Goal: Task Accomplishment & Management: Manage account settings

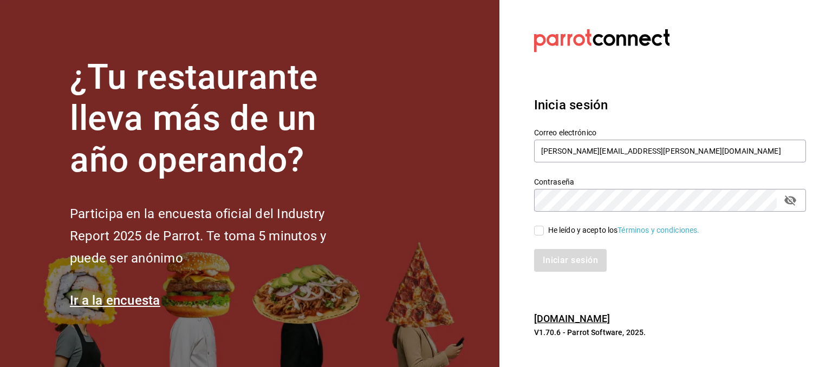
click at [563, 233] on div "He leído y acepto los Términos y condiciones." at bounding box center [624, 230] width 152 height 11
click at [544, 233] on input "He leído y acepto los Términos y condiciones." at bounding box center [539, 231] width 10 height 10
checkbox input "true"
click at [554, 260] on button "Iniciar sesión" at bounding box center [571, 260] width 74 height 23
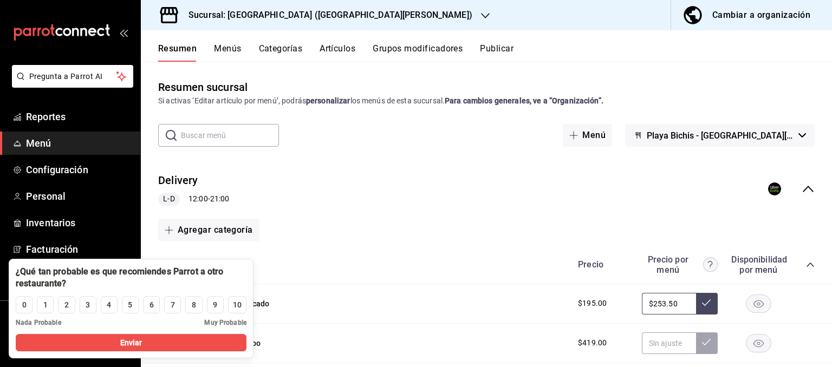
click at [342, 254] on div "Entradas Delivery Precio Precio por menú Disponibilidad por menú" at bounding box center [486, 265] width 691 height 38
click at [195, 311] on button "8" at bounding box center [193, 304] width 17 height 17
click at [166, 347] on button "Enviar" at bounding box center [131, 342] width 231 height 17
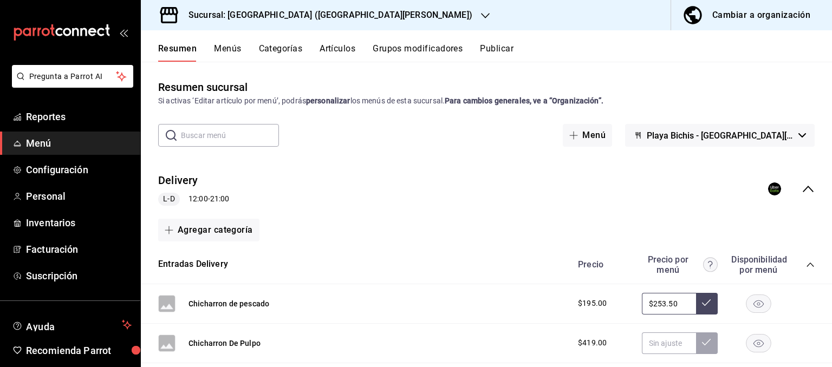
click at [40, 144] on span "Menú" at bounding box center [79, 143] width 106 height 15
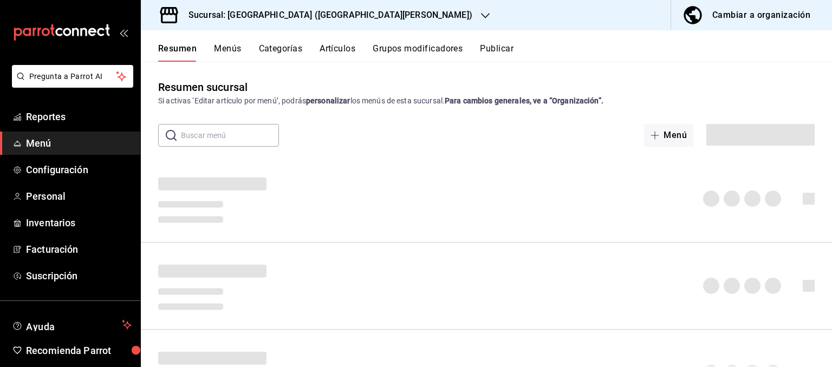
click at [742, 5] on button "Cambiar a organización" at bounding box center [747, 15] width 152 height 30
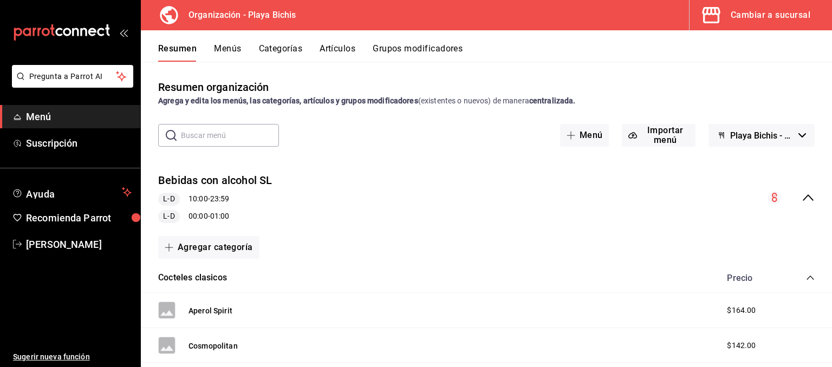
scroll to position [54, 0]
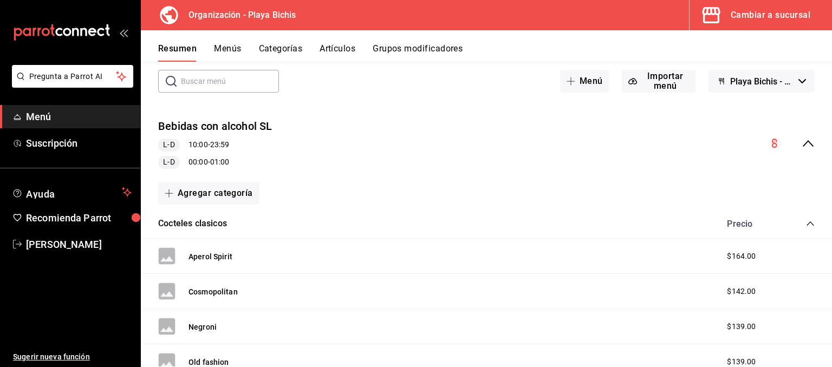
click at [810, 223] on icon "collapse-category-row" at bounding box center [810, 223] width 9 height 9
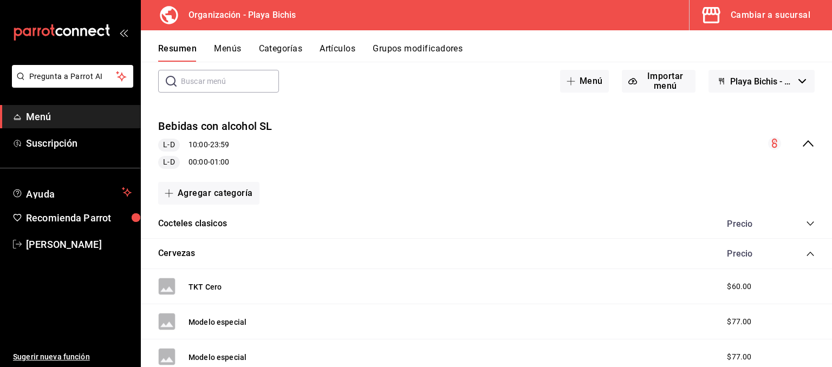
click at [806, 257] on icon "collapse-category-row" at bounding box center [810, 254] width 9 height 9
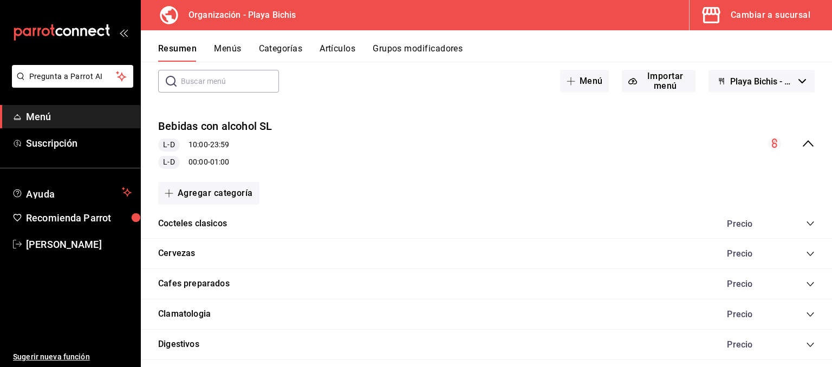
click at [231, 49] on button "Menús" at bounding box center [227, 52] width 27 height 18
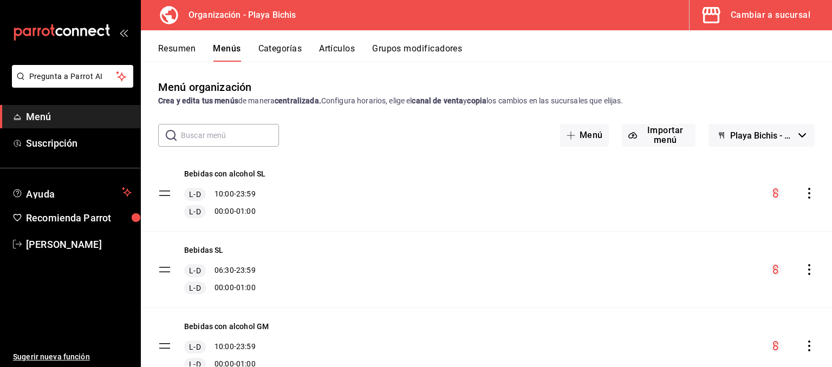
click at [289, 52] on button "Categorías" at bounding box center [280, 52] width 44 height 18
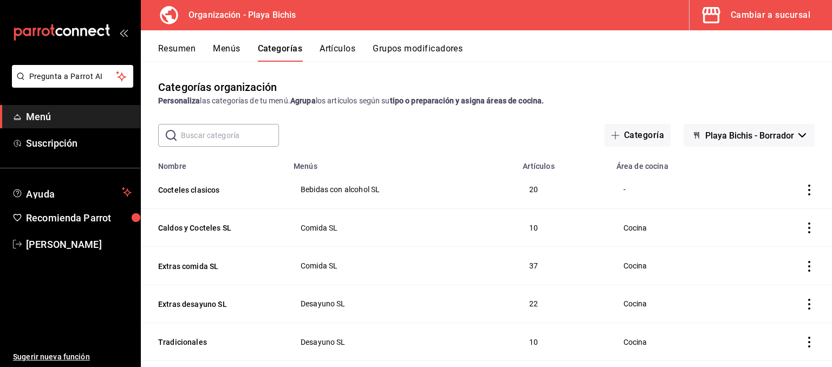
click at [216, 140] on input "text" at bounding box center [230, 136] width 98 height 22
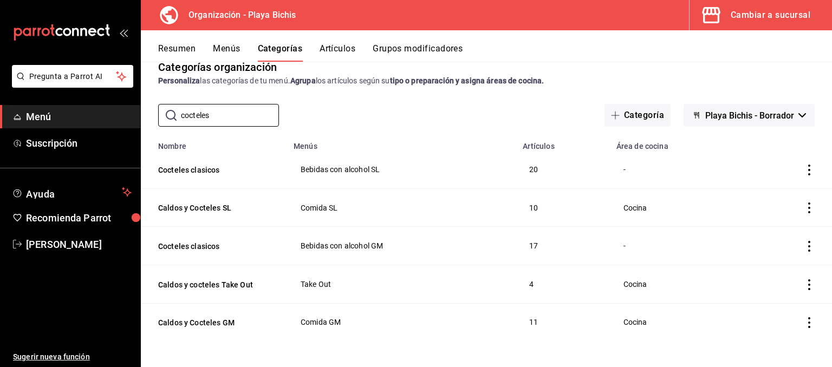
scroll to position [21, 0]
type input "cocteles"
click at [806, 168] on icon "actions" at bounding box center [809, 169] width 11 height 11
click at [775, 191] on span "Editar" at bounding box center [776, 194] width 28 height 11
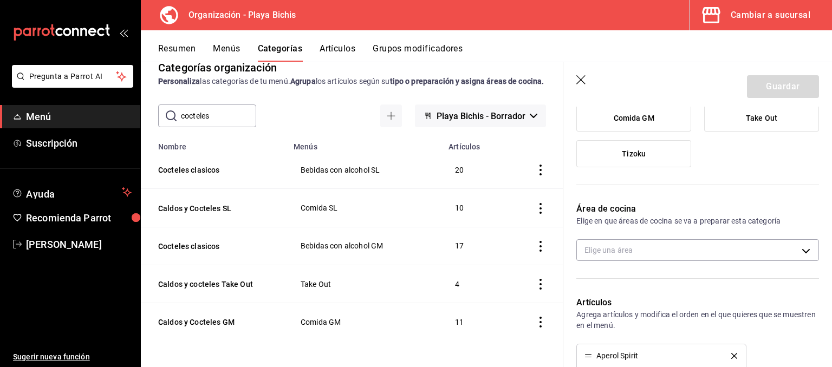
scroll to position [273, 0]
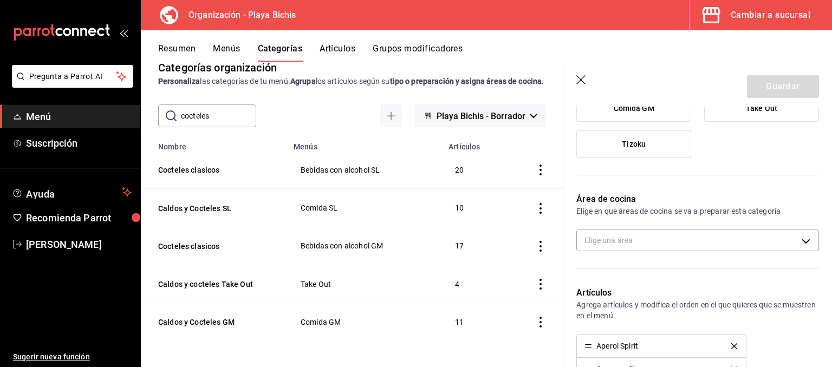
click at [787, 245] on body "Pregunta a Parrot AI Menú Suscripción Ayuda Recomienda Parrot Hugo Sanchez Suge…" at bounding box center [416, 183] width 832 height 367
click at [787, 245] on div at bounding box center [416, 183] width 832 height 367
click at [580, 82] on icon "button" at bounding box center [581, 80] width 11 height 11
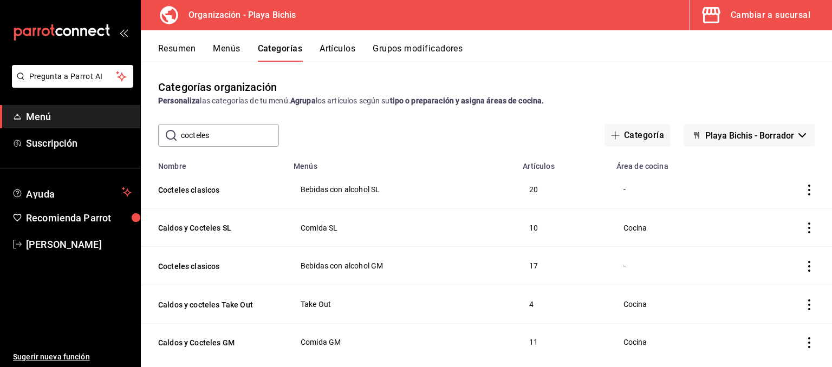
scroll to position [21, 0]
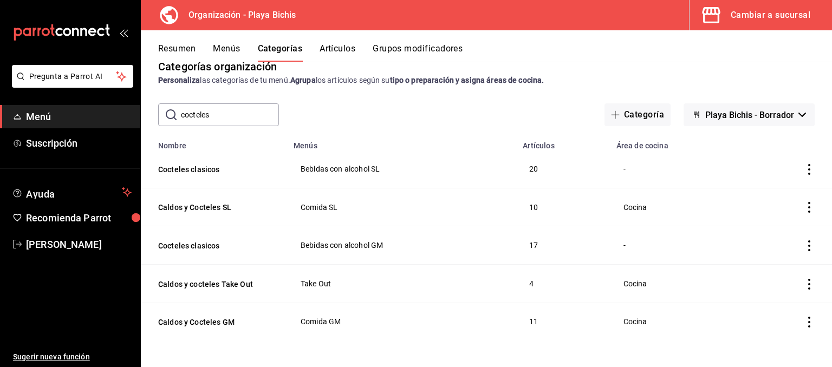
click at [807, 169] on icon "actions" at bounding box center [809, 169] width 11 height 11
click at [787, 194] on span "Editar" at bounding box center [776, 194] width 28 height 11
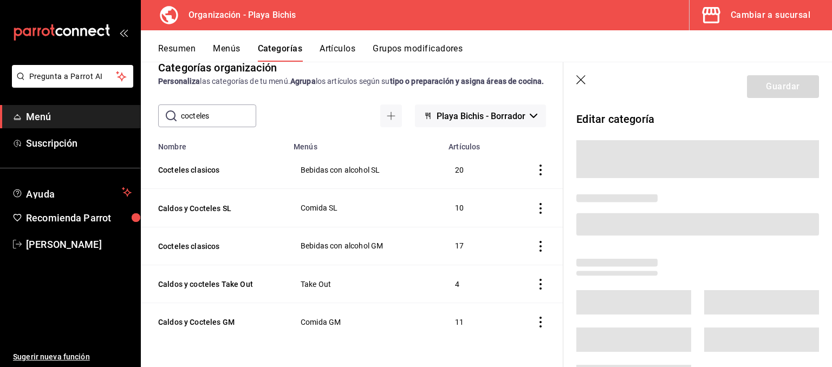
scroll to position [20, 0]
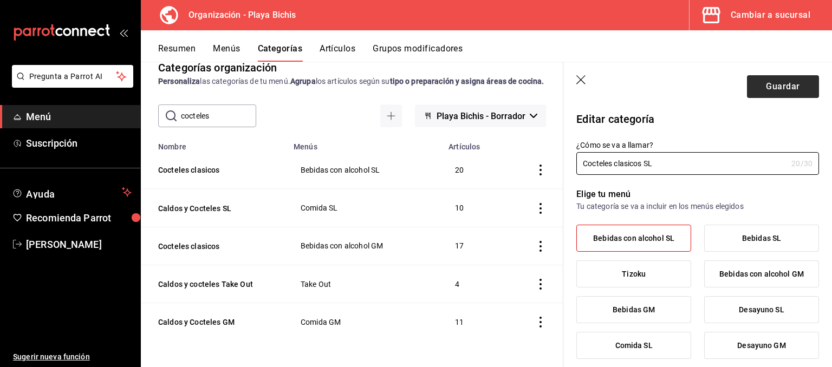
type input "Cocteles clasicos SL"
click at [768, 90] on button "Guardar" at bounding box center [783, 86] width 72 height 23
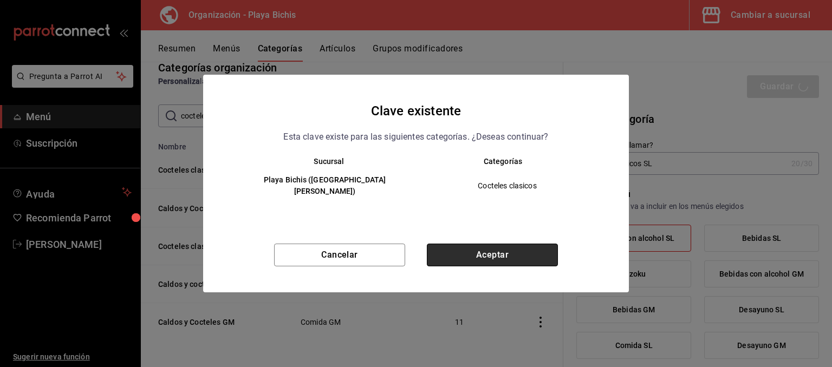
click at [488, 246] on button "Aceptar" at bounding box center [492, 255] width 131 height 23
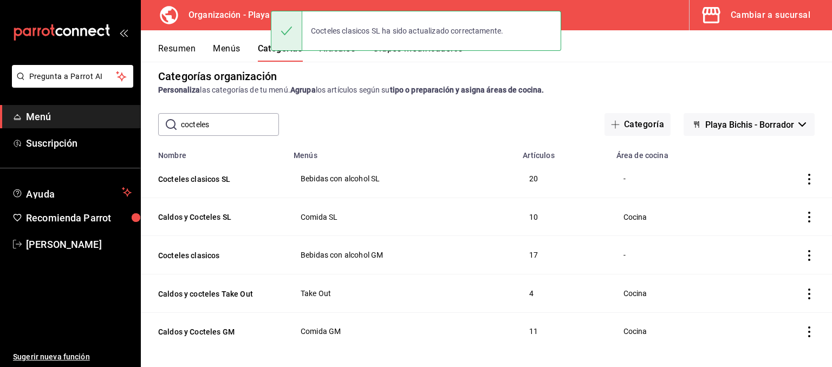
scroll to position [21, 0]
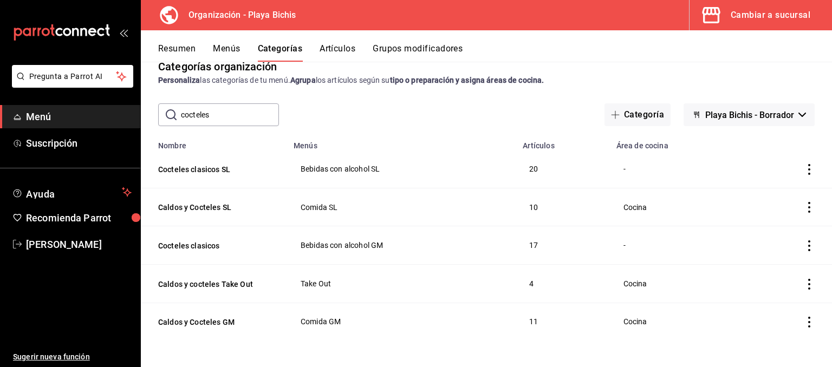
click at [807, 246] on icon "actions" at bounding box center [809, 245] width 11 height 11
click at [764, 270] on span "Editar" at bounding box center [776, 270] width 28 height 11
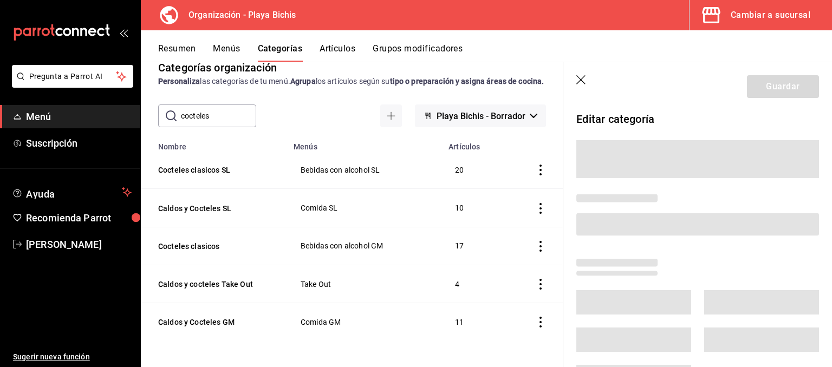
scroll to position [20, 0]
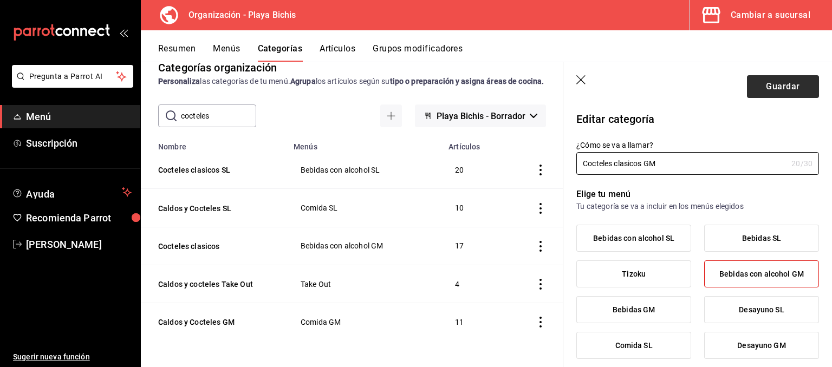
type input "Cocteles clasicos GM"
click at [784, 93] on button "Guardar" at bounding box center [783, 86] width 72 height 23
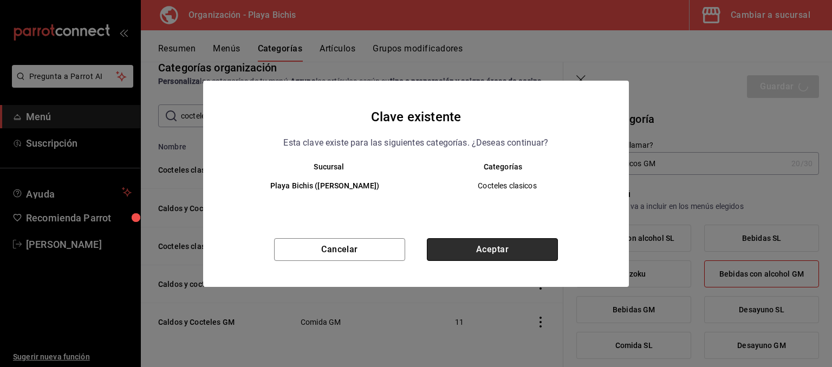
click at [517, 241] on button "Aceptar" at bounding box center [492, 249] width 131 height 23
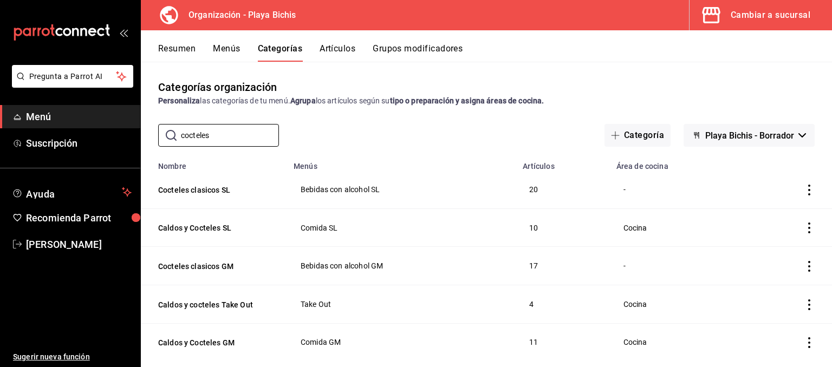
drag, startPoint x: 246, startPoint y: 137, endPoint x: 116, endPoint y: 127, distance: 130.4
click at [181, 129] on input "cocteles" at bounding box center [230, 136] width 98 height 22
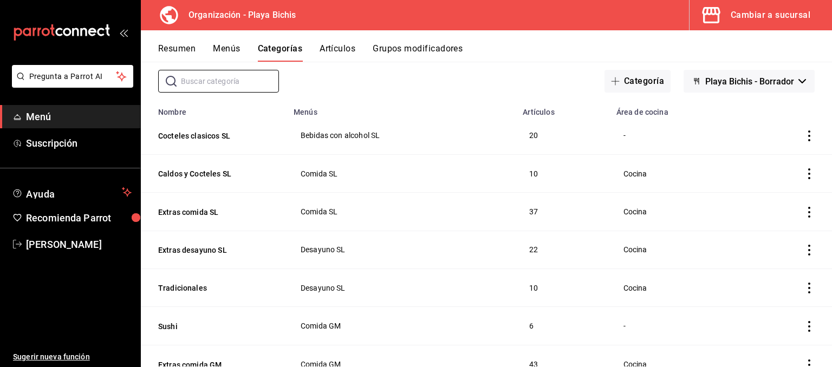
scroll to position [109, 0]
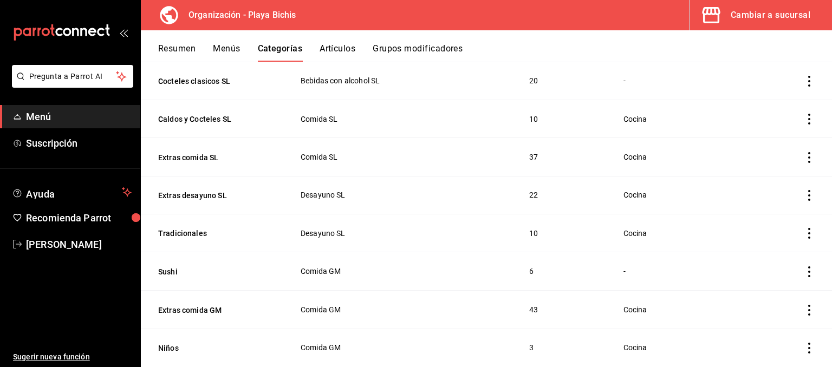
click at [809, 234] on icon "actions" at bounding box center [809, 233] width 2 height 11
click at [776, 258] on span "Editar" at bounding box center [776, 258] width 28 height 11
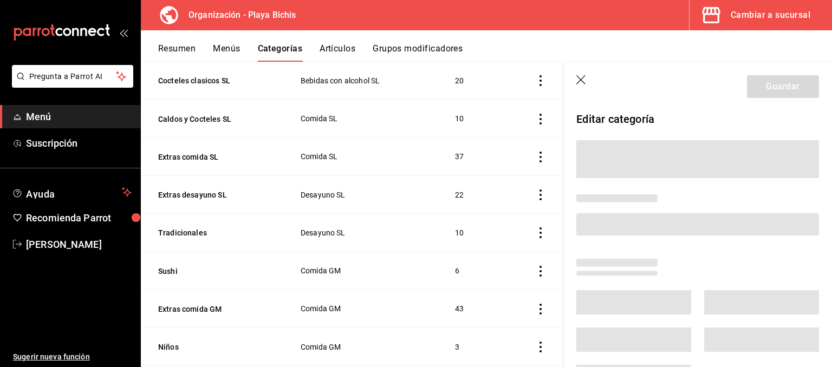
scroll to position [120, 0]
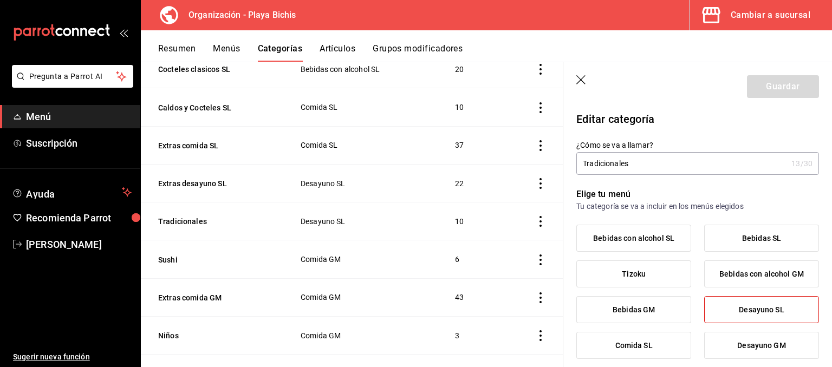
click at [666, 166] on input "Tradicionales" at bounding box center [681, 164] width 211 height 22
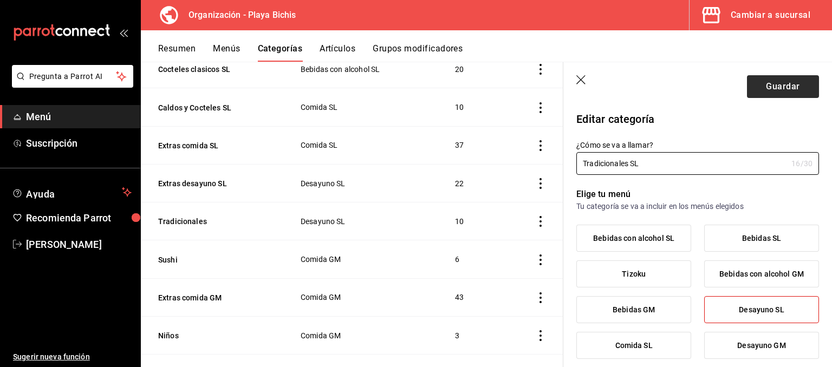
type input "Tradicionales SL"
click at [766, 83] on button "Guardar" at bounding box center [783, 86] width 72 height 23
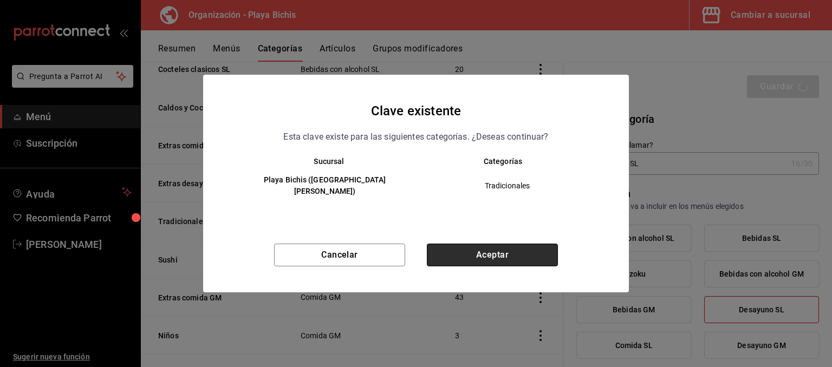
click at [480, 250] on button "Aceptar" at bounding box center [492, 255] width 131 height 23
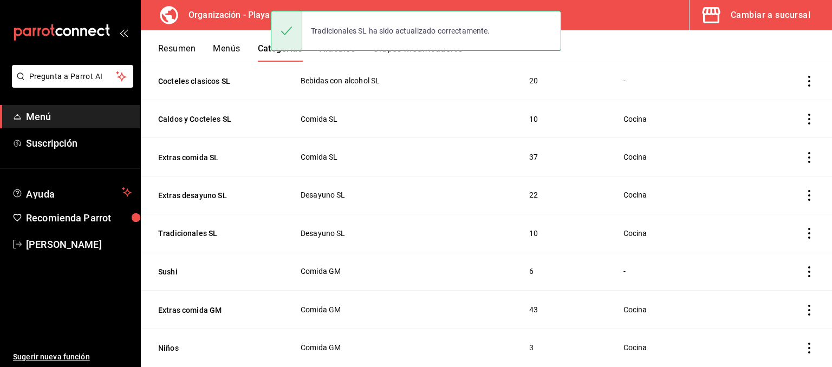
scroll to position [164, 0]
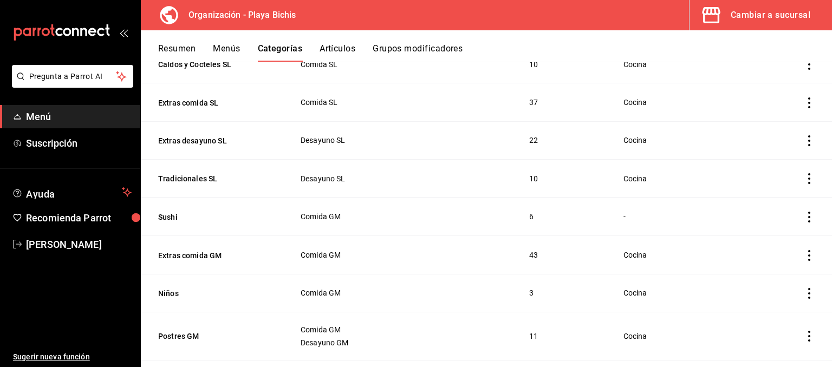
click at [808, 218] on icon "actions" at bounding box center [809, 217] width 11 height 11
click at [782, 243] on span "Editar" at bounding box center [776, 242] width 28 height 11
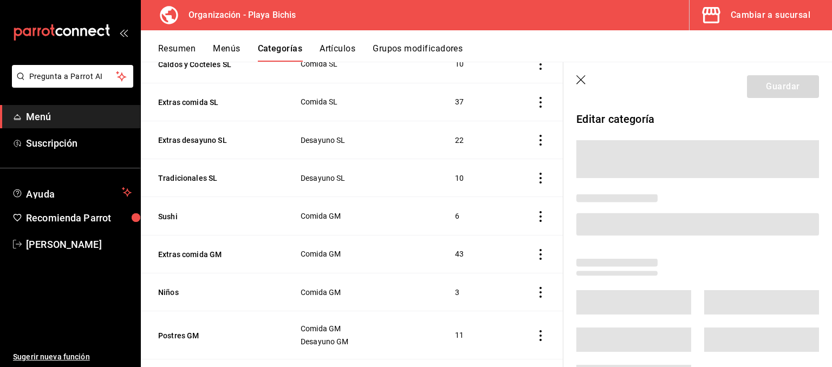
scroll to position [174, 0]
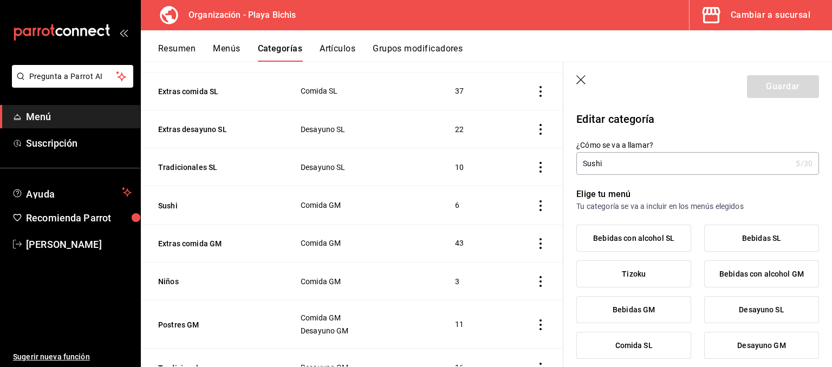
click at [636, 164] on input "Sushi" at bounding box center [683, 164] width 215 height 22
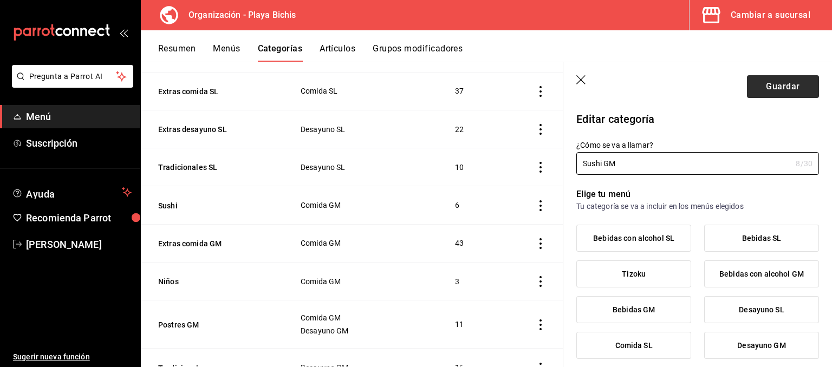
type input "Sushi GM"
click at [774, 92] on button "Guardar" at bounding box center [783, 86] width 72 height 23
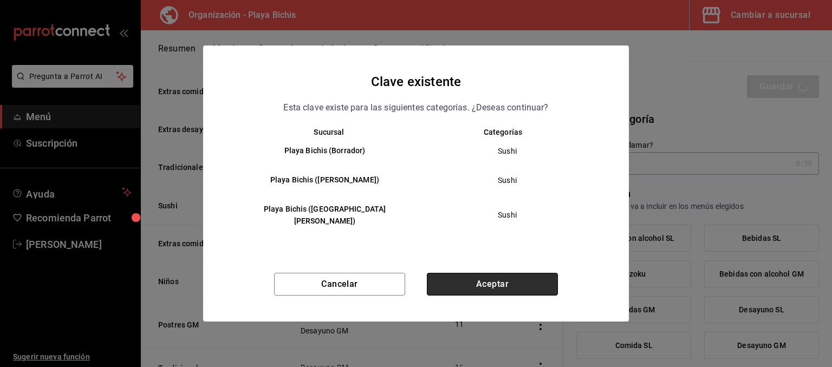
click at [524, 278] on button "Aceptar" at bounding box center [492, 284] width 131 height 23
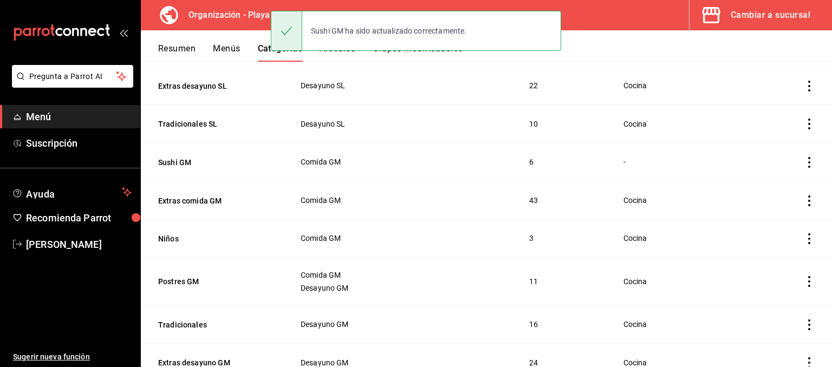
scroll to position [273, 0]
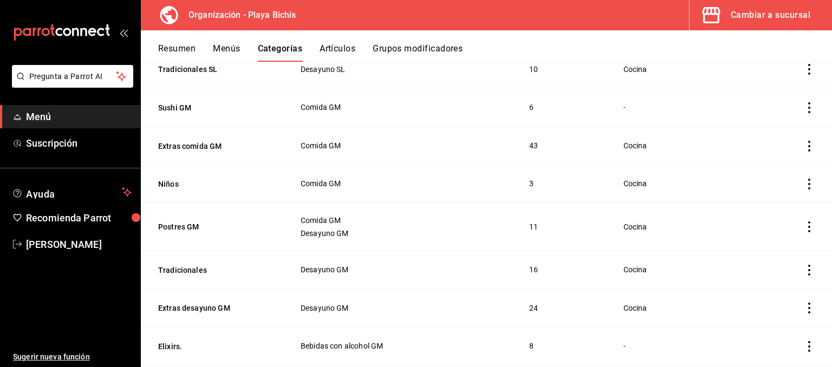
click at [806, 187] on icon "actions" at bounding box center [809, 184] width 11 height 11
click at [772, 212] on span "Editar" at bounding box center [776, 209] width 28 height 11
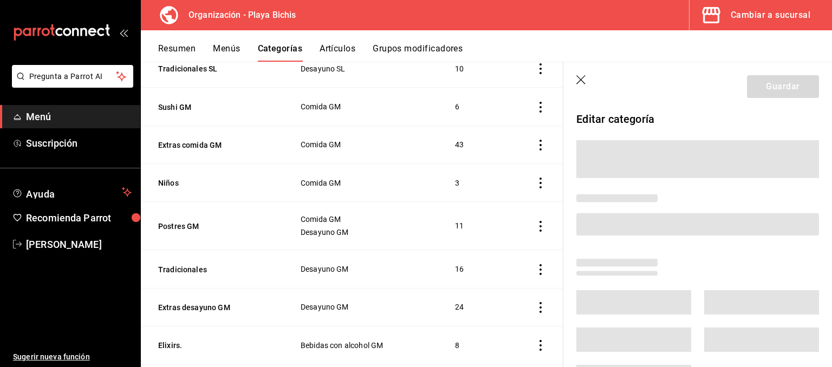
scroll to position [284, 0]
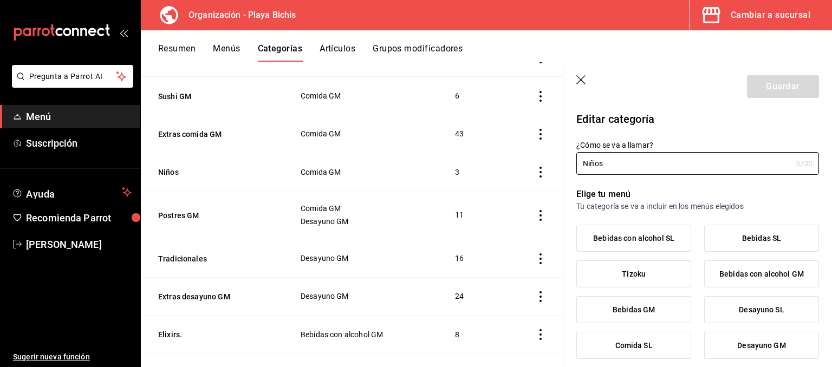
type input "55187645-9bbc-42c7-a101-4bf651cea86e"
type input "Niños GM"
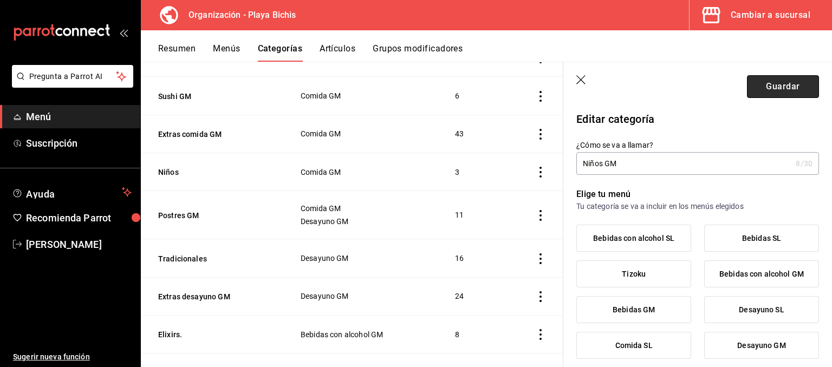
click at [793, 84] on button "Guardar" at bounding box center [783, 86] width 72 height 23
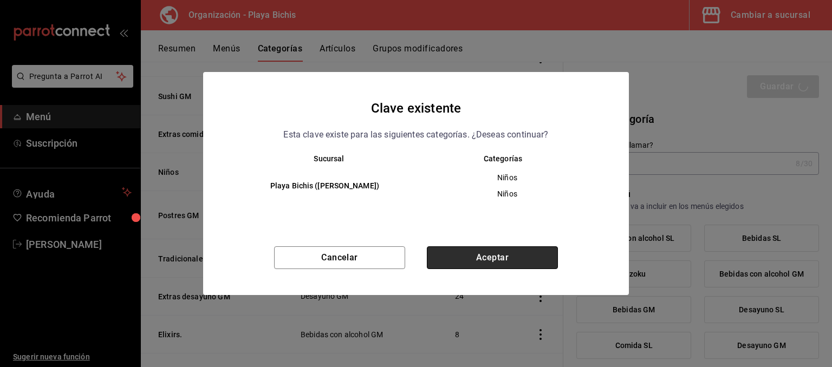
click at [491, 258] on button "Aceptar" at bounding box center [492, 257] width 131 height 23
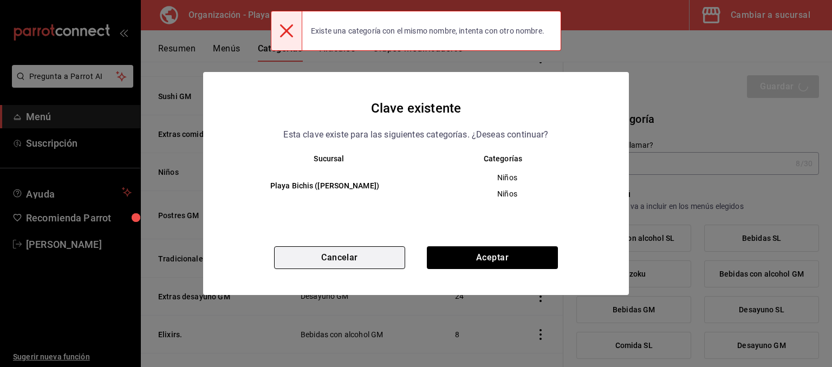
click at [354, 257] on button "Cancelar" at bounding box center [339, 257] width 131 height 23
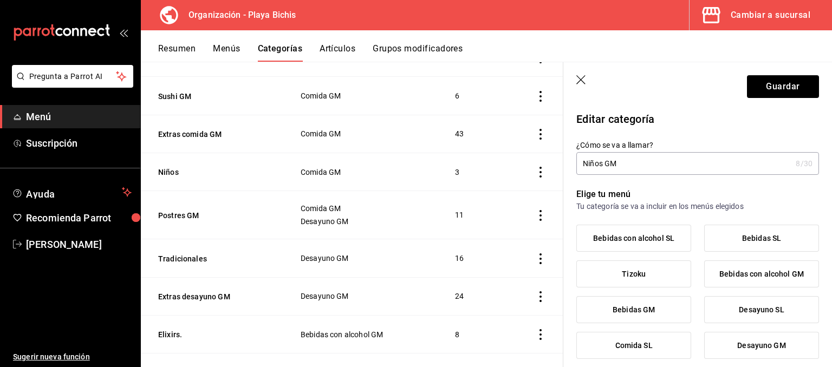
click at [580, 82] on icon "button" at bounding box center [581, 80] width 11 height 11
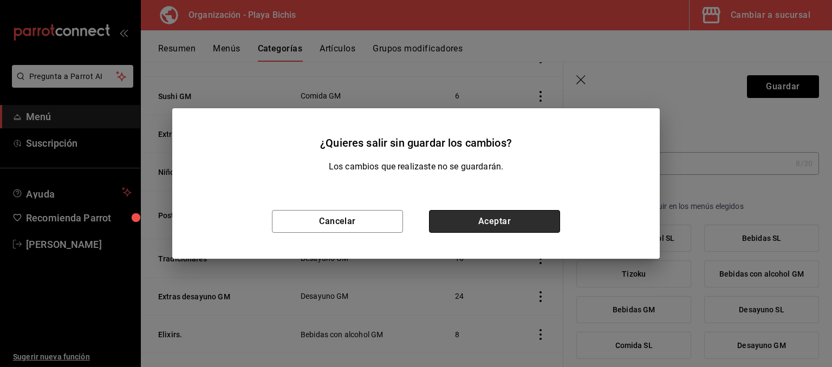
click at [484, 222] on button "Aceptar" at bounding box center [494, 221] width 131 height 23
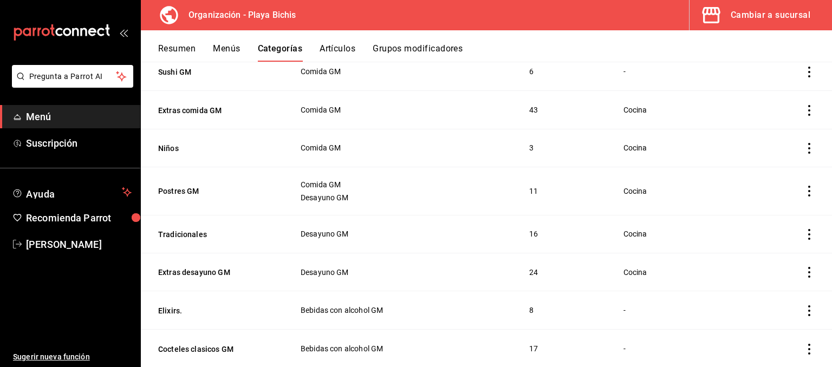
scroll to position [327, 0]
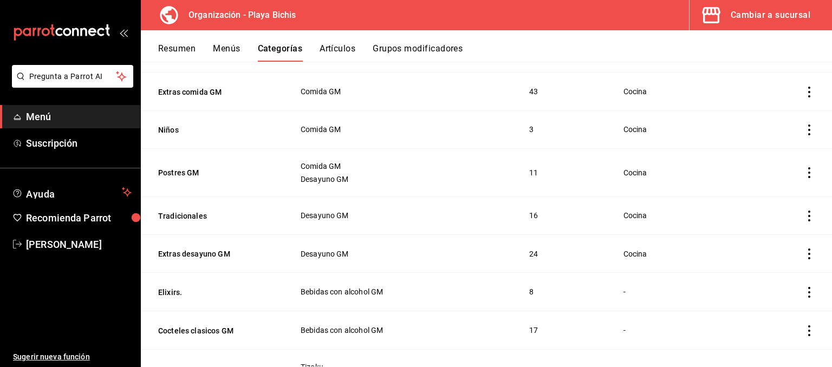
click at [807, 218] on icon "actions" at bounding box center [809, 216] width 11 height 11
click at [767, 238] on span "Editar" at bounding box center [776, 241] width 28 height 11
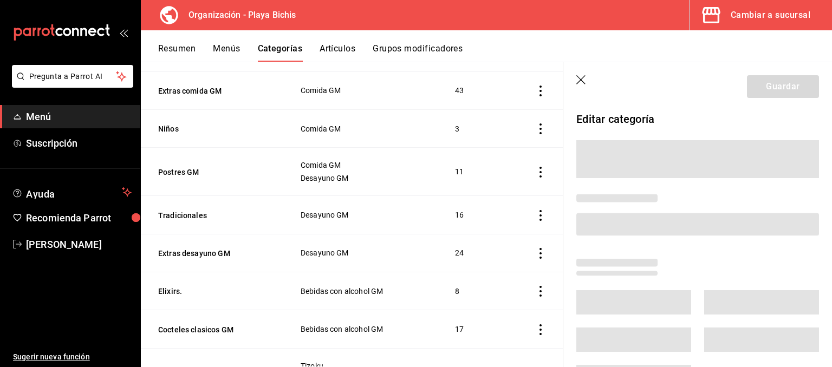
scroll to position [338, 0]
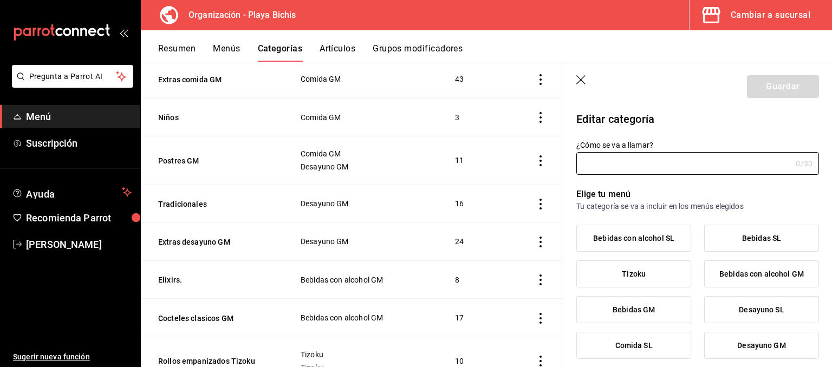
type input "Tradicionales"
type input "1750892775174"
type input "55187645-9bbc-42c7-a101-4bf651cea86e"
type input "Tradicionales GM"
click at [778, 86] on button "Guardar" at bounding box center [783, 86] width 72 height 23
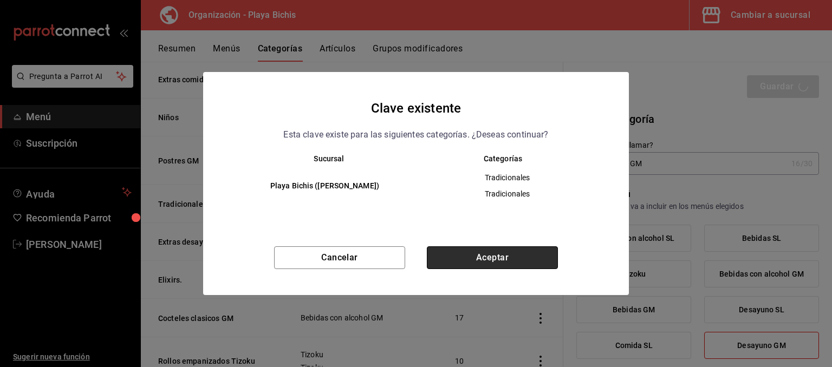
click at [509, 259] on button "Aceptar" at bounding box center [492, 257] width 131 height 23
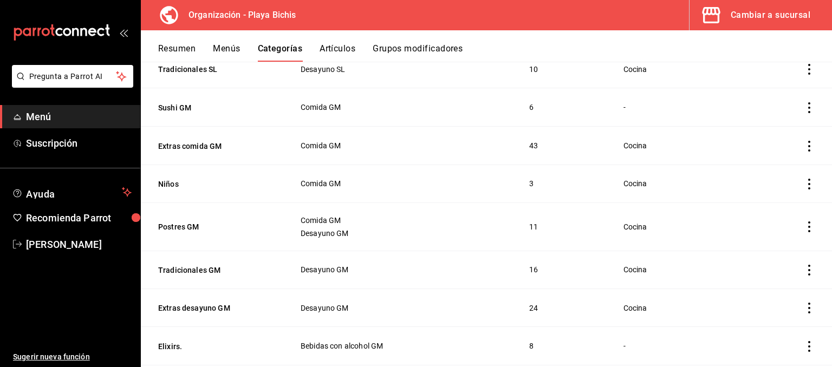
scroll to position [327, 0]
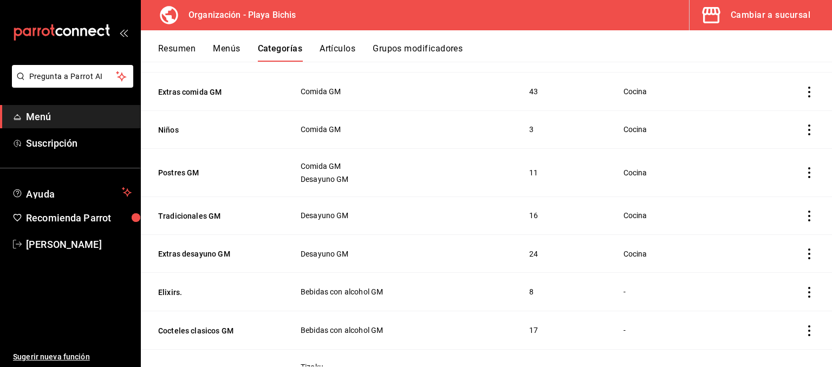
click at [809, 129] on icon "actions" at bounding box center [809, 130] width 11 height 11
click at [788, 155] on span "Editar" at bounding box center [776, 154] width 28 height 11
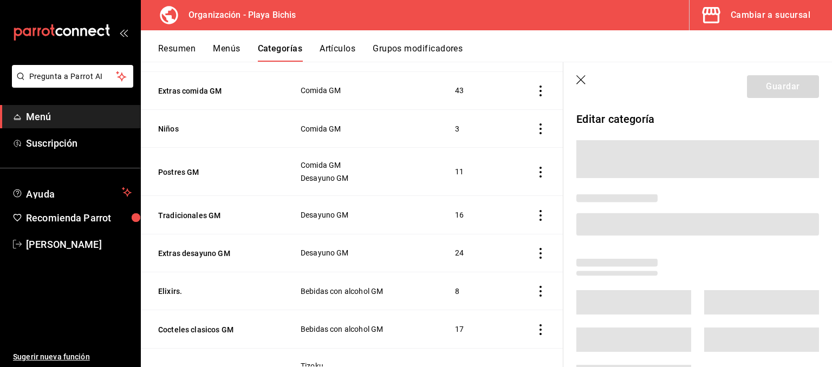
scroll to position [338, 0]
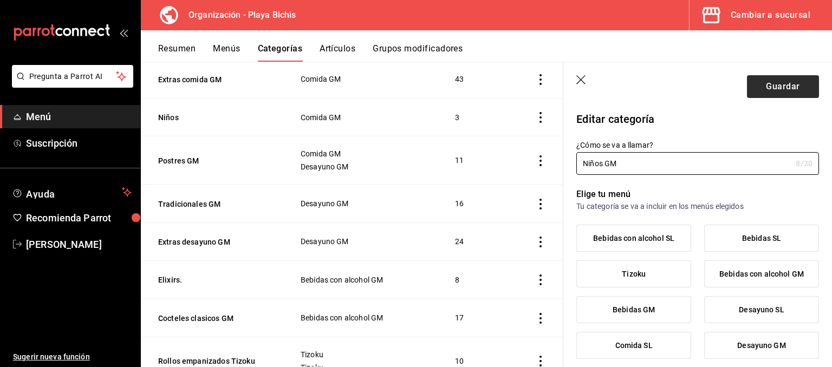
type input "Niños GM"
click at [785, 95] on button "Guardar" at bounding box center [783, 86] width 72 height 23
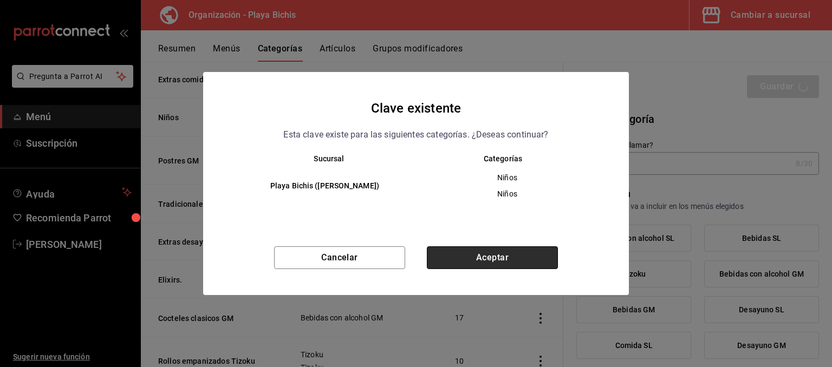
click at [505, 259] on button "Aceptar" at bounding box center [492, 257] width 131 height 23
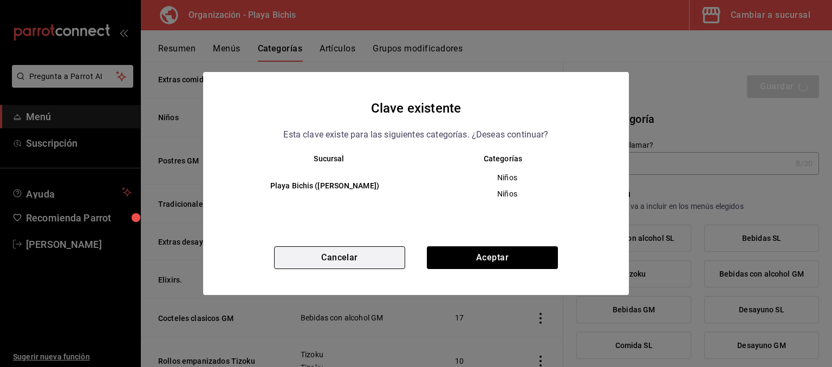
click at [377, 262] on button "Cancelar" at bounding box center [339, 257] width 131 height 23
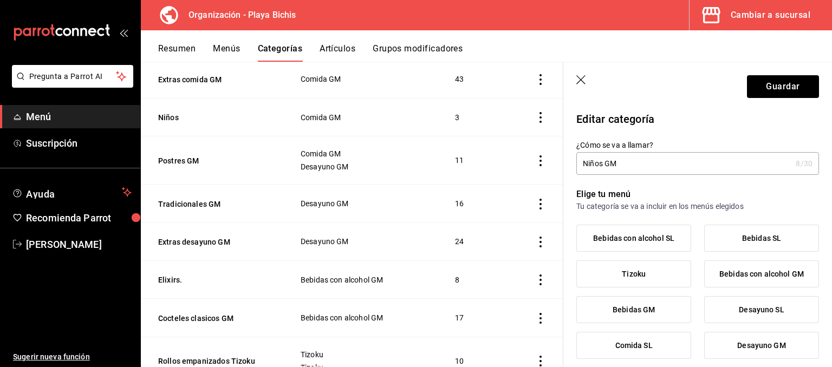
click at [585, 79] on icon "button" at bounding box center [581, 80] width 11 height 11
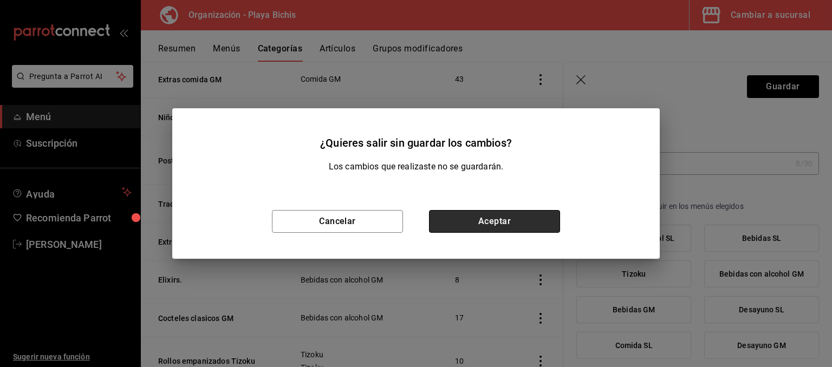
click at [482, 223] on button "Aceptar" at bounding box center [494, 221] width 131 height 23
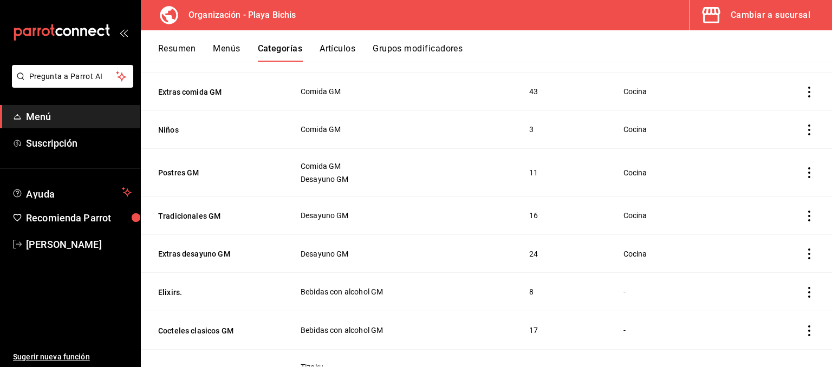
scroll to position [382, 0]
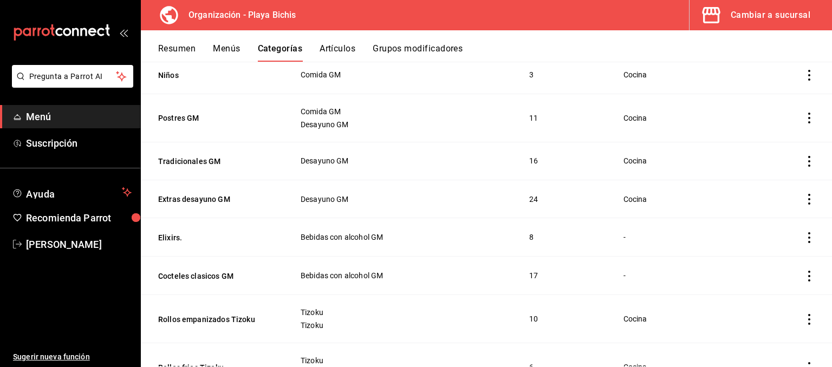
click at [810, 239] on icon "actions" at bounding box center [809, 237] width 11 height 11
click at [774, 260] on span "Editar" at bounding box center [776, 262] width 28 height 11
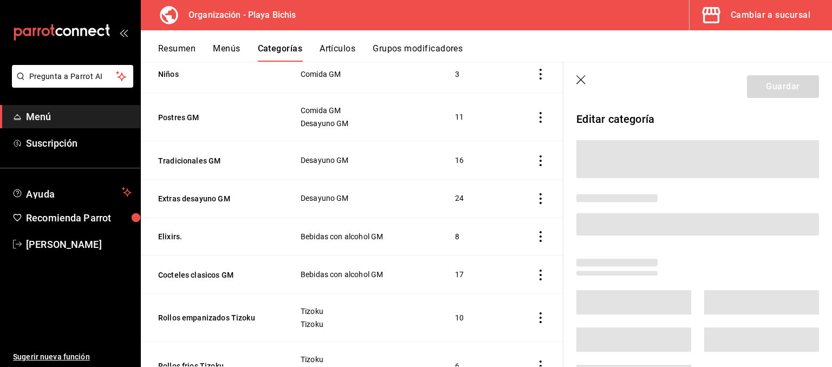
scroll to position [393, 0]
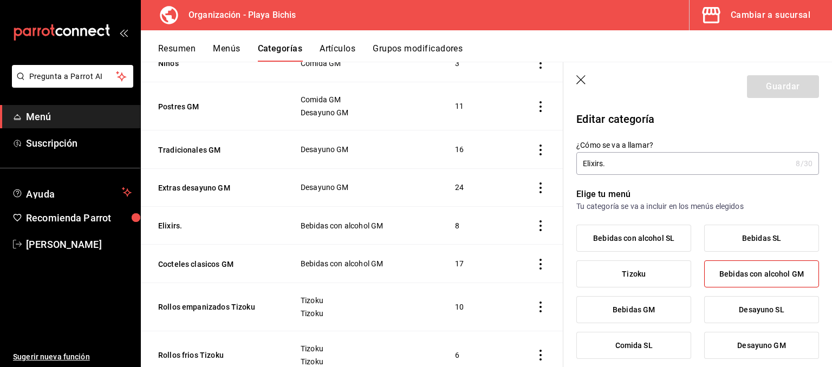
click at [628, 168] on input "Elixirs." at bounding box center [683, 164] width 215 height 22
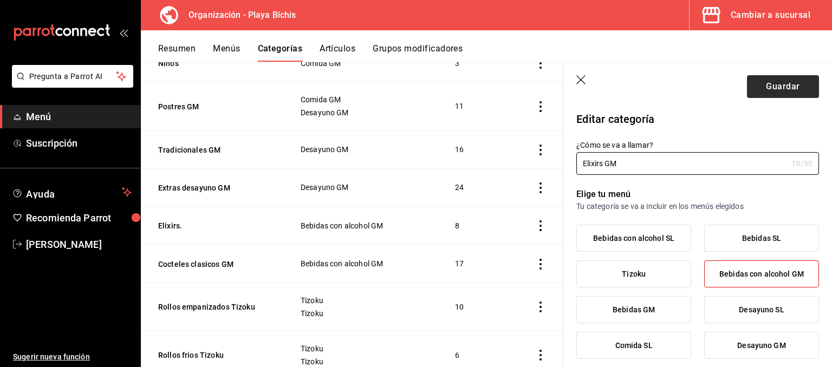
type input "Elixirs GM"
click at [787, 88] on button "Guardar" at bounding box center [783, 86] width 72 height 23
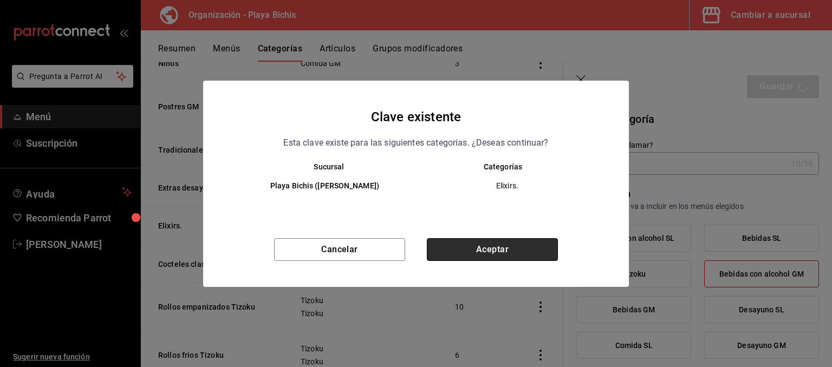
click at [519, 241] on button "Aceptar" at bounding box center [492, 249] width 131 height 23
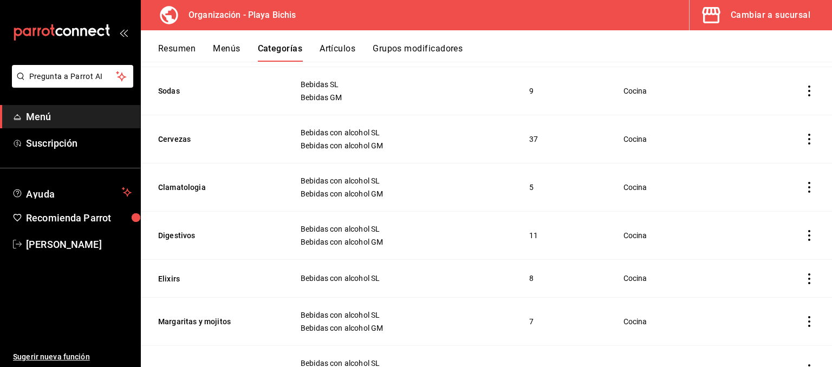
scroll to position [1461, 0]
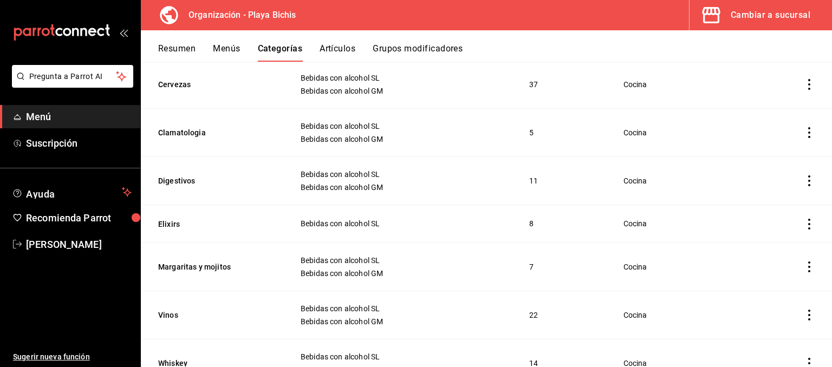
click at [809, 223] on icon "actions" at bounding box center [809, 224] width 2 height 11
click at [766, 245] on span "Editar" at bounding box center [776, 247] width 28 height 11
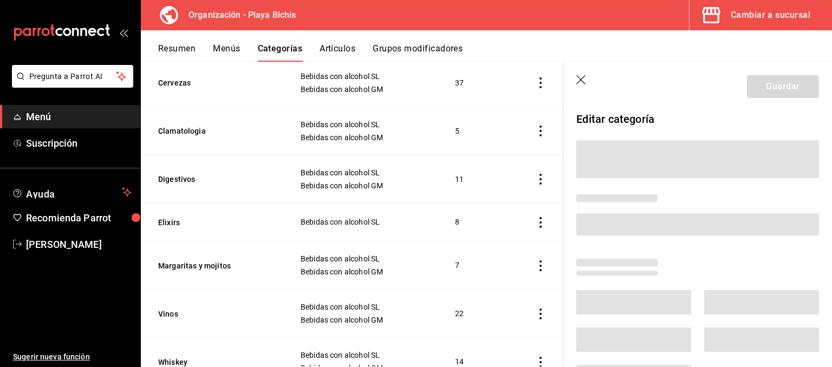
scroll to position [1472, 0]
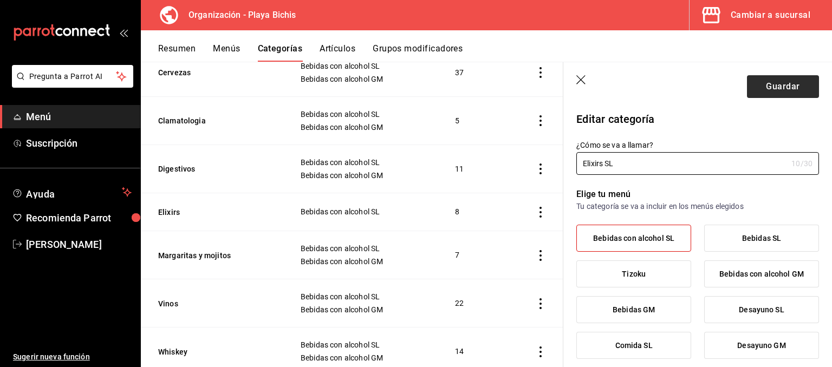
type input "Elixirs SL"
click at [785, 94] on button "Guardar" at bounding box center [783, 86] width 72 height 23
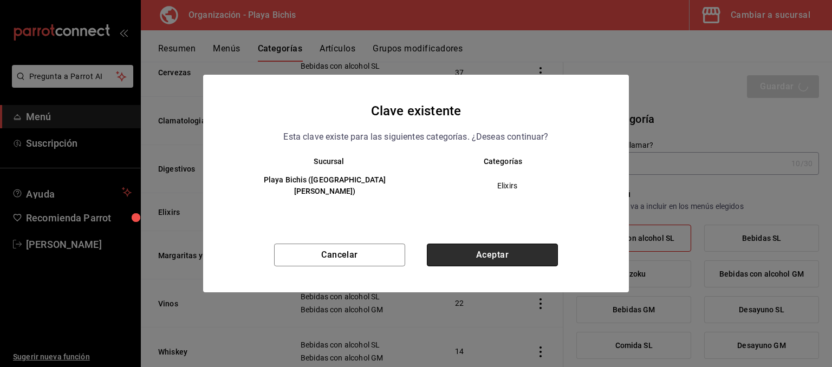
click at [512, 258] on button "Aceptar" at bounding box center [492, 255] width 131 height 23
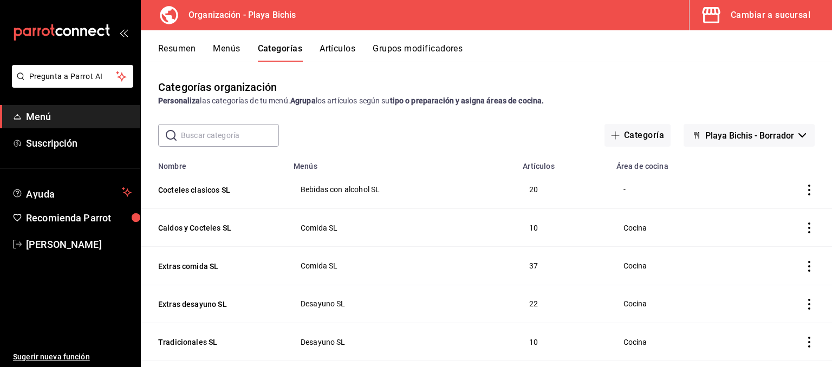
click at [236, 51] on button "Menús" at bounding box center [226, 52] width 27 height 18
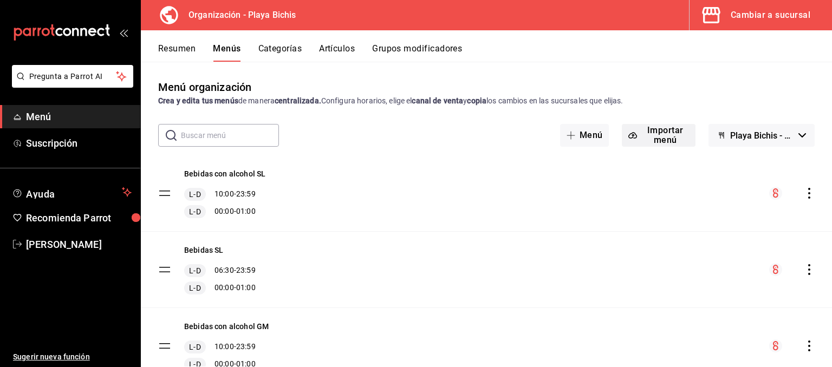
click at [680, 143] on button "Importar menú" at bounding box center [659, 135] width 74 height 23
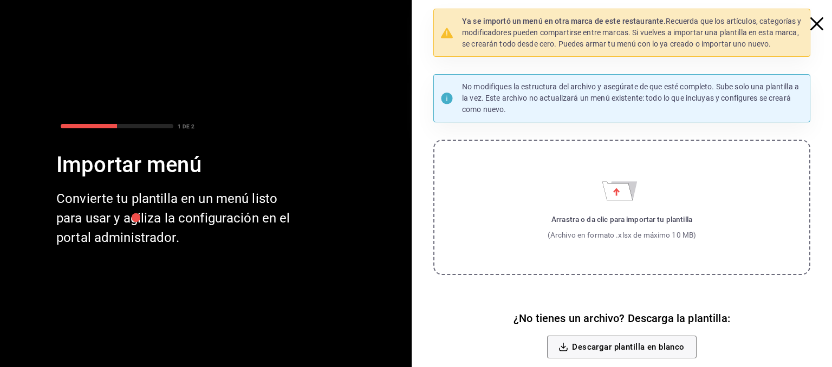
click at [817, 24] on icon "button" at bounding box center [816, 23] width 13 height 13
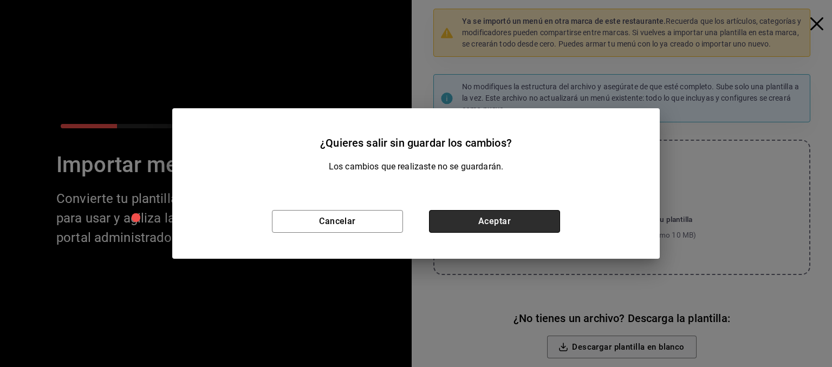
click at [481, 229] on button "Aceptar" at bounding box center [494, 221] width 131 height 23
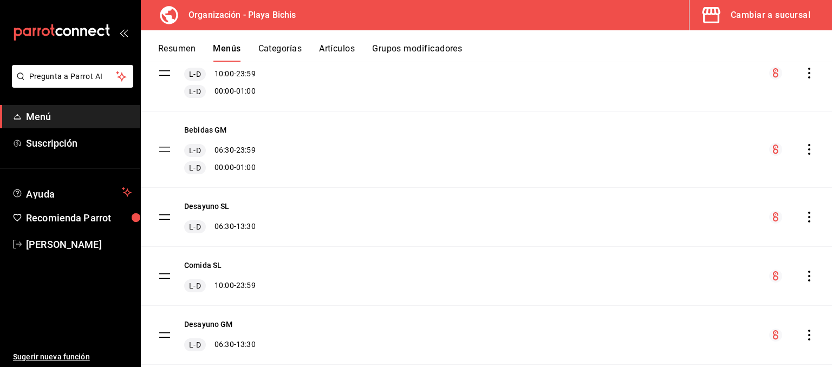
scroll to position [478, 0]
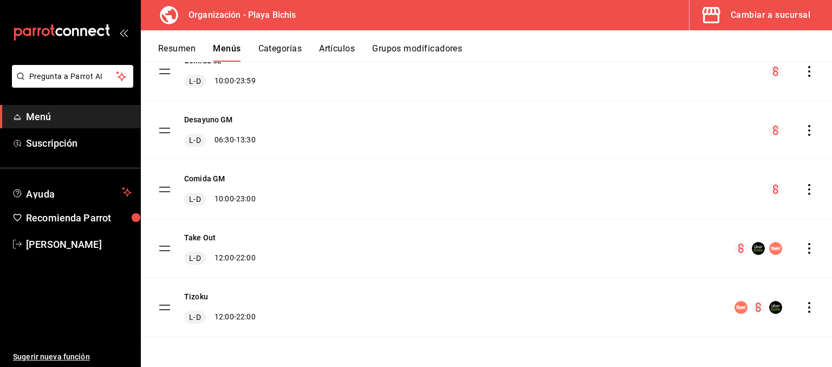
click at [285, 41] on div "Resumen Menús Categorías Artículos Grupos modificadores" at bounding box center [486, 45] width 691 height 31
click at [288, 51] on button "Categorías" at bounding box center [280, 52] width 44 height 18
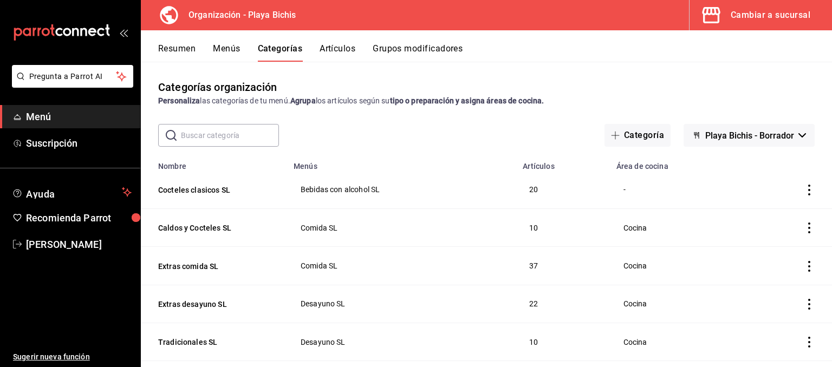
click at [236, 51] on button "Menús" at bounding box center [226, 52] width 27 height 18
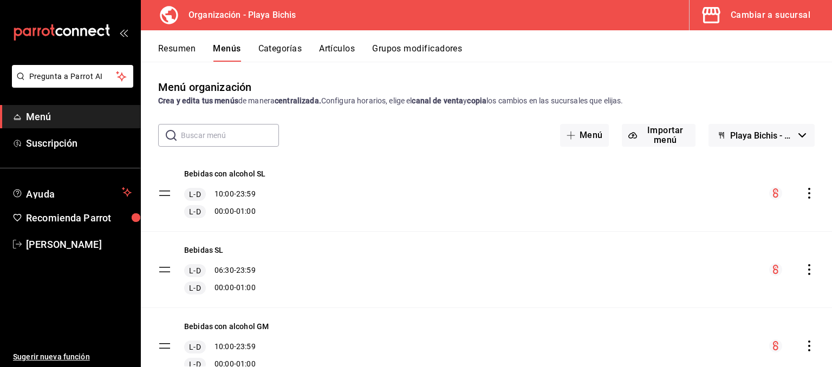
click at [795, 128] on button "Playa Bichis - Borrador" at bounding box center [761, 135] width 106 height 23
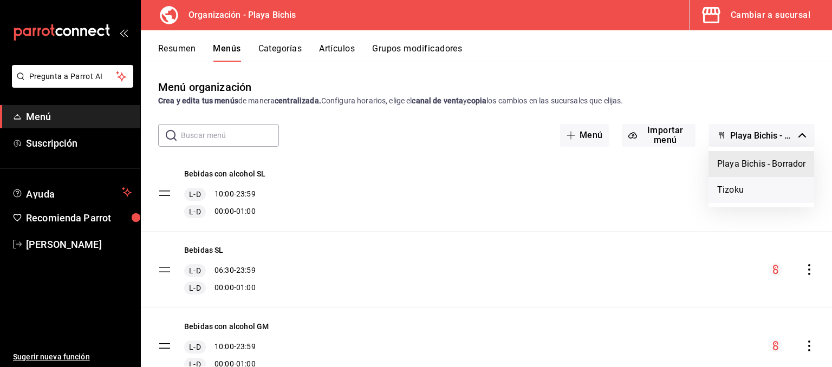
click at [756, 187] on li "Tizoku" at bounding box center [761, 190] width 106 height 26
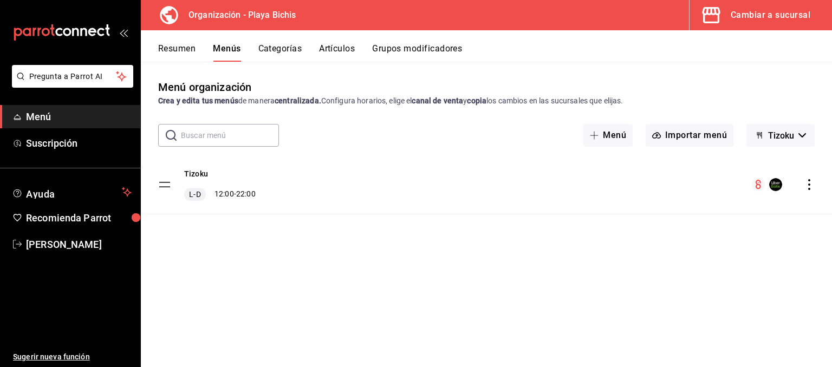
click at [774, 139] on span "Tizoku" at bounding box center [781, 135] width 26 height 10
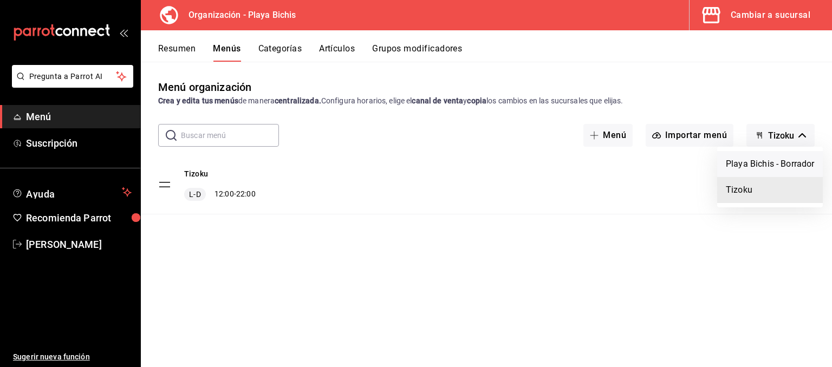
click at [768, 162] on li "Playa Bichis - Borrador" at bounding box center [770, 164] width 106 height 26
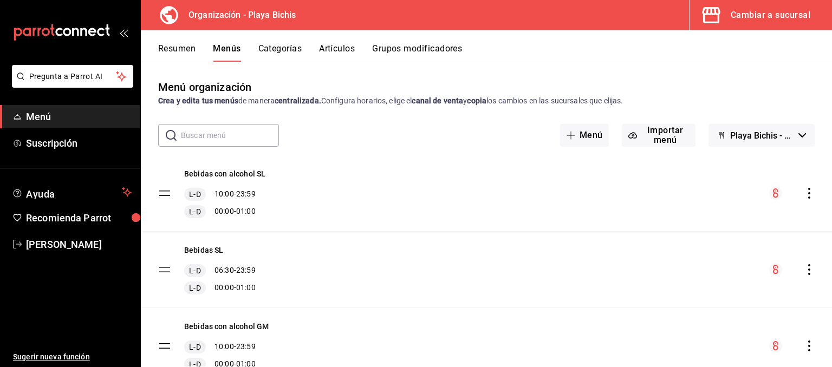
click at [795, 134] on button "Playa Bichis - Borrador" at bounding box center [761, 135] width 106 height 23
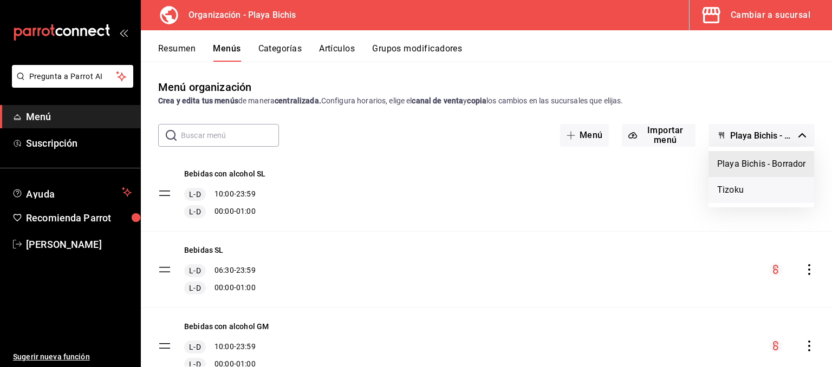
click at [758, 194] on li "Tizoku" at bounding box center [761, 190] width 106 height 26
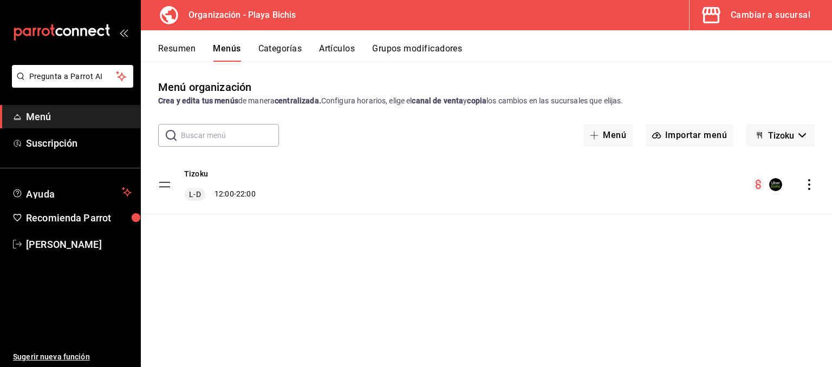
click at [779, 140] on span "Tizoku" at bounding box center [781, 135] width 26 height 10
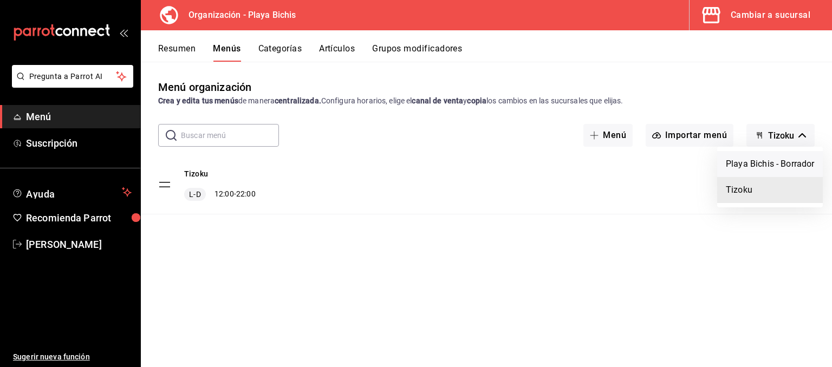
click at [779, 159] on li "Playa Bichis - Borrador" at bounding box center [770, 164] width 106 height 26
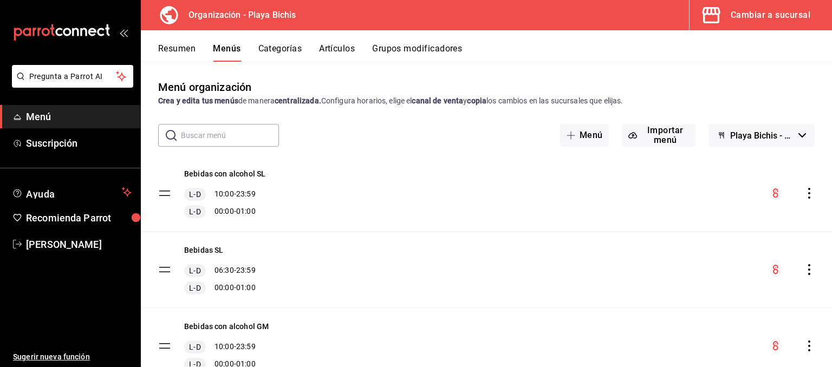
click at [768, 19] on div "Cambiar a sucursal" at bounding box center [770, 15] width 80 height 15
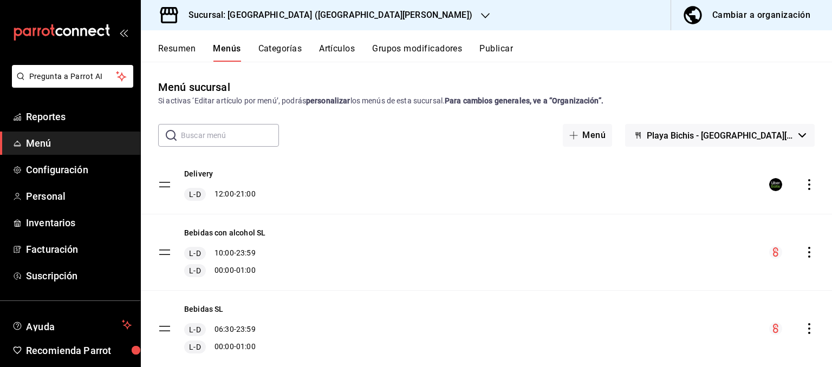
click at [281, 50] on button "Categorías" at bounding box center [280, 52] width 44 height 18
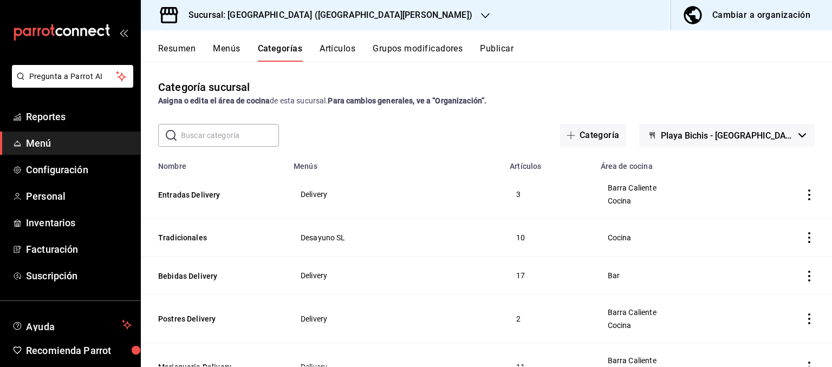
click at [182, 55] on button "Resumen" at bounding box center [176, 52] width 37 height 18
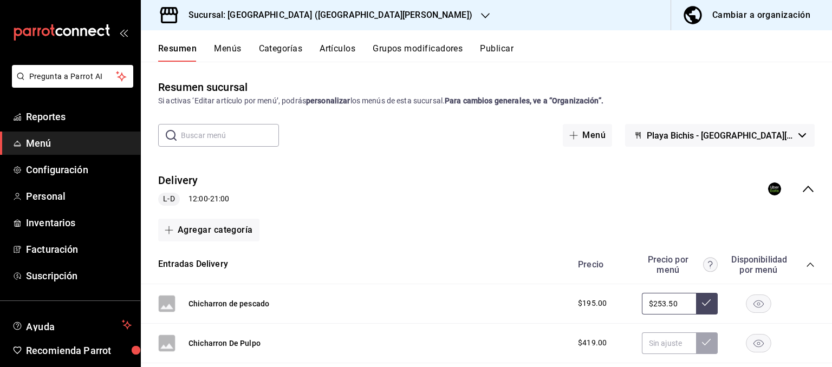
click at [226, 55] on button "Menús" at bounding box center [227, 52] width 27 height 18
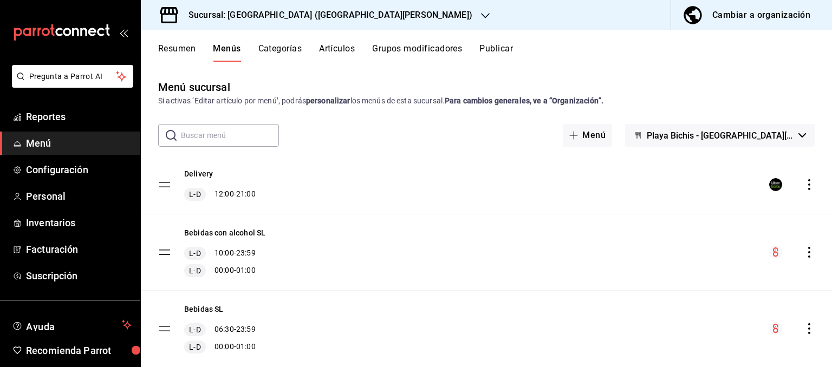
click at [510, 48] on button "Publicar" at bounding box center [496, 52] width 34 height 18
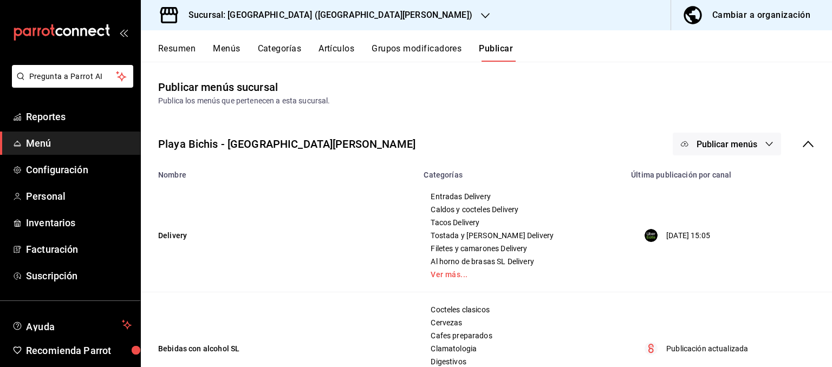
click at [426, 52] on button "Grupos modificadores" at bounding box center [416, 52] width 90 height 18
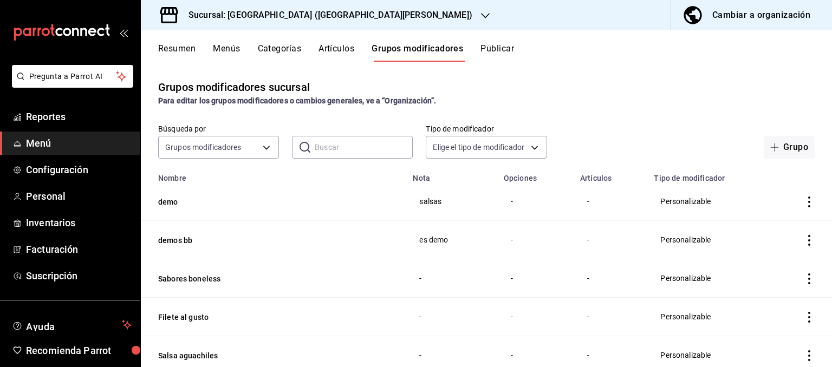
click at [811, 201] on icon "actions" at bounding box center [809, 202] width 11 height 11
click at [664, 100] on div at bounding box center [416, 183] width 832 height 367
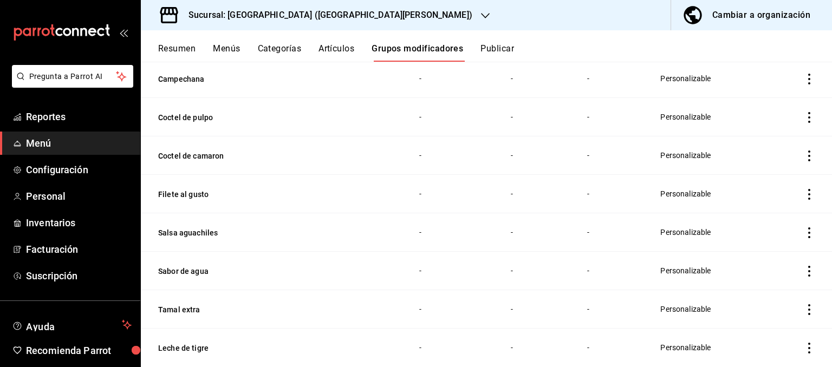
scroll to position [546, 0]
click at [330, 47] on button "Artículos" at bounding box center [336, 52] width 36 height 18
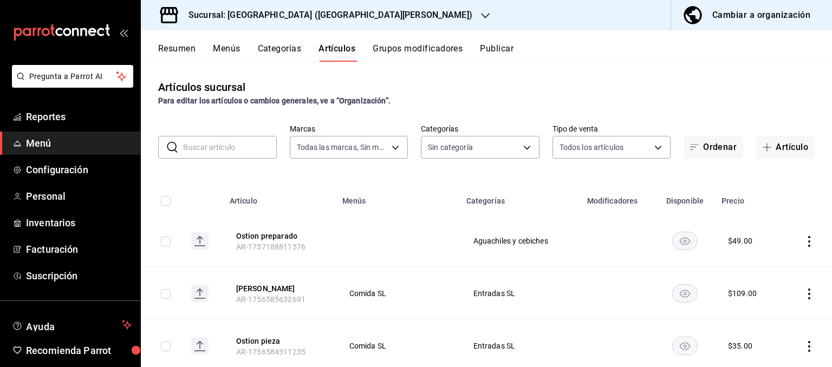
type input "c2db145c-7f15-421d-baa5-27fbbe9efb3f"
type input "18cc2158-d660-4938-b6a4-7c296d0f49cc,bb1f7274-aaeb-4d8d-8507-f0756374d564,5aff6…"
click at [427, 53] on button "Grupos modificadores" at bounding box center [418, 52] width 90 height 18
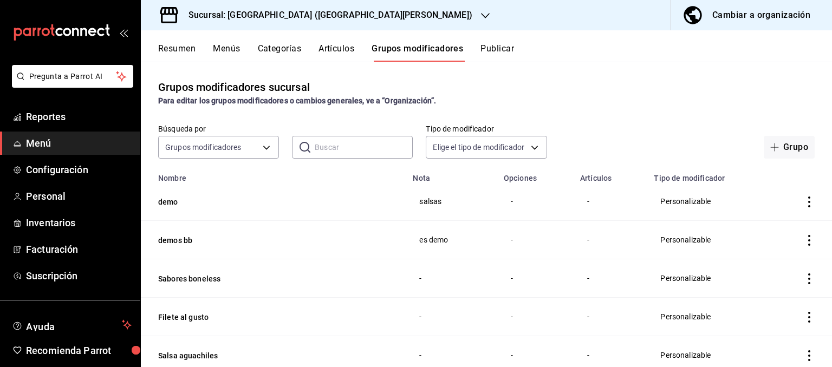
click at [818, 200] on td "simple table" at bounding box center [808, 201] width 45 height 38
click at [335, 55] on button "Artículos" at bounding box center [336, 52] width 36 height 18
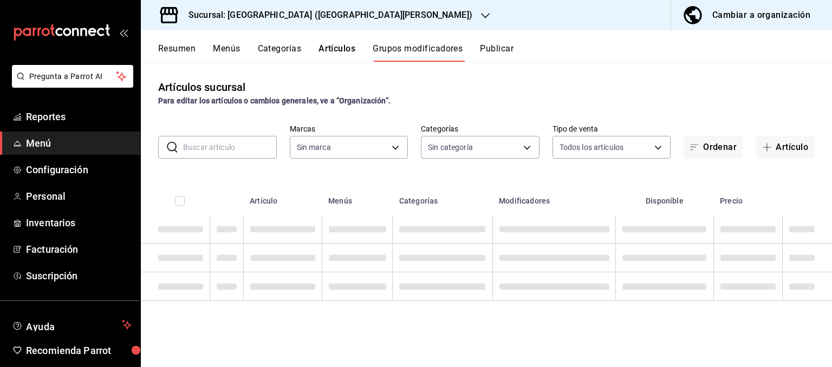
type input "c2db145c-7f15-421d-baa5-27fbbe9efb3f"
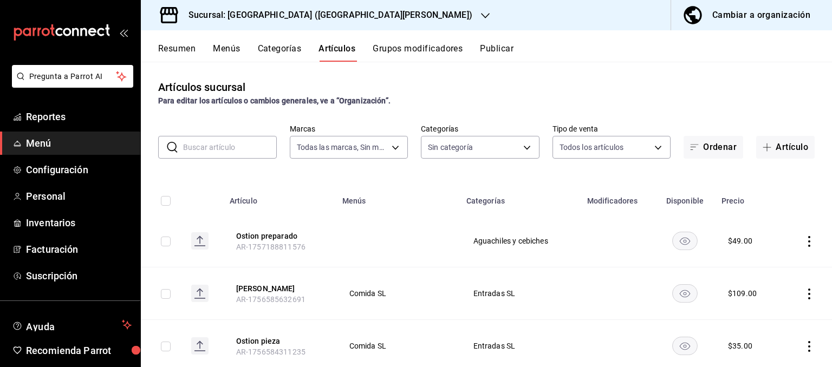
type input "c2db145c-7f15-421d-baa5-27fbbe9efb3f"
type input "18cc2158-d660-4938-b6a4-7c296d0f49cc,bb1f7274-aaeb-4d8d-8507-f0756374d564,5aff6…"
click at [283, 55] on button "Categorías" at bounding box center [280, 52] width 44 height 18
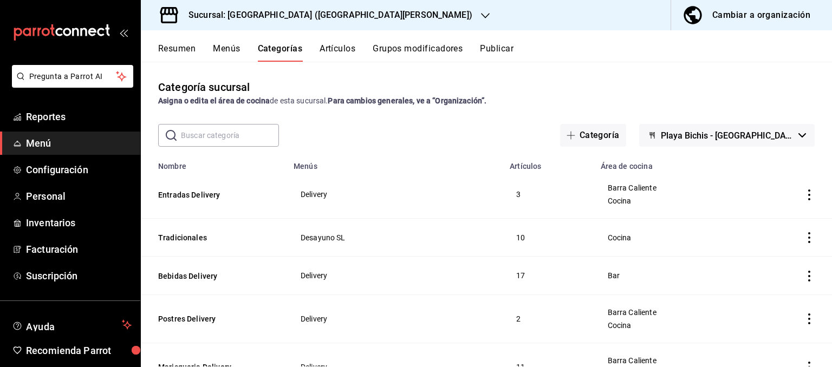
click at [237, 53] on button "Menús" at bounding box center [226, 52] width 27 height 18
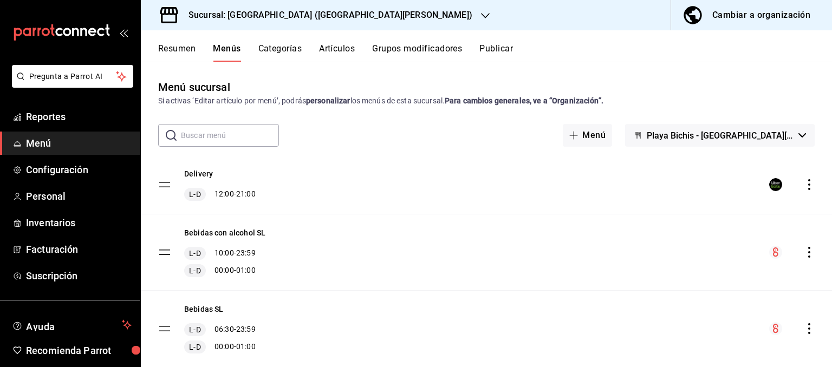
click at [797, 19] on div "Cambiar a organización" at bounding box center [761, 15] width 98 height 15
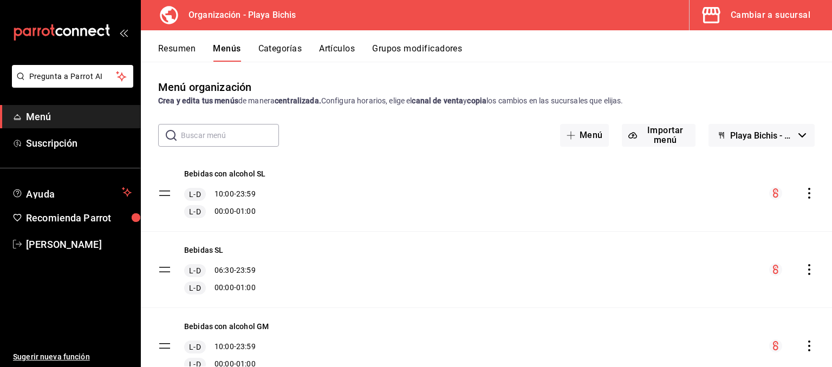
click at [807, 194] on icon "actions" at bounding box center [809, 193] width 11 height 11
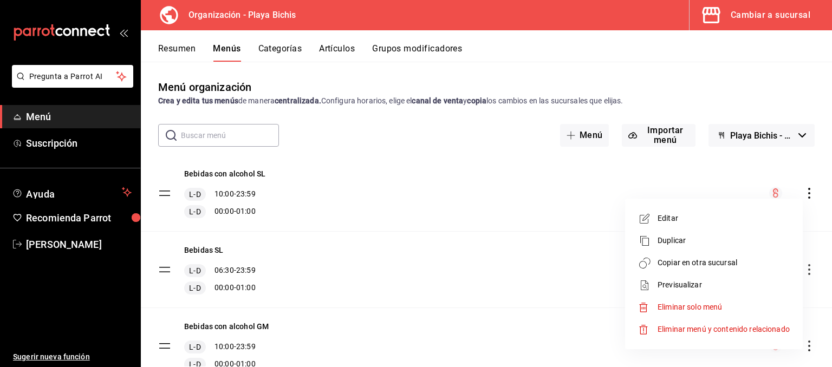
click at [458, 209] on div at bounding box center [416, 183] width 832 height 367
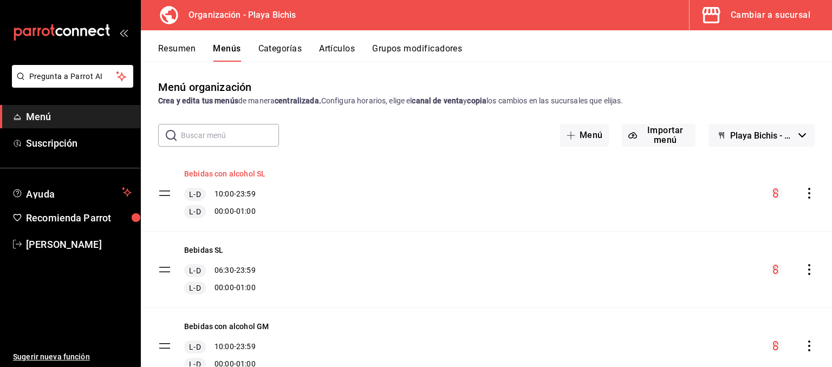
click at [249, 173] on button "Bebidas con alcohol SL" at bounding box center [224, 173] width 81 height 11
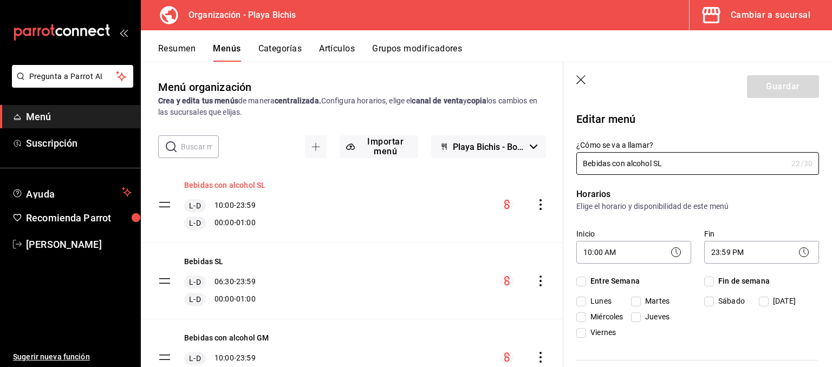
checkbox input "true"
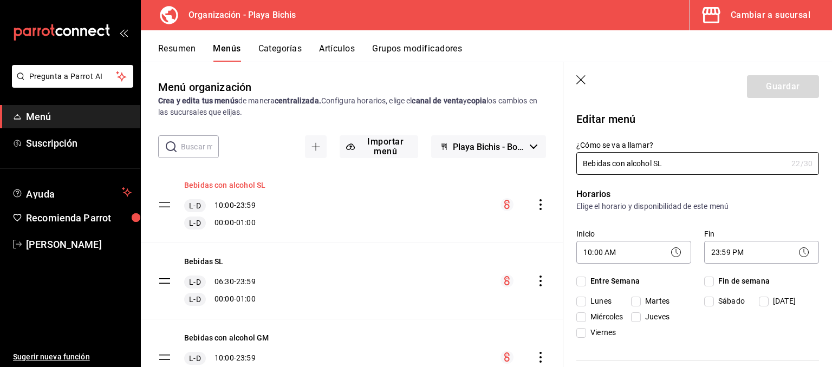
checkbox input "true"
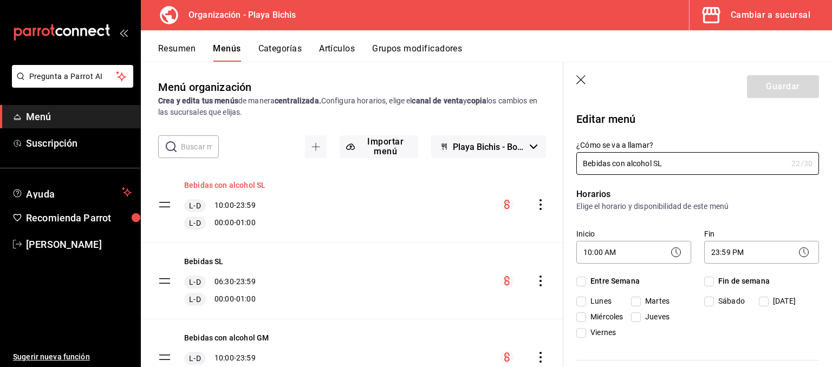
checkbox input "true"
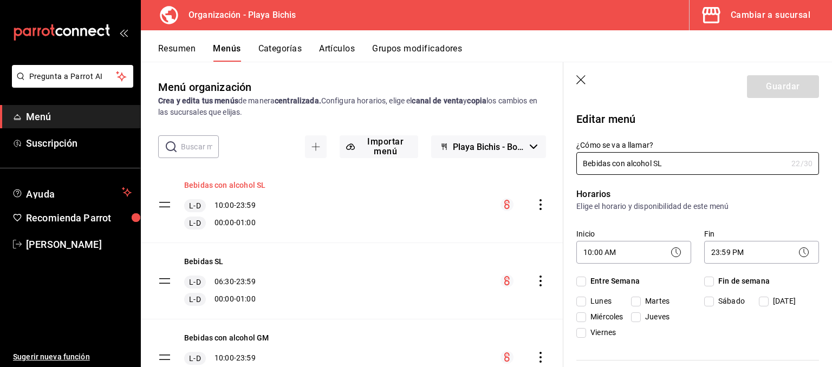
checkbox input "true"
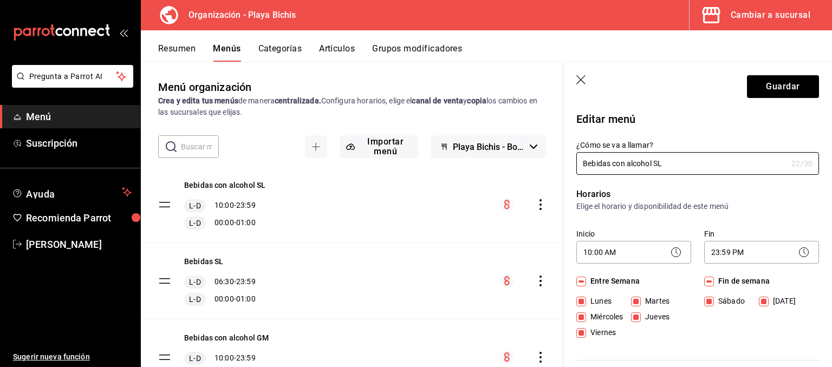
click at [577, 81] on icon "button" at bounding box center [581, 80] width 11 height 11
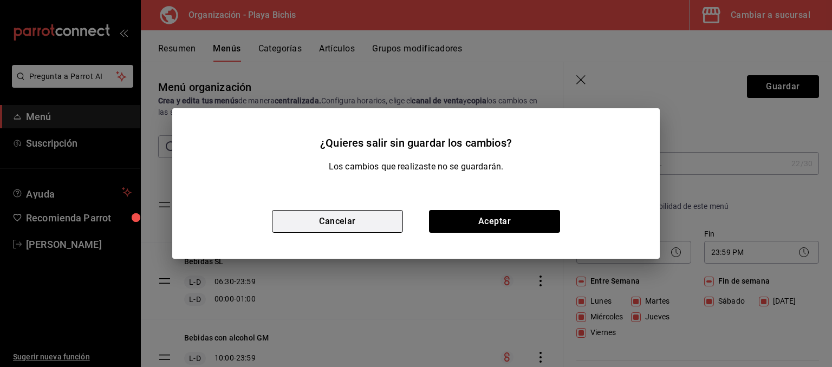
click at [354, 221] on button "Cancelar" at bounding box center [337, 221] width 131 height 23
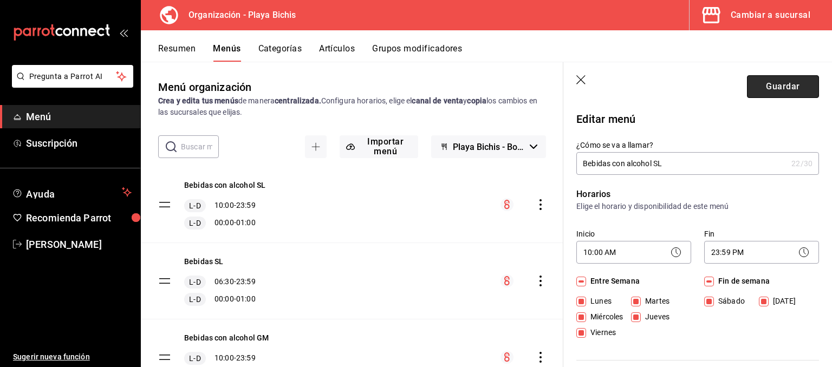
click at [787, 93] on button "Guardar" at bounding box center [783, 86] width 72 height 23
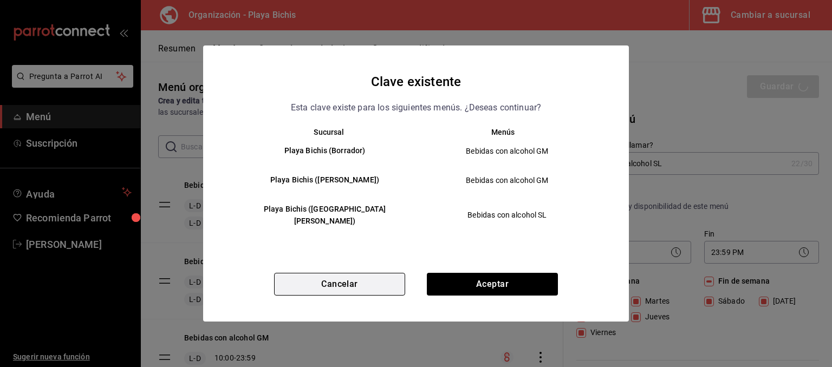
click at [380, 279] on button "Cancelar" at bounding box center [339, 284] width 131 height 23
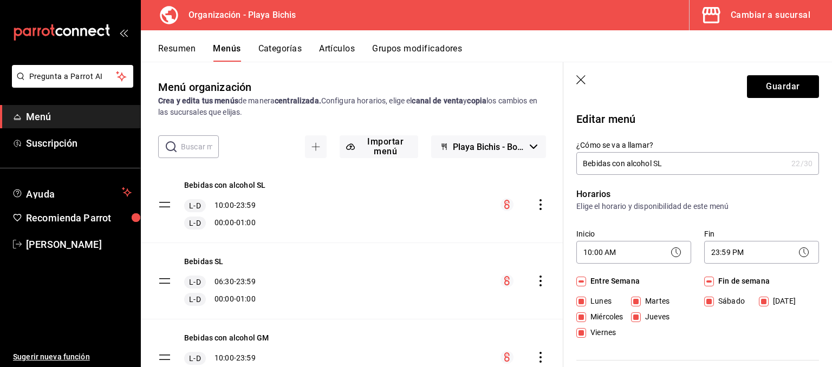
click at [583, 81] on icon "button" at bounding box center [580, 79] width 9 height 9
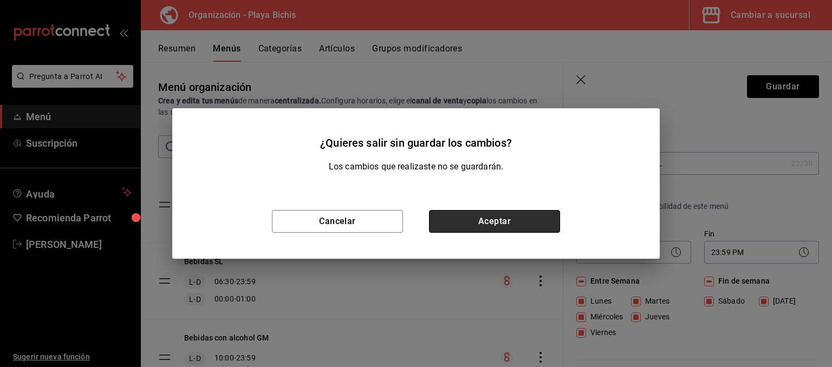
click at [495, 227] on button "Aceptar" at bounding box center [494, 221] width 131 height 23
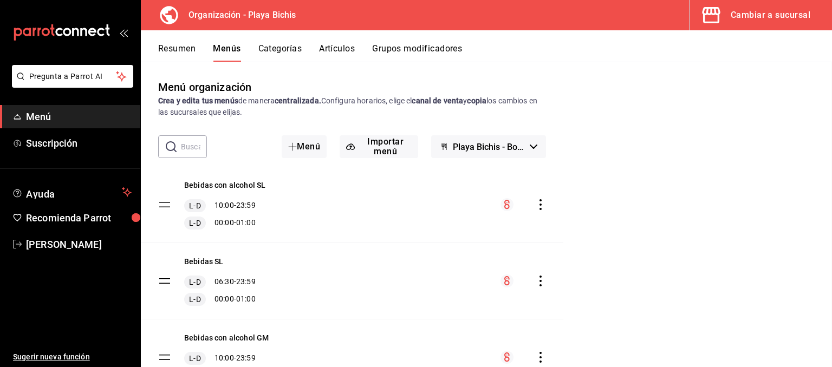
checkbox input "false"
type input "1758212262648"
checkbox input "false"
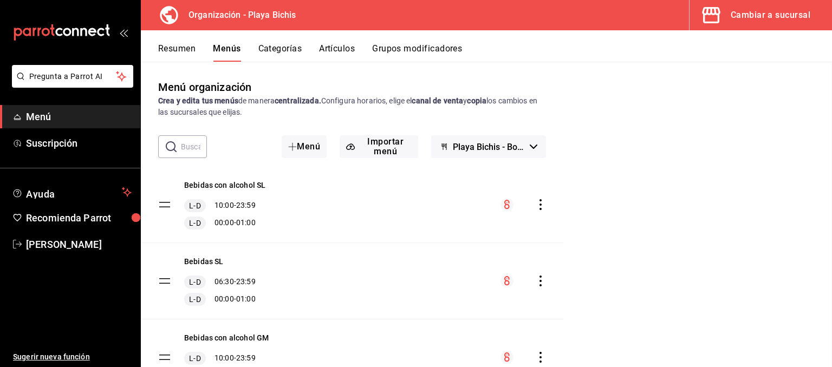
checkbox input "false"
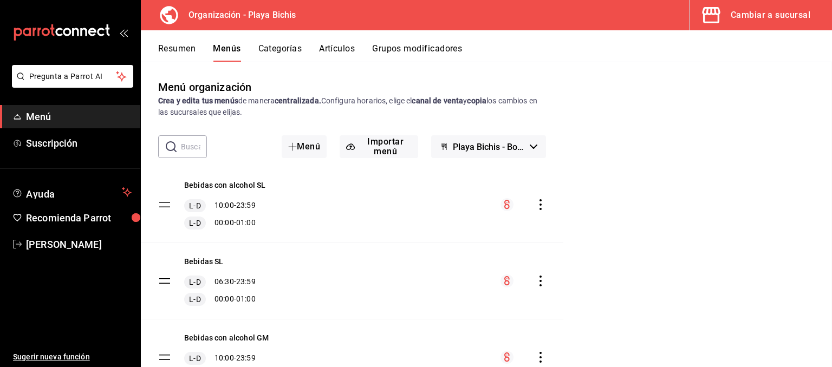
checkbox input "false"
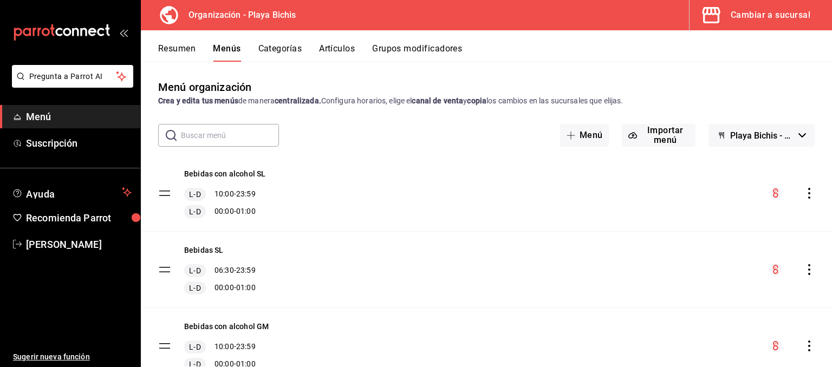
click at [814, 194] on icon "actions" at bounding box center [809, 193] width 11 height 11
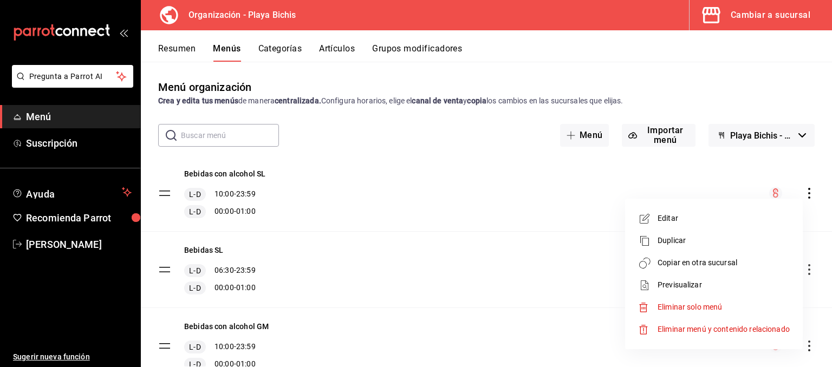
click at [686, 285] on span "Previsualizar" at bounding box center [723, 284] width 132 height 11
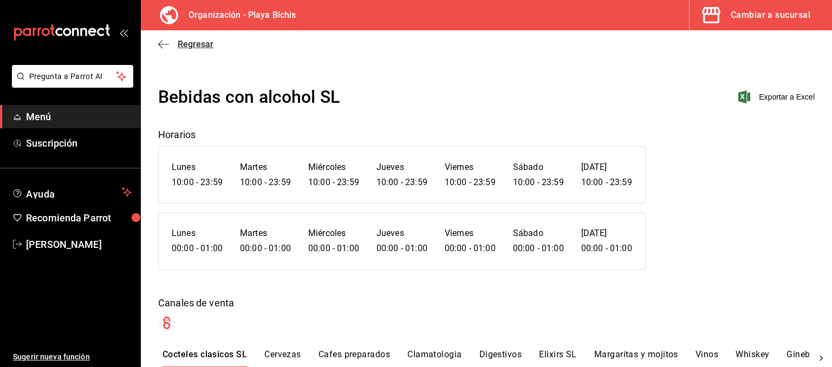
click at [185, 42] on span "Regresar" at bounding box center [196, 44] width 36 height 10
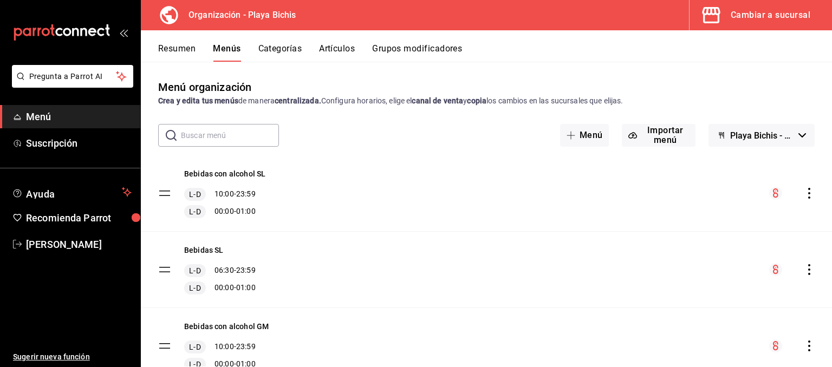
click at [808, 193] on icon "actions" at bounding box center [809, 193] width 11 height 11
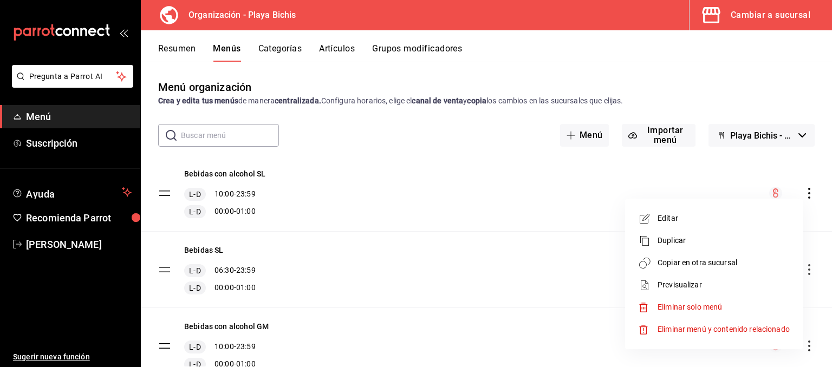
click at [692, 283] on span "Previsualizar" at bounding box center [723, 284] width 132 height 11
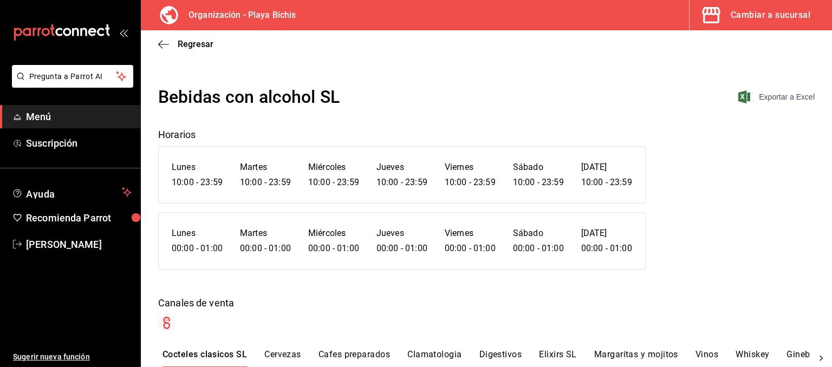
click at [785, 101] on span "Exportar a Excel" at bounding box center [777, 96] width 74 height 13
click at [187, 46] on span "Regresar" at bounding box center [196, 44] width 36 height 10
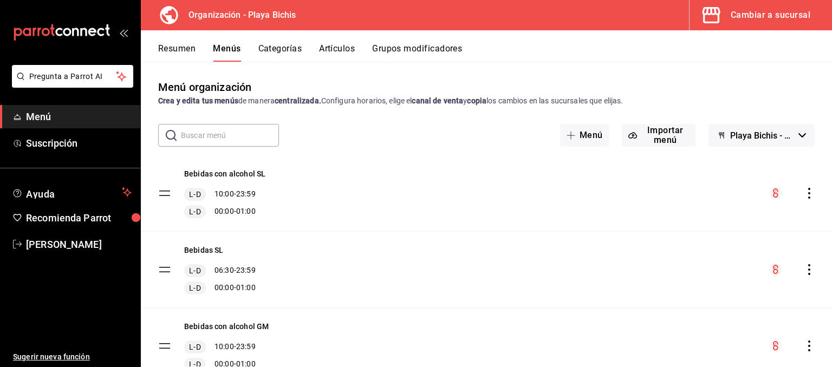
scroll to position [109, 0]
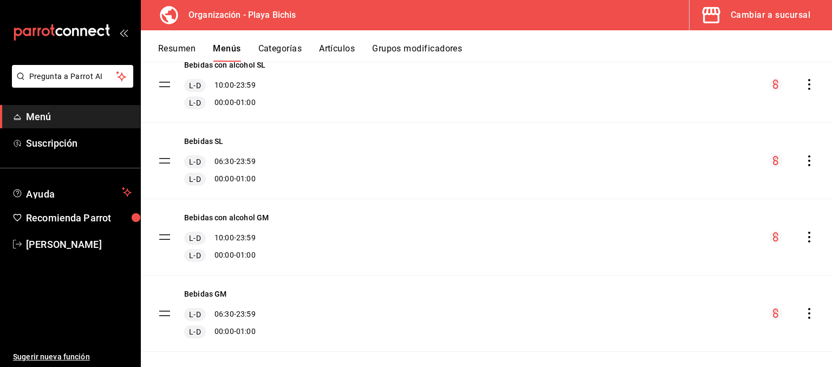
click at [810, 161] on icon "actions" at bounding box center [809, 160] width 2 height 11
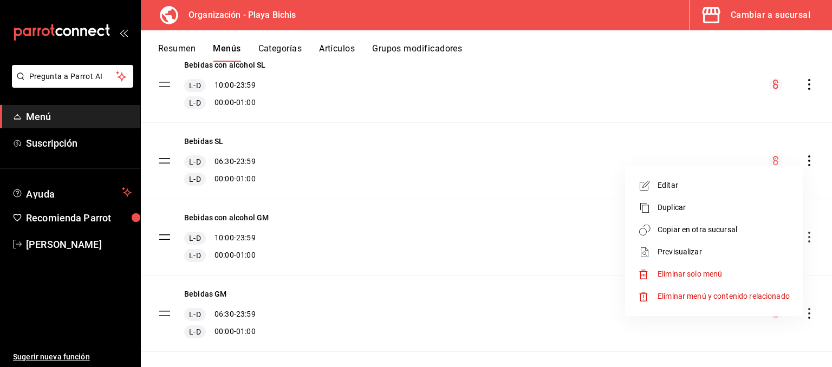
click at [681, 250] on span "Previsualizar" at bounding box center [723, 251] width 132 height 11
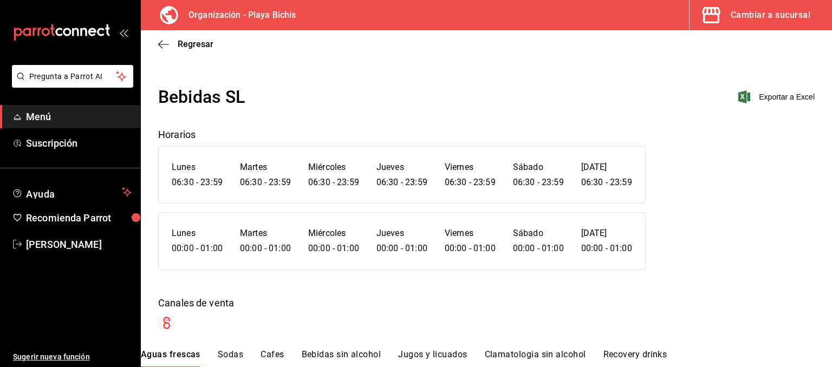
click at [768, 107] on div "Bebidas SL Exportar a Excel" at bounding box center [486, 97] width 656 height 26
click at [769, 101] on span "Exportar a Excel" at bounding box center [777, 96] width 74 height 13
click at [206, 44] on span "Regresar" at bounding box center [196, 44] width 36 height 10
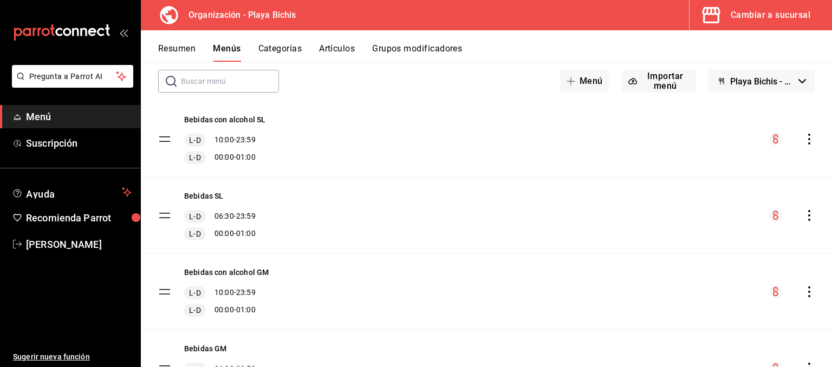
scroll to position [109, 0]
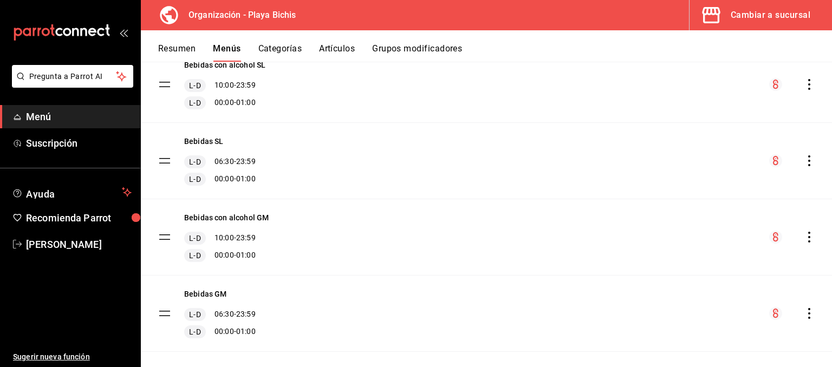
click at [807, 238] on icon "actions" at bounding box center [809, 237] width 11 height 11
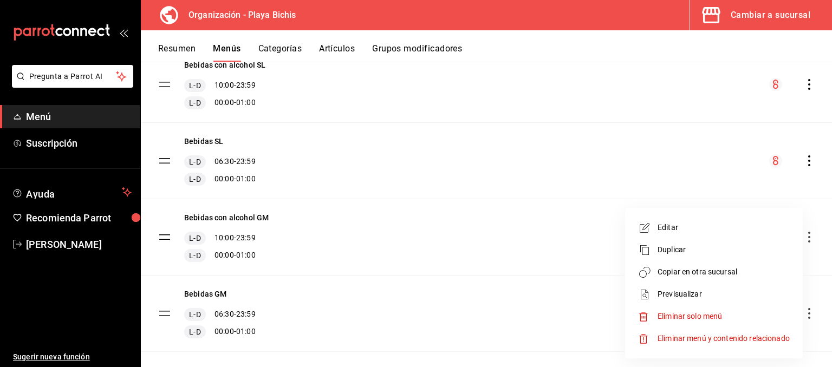
click at [683, 297] on span "Previsualizar" at bounding box center [723, 294] width 132 height 11
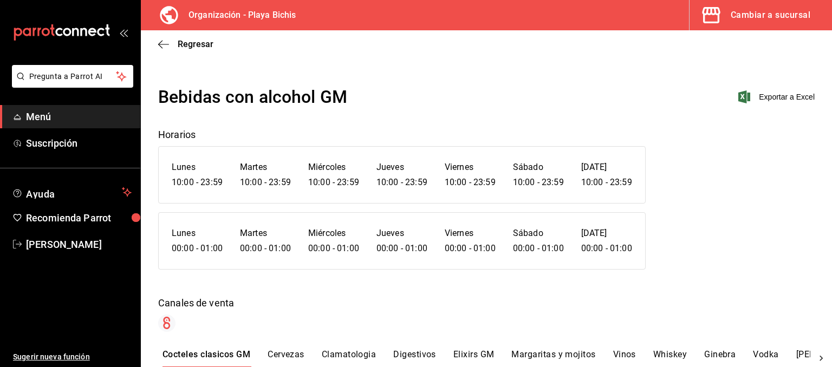
click at [773, 100] on span "Exportar a Excel" at bounding box center [777, 96] width 74 height 13
click at [204, 40] on span "Regresar" at bounding box center [196, 44] width 36 height 10
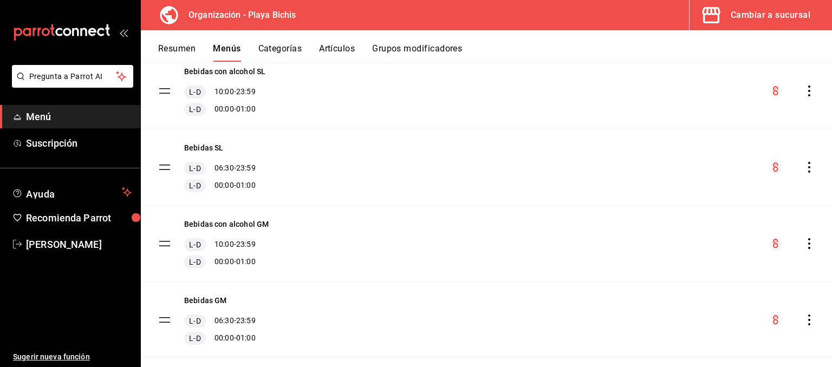
scroll to position [212, 0]
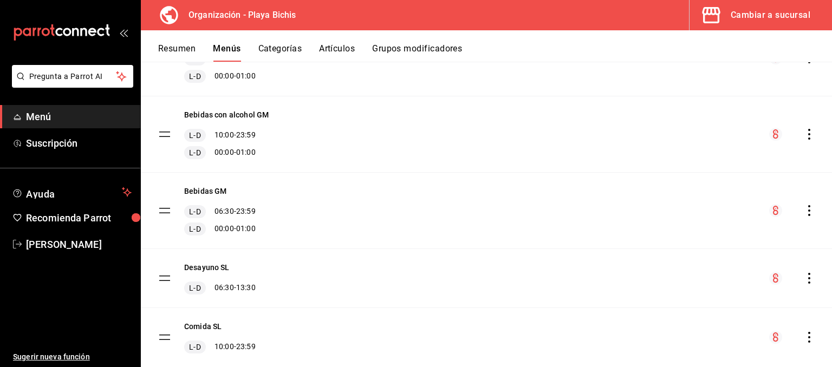
click at [810, 209] on icon "actions" at bounding box center [809, 210] width 11 height 11
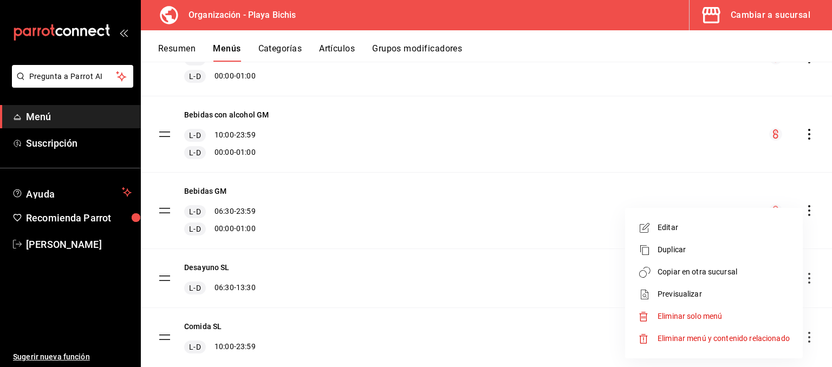
click at [673, 293] on span "Previsualizar" at bounding box center [723, 294] width 132 height 11
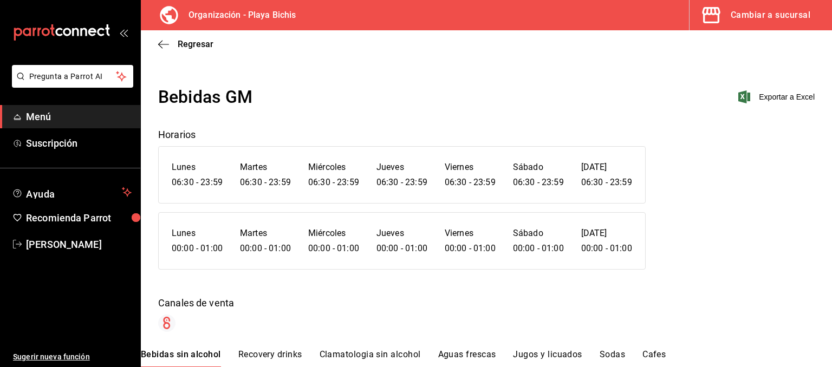
click at [794, 101] on span "Exportar a Excel" at bounding box center [777, 96] width 74 height 13
click at [204, 46] on span "Regresar" at bounding box center [196, 44] width 36 height 10
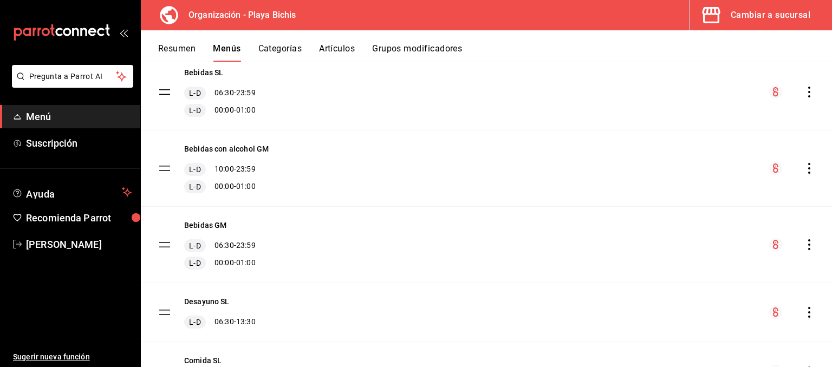
scroll to position [222, 0]
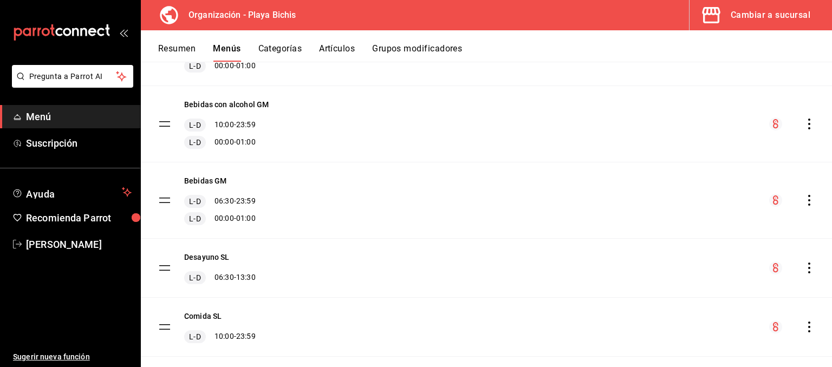
click at [807, 200] on icon "actions" at bounding box center [809, 200] width 11 height 11
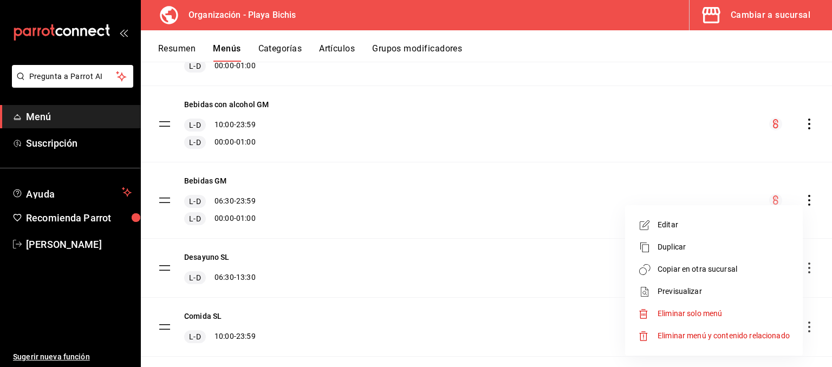
click at [682, 291] on span "Previsualizar" at bounding box center [723, 291] width 132 height 11
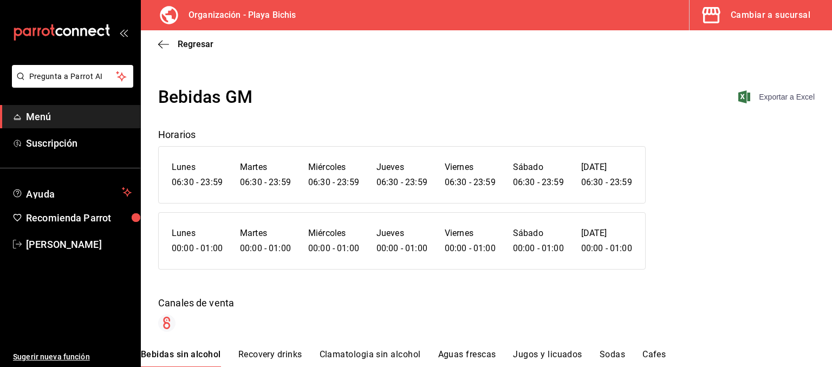
click at [783, 95] on span "Exportar a Excel" at bounding box center [777, 96] width 74 height 13
click at [173, 40] on span "Regresar" at bounding box center [185, 44] width 55 height 10
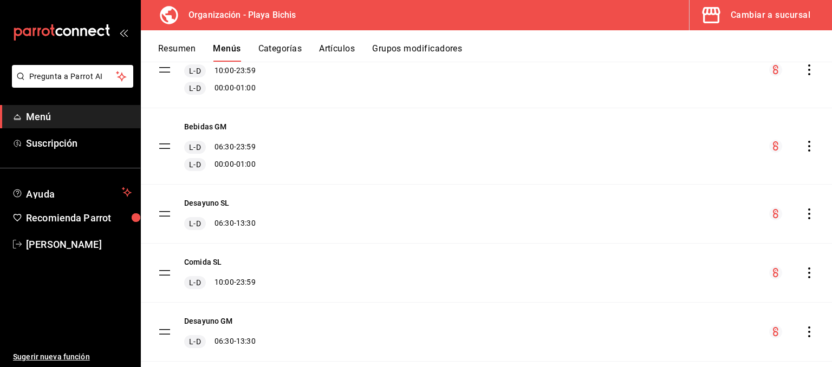
scroll to position [277, 0]
click at [807, 217] on icon "actions" at bounding box center [809, 213] width 11 height 11
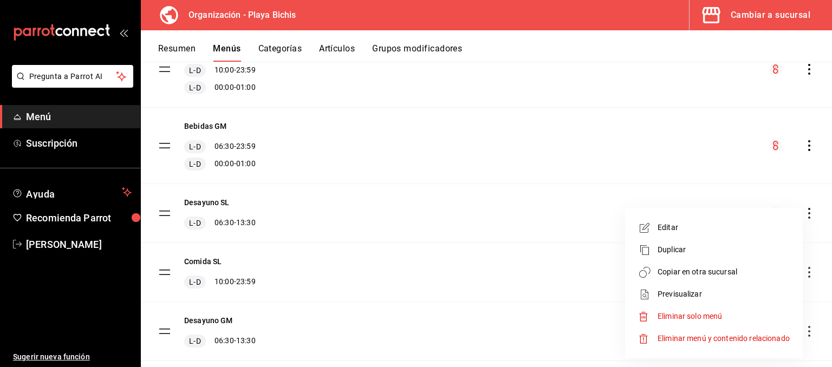
click at [675, 293] on span "Previsualizar" at bounding box center [723, 294] width 132 height 11
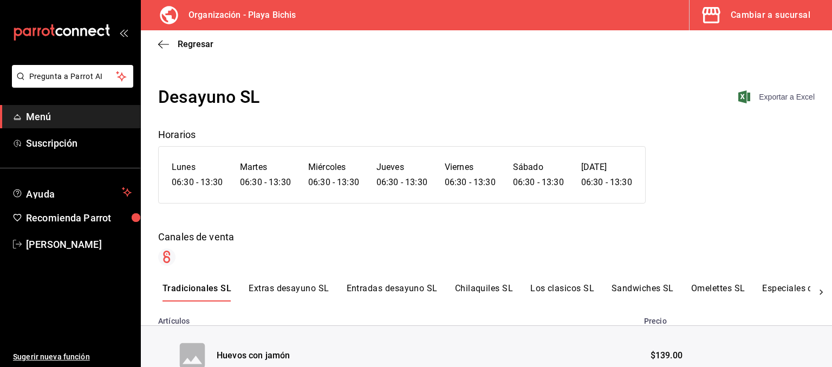
click at [779, 100] on span "Exportar a Excel" at bounding box center [777, 96] width 74 height 13
click at [196, 45] on span "Regresar" at bounding box center [196, 44] width 36 height 10
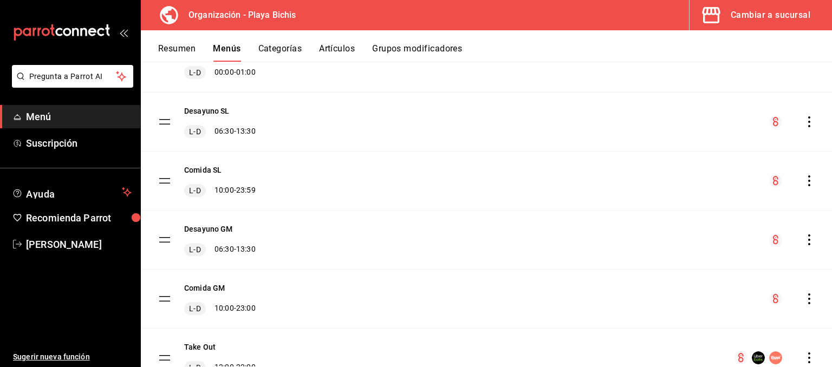
scroll to position [314, 0]
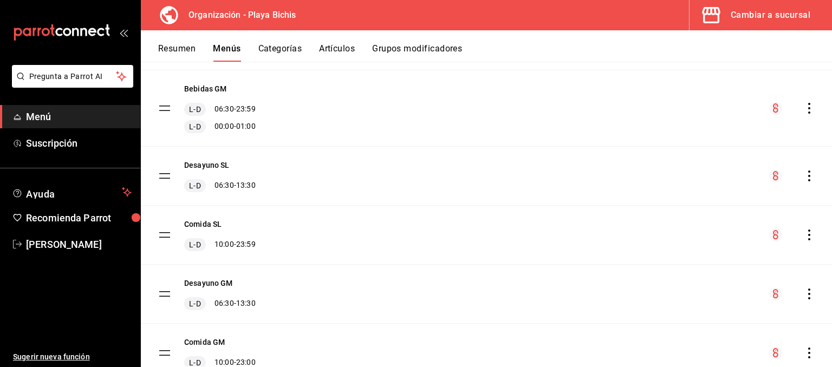
click at [807, 234] on icon "actions" at bounding box center [809, 235] width 11 height 11
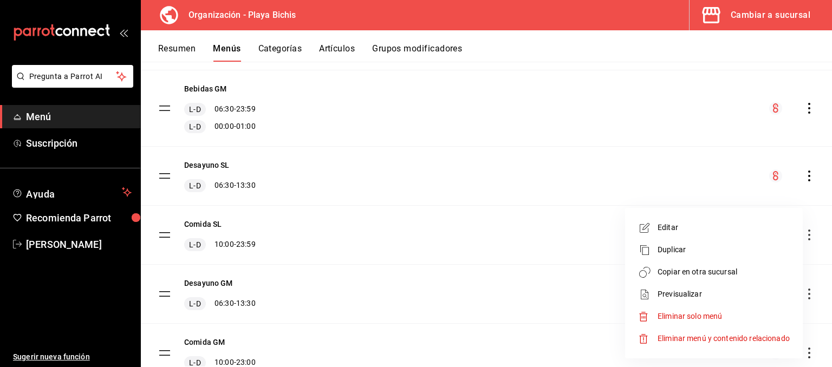
click at [676, 291] on span "Previsualizar" at bounding box center [723, 294] width 132 height 11
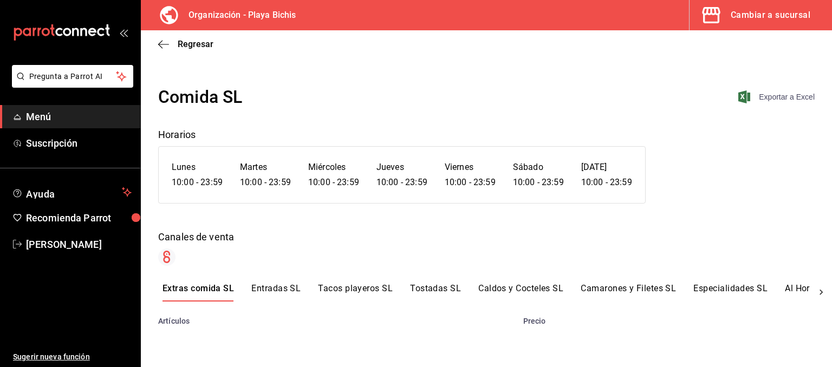
click at [789, 97] on span "Exportar a Excel" at bounding box center [777, 96] width 74 height 13
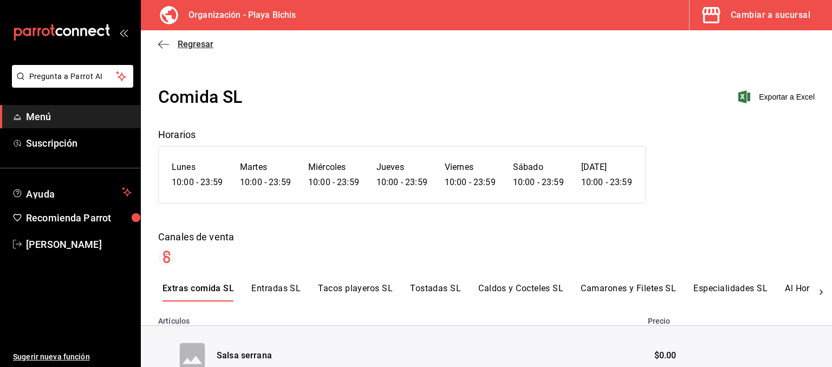
click at [201, 42] on span "Regresar" at bounding box center [196, 44] width 36 height 10
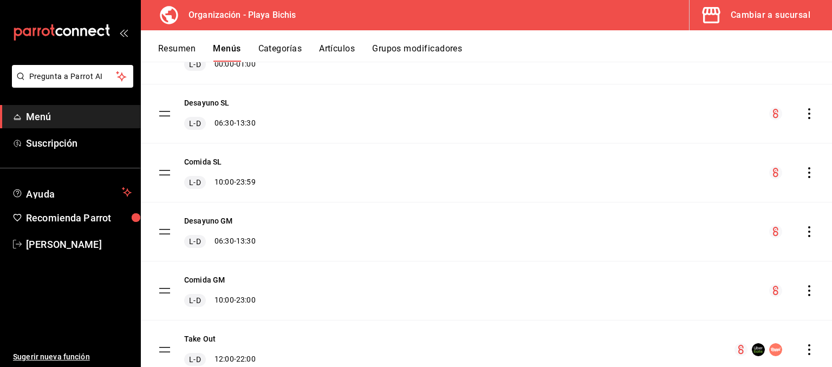
scroll to position [368, 0]
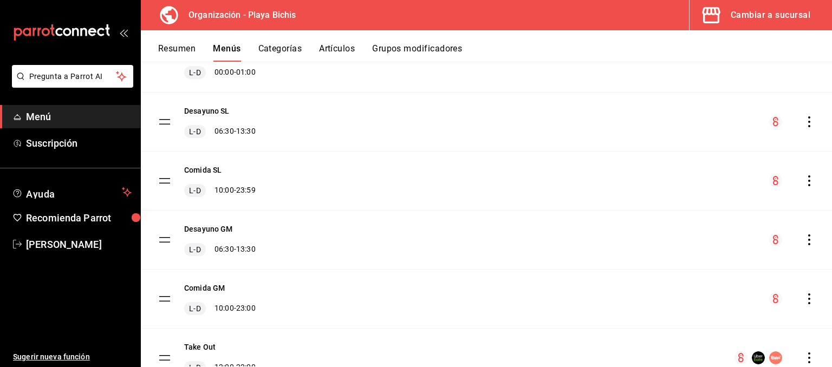
click at [809, 245] on div "menu-maker-table" at bounding box center [791, 239] width 45 height 13
click at [809, 241] on icon "actions" at bounding box center [809, 239] width 11 height 11
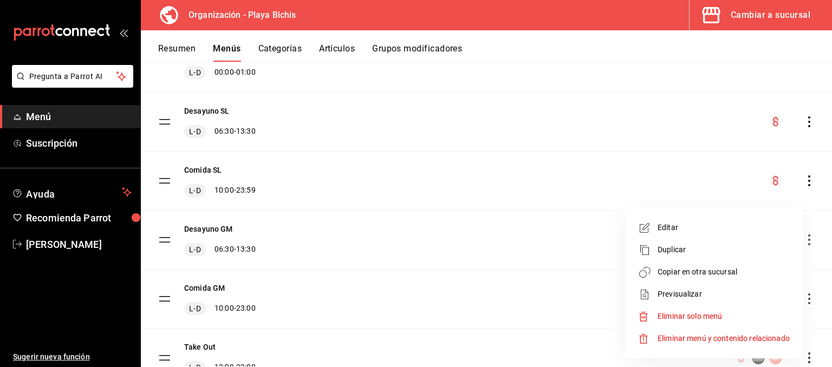
click at [676, 294] on span "Previsualizar" at bounding box center [723, 294] width 132 height 11
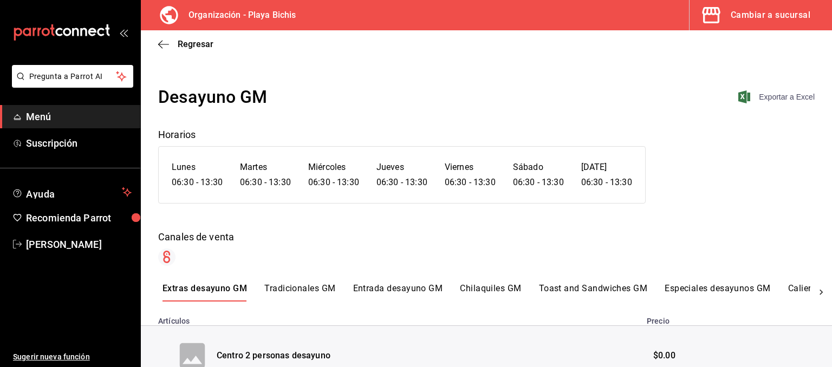
click at [776, 97] on span "Exportar a Excel" at bounding box center [777, 96] width 74 height 13
click at [460, 110] on div "Desayuno GM Exportar a Excel Horarios Lunes 06:30 - 13:30 Martes 06:30 - 13:30 …" at bounding box center [486, 175] width 691 height 182
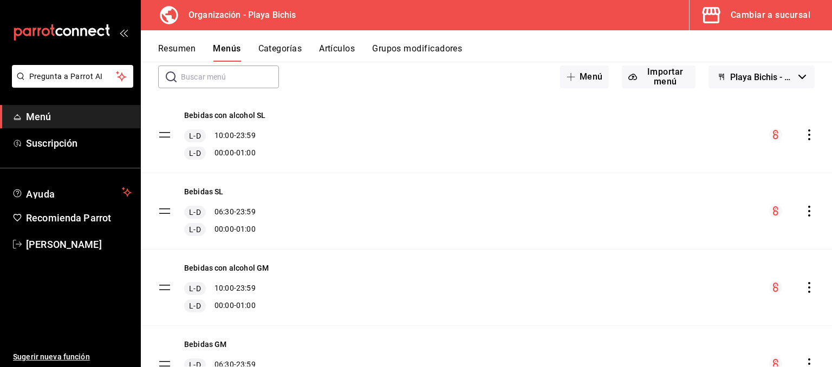
scroll to position [478, 0]
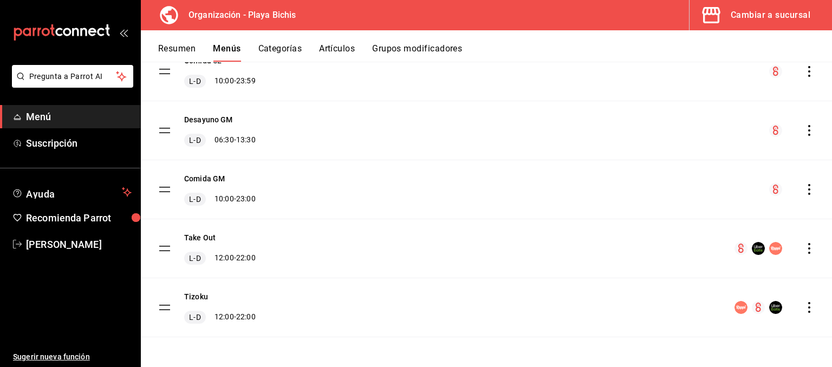
click at [810, 190] on icon "actions" at bounding box center [809, 189] width 11 height 11
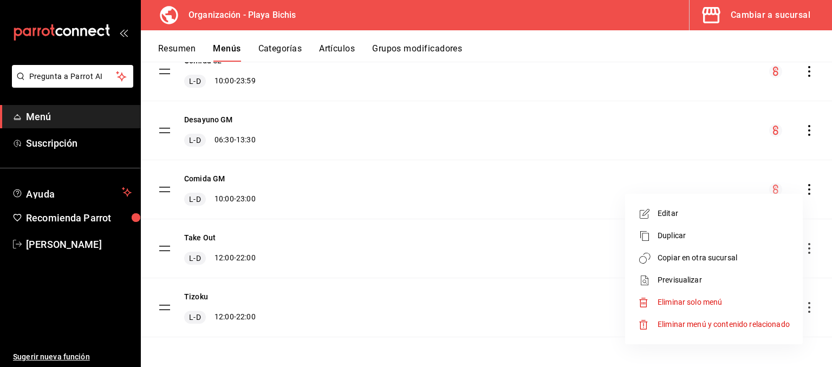
click at [675, 283] on span "Previsualizar" at bounding box center [723, 280] width 132 height 11
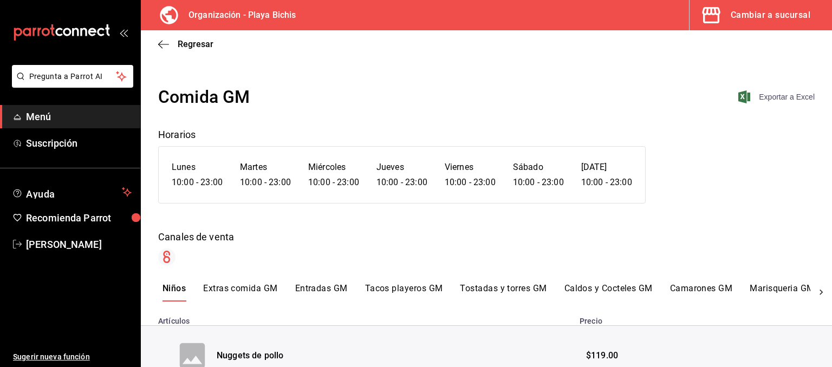
click at [782, 99] on span "Exportar a Excel" at bounding box center [777, 96] width 74 height 13
click at [179, 45] on span "Regresar" at bounding box center [196, 44] width 36 height 10
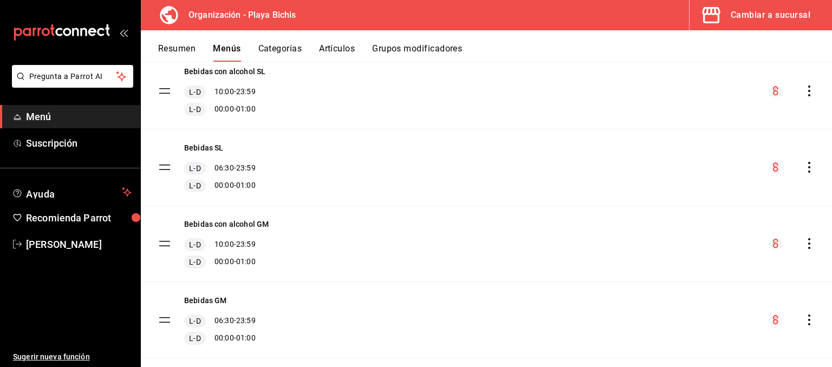
scroll to position [478, 0]
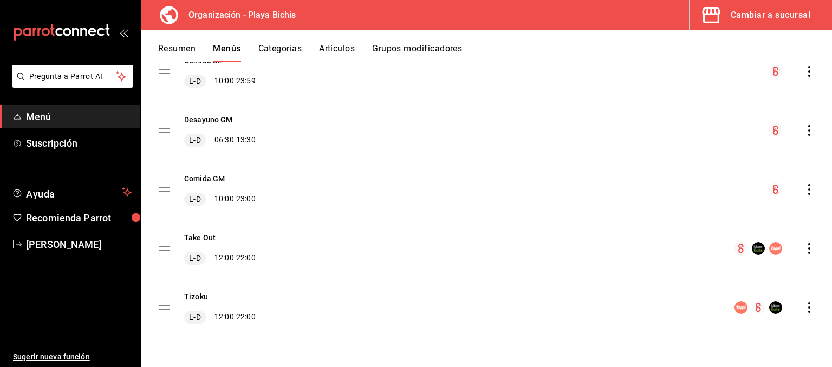
click at [808, 249] on icon "actions" at bounding box center [809, 248] width 11 height 11
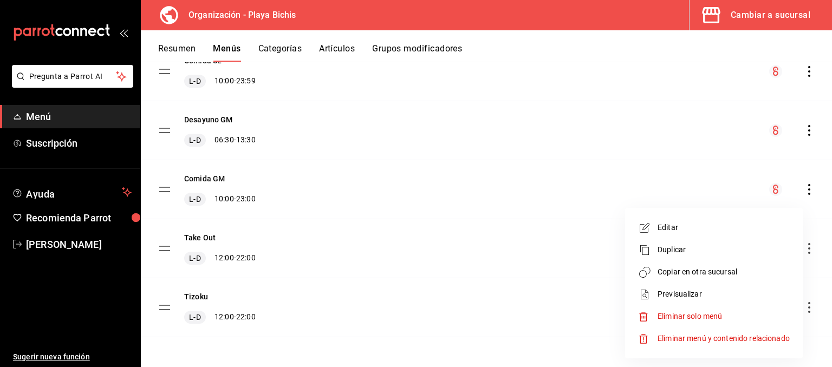
click at [695, 293] on span "Previsualizar" at bounding box center [723, 294] width 132 height 11
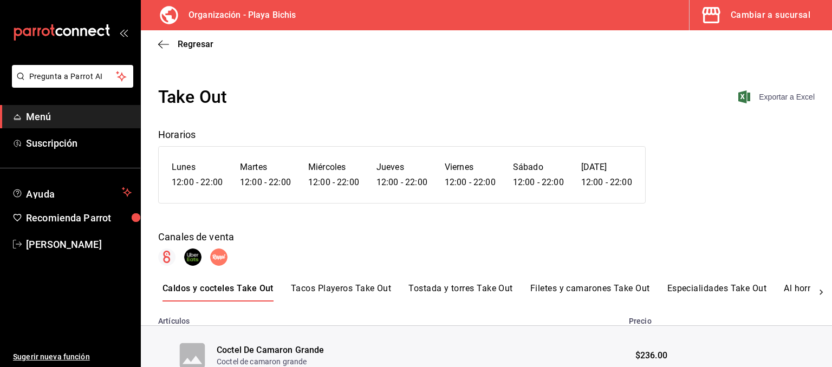
click at [772, 103] on span "Exportar a Excel" at bounding box center [777, 96] width 74 height 13
click at [181, 40] on span "Regresar" at bounding box center [196, 44] width 36 height 10
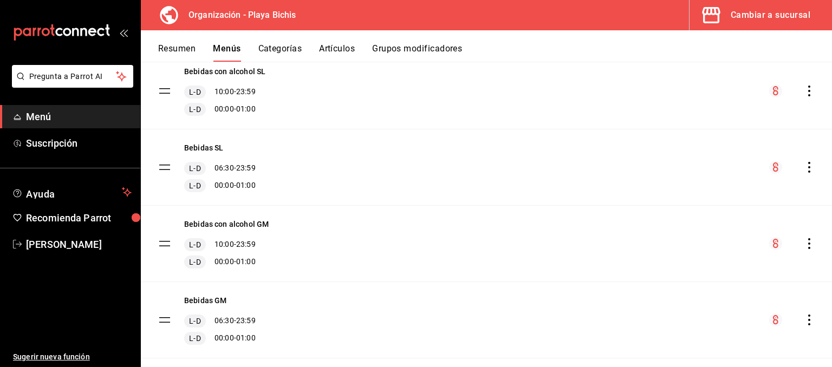
scroll to position [478, 0]
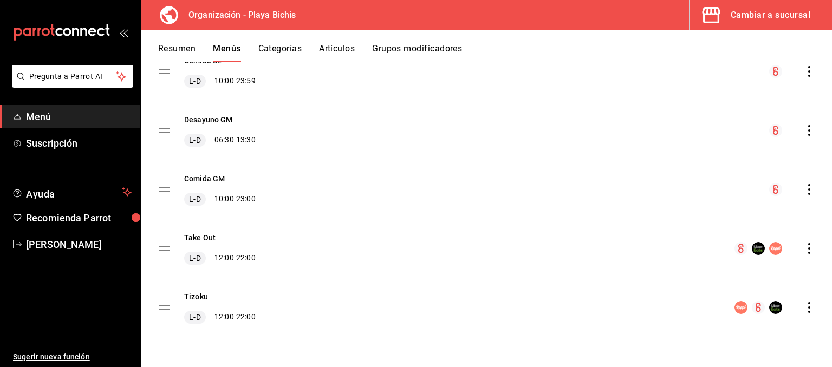
click at [811, 309] on icon "actions" at bounding box center [809, 307] width 11 height 11
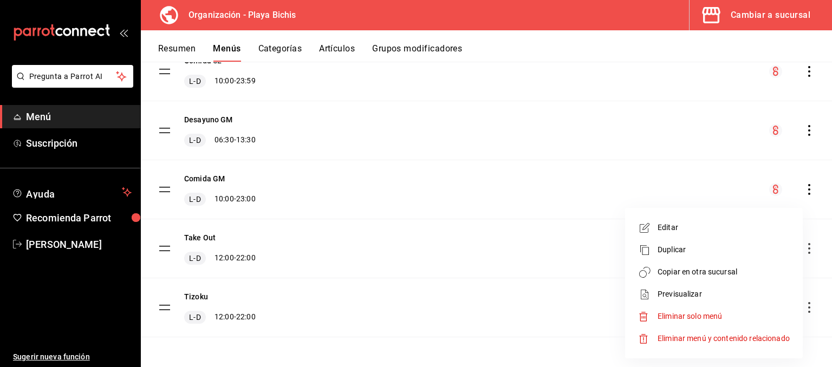
click at [688, 291] on span "Previsualizar" at bounding box center [723, 294] width 132 height 11
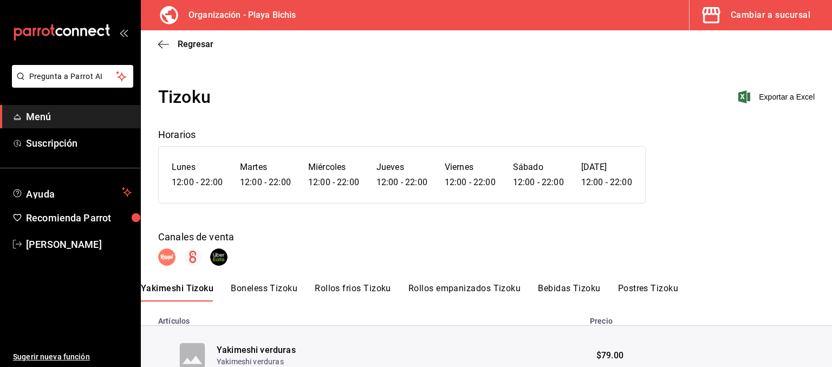
click at [774, 105] on div "Tizoku Exportar a Excel" at bounding box center [486, 97] width 656 height 26
click at [776, 95] on span "Exportar a Excel" at bounding box center [777, 96] width 74 height 13
click at [201, 46] on span "Regresar" at bounding box center [196, 44] width 36 height 10
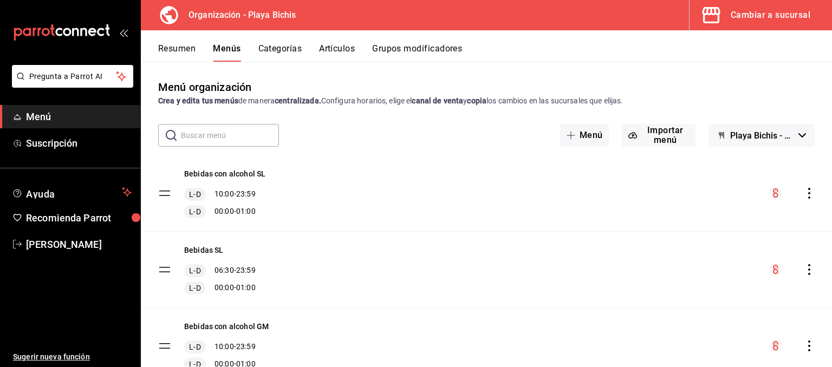
click at [776, 16] on div "Cambiar a sucursal" at bounding box center [770, 15] width 80 height 15
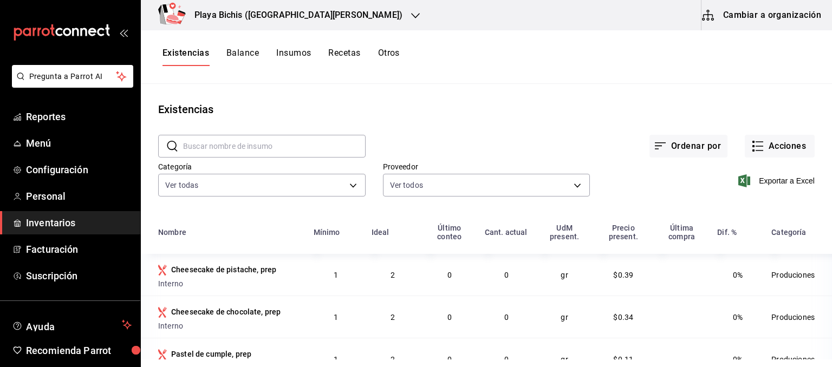
click at [744, 18] on button "Cambiar a organización" at bounding box center [762, 15] width 122 height 30
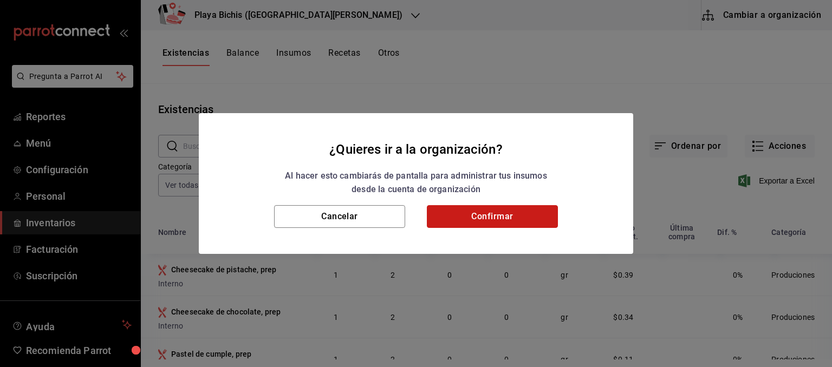
click at [523, 216] on button "Confirmar" at bounding box center [492, 216] width 131 height 23
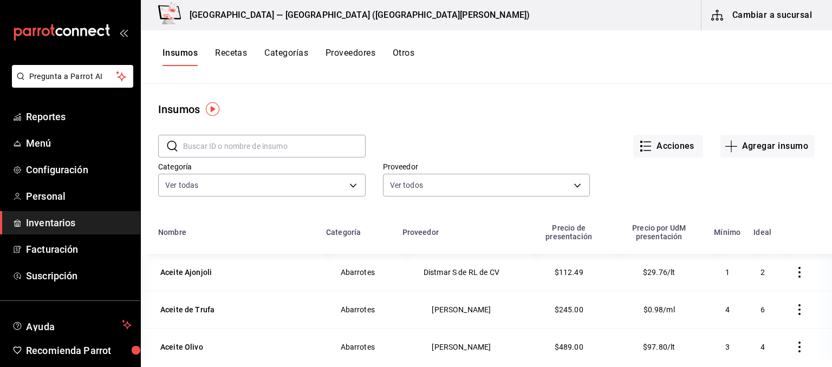
click at [233, 56] on button "Recetas" at bounding box center [231, 57] width 32 height 18
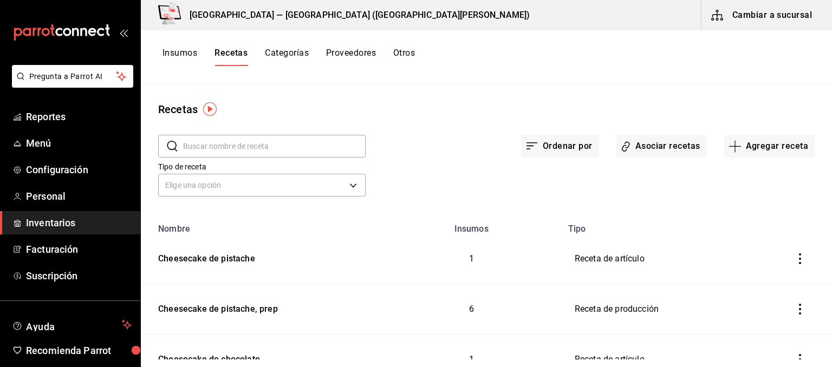
click at [240, 148] on input "text" at bounding box center [274, 146] width 182 height 22
type input "Bruja"
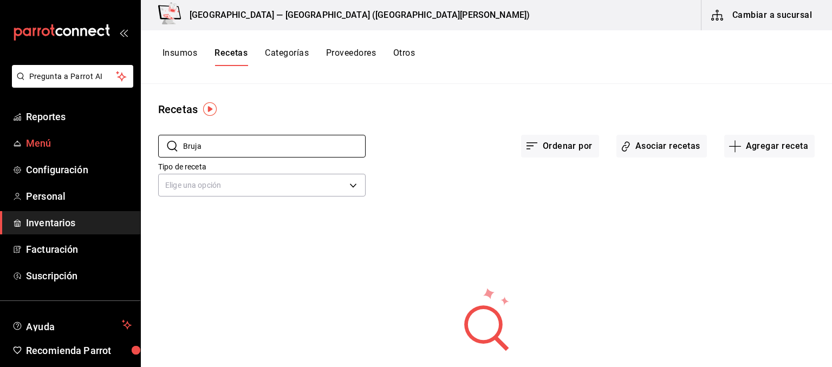
drag, startPoint x: 204, startPoint y: 146, endPoint x: 132, endPoint y: 138, distance: 73.1
click at [183, 139] on input "Bruja" at bounding box center [274, 146] width 182 height 22
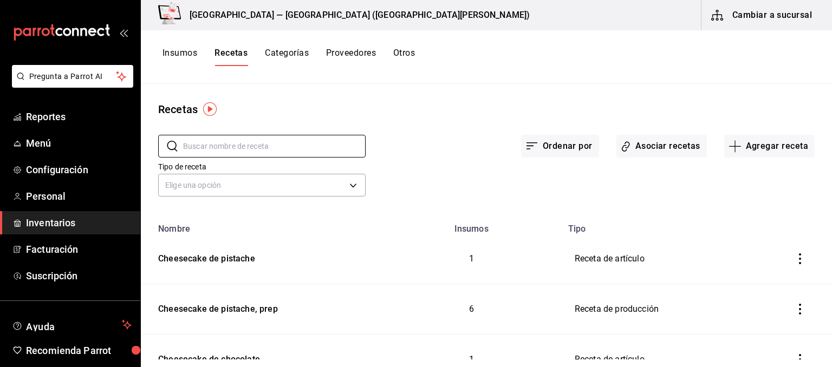
click at [181, 53] on button "Insumos" at bounding box center [179, 57] width 35 height 18
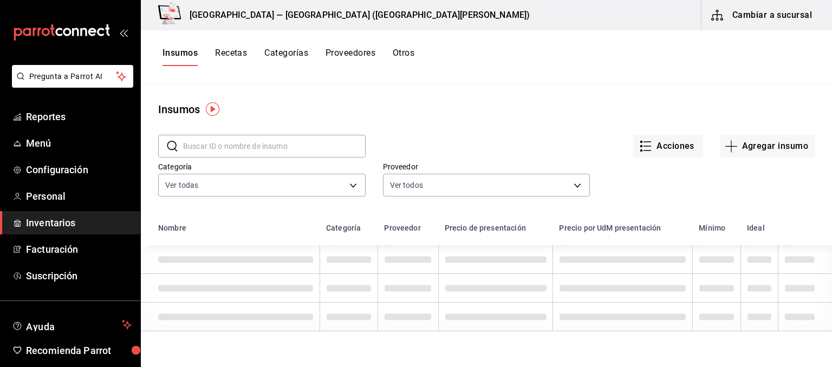
click at [243, 147] on input "text" at bounding box center [274, 146] width 182 height 22
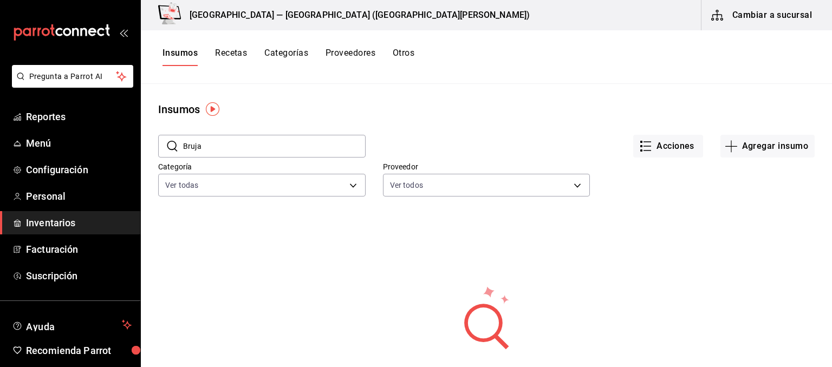
drag, startPoint x: 201, startPoint y: 149, endPoint x: 133, endPoint y: 144, distance: 68.4
click at [183, 144] on input "Bruja" at bounding box center [274, 146] width 182 height 22
paste input "Herradura ultr"
drag, startPoint x: 244, startPoint y: 147, endPoint x: 36, endPoint y: 122, distance: 208.9
click at [183, 135] on input "Herradura ultra" at bounding box center [274, 146] width 182 height 22
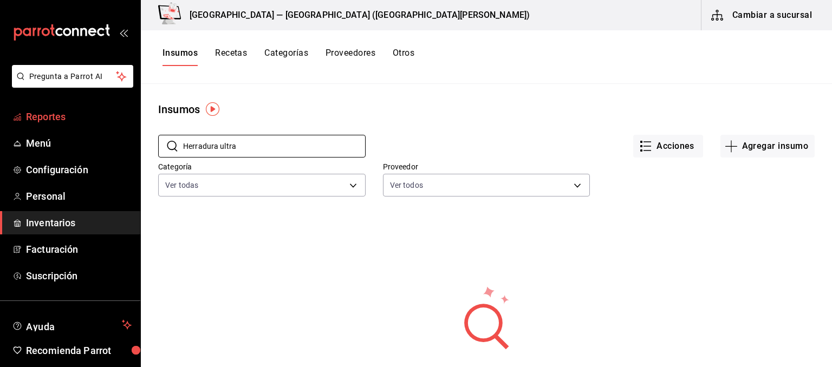
paste input "Unico"
drag, startPoint x: 214, startPoint y: 141, endPoint x: 99, endPoint y: 130, distance: 115.8
click at [183, 135] on input "Unico" at bounding box center [274, 146] width 182 height 22
drag, startPoint x: 229, startPoint y: 149, endPoint x: 149, endPoint y: 146, distance: 79.1
click at [183, 146] on input "Ballena" at bounding box center [274, 146] width 182 height 22
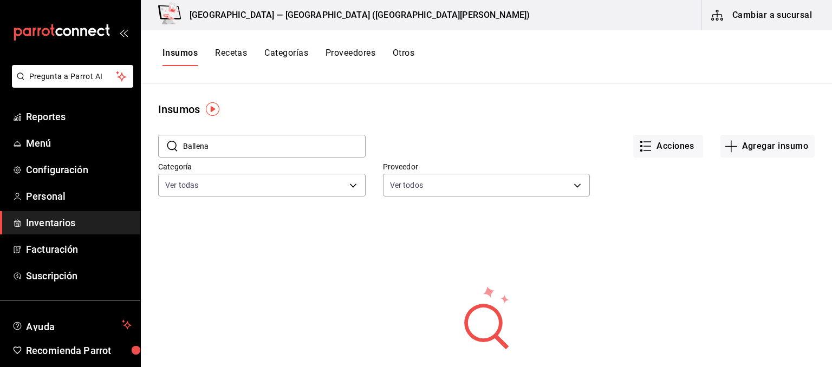
paste input "Michelob ultr"
click at [183, 135] on input "Michelob ultra" at bounding box center [274, 146] width 182 height 22
type input "carta"
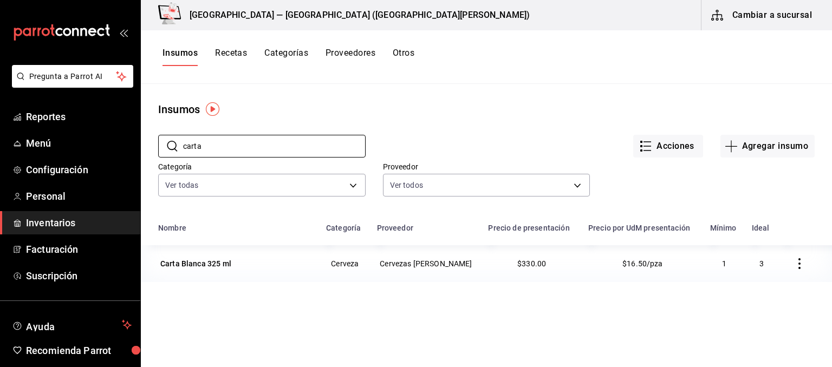
drag, startPoint x: 177, startPoint y: 142, endPoint x: 151, endPoint y: 142, distance: 26.0
click at [183, 142] on input "carta" at bounding box center [274, 146] width 182 height 22
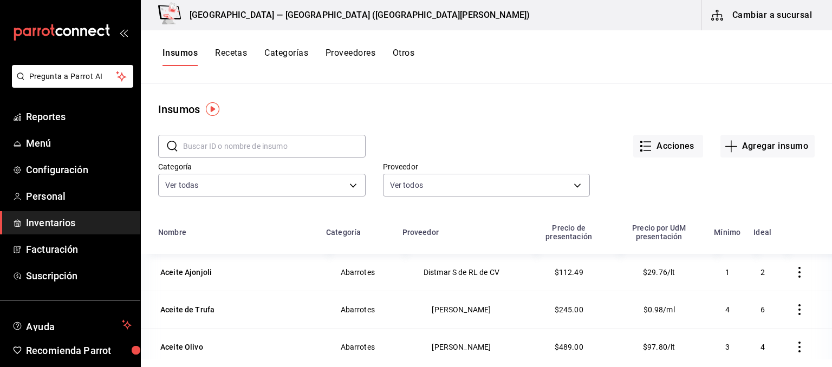
click at [267, 152] on input "text" at bounding box center [274, 146] width 182 height 22
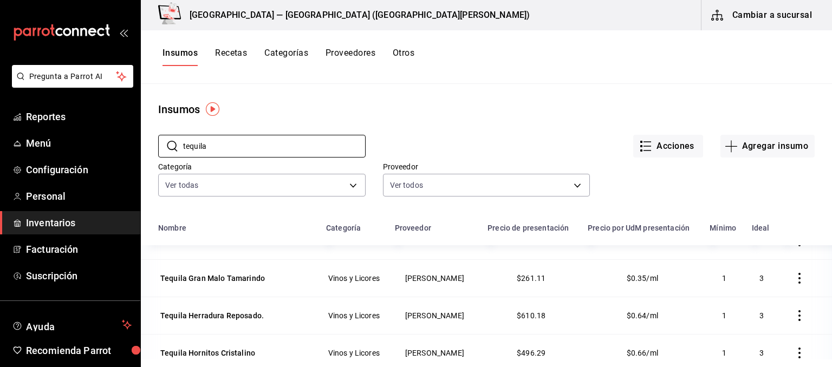
scroll to position [623, 0]
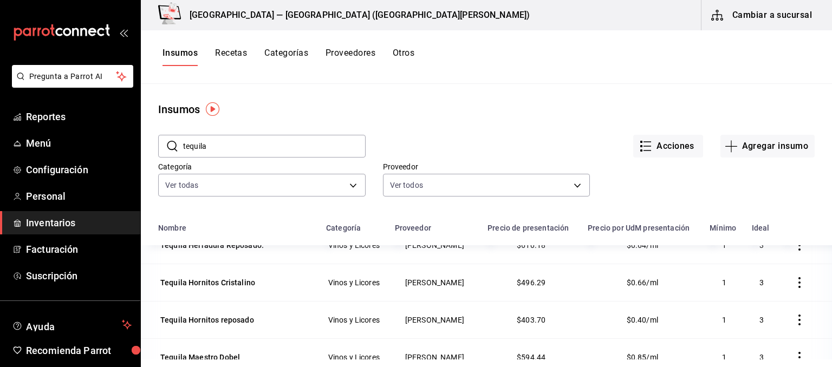
drag, startPoint x: 143, startPoint y: 137, endPoint x: 122, endPoint y: 135, distance: 21.2
click at [183, 135] on input "tequila" at bounding box center [274, 146] width 182 height 22
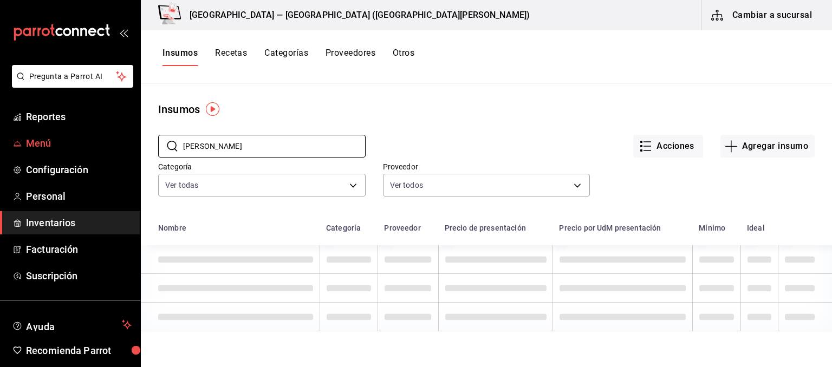
scroll to position [0, 0]
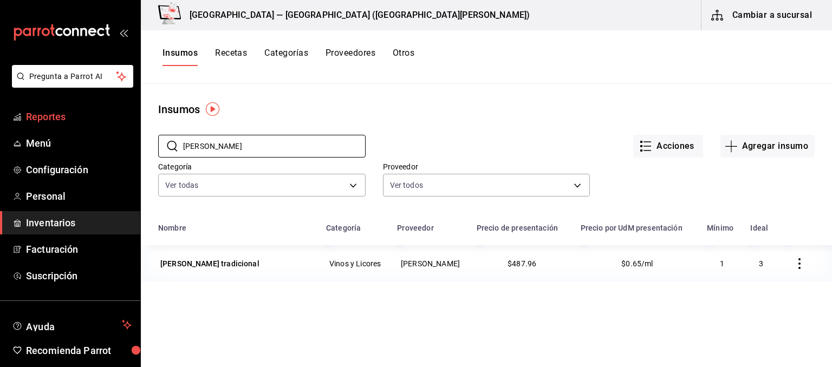
drag, startPoint x: 221, startPoint y: 149, endPoint x: 47, endPoint y: 128, distance: 175.7
click at [183, 135] on input "cuervo" at bounding box center [274, 146] width 182 height 22
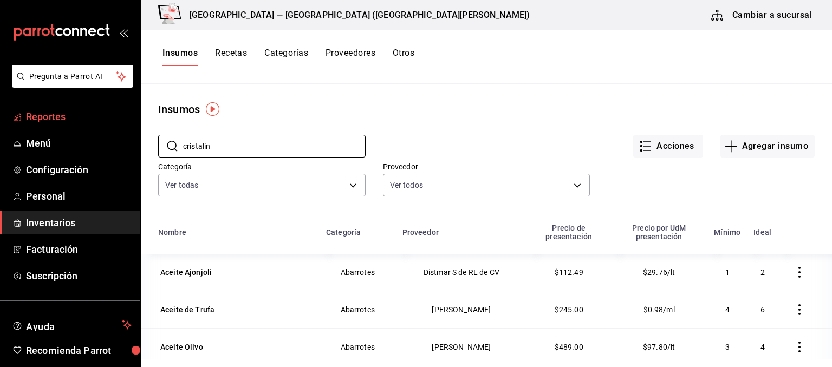
type input "cristalino"
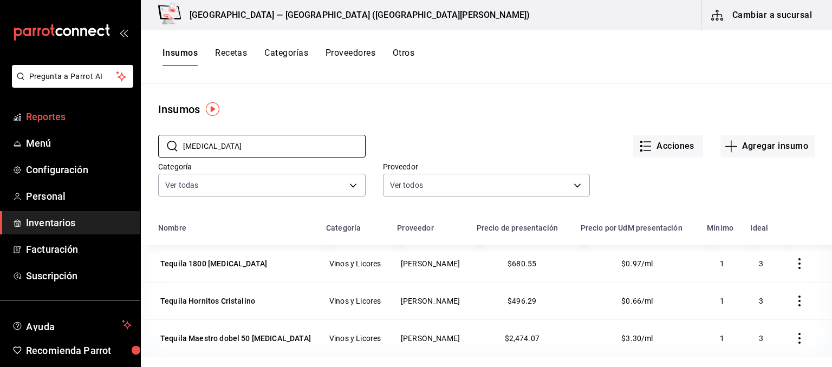
drag, startPoint x: 227, startPoint y: 142, endPoint x: 103, endPoint y: 127, distance: 124.9
click at [183, 135] on input "cristalino" at bounding box center [274, 146] width 182 height 22
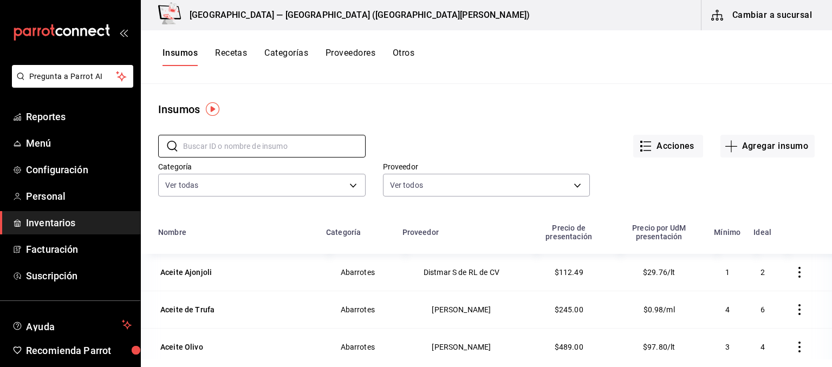
click at [740, 16] on button "Cambiar a sucursal" at bounding box center [762, 15] width 122 height 30
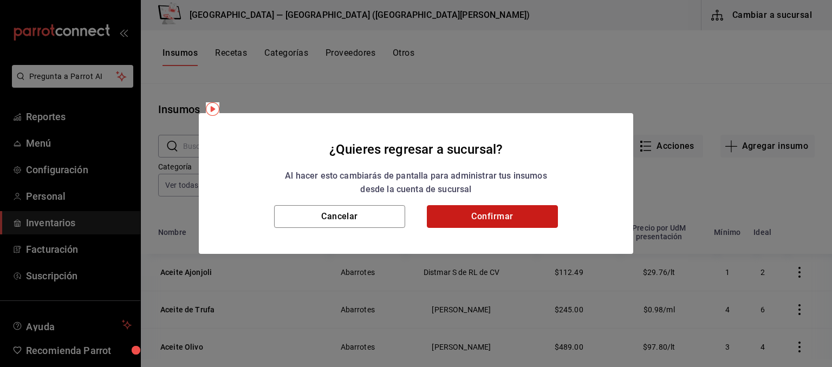
click at [471, 218] on button "Confirmar" at bounding box center [492, 216] width 131 height 23
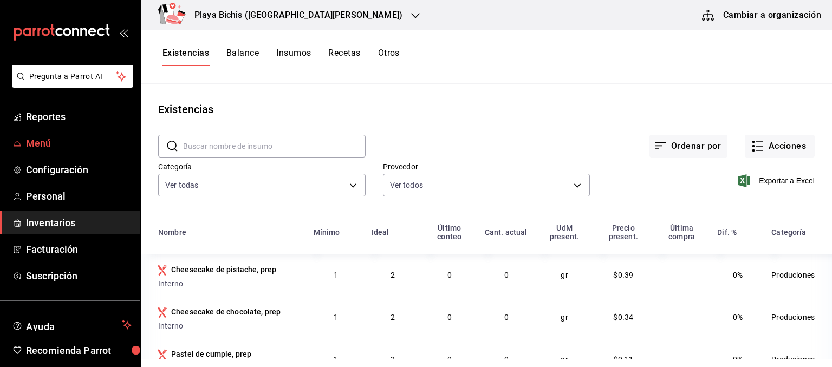
click at [36, 142] on span "Menú" at bounding box center [79, 143] width 106 height 15
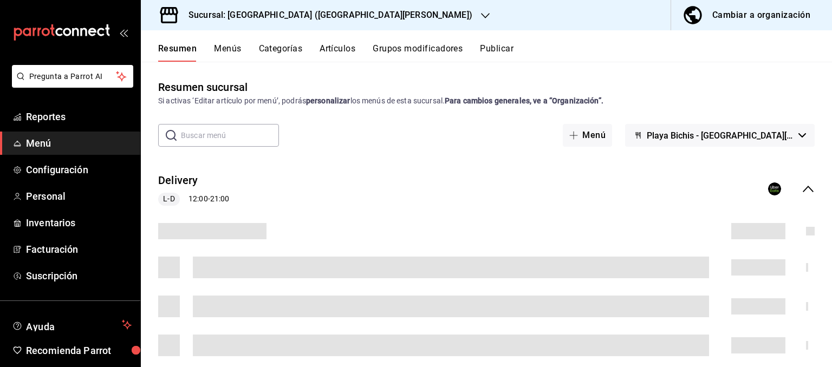
click at [742, 18] on div "Cambiar a organización" at bounding box center [761, 15] width 98 height 15
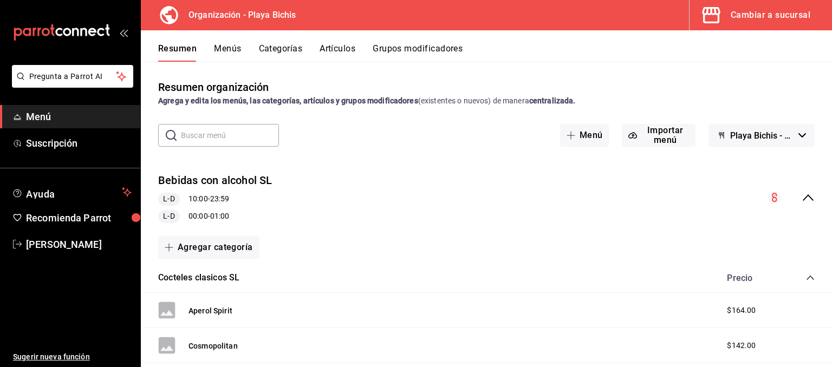
click at [347, 55] on button "Artículos" at bounding box center [337, 52] width 36 height 18
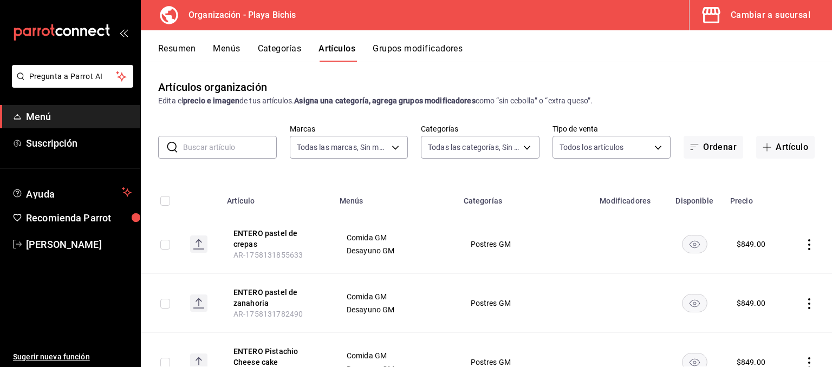
type input "2b6203e3-68c9-492c-8139-d2404e68bc4d,5cffe0c5-1d87-45c7-8974-ad5cddc46f5f"
type input "8ebe99e7-8ccb-42e5-9a90-2c7c819c0618,2a1bdb06-3383-4ba0-a971-51aee5cfb993,28e32…"
click at [235, 145] on input "text" at bounding box center [230, 147] width 94 height 22
paste input "AR-1750916174611"
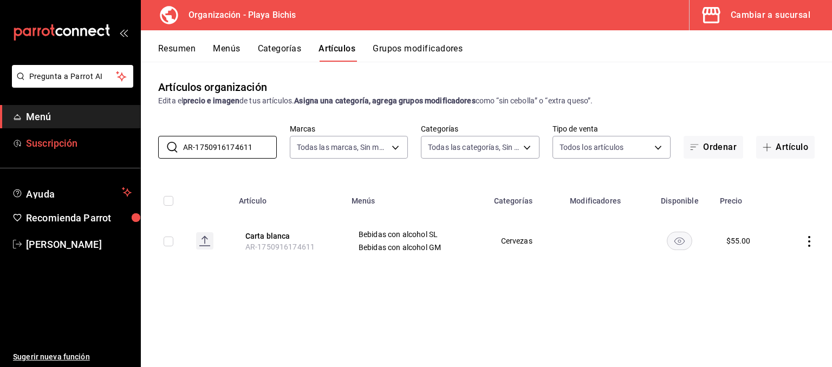
drag, startPoint x: 254, startPoint y: 148, endPoint x: 120, endPoint y: 136, distance: 135.4
click at [183, 136] on input "AR-1750916174611" at bounding box center [230, 147] width 94 height 22
paste input "461902124"
drag, startPoint x: 265, startPoint y: 148, endPoint x: 105, endPoint y: 129, distance: 160.8
click at [183, 136] on input "AR-1750461902124" at bounding box center [230, 147] width 94 height 22
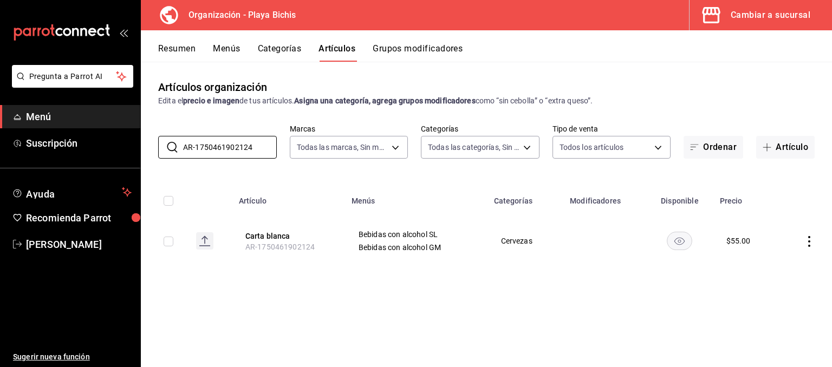
paste input "916174611"
type input "AR-1750916174611"
click at [809, 238] on icon "actions" at bounding box center [809, 241] width 11 height 11
click at [517, 297] on div at bounding box center [416, 183] width 832 height 367
click at [809, 241] on icon "actions" at bounding box center [809, 241] width 2 height 11
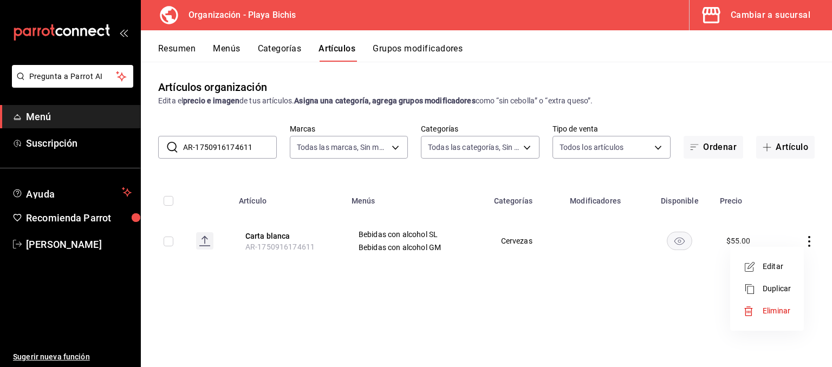
click at [501, 315] on div at bounding box center [416, 183] width 832 height 367
drag, startPoint x: 257, startPoint y: 149, endPoint x: 0, endPoint y: 106, distance: 260.7
click at [183, 136] on input "AR-1750916174611" at bounding box center [230, 147] width 94 height 22
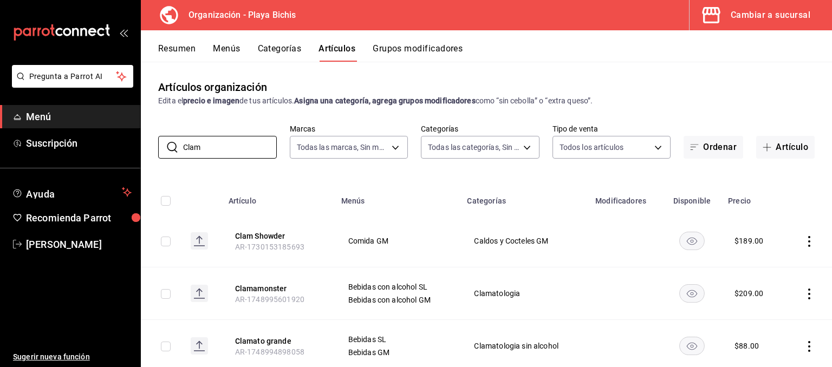
scroll to position [136, 0]
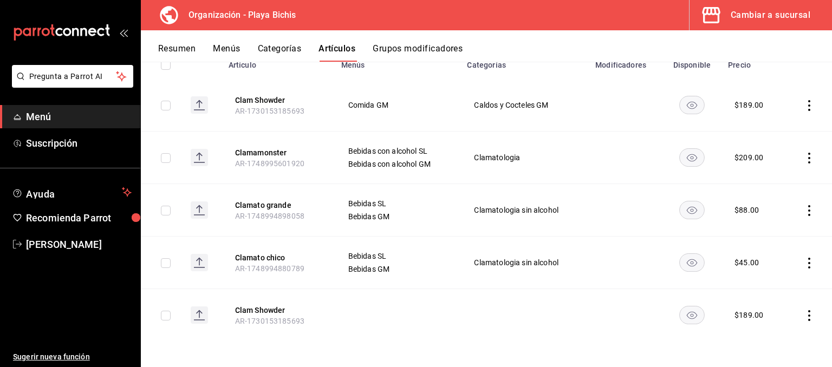
click at [810, 316] on icon "actions" at bounding box center [809, 315] width 11 height 11
click at [775, 339] on span "Eliminar" at bounding box center [776, 338] width 28 height 9
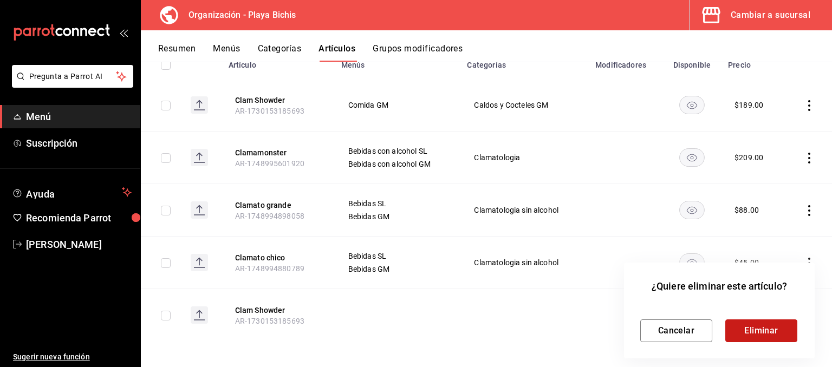
click at [755, 328] on button "Eliminar" at bounding box center [761, 330] width 72 height 23
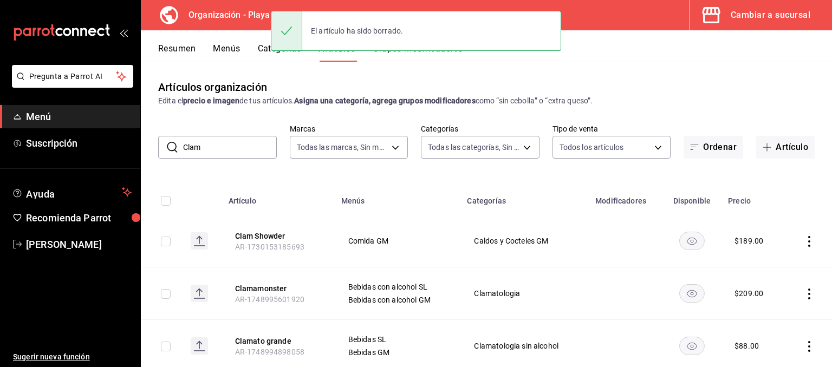
scroll to position [0, 0]
click at [811, 242] on icon "actions" at bounding box center [809, 241] width 11 height 11
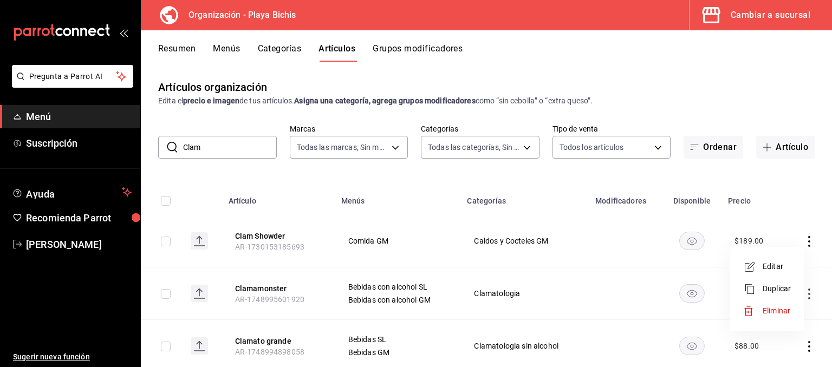
click at [773, 308] on span "Eliminar" at bounding box center [776, 310] width 28 height 9
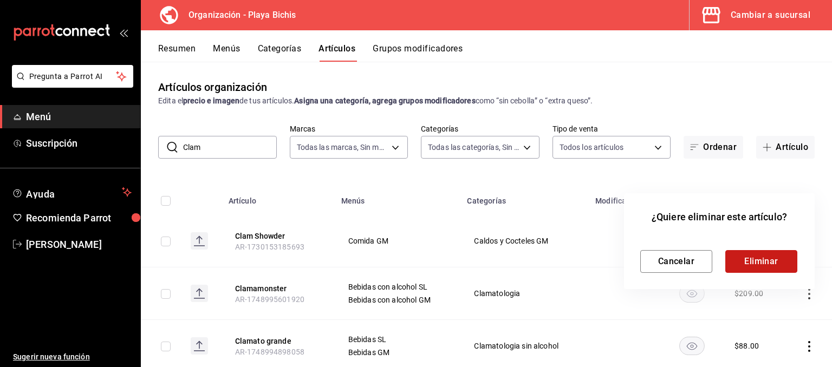
click at [786, 258] on button "Eliminar" at bounding box center [761, 261] width 72 height 23
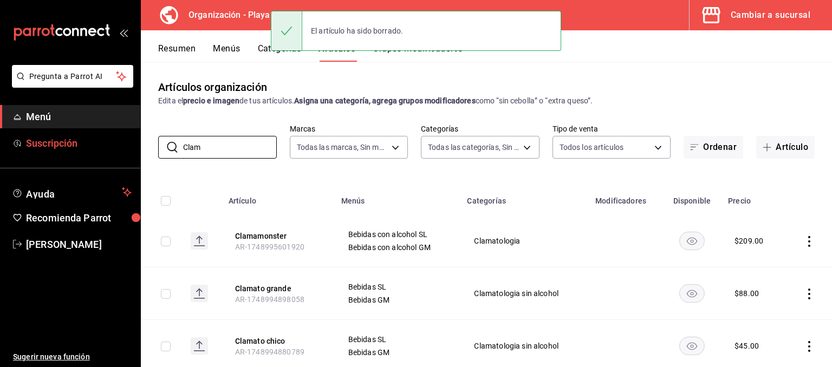
drag, startPoint x: 230, startPoint y: 152, endPoint x: 113, endPoint y: 138, distance: 117.7
click at [183, 140] on input "Clam" at bounding box center [230, 147] width 94 height 22
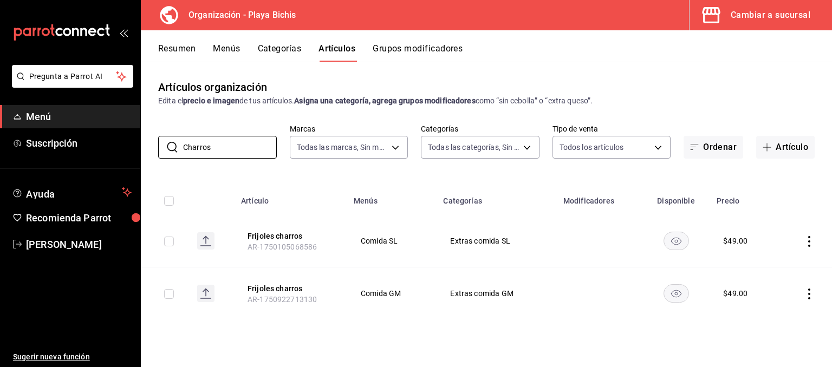
click at [809, 236] on icon "actions" at bounding box center [809, 241] width 11 height 11
click at [786, 310] on span "Eliminar" at bounding box center [776, 310] width 28 height 9
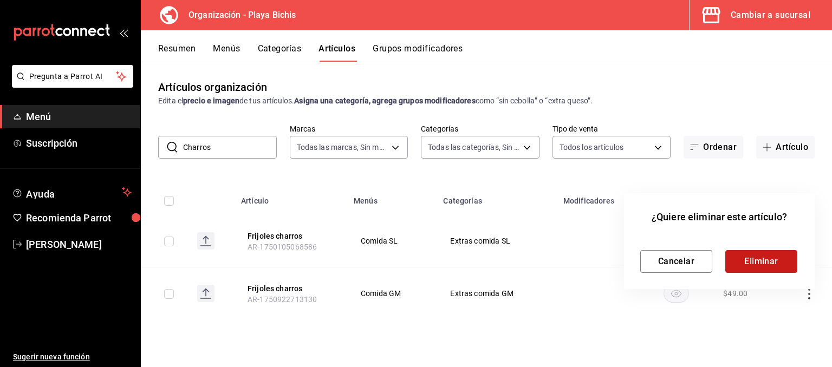
click at [782, 267] on button "Eliminar" at bounding box center [761, 261] width 72 height 23
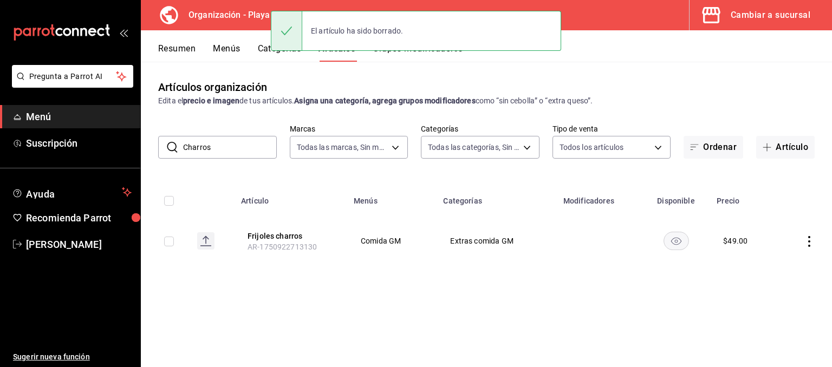
click at [811, 240] on icon "actions" at bounding box center [809, 241] width 11 height 11
click at [773, 310] on span "Eliminar" at bounding box center [776, 310] width 28 height 9
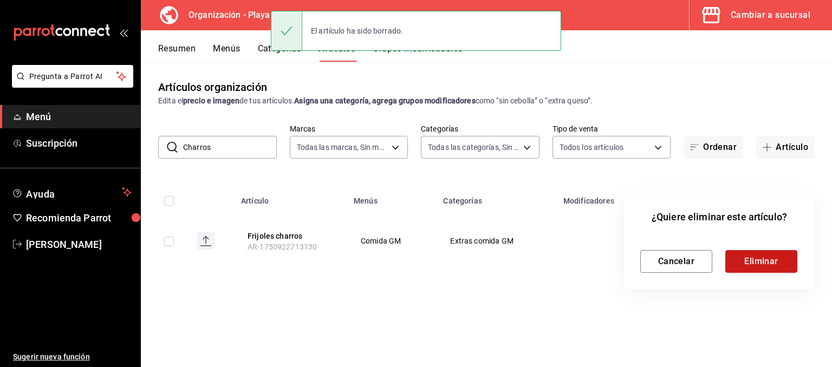
click at [766, 261] on button "Eliminar" at bounding box center [761, 261] width 72 height 23
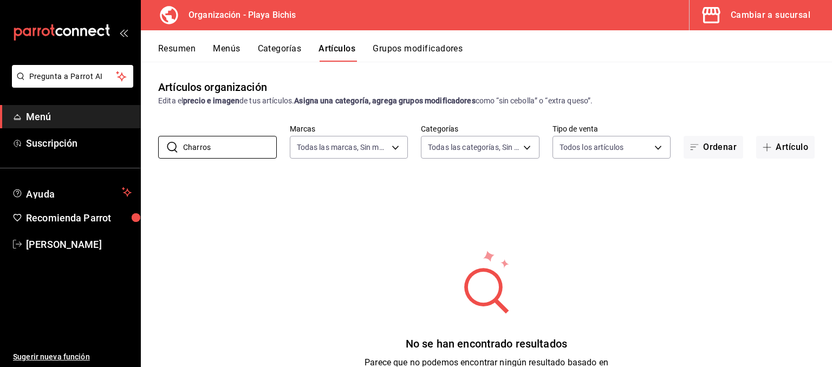
drag, startPoint x: 253, startPoint y: 145, endPoint x: 15, endPoint y: 125, distance: 239.7
click at [183, 136] on input "Charros" at bounding box center [230, 147] width 94 height 22
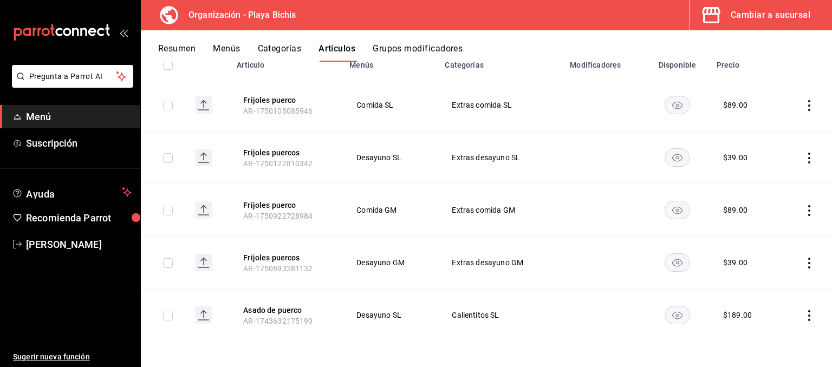
scroll to position [81, 0]
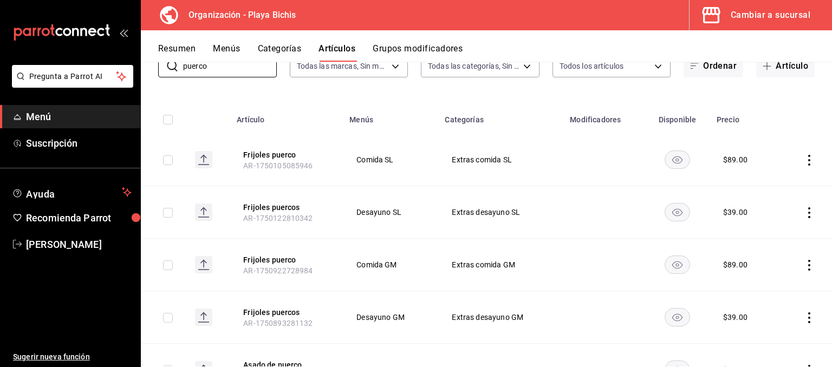
click at [807, 162] on icon "actions" at bounding box center [809, 160] width 11 height 11
click at [784, 228] on span "Eliminar" at bounding box center [776, 229] width 28 height 9
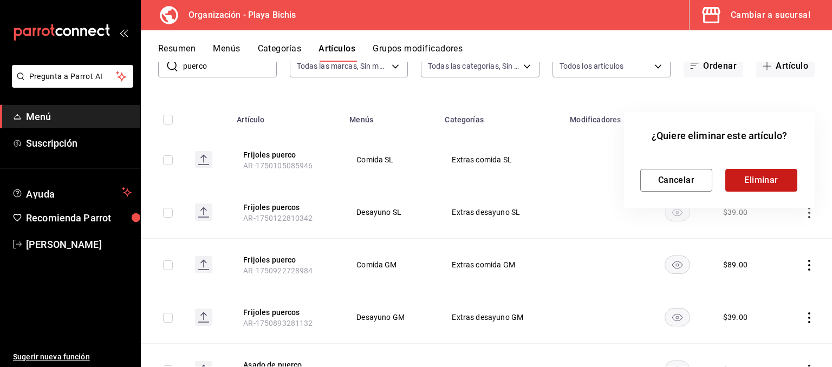
click at [772, 172] on button "Eliminar" at bounding box center [761, 180] width 72 height 23
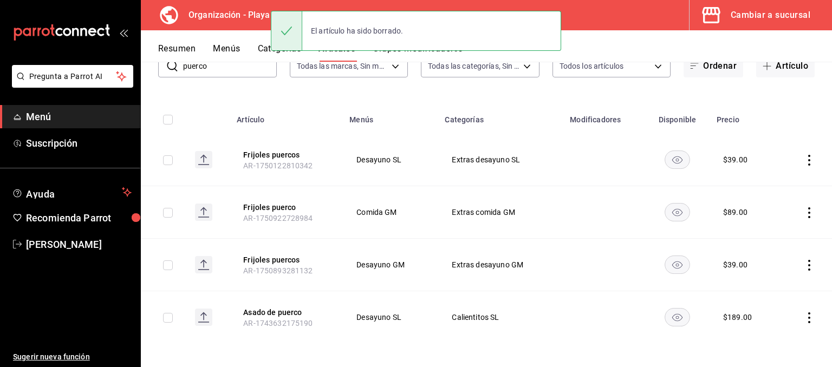
click at [807, 159] on icon "actions" at bounding box center [809, 160] width 11 height 11
click at [770, 230] on span "Eliminar" at bounding box center [776, 229] width 28 height 9
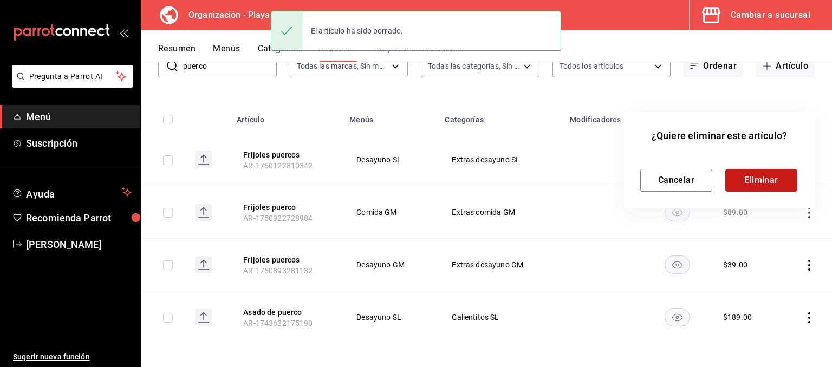
click at [788, 180] on button "Eliminar" at bounding box center [761, 180] width 72 height 23
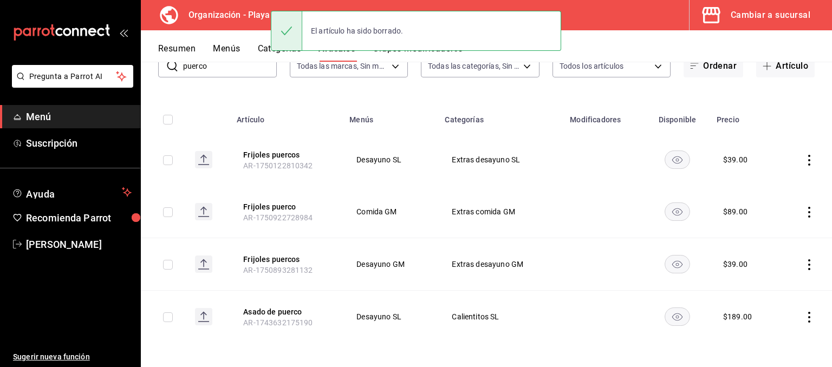
scroll to position [31, 0]
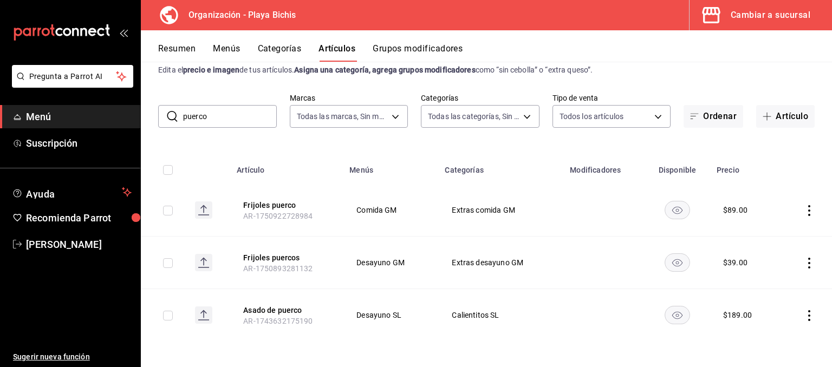
click at [811, 205] on icon "actions" at bounding box center [809, 210] width 11 height 11
click at [773, 282] on span "Eliminar" at bounding box center [776, 279] width 28 height 9
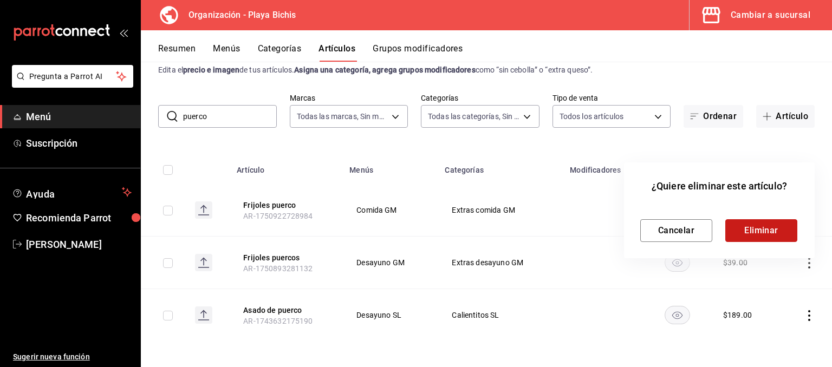
click at [781, 237] on button "Eliminar" at bounding box center [761, 230] width 72 height 23
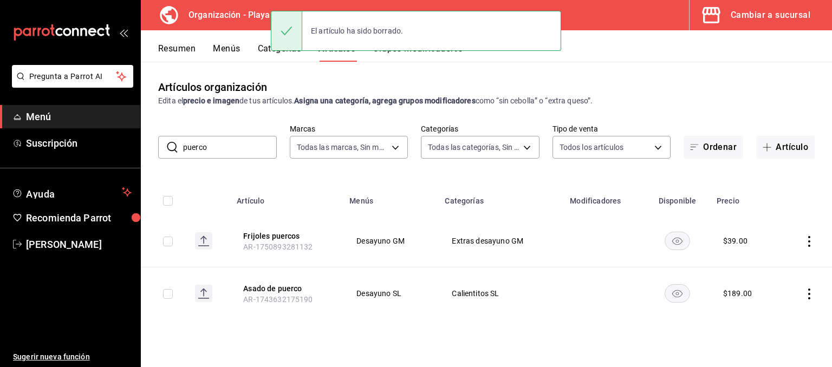
scroll to position [0, 0]
click at [809, 209] on th at bounding box center [805, 197] width 53 height 35
click at [809, 240] on icon "actions" at bounding box center [809, 241] width 11 height 11
click at [768, 307] on span "Eliminar" at bounding box center [776, 310] width 28 height 9
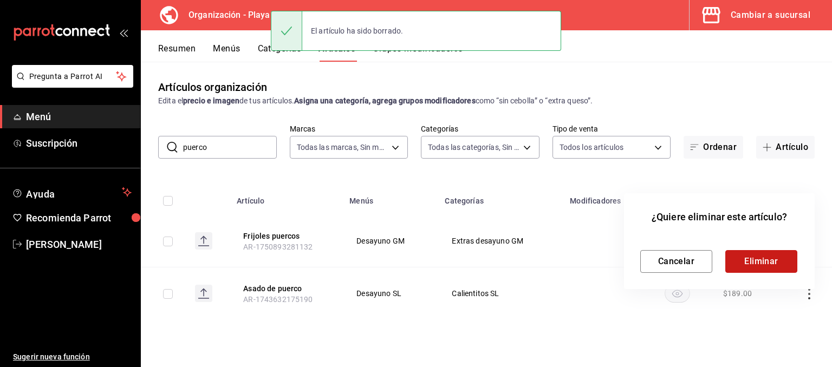
click at [779, 259] on button "Eliminar" at bounding box center [761, 261] width 72 height 23
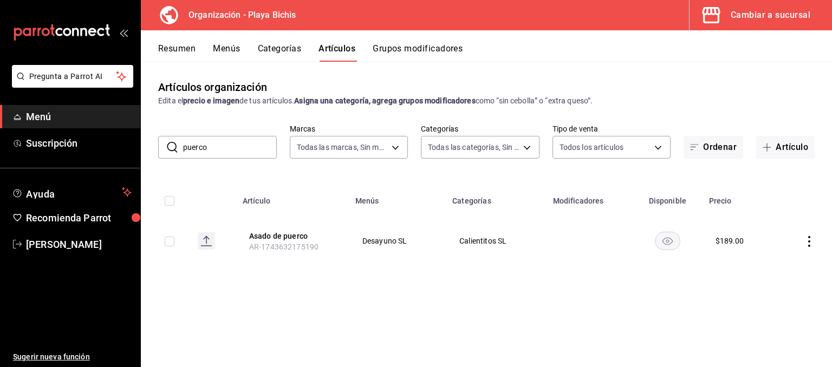
drag, startPoint x: 207, startPoint y: 147, endPoint x: 82, endPoint y: 124, distance: 127.7
click at [183, 136] on input "puerco" at bounding box center [230, 147] width 94 height 22
type input "guarni"
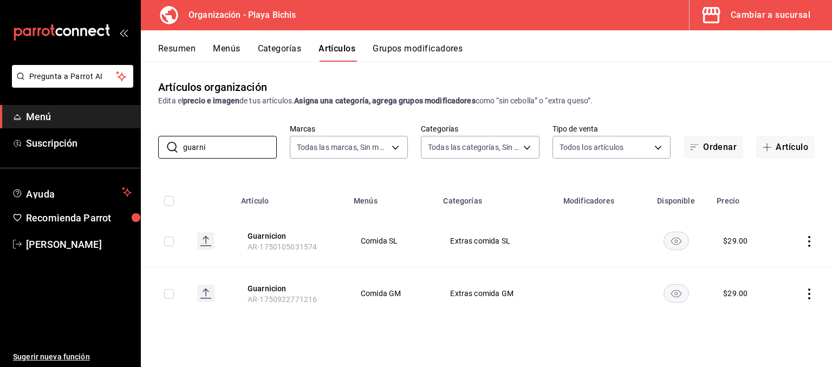
click at [807, 237] on icon "actions" at bounding box center [809, 241] width 11 height 11
click at [778, 309] on span "Eliminar" at bounding box center [776, 310] width 28 height 9
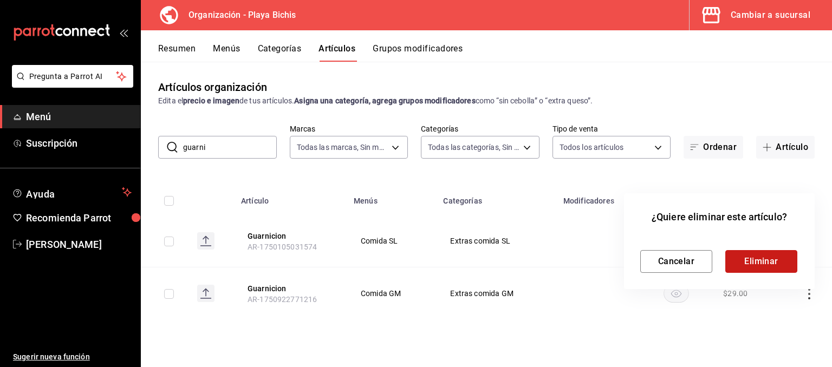
click at [749, 263] on button "Eliminar" at bounding box center [761, 261] width 72 height 23
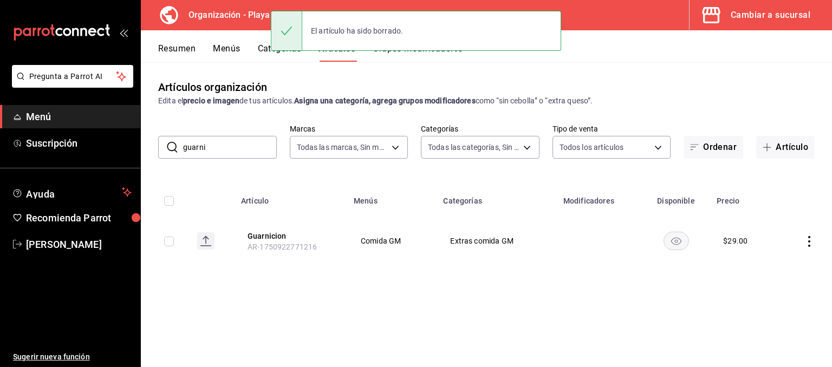
click at [810, 244] on icon "actions" at bounding box center [809, 241] width 11 height 11
click at [774, 312] on span "Eliminar" at bounding box center [776, 310] width 28 height 9
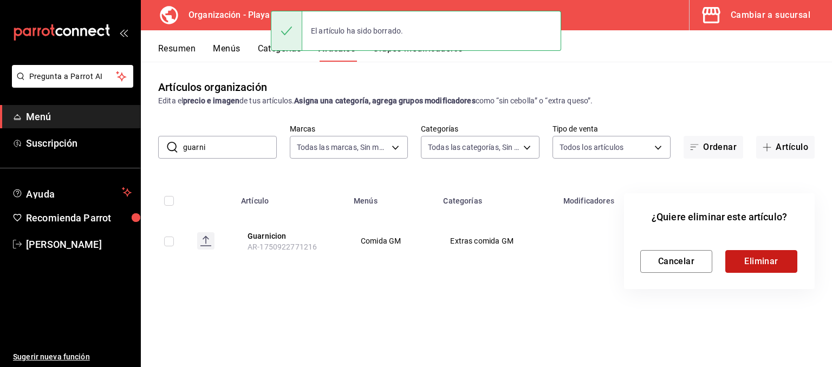
click at [761, 268] on button "Eliminar" at bounding box center [761, 261] width 72 height 23
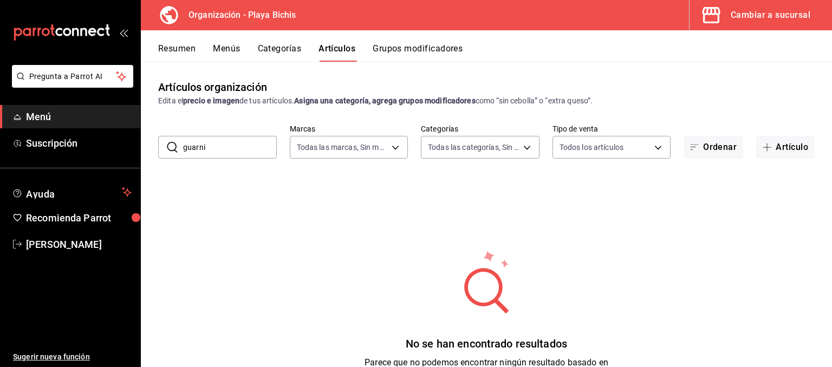
click at [569, 193] on div "No se han encontrado resultados Parece que no podemos encontrar ningún resultad…" at bounding box center [486, 315] width 691 height 271
drag, startPoint x: 246, startPoint y: 147, endPoint x: 151, endPoint y: 142, distance: 96.0
click at [183, 142] on input "guarni" at bounding box center [230, 147] width 94 height 22
click at [761, 15] on div "Cambiar a sucursal" at bounding box center [770, 15] width 80 height 15
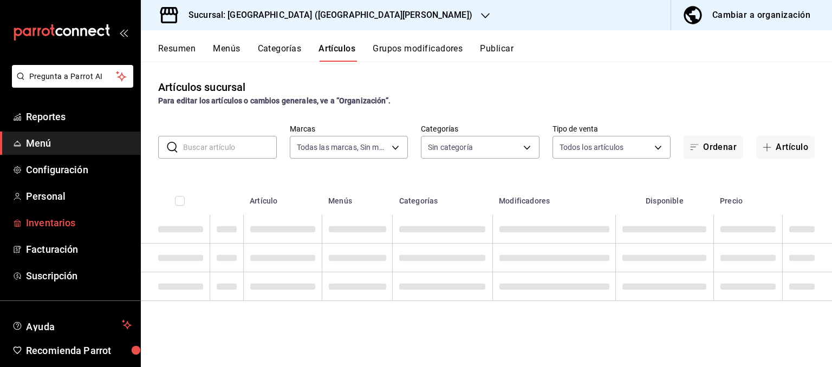
type input "c2db145c-7f15-421d-baa5-27fbbe9efb3f"
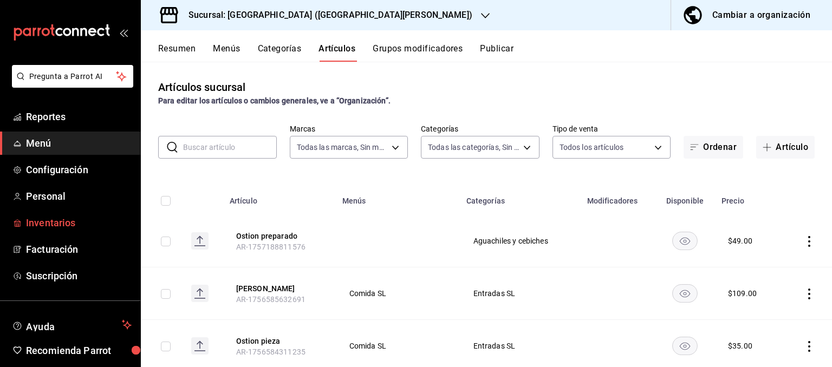
click at [58, 225] on span "Inventarios" at bounding box center [79, 223] width 106 height 15
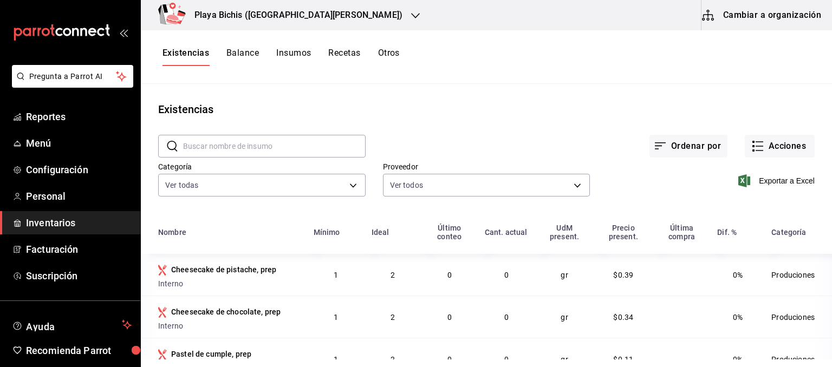
click at [770, 21] on button "Cambiar a organización" at bounding box center [762, 15] width 122 height 30
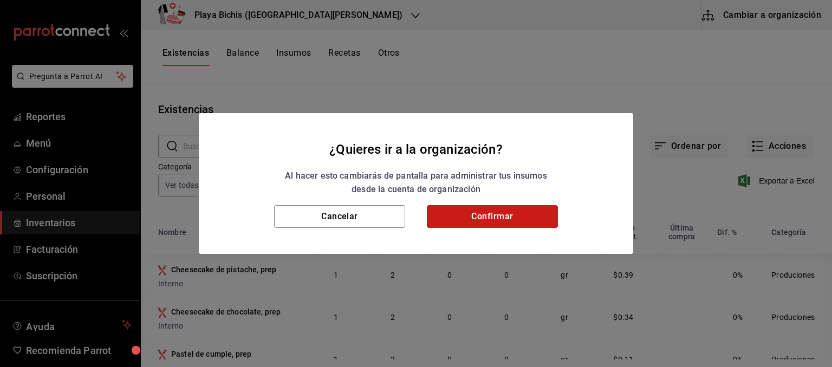
click at [518, 218] on button "Confirmar" at bounding box center [492, 216] width 131 height 23
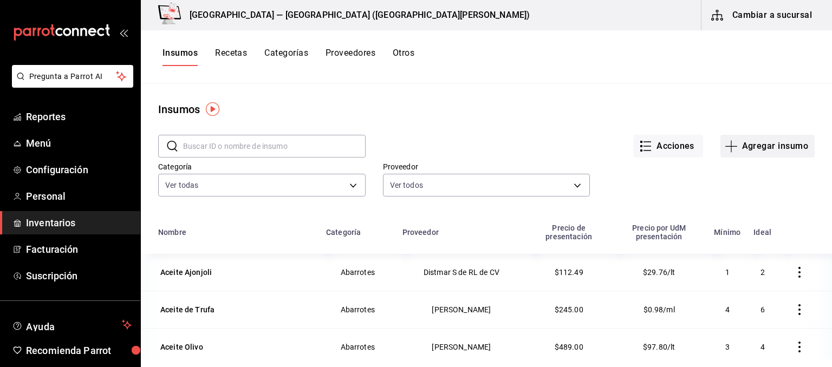
click at [773, 149] on button "Agregar insumo" at bounding box center [767, 146] width 94 height 23
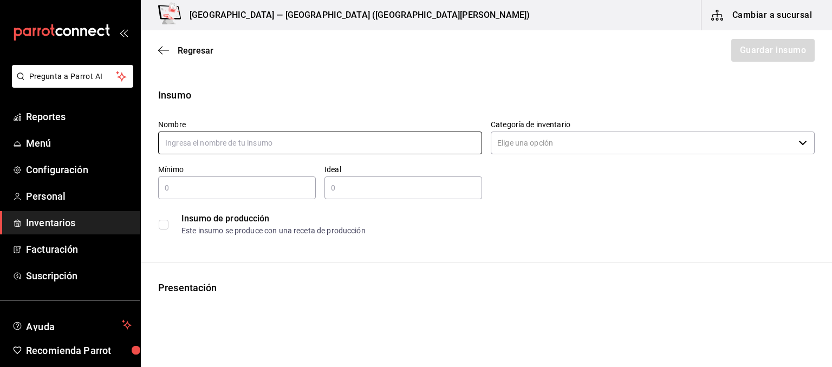
click at [237, 141] on input "text" at bounding box center [320, 143] width 324 height 23
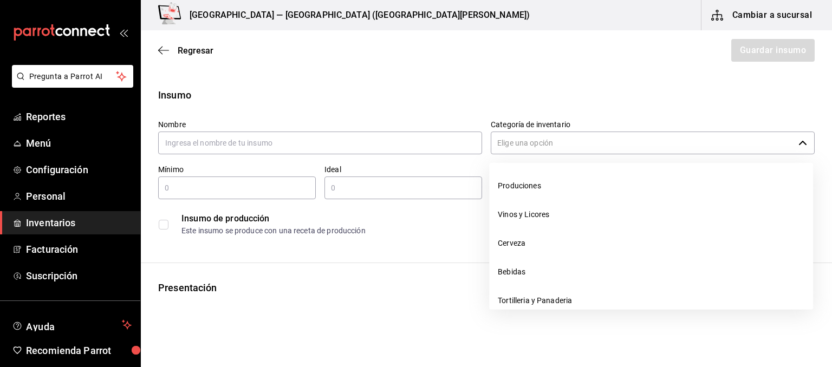
click at [595, 142] on input "Categoría de inventario" at bounding box center [642, 143] width 303 height 23
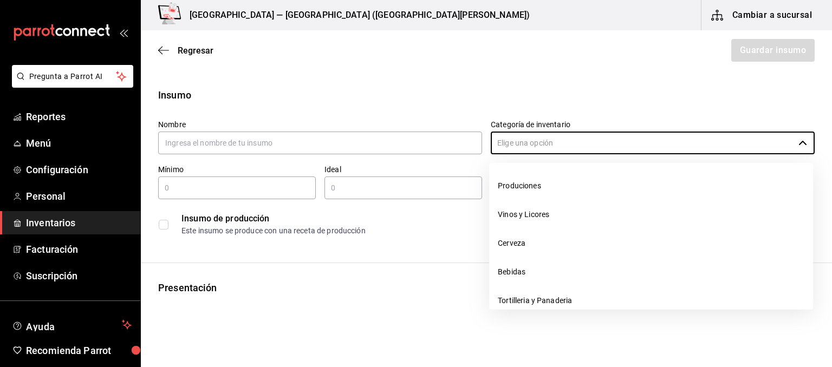
click at [393, 239] on div "Insumo de producción Este insumo se produce con una receta de producción" at bounding box center [486, 224] width 656 height 33
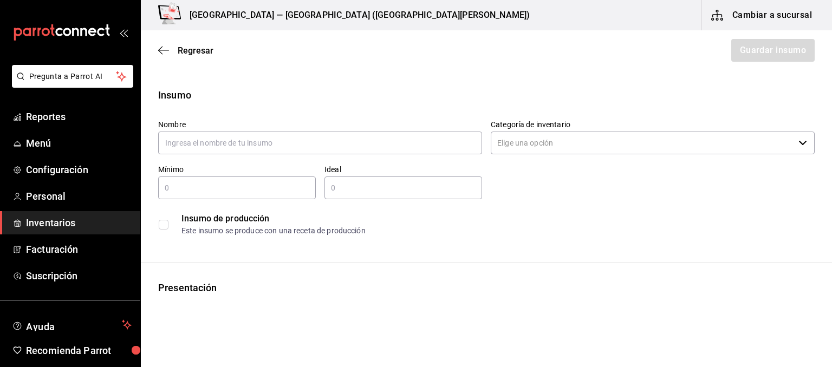
click at [229, 184] on input "text" at bounding box center [237, 187] width 158 height 13
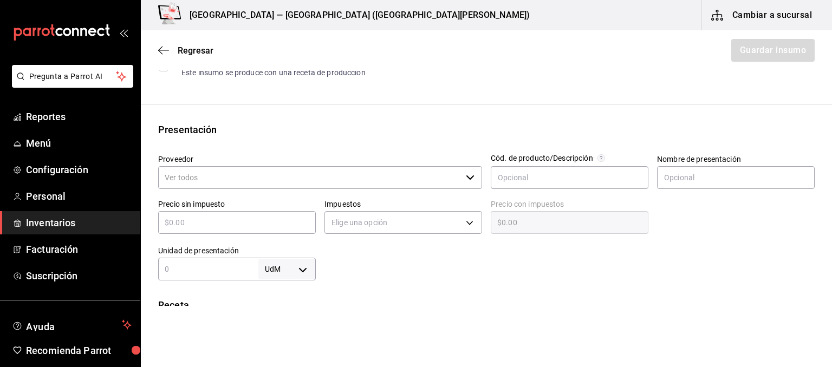
scroll to position [164, 0]
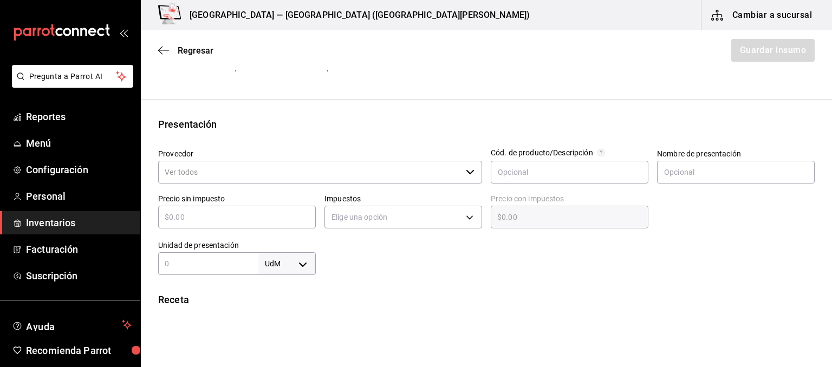
click at [451, 171] on input "Proveedor" at bounding box center [309, 172] width 303 height 23
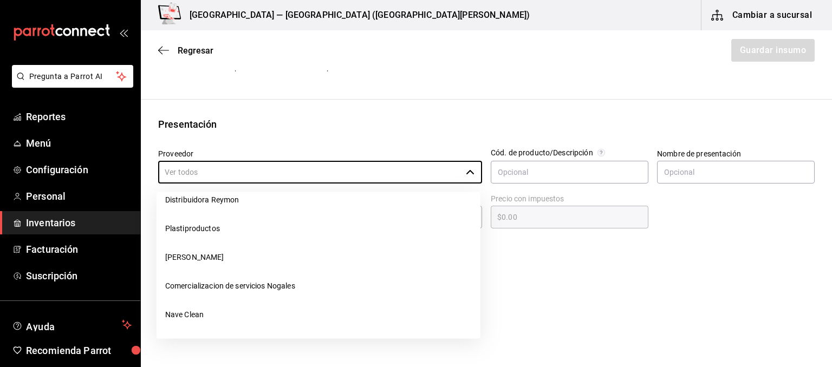
scroll to position [125, 0]
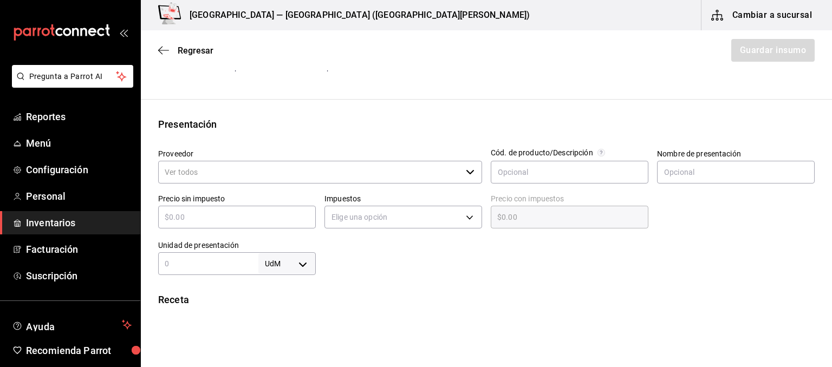
click at [490, 124] on div "Presentación" at bounding box center [486, 124] width 656 height 15
click at [761, 247] on div at bounding box center [565, 253] width 499 height 43
click at [709, 177] on input "text" at bounding box center [736, 172] width 158 height 23
click at [262, 215] on input "text" at bounding box center [237, 217] width 158 height 13
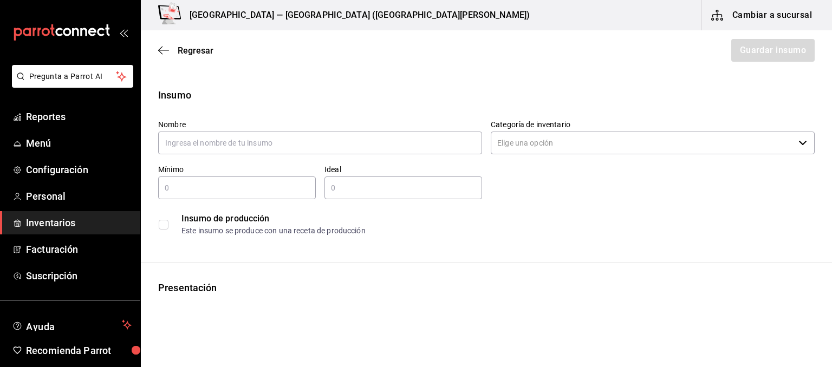
scroll to position [164, 0]
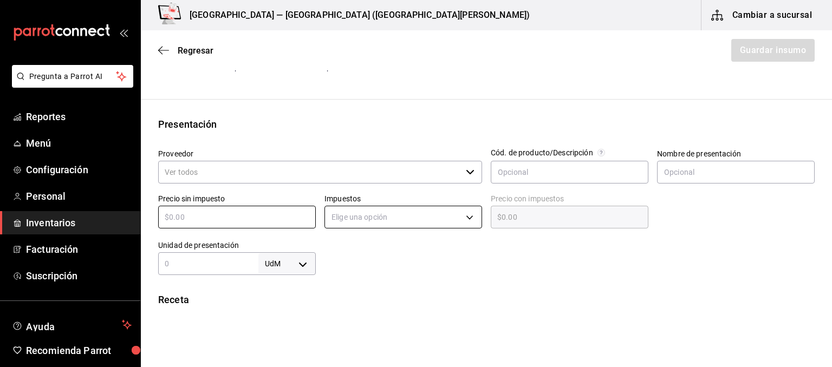
click at [394, 215] on body "Pregunta a Parrot AI Reportes Menú Configuración Personal Inventarios Facturaci…" at bounding box center [416, 153] width 832 height 306
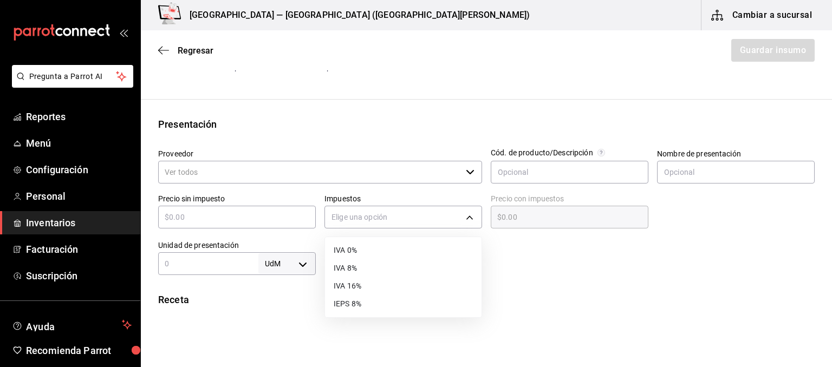
click at [596, 267] on div at bounding box center [416, 183] width 832 height 367
click at [283, 264] on body "Pregunta a Parrot AI Reportes Menú Configuración Personal Inventarios Facturaci…" at bounding box center [416, 153] width 832 height 306
click at [421, 302] on div at bounding box center [416, 183] width 832 height 367
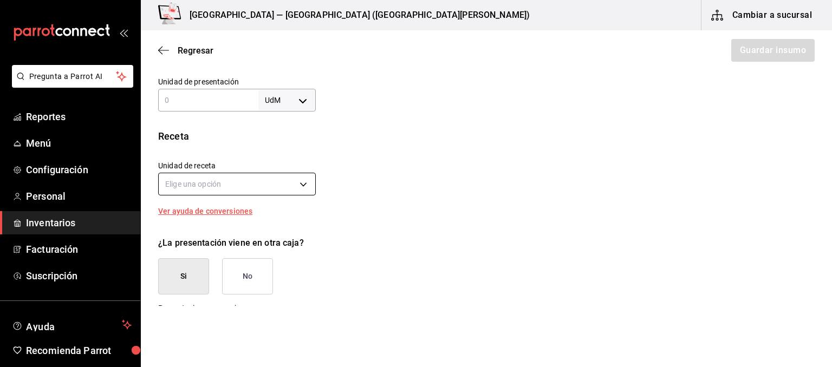
click at [289, 180] on body "Pregunta a Parrot AI Reportes Menú Configuración Personal Inventarios Facturaci…" at bounding box center [416, 153] width 832 height 306
click at [302, 185] on div at bounding box center [416, 183] width 832 height 367
click at [302, 185] on body "Pregunta a Parrot AI Reportes Menú Configuración Personal Inventarios Facturaci…" at bounding box center [416, 153] width 832 height 306
click at [407, 182] on div at bounding box center [416, 183] width 832 height 367
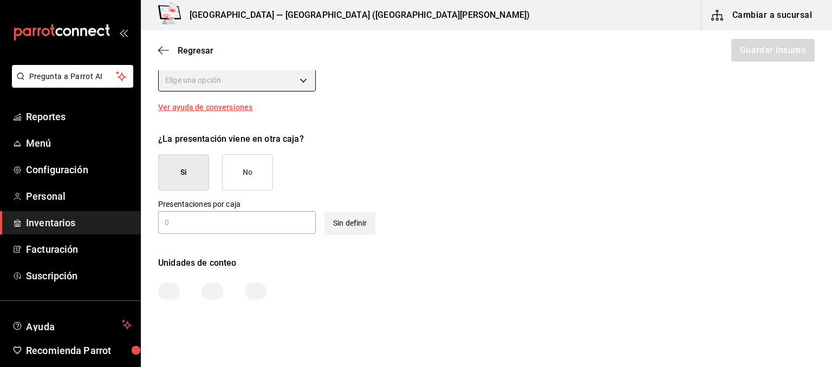
scroll to position [436, 0]
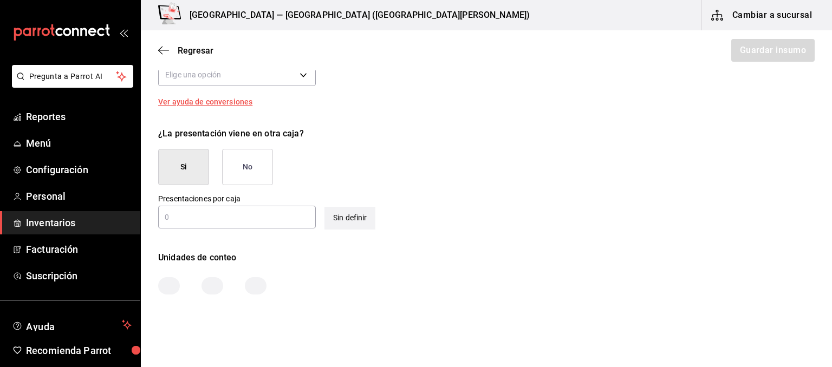
click at [269, 214] on input "text" at bounding box center [237, 217] width 158 height 13
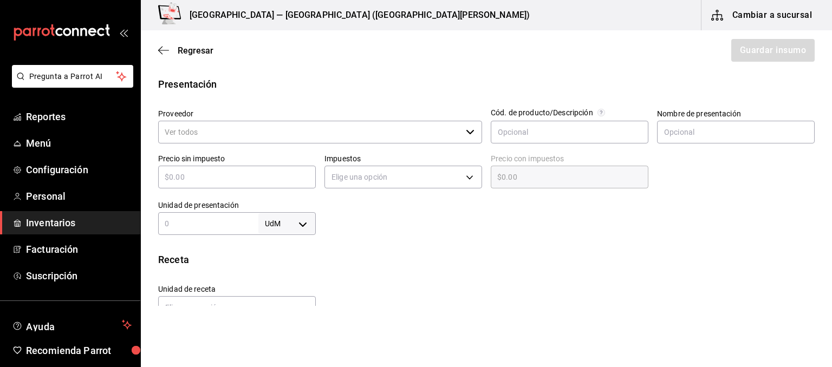
scroll to position [0, 0]
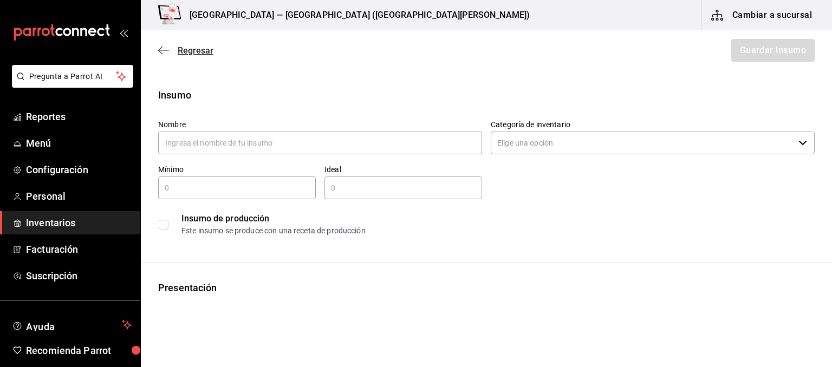
click at [192, 47] on span "Regresar" at bounding box center [196, 50] width 36 height 10
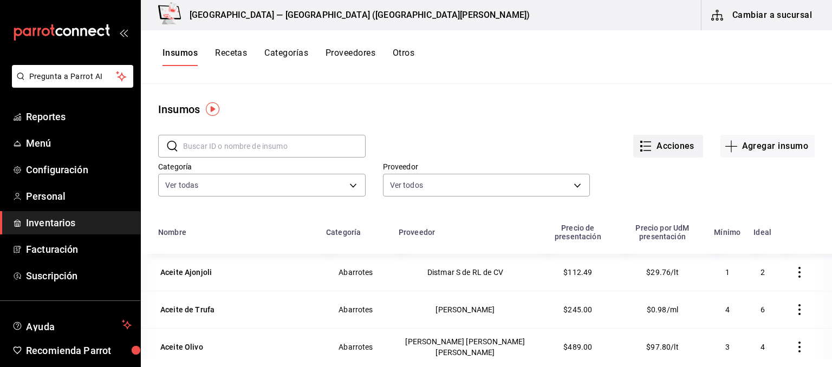
click at [657, 147] on button "Acciones" at bounding box center [668, 146] width 70 height 23
click at [662, 164] on span "Exportar lista de insumos" at bounding box center [644, 159] width 85 height 9
click at [551, 112] on div "Insumos" at bounding box center [486, 109] width 691 height 16
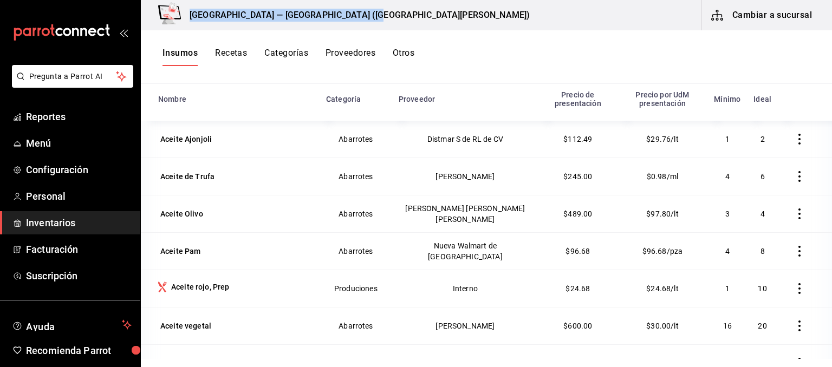
drag, startPoint x: 383, startPoint y: 15, endPoint x: 187, endPoint y: 23, distance: 196.7
click at [187, 23] on div "Playa Bichis — Playa Bichis (San Lorenzo) Cambiar a sucursal" at bounding box center [486, 15] width 691 height 30
click at [378, 14] on div "Playa Bichis — Playa Bichis (San Lorenzo) Cambiar a sucursal" at bounding box center [486, 15] width 691 height 30
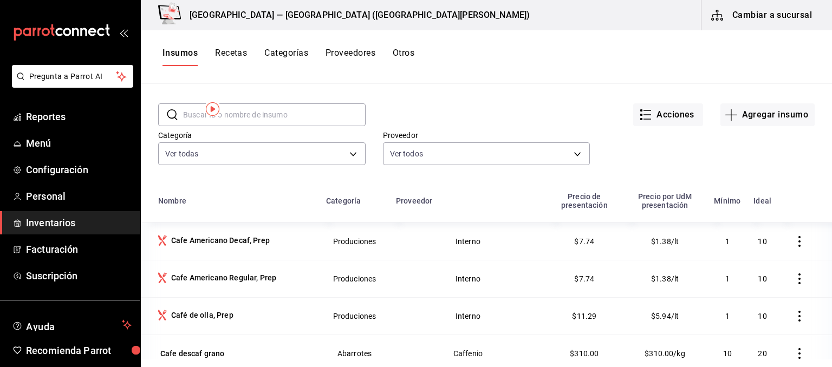
scroll to position [0, 0]
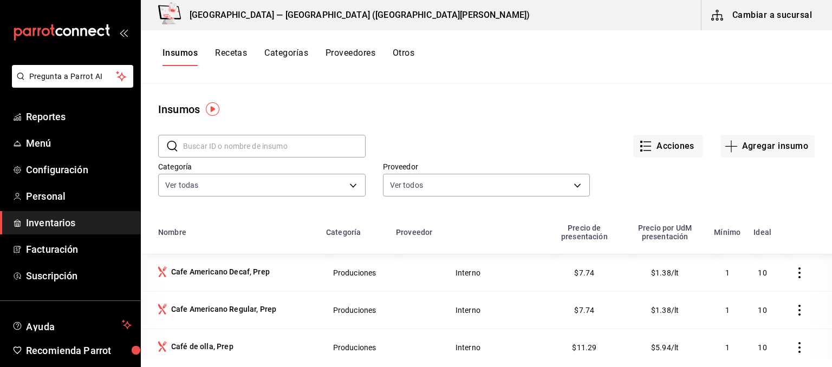
click at [556, 122] on div "Acciones Agregar insumo" at bounding box center [589, 138] width 449 height 40
click at [274, 105] on div "Insumos" at bounding box center [486, 109] width 691 height 16
click at [30, 142] on span "Menú" at bounding box center [79, 143] width 106 height 15
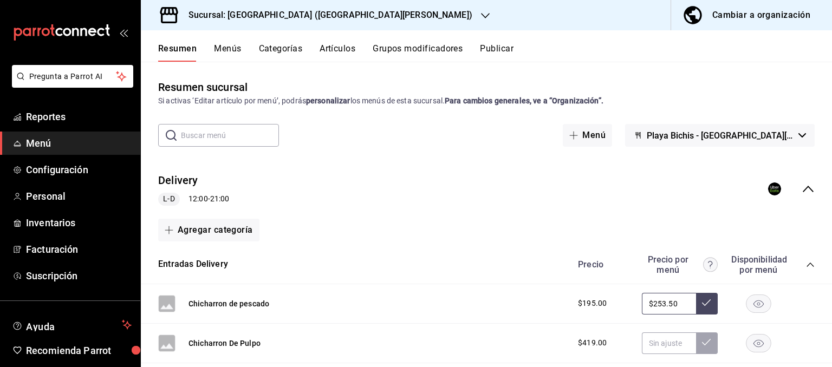
click at [728, 23] on div "Cambiar a organización" at bounding box center [761, 15] width 98 height 15
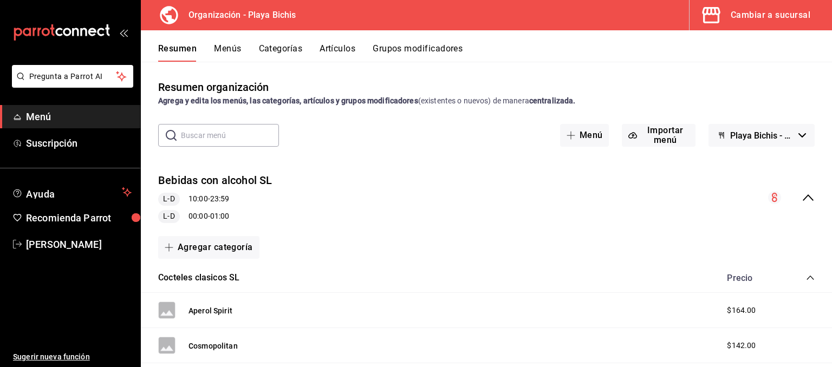
click at [334, 47] on button "Artículos" at bounding box center [337, 52] width 36 height 18
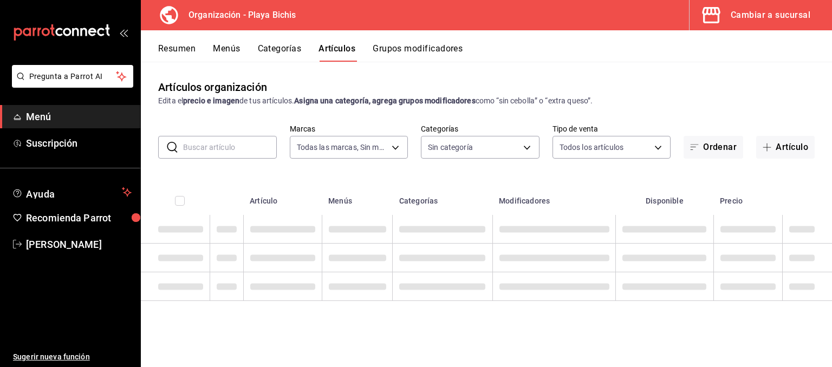
type input "2b6203e3-68c9-492c-8139-d2404e68bc4d,5cffe0c5-1d87-45c7-8974-ad5cddc46f5f"
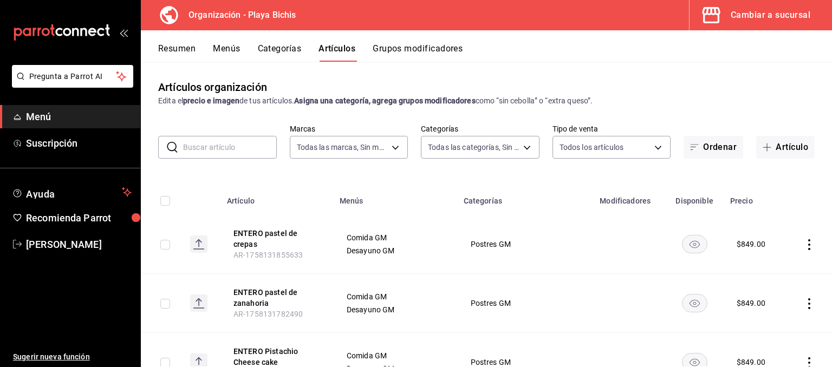
type input "8ebe99e7-8ccb-42e5-9a90-2c7c819c0618,2a1bdb06-3383-4ba0-a971-51aee5cfb993,28e32…"
click at [252, 149] on input "text" at bounding box center [230, 147] width 94 height 22
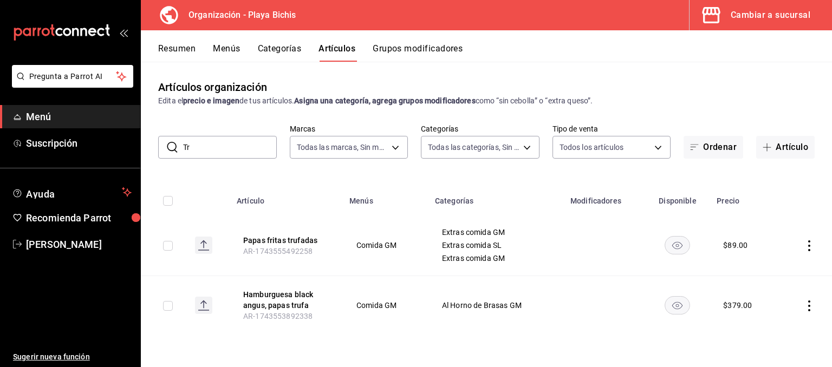
type input "T"
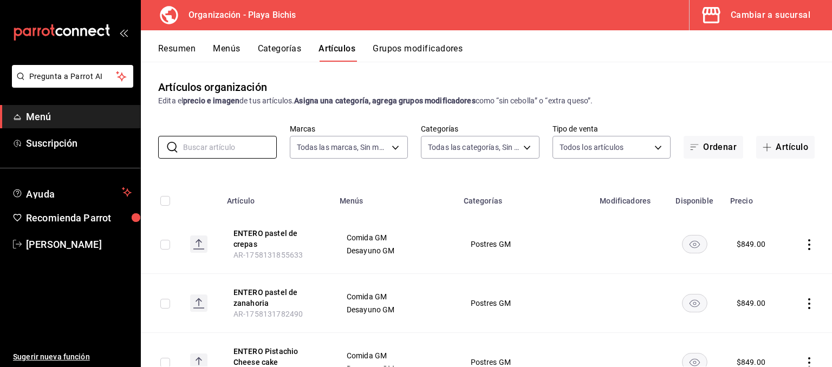
click at [237, 51] on button "Menús" at bounding box center [226, 52] width 27 height 18
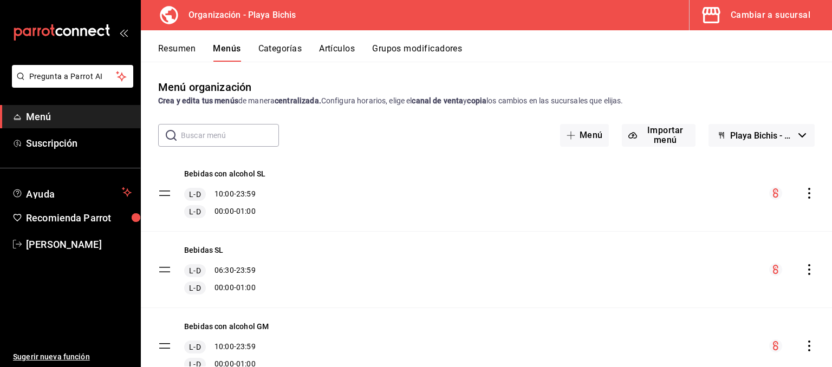
click at [283, 54] on button "Categorías" at bounding box center [280, 52] width 44 height 18
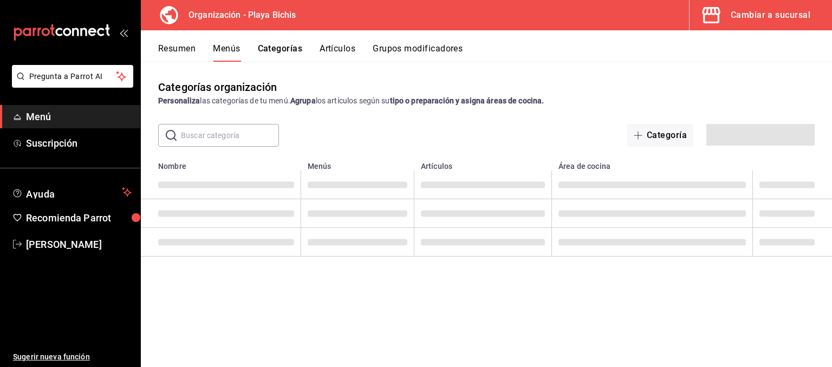
click at [336, 53] on button "Artículos" at bounding box center [337, 52] width 36 height 18
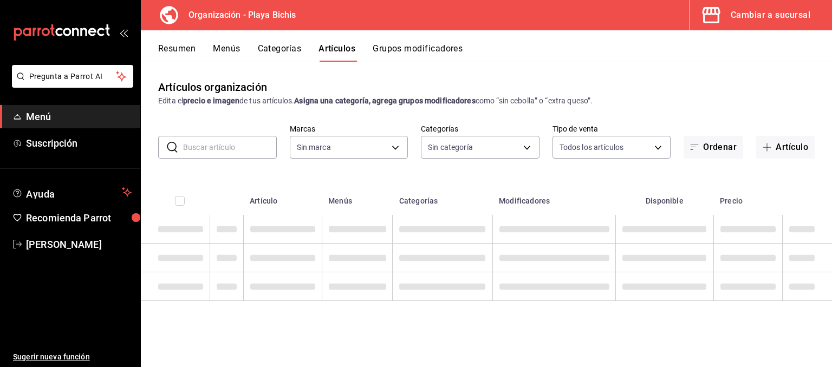
type input "2b6203e3-68c9-492c-8139-d2404e68bc4d,5cffe0c5-1d87-45c7-8974-ad5cddc46f5f"
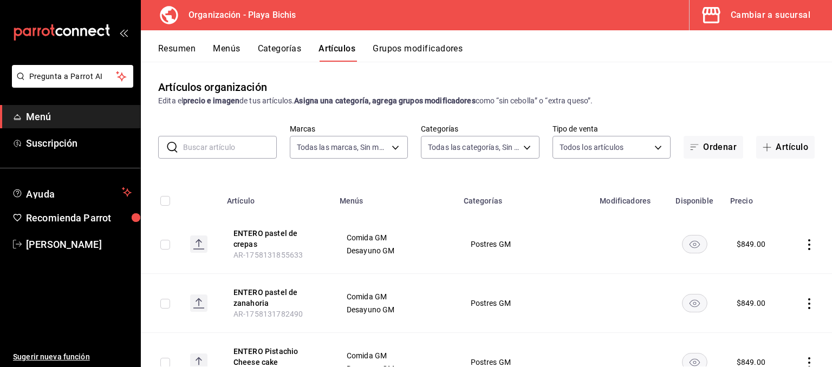
type input "8ebe99e7-8ccb-42e5-9a90-2c7c819c0618,2a1bdb06-3383-4ba0-a971-51aee5cfb993,28e32…"
click at [239, 146] on input "text" at bounding box center [230, 147] width 94 height 22
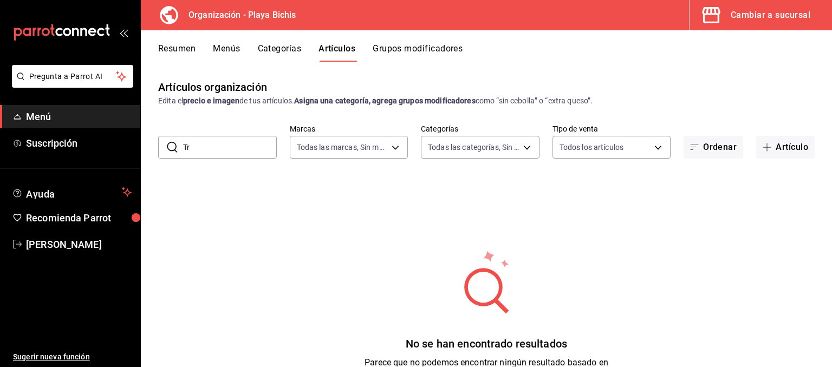
type input "T"
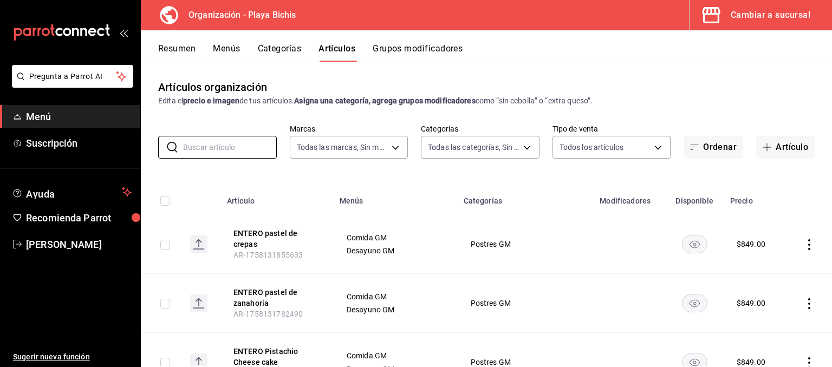
click at [778, 23] on button "Cambiar a sucursal" at bounding box center [756, 15] width 134 height 30
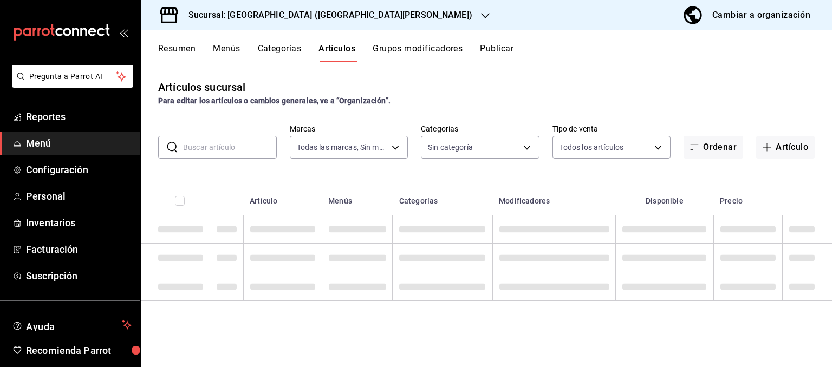
type input "c2db145c-7f15-421d-baa5-27fbbe9efb3f"
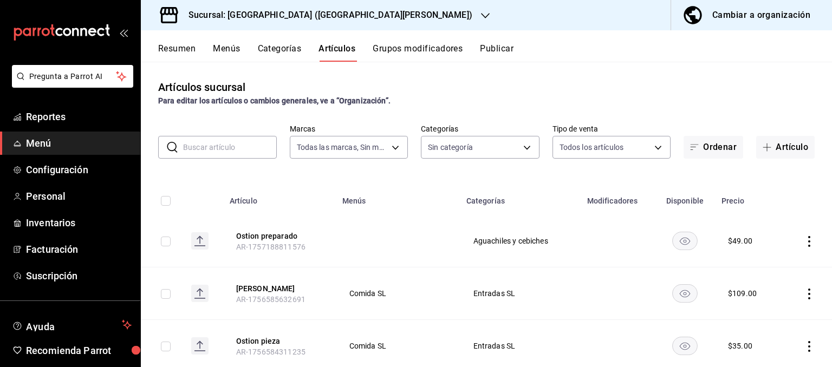
type input "18cc2158-d660-4938-b6a4-7c296d0f49cc,bb1f7274-aaeb-4d8d-8507-f0756374d564,5aff6…"
click at [248, 148] on input "text" at bounding box center [230, 147] width 94 height 22
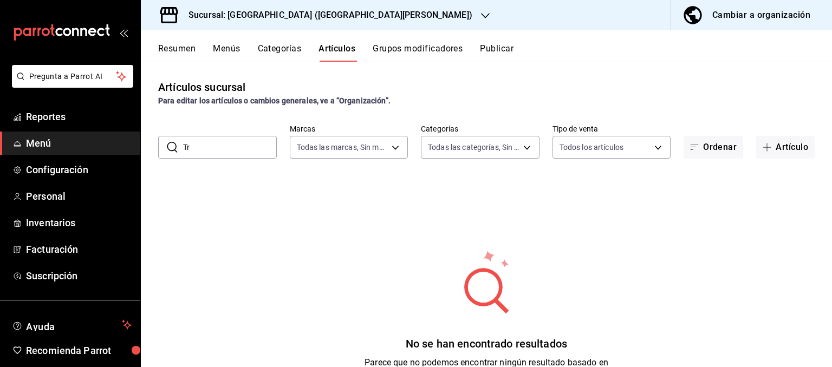
type input "T"
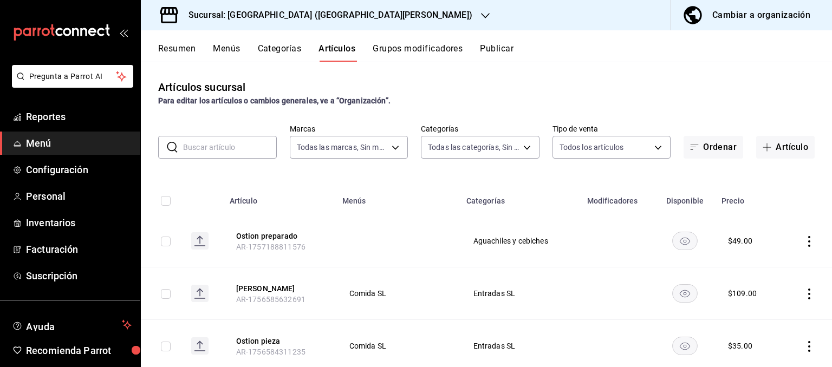
click at [203, 148] on input "text" at bounding box center [230, 147] width 94 height 22
paste input "Trucha"
type input "Trucha"
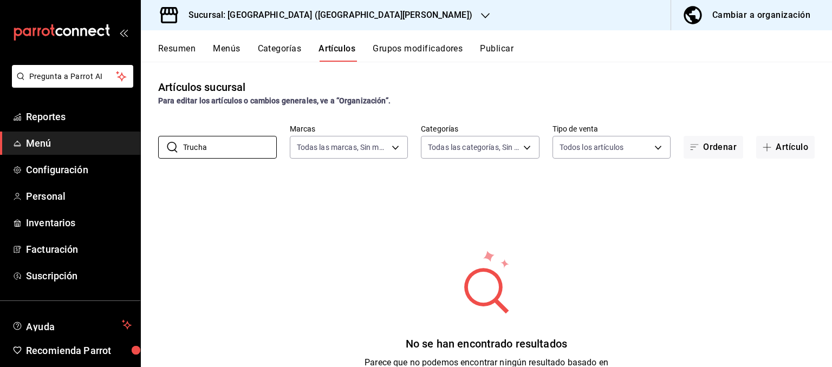
drag, startPoint x: 201, startPoint y: 138, endPoint x: 0, endPoint y: 86, distance: 207.5
click at [183, 136] on input "Trucha" at bounding box center [230, 147] width 94 height 22
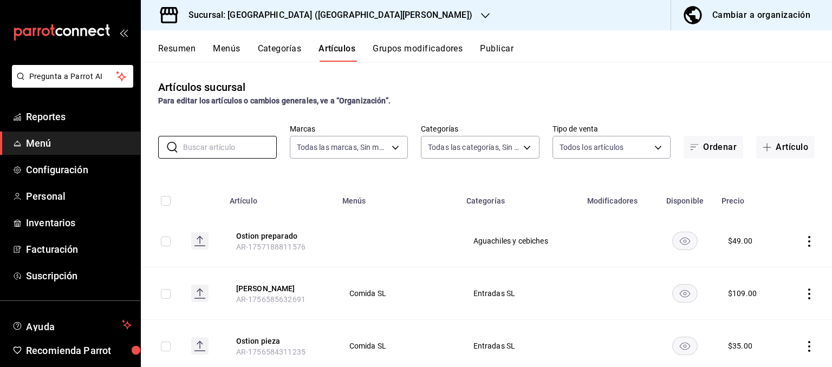
click at [752, 23] on div "Cambiar a organización" at bounding box center [761, 15] width 98 height 15
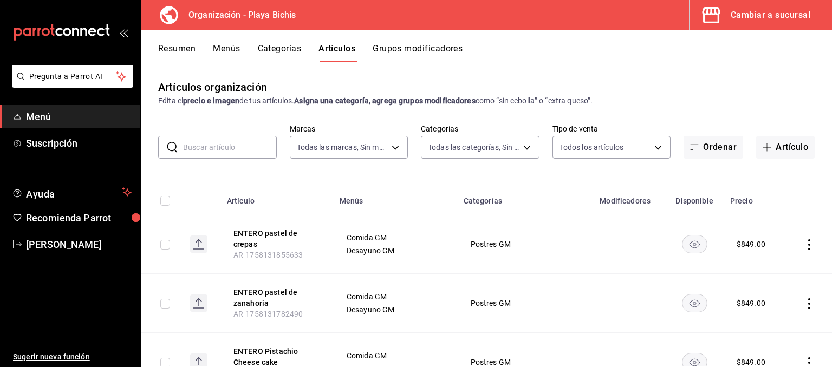
type input "2b6203e3-68c9-492c-8139-d2404e68bc4d,5cffe0c5-1d87-45c7-8974-ad5cddc46f5f"
type input "8ebe99e7-8ccb-42e5-9a90-2c7c819c0618,2a1bdb06-3383-4ba0-a971-51aee5cfb993,28e32…"
click at [223, 146] on input "text" at bounding box center [230, 147] width 94 height 22
paste input "Trucha"
type input "Trucha"
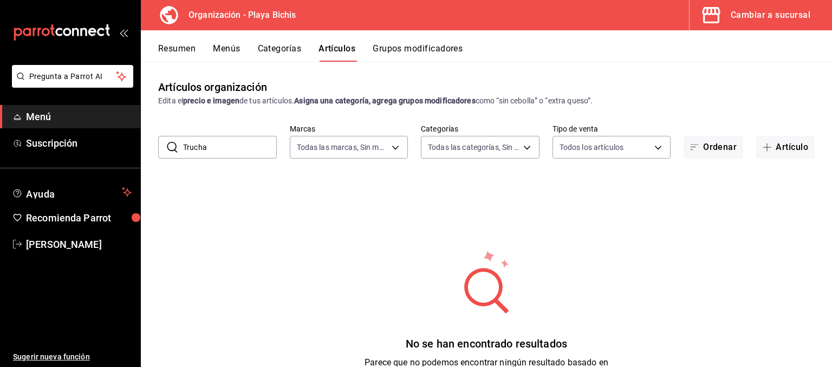
drag, startPoint x: 242, startPoint y: 150, endPoint x: 141, endPoint y: 141, distance: 101.1
click at [183, 141] on input "Trucha" at bounding box center [230, 147] width 94 height 22
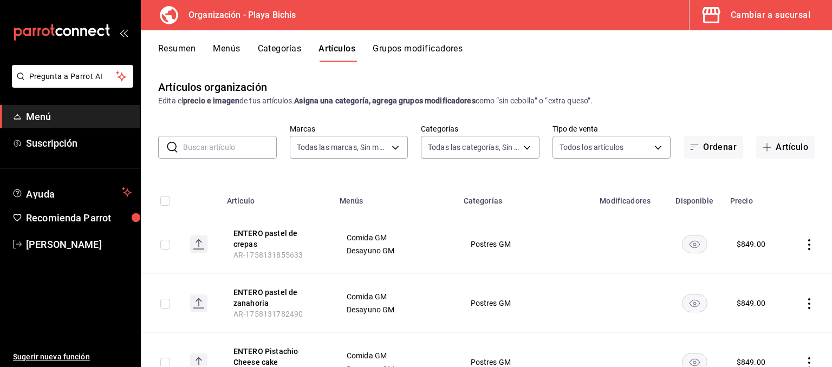
click at [256, 150] on input "text" at bounding box center [230, 147] width 94 height 22
type input "jicama"
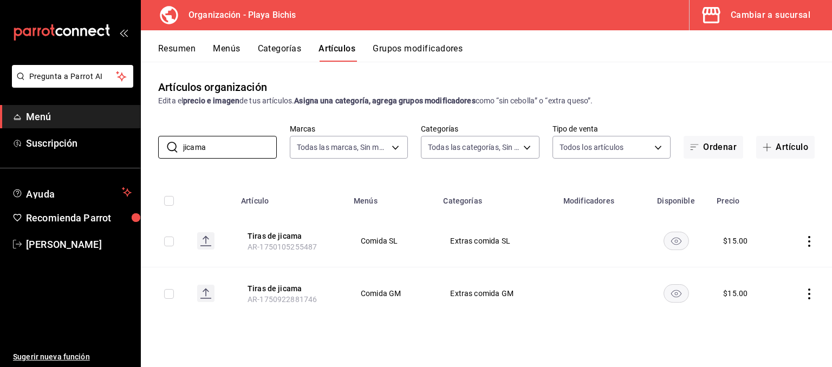
click at [812, 242] on icon "actions" at bounding box center [809, 241] width 11 height 11
click at [782, 306] on span "Eliminar" at bounding box center [776, 310] width 28 height 11
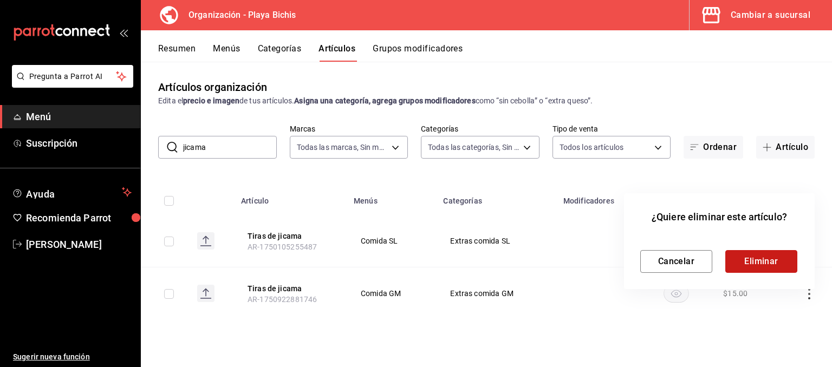
click at [752, 262] on button "Eliminar" at bounding box center [761, 261] width 72 height 23
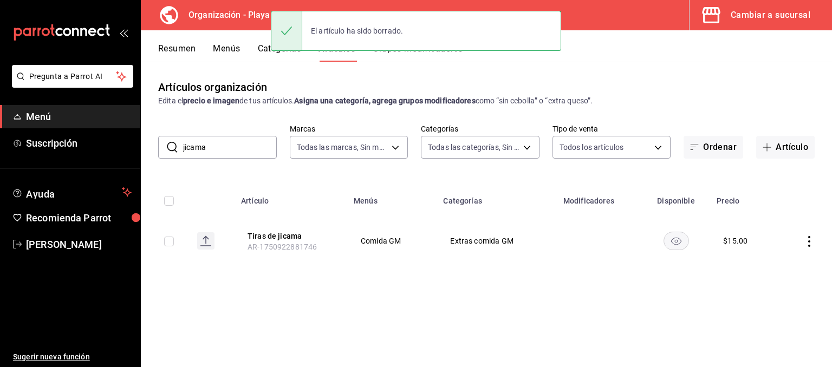
click at [810, 239] on icon "actions" at bounding box center [809, 241] width 11 height 11
click at [772, 313] on span "Eliminar" at bounding box center [776, 310] width 28 height 9
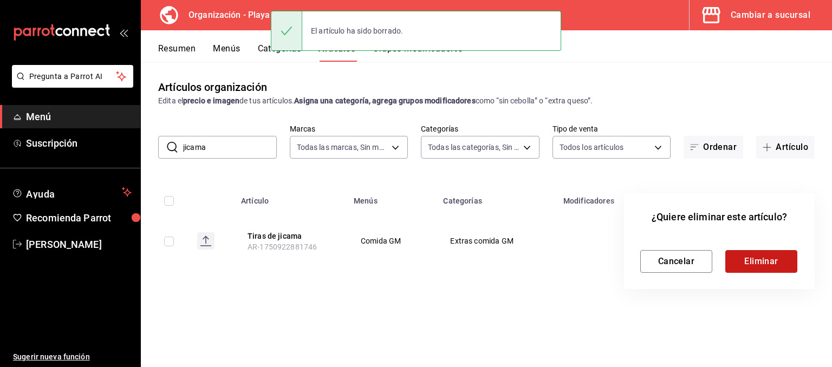
click at [780, 257] on button "Eliminar" at bounding box center [761, 261] width 72 height 23
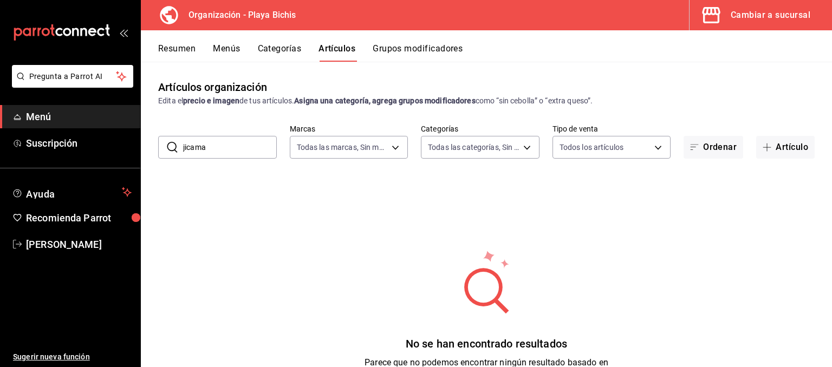
drag, startPoint x: 231, startPoint y: 148, endPoint x: 106, endPoint y: 126, distance: 127.6
click at [183, 136] on input "jicama" at bounding box center [230, 147] width 94 height 22
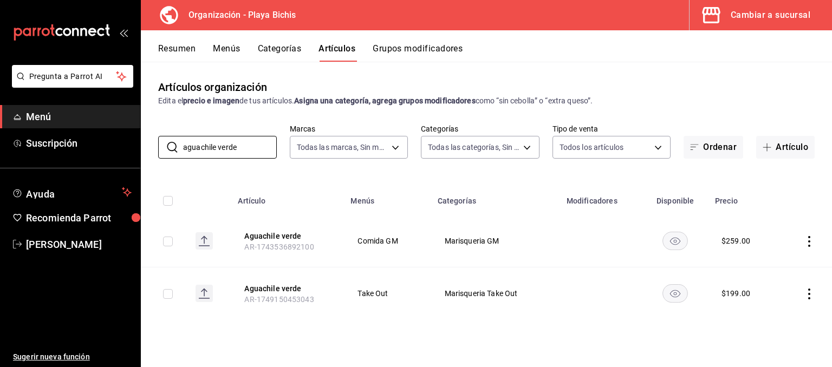
type input "aguachile verde"
click at [311, 248] on span "AR-1743536892100" at bounding box center [278, 247] width 69 height 9
copy button "Aguachile verde"
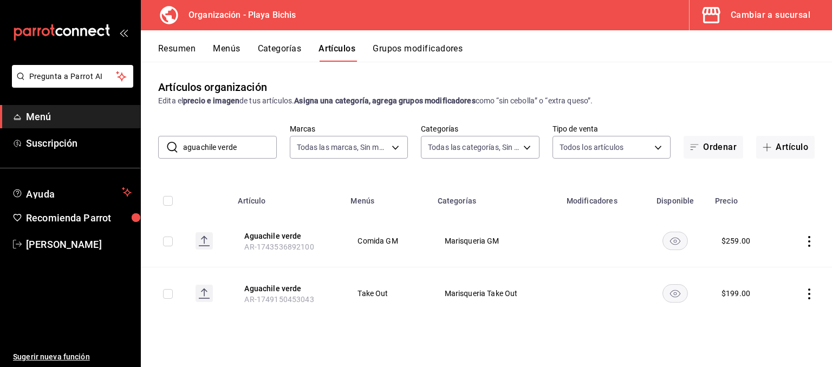
click at [338, 257] on th "Aguachile verde AR-1743536892100" at bounding box center [287, 241] width 113 height 53
click at [810, 241] on icon "actions" at bounding box center [809, 241] width 11 height 11
click at [771, 263] on span "Editar" at bounding box center [776, 266] width 28 height 11
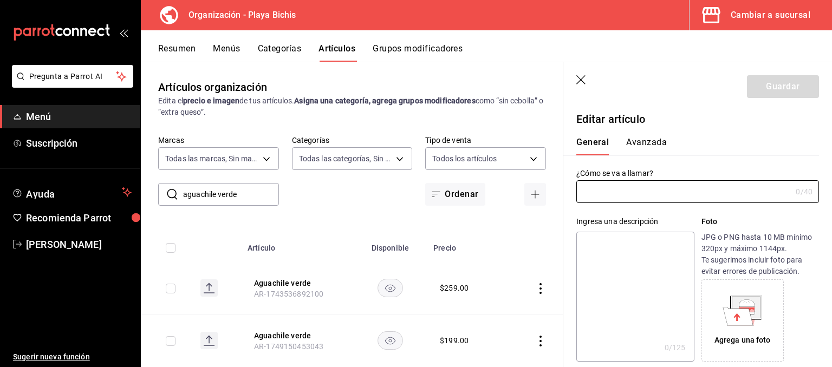
type input "Aguachile verde"
type input "AR-1743536892100"
type input "$259.00"
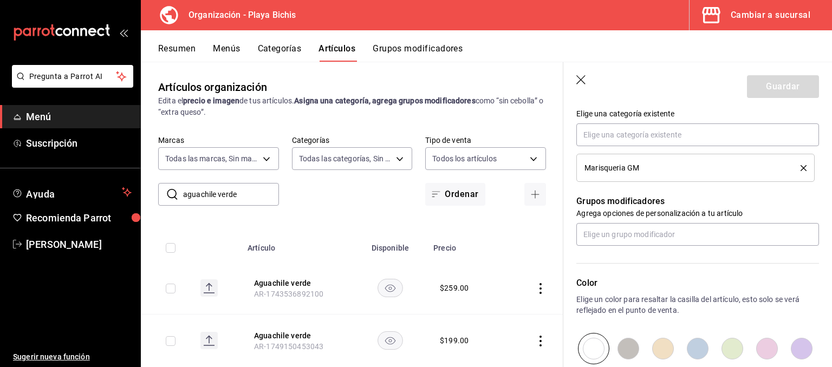
scroll to position [382, 0]
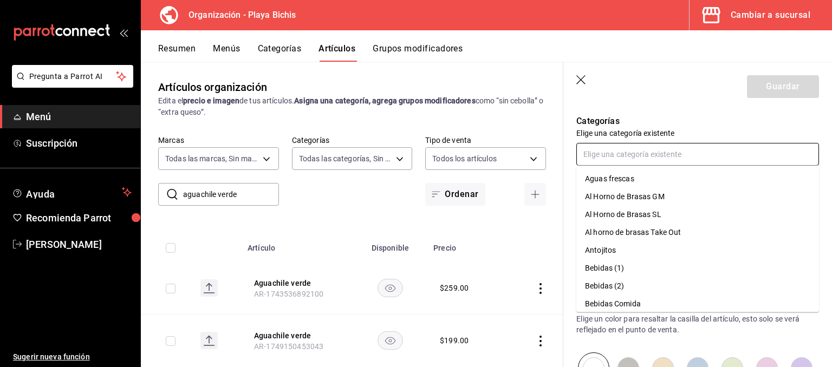
click at [623, 153] on input "text" at bounding box center [697, 154] width 243 height 23
type input "Take out"
click at [647, 271] on li "Marisqueria Take Out" at bounding box center [697, 268] width 243 height 18
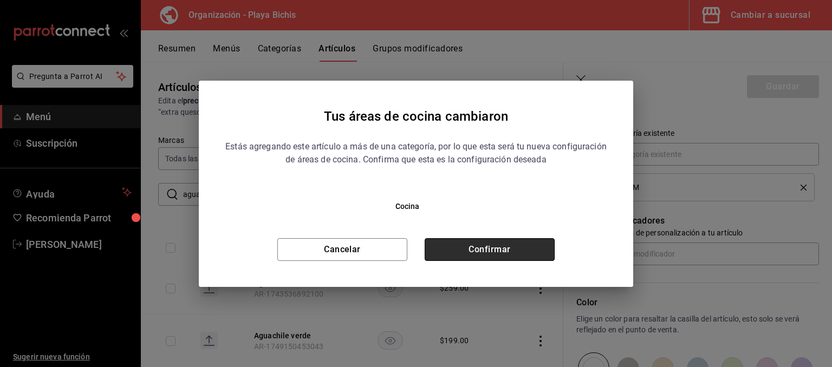
click at [491, 251] on button "Confirmar" at bounding box center [490, 249] width 130 height 23
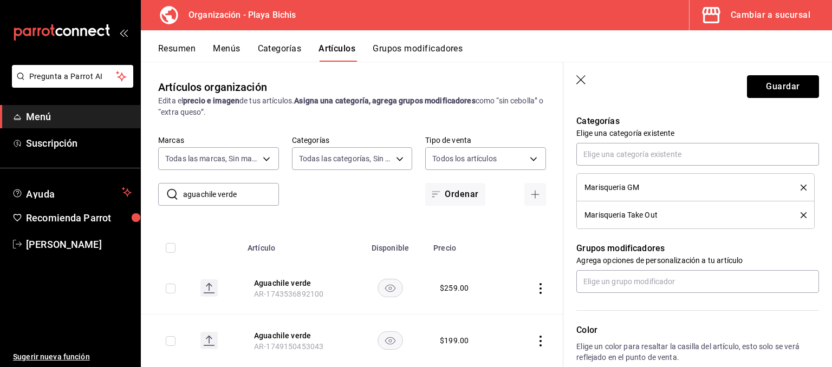
click at [791, 85] on button "Guardar" at bounding box center [783, 86] width 72 height 23
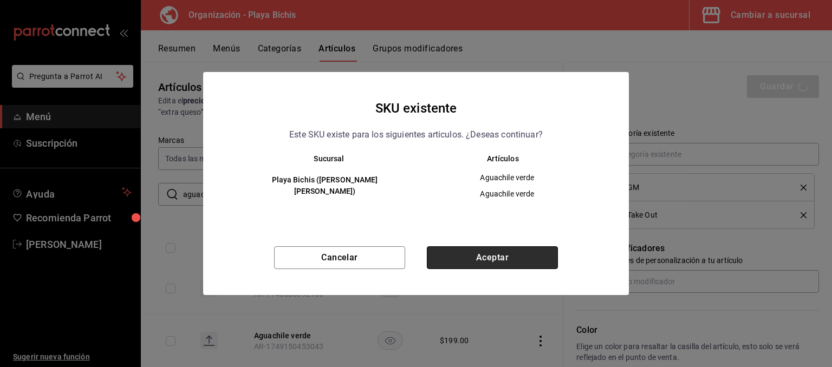
click at [461, 262] on button "Aceptar" at bounding box center [492, 257] width 131 height 23
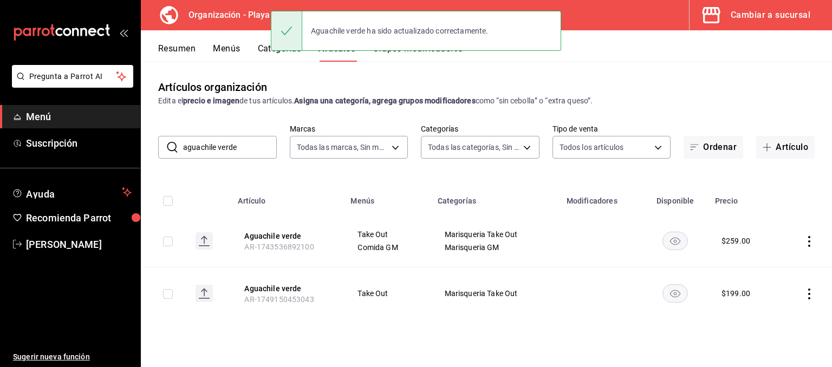
click at [810, 295] on icon "actions" at bounding box center [809, 294] width 2 height 11
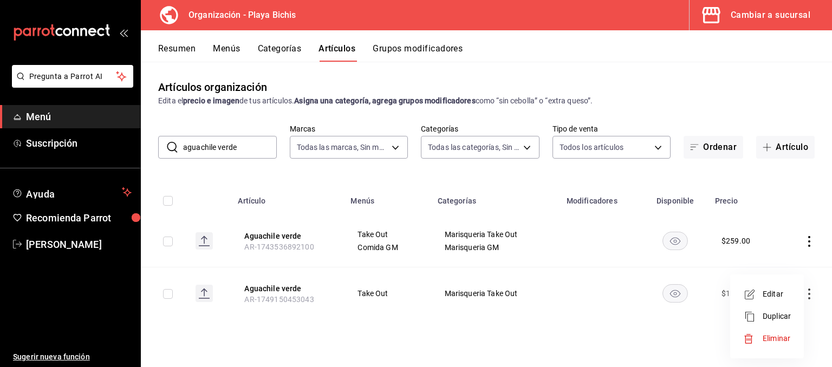
click at [768, 336] on span "Eliminar" at bounding box center [776, 338] width 28 height 9
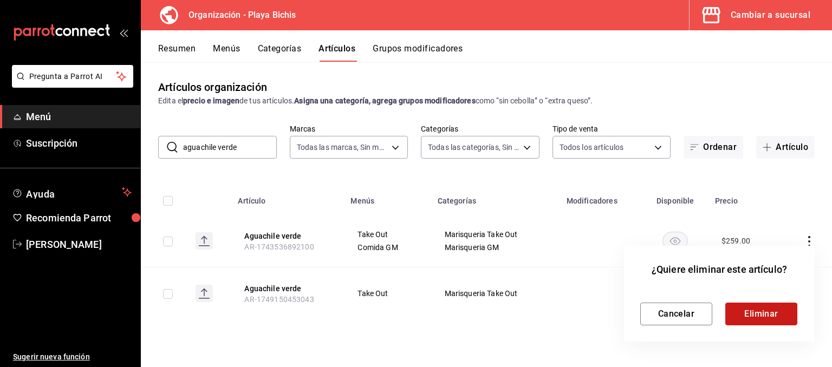
click at [765, 313] on button "Eliminar" at bounding box center [761, 314] width 72 height 23
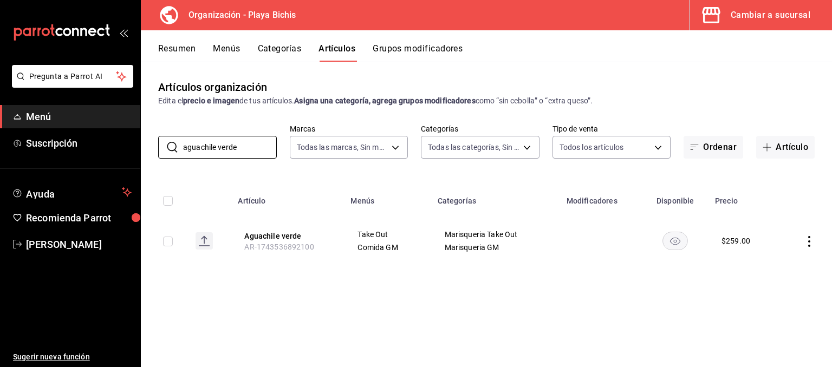
drag, startPoint x: 244, startPoint y: 146, endPoint x: 69, endPoint y: 106, distance: 178.9
click at [183, 136] on input "aguachile verde" at bounding box center [230, 147] width 94 height 22
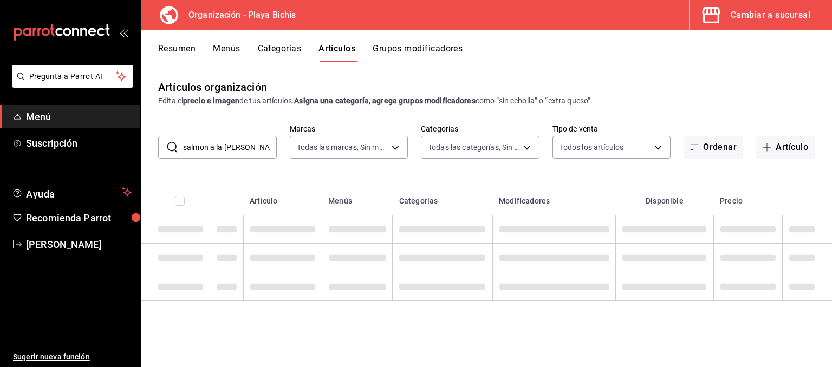
type input "salmon a la parrilla"
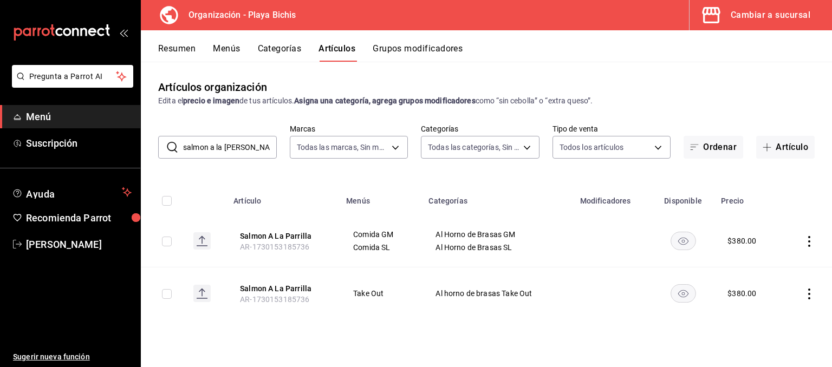
click at [809, 239] on icon "actions" at bounding box center [809, 241] width 11 height 11
click at [780, 265] on span "Editar" at bounding box center [776, 266] width 28 height 11
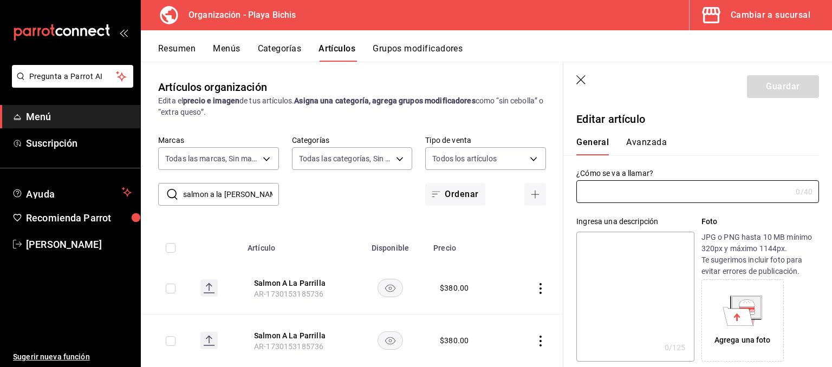
type input "Salmon A La Parrilla"
type textarea "Salmon A La Parrilla"
type textarea "x"
type input "AR-1730153185736"
type textarea "x"
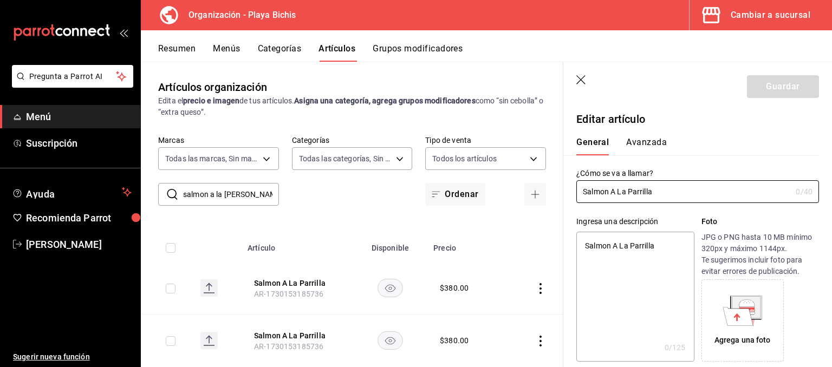
type input "$380.00"
type textarea "x"
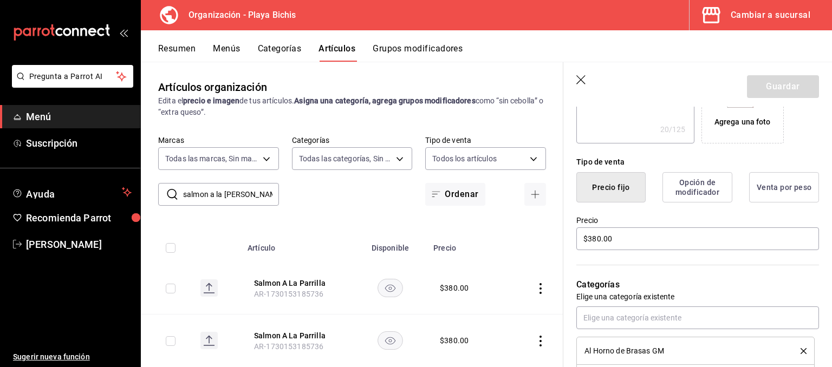
scroll to position [273, 0]
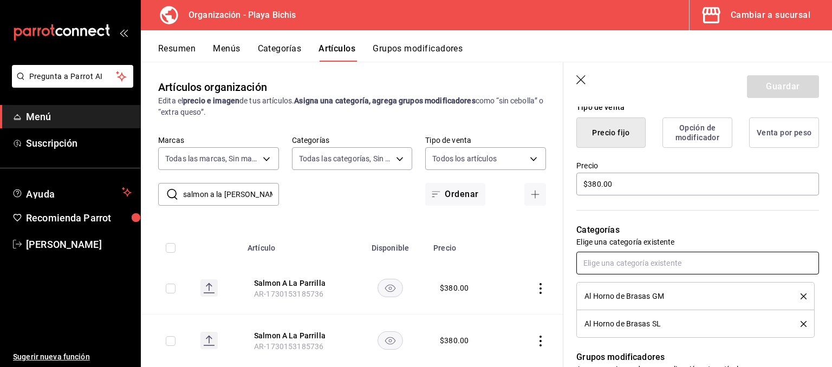
click at [668, 261] on input "text" at bounding box center [697, 263] width 243 height 23
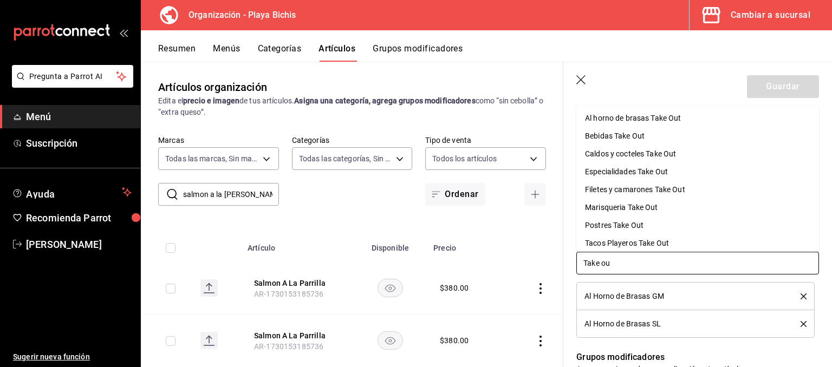
type input "Take out"
click at [664, 119] on li "Al horno de brasas Take Out" at bounding box center [697, 118] width 243 height 18
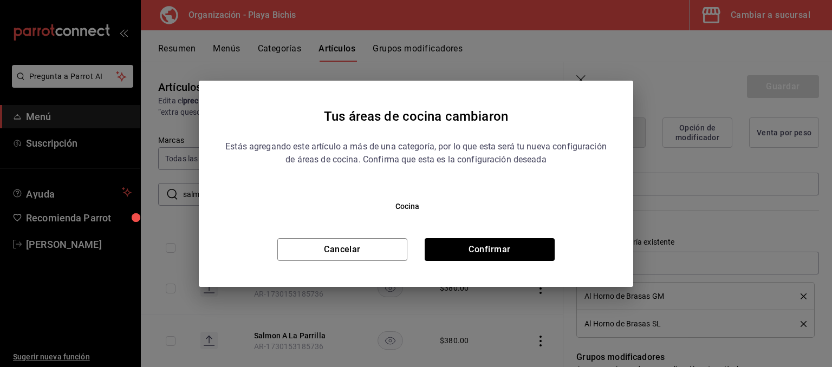
type textarea "x"
click at [517, 246] on button "Confirmar" at bounding box center [490, 249] width 130 height 23
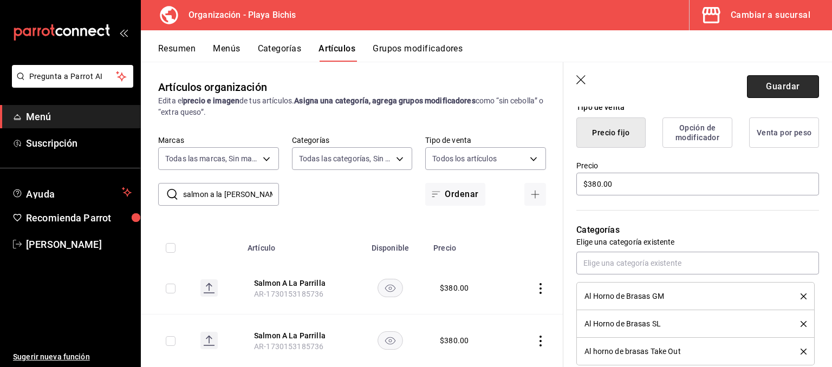
click at [789, 84] on button "Guardar" at bounding box center [783, 86] width 72 height 23
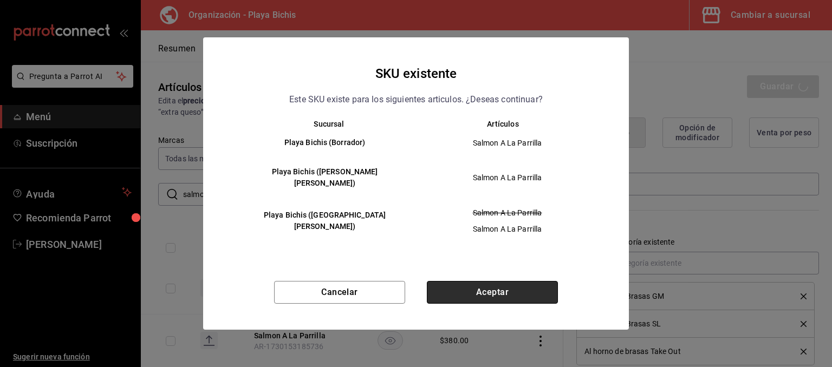
click at [537, 288] on button "Aceptar" at bounding box center [492, 292] width 131 height 23
type textarea "x"
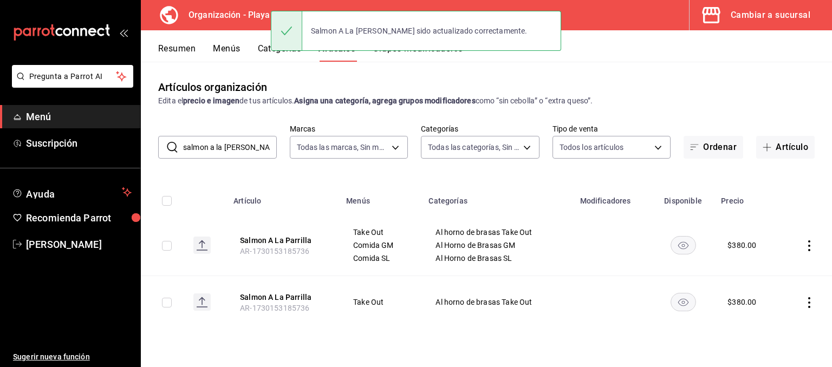
click at [811, 299] on icon "actions" at bounding box center [809, 302] width 11 height 11
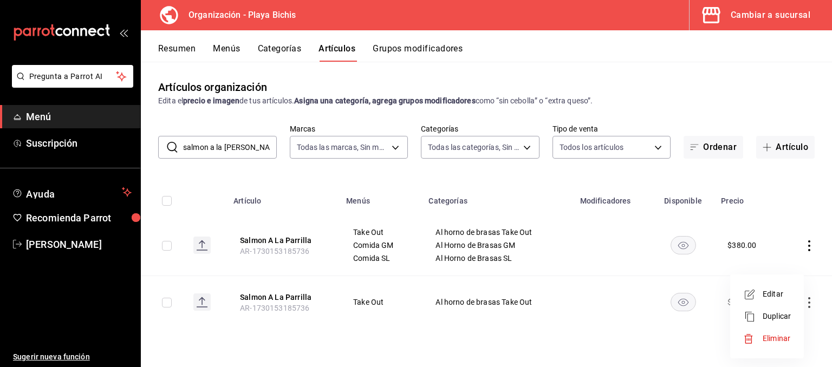
click at [771, 335] on span "Eliminar" at bounding box center [776, 338] width 28 height 9
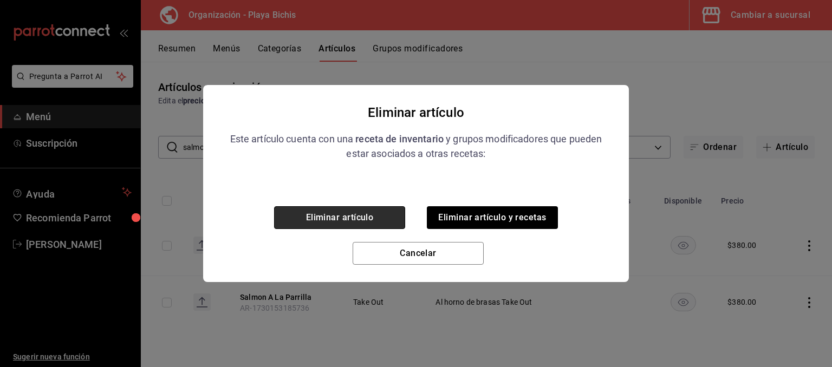
click at [368, 216] on button "Eliminar artículo" at bounding box center [339, 217] width 131 height 23
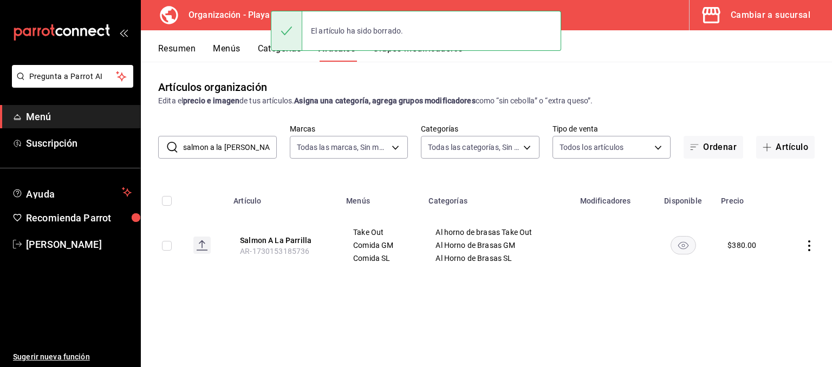
click at [597, 300] on div "Artículos organización Edita el precio e imagen de tus artículos. Asigna una ca…" at bounding box center [486, 214] width 691 height 305
drag, startPoint x: 221, startPoint y: 132, endPoint x: 0, endPoint y: 80, distance: 227.5
click at [183, 136] on input "salmon a la parrilla" at bounding box center [230, 147] width 94 height 22
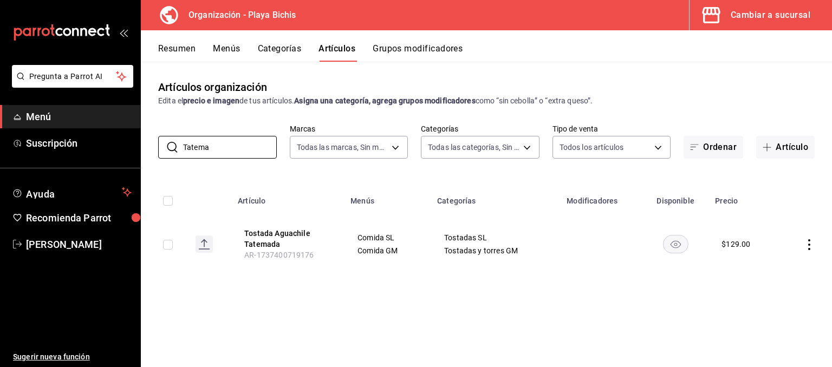
drag, startPoint x: 170, startPoint y: 135, endPoint x: 58, endPoint y: 114, distance: 114.2
click at [183, 136] on input "Tatema" at bounding box center [230, 147] width 94 height 22
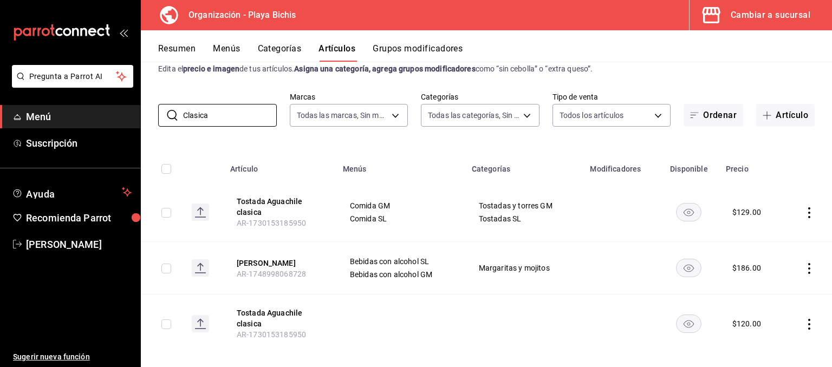
scroll to position [44, 0]
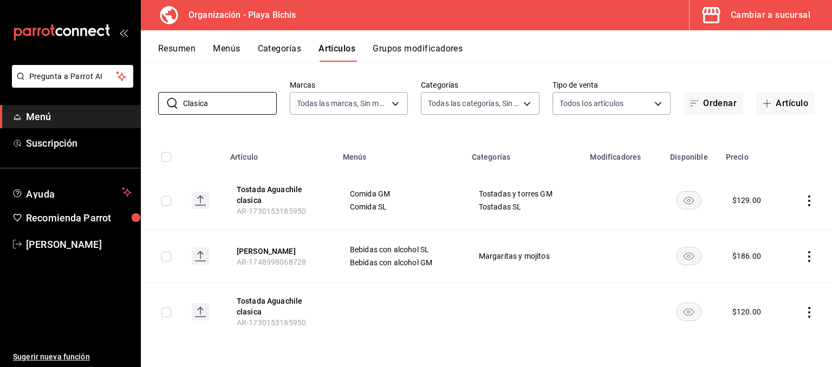
click at [809, 309] on icon "actions" at bounding box center [809, 312] width 11 height 11
click at [783, 338] on span "Eliminar" at bounding box center [776, 338] width 28 height 9
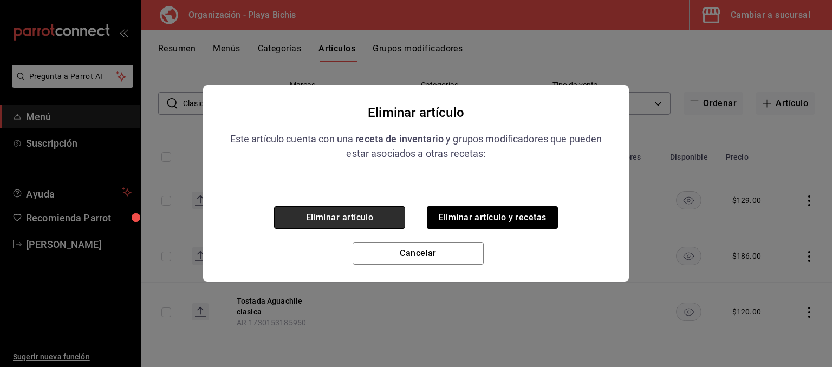
click at [364, 221] on button "Eliminar artículo" at bounding box center [339, 217] width 131 height 23
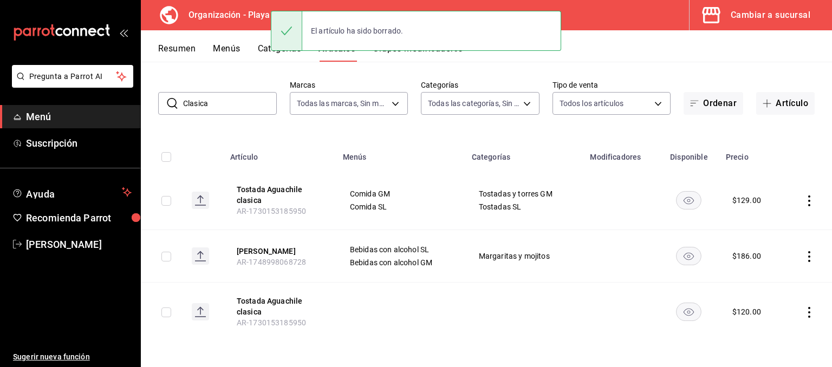
scroll to position [0, 0]
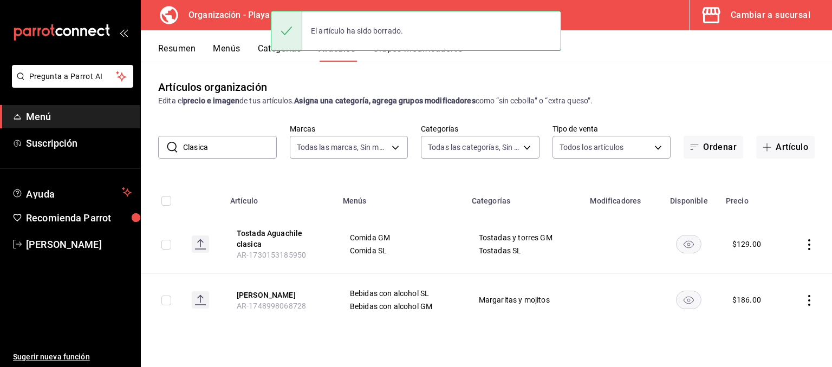
click at [757, 71] on div "Artículos organización Edita el precio e imagen de tus artículos. Asigna una ca…" at bounding box center [486, 214] width 691 height 305
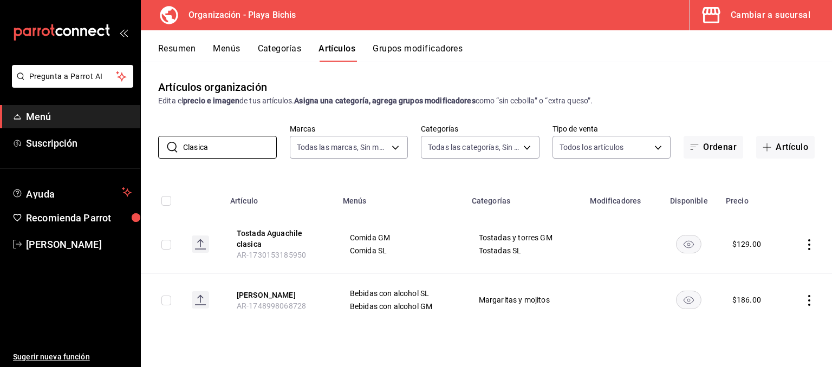
drag, startPoint x: 221, startPoint y: 142, endPoint x: 32, endPoint y: 123, distance: 190.5
click at [183, 136] on input "Clasica" at bounding box center [230, 147] width 94 height 22
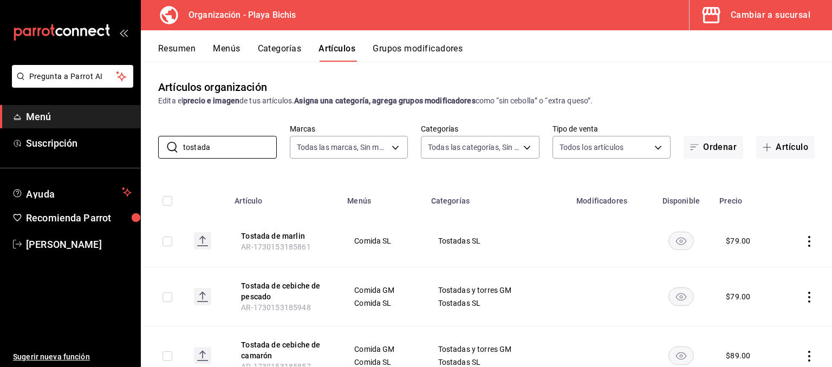
scroll to position [109, 0]
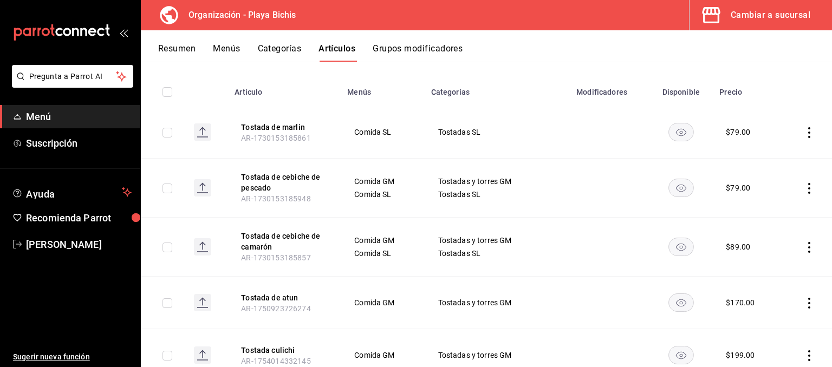
type input "tostada"
click at [808, 245] on icon "actions" at bounding box center [809, 247] width 11 height 11
click at [737, 18] on div at bounding box center [416, 183] width 832 height 367
click at [747, 16] on div "Cambiar a sucursal" at bounding box center [770, 15] width 80 height 15
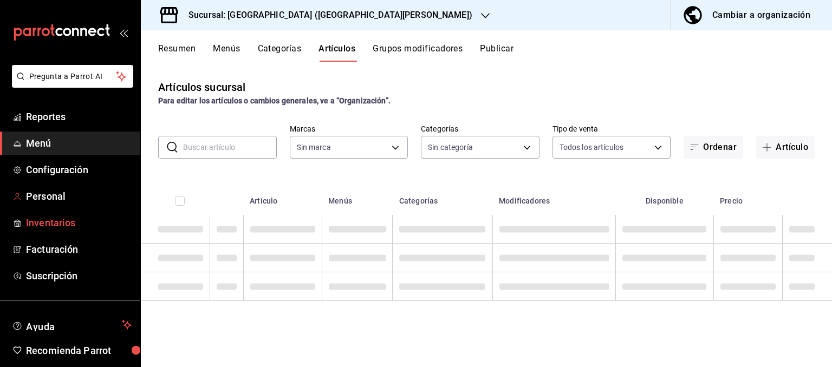
click at [58, 224] on span "Inventarios" at bounding box center [79, 223] width 106 height 15
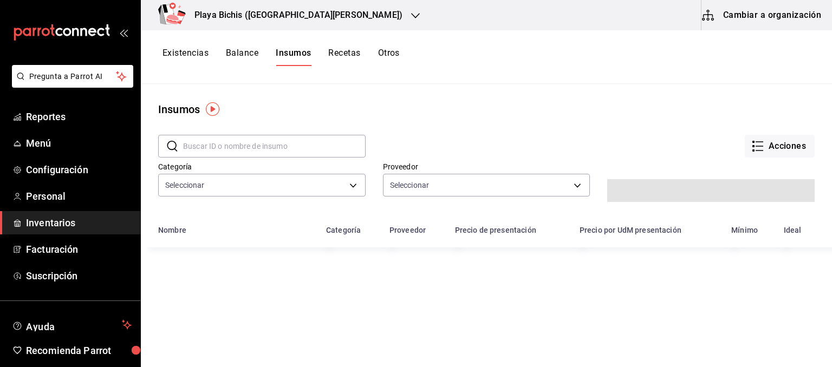
type input "0381c52f-9b45-4fec-899c-a72c1c3f8bca,adbb25ef-bedd-44f3-819c-67983074e765,2d889…"
type input "e0362f35-16fc-45be-9ee4-4c268cb34f04,a39c504b-6b74-4f25-b28d-7fe7939de125,9b4f3…"
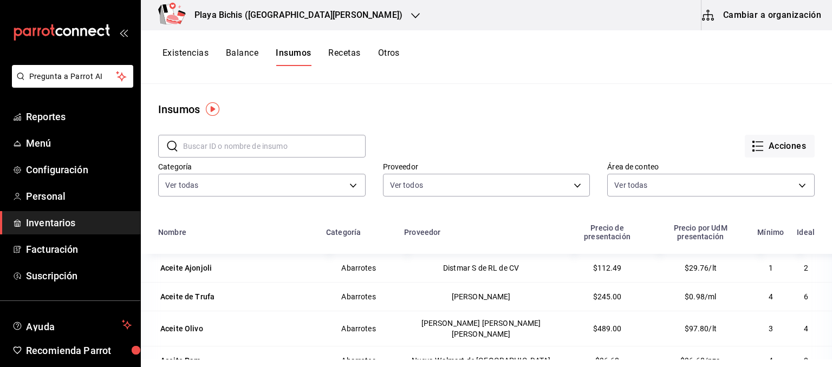
click at [349, 57] on button "Recetas" at bounding box center [344, 57] width 32 height 18
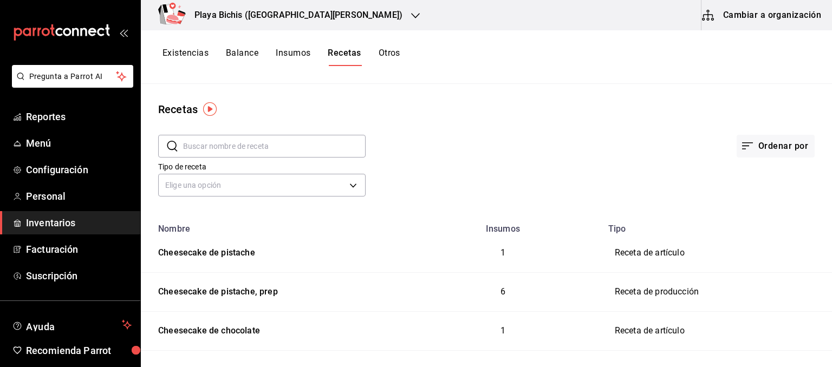
click at [234, 149] on input "text" at bounding box center [274, 146] width 182 height 22
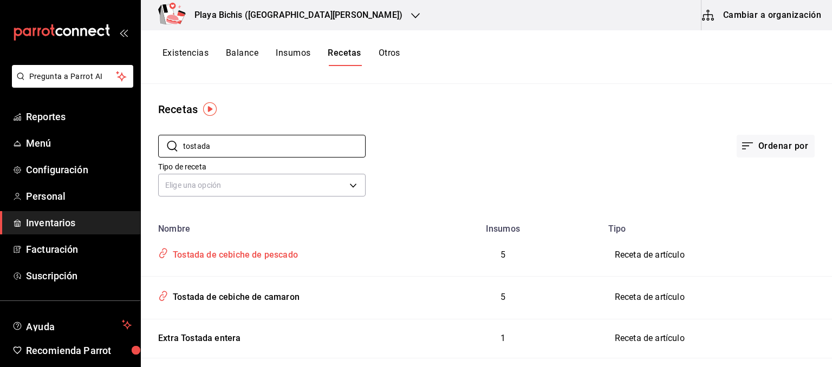
type input "tostada"
click at [283, 254] on div "Tostada de cebiche de pescado" at bounding box center [232, 253] width 129 height 17
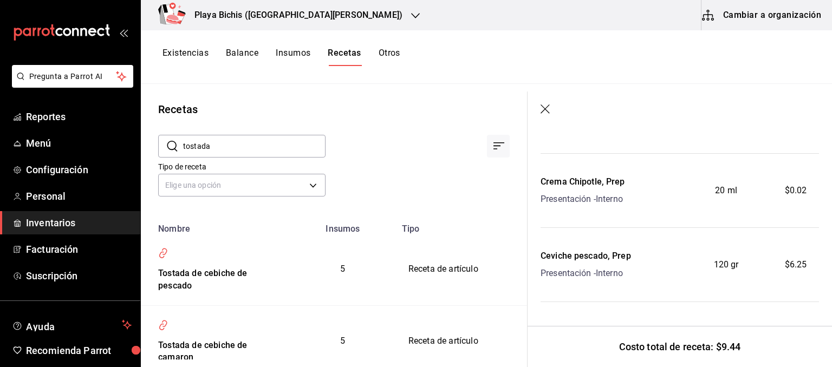
scroll to position [218, 0]
click at [789, 191] on span "$0.02" at bounding box center [796, 188] width 22 height 13
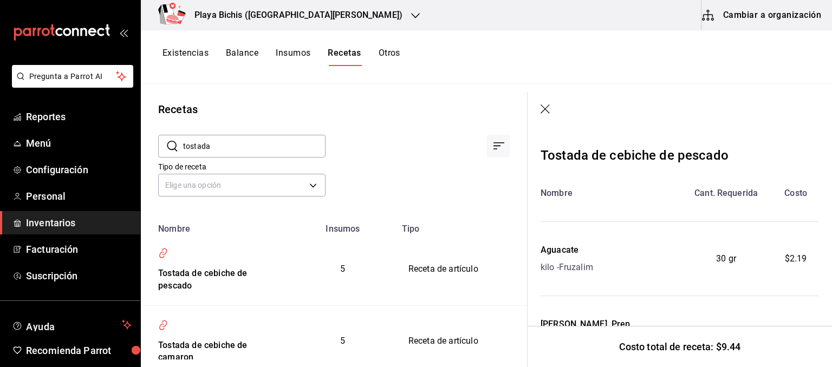
click at [759, 20] on button "Cambiar a organización" at bounding box center [762, 15] width 122 height 30
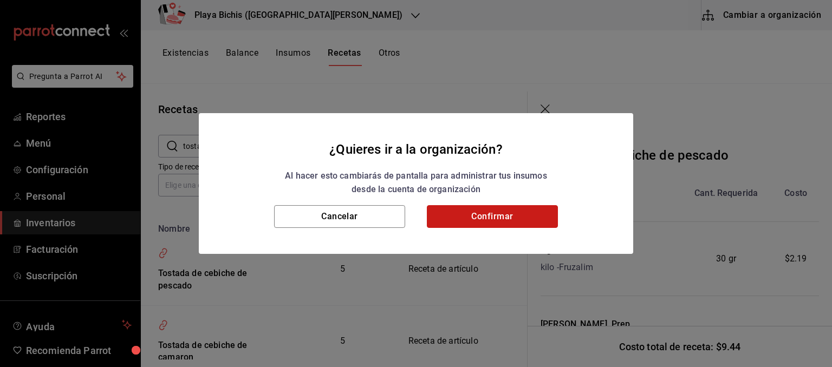
click at [490, 213] on button "Confirmar" at bounding box center [492, 216] width 131 height 23
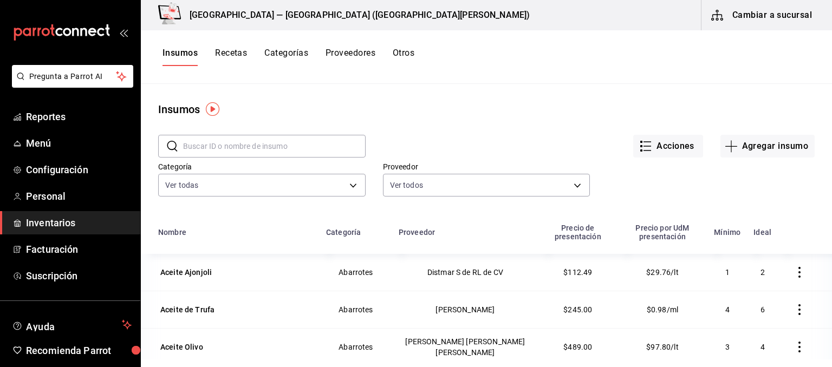
click at [229, 57] on button "Recetas" at bounding box center [231, 57] width 32 height 18
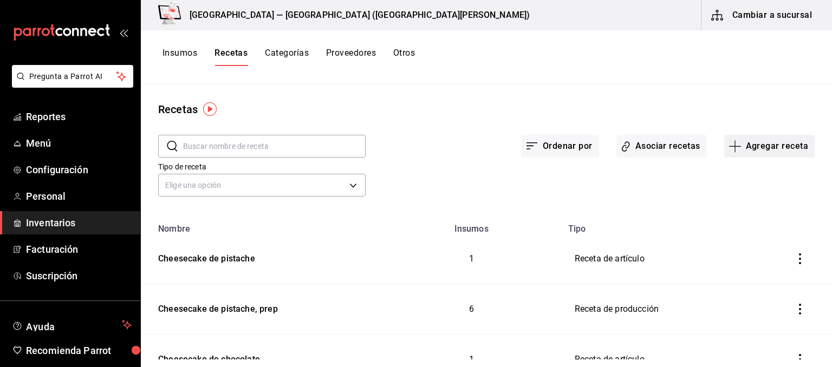
click at [755, 148] on button "Agregar receta" at bounding box center [769, 146] width 90 height 23
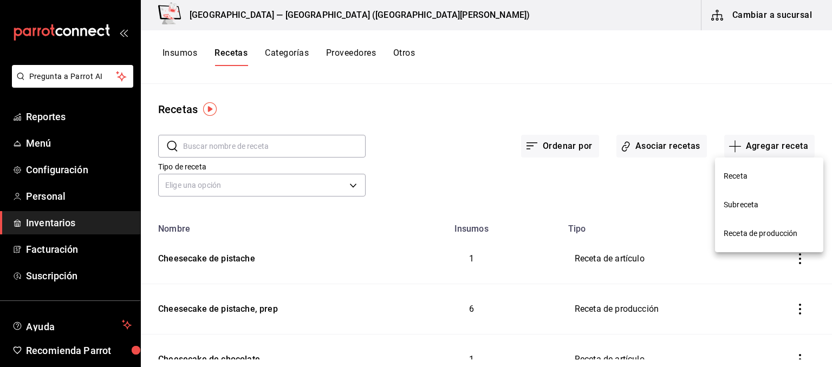
click at [662, 76] on div at bounding box center [416, 183] width 832 height 367
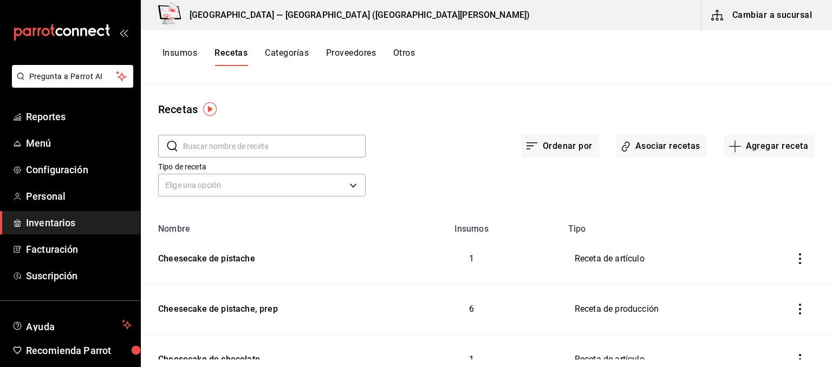
click at [297, 148] on input "text" at bounding box center [274, 146] width 182 height 22
click at [773, 148] on button "Agregar receta" at bounding box center [769, 146] width 90 height 23
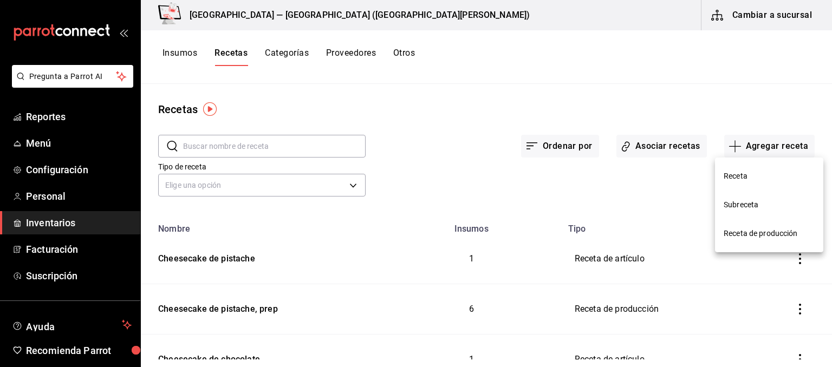
click at [759, 235] on span "Receta de producción" at bounding box center [768, 233] width 91 height 11
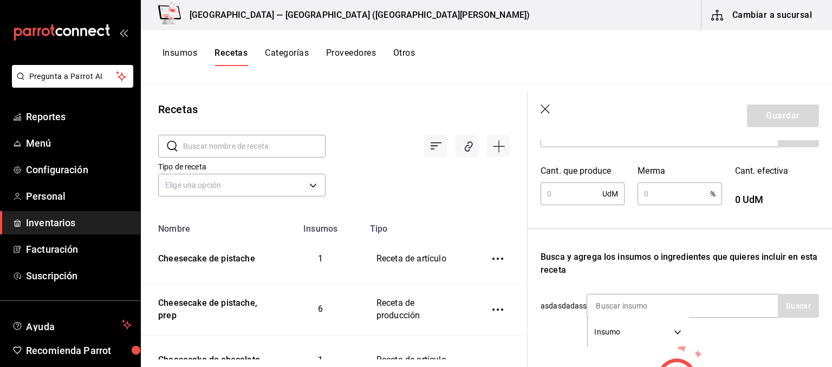
scroll to position [273, 0]
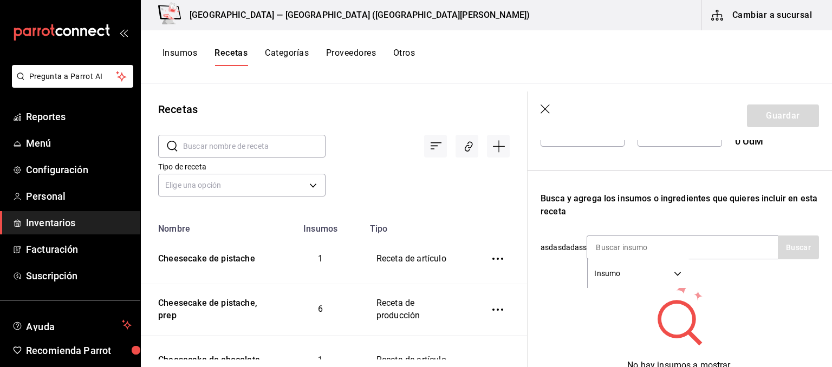
click at [541, 108] on icon "button" at bounding box center [545, 110] width 11 height 11
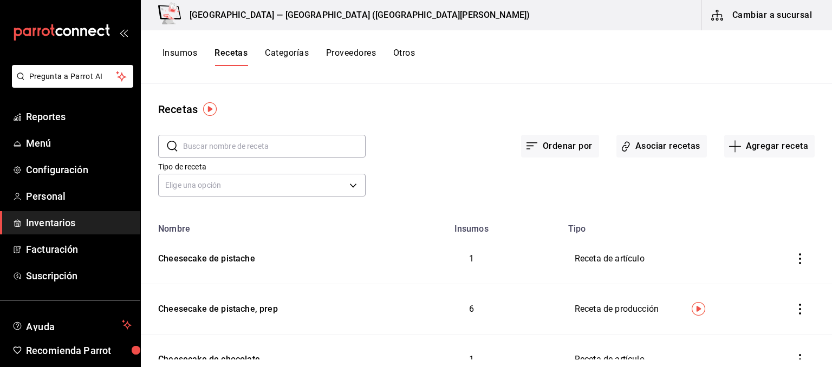
click at [186, 56] on button "Insumos" at bounding box center [179, 57] width 35 height 18
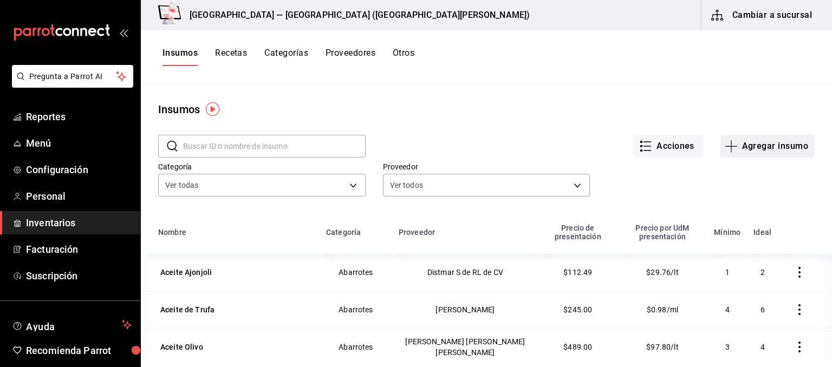
click at [772, 154] on button "Agregar insumo" at bounding box center [767, 146] width 94 height 23
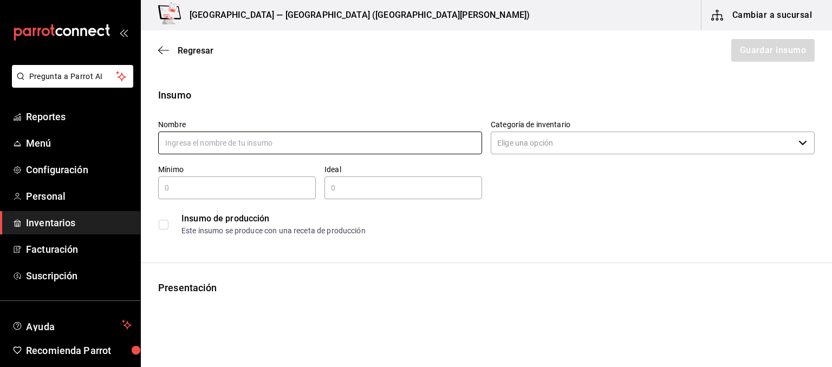
click at [232, 136] on input "text" at bounding box center [320, 143] width 324 height 23
type input "Mayonesa chipotle, prep"
click at [530, 134] on input "Categoría de inventario" at bounding box center [642, 143] width 303 height 23
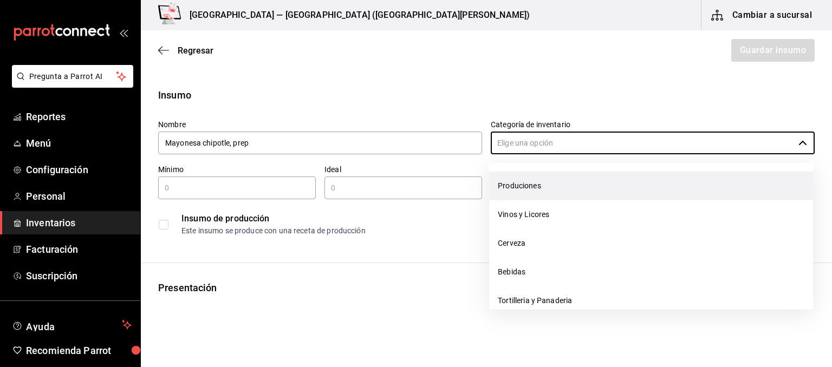
click at [544, 186] on li "Produciones" at bounding box center [651, 186] width 324 height 29
type input "Produciones"
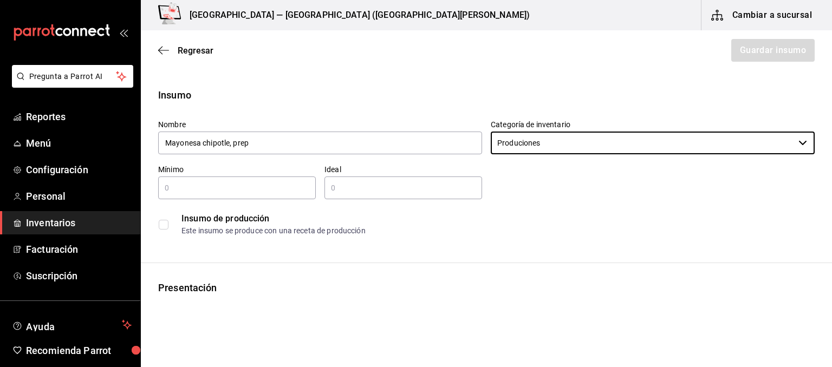
click at [247, 193] on input "text" at bounding box center [237, 187] width 158 height 13
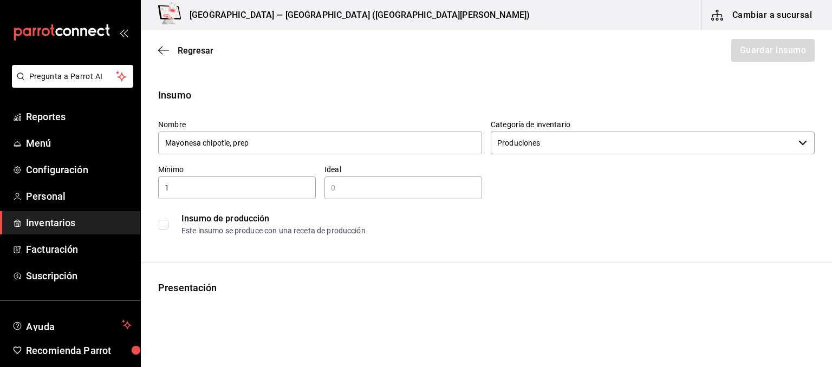
type input "1"
type input "2"
click at [165, 224] on input "checkbox" at bounding box center [164, 225] width 10 height 10
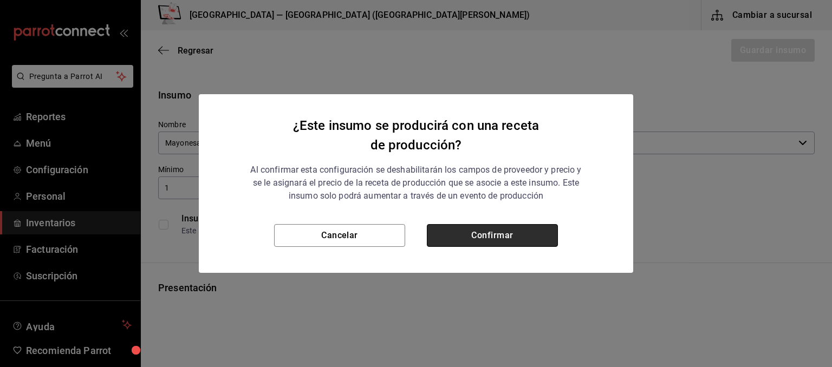
click at [519, 237] on button "Confirmar" at bounding box center [492, 235] width 131 height 23
checkbox input "true"
type input "$0.00"
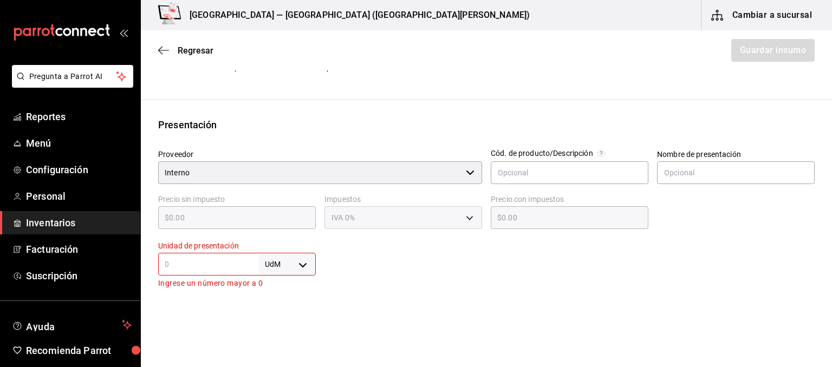
scroll to position [164, 0]
click at [248, 264] on input "text" at bounding box center [208, 263] width 100 height 13
click at [303, 263] on body "Pregunta a Parrot AI Reportes Menú Configuración Personal Inventarios Facturaci…" at bounding box center [416, 153] width 832 height 306
click at [284, 283] on li "gr" at bounding box center [287, 282] width 56 height 18
type input "GRAM"
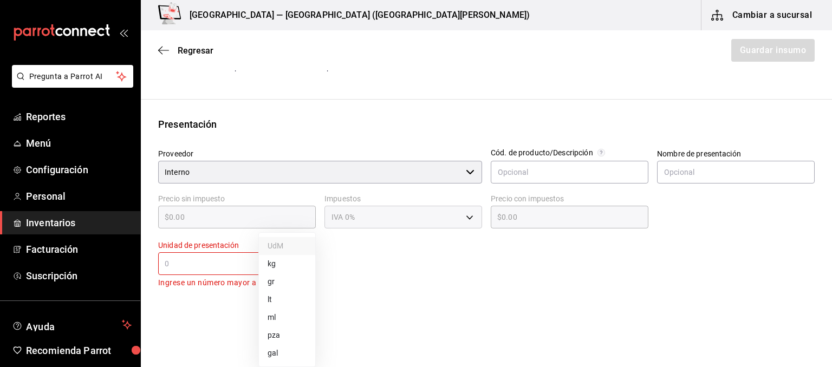
type input "GRAM"
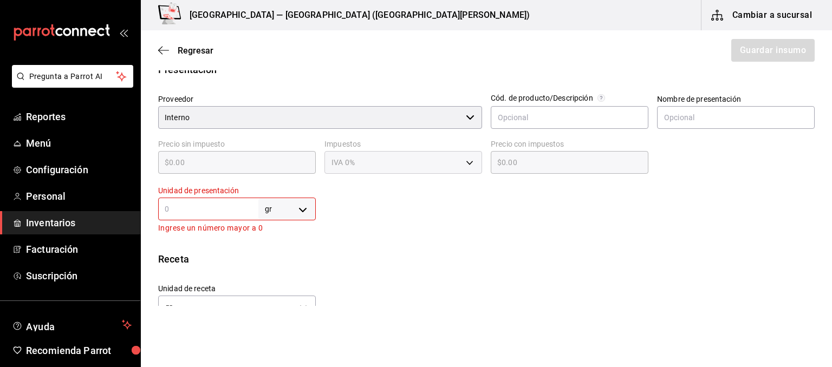
click at [199, 207] on input "text" at bounding box center [208, 209] width 100 height 13
type input "1"
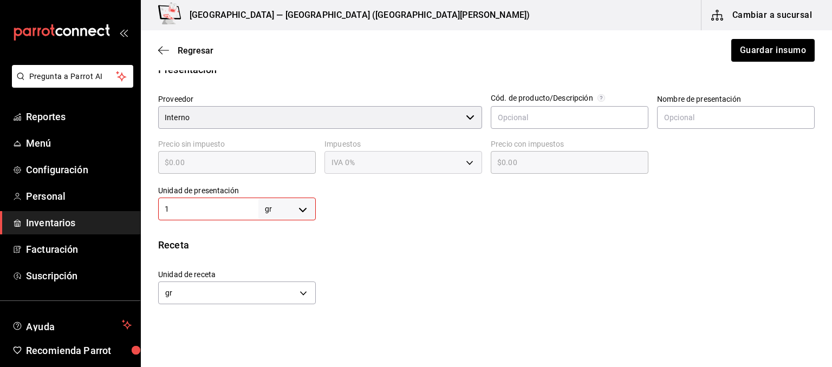
type input "1"
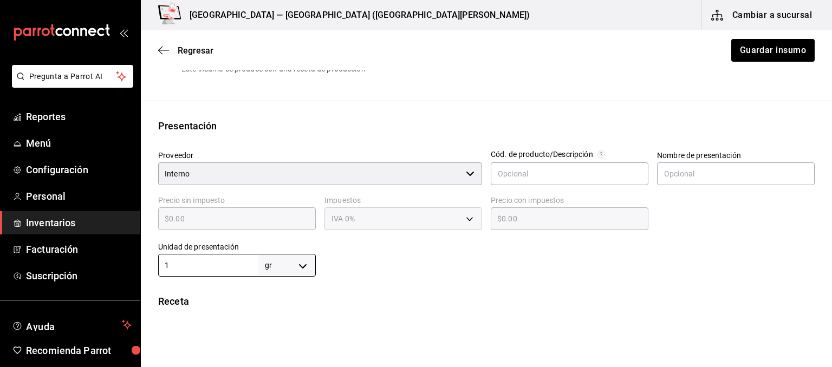
scroll to position [164, 0]
type input "10"
type input "100"
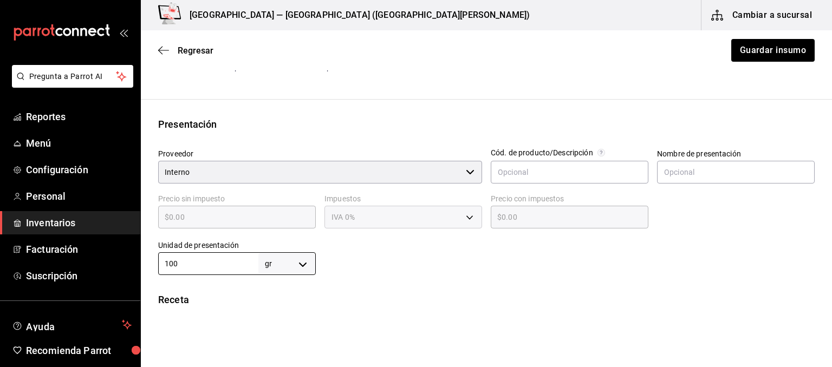
type input "1,000"
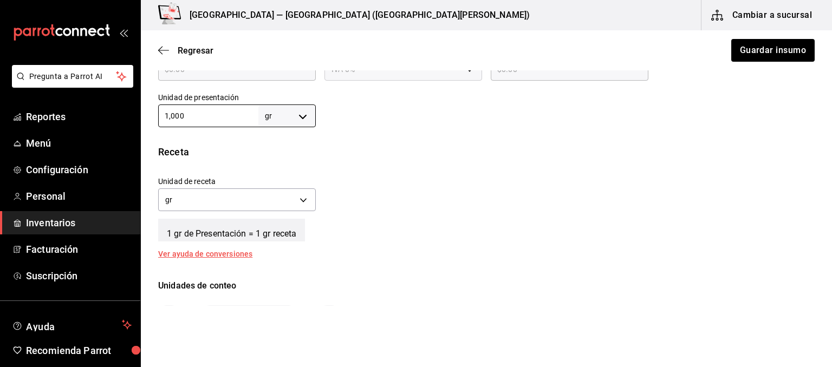
scroll to position [327, 0]
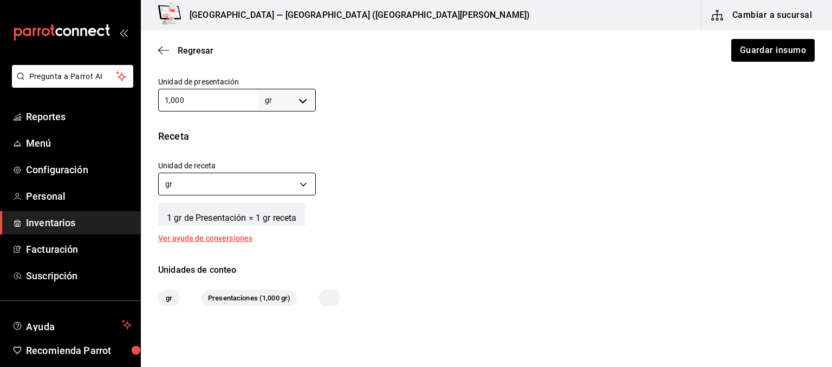
type input "1,000"
click at [289, 185] on body "Pregunta a Parrot AI Reportes Menú Configuración Personal Inventarios Facturaci…" at bounding box center [416, 153] width 832 height 306
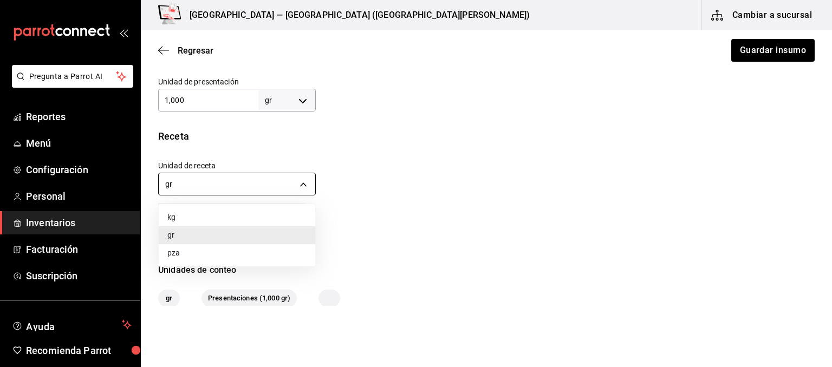
click at [289, 185] on div at bounding box center [416, 183] width 832 height 367
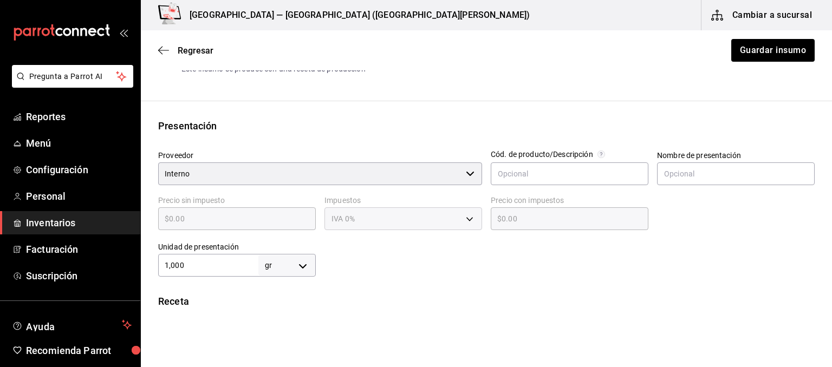
scroll to position [0, 0]
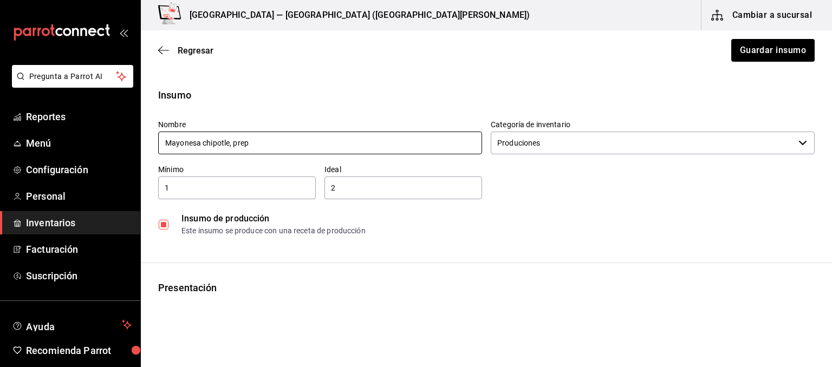
drag, startPoint x: 265, startPoint y: 140, endPoint x: 0, endPoint y: 119, distance: 266.2
click at [158, 132] on input "Mayonesa chipotle, prep" at bounding box center [320, 143] width 324 height 23
click at [794, 64] on div "Regresar Guardar insumo" at bounding box center [486, 50] width 691 height 40
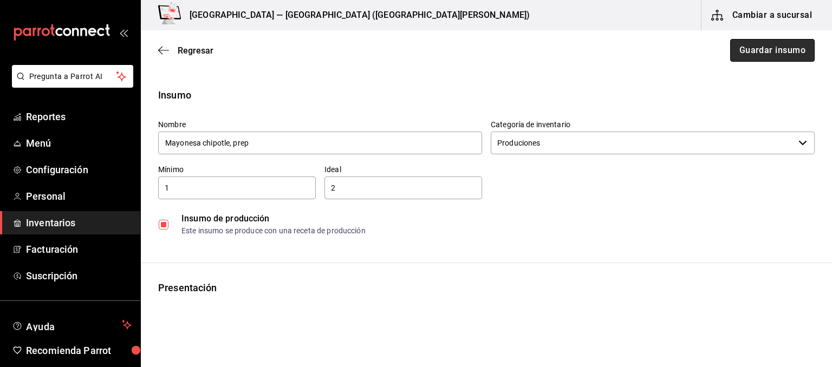
click at [792, 55] on button "Guardar insumo" at bounding box center [772, 50] width 84 height 23
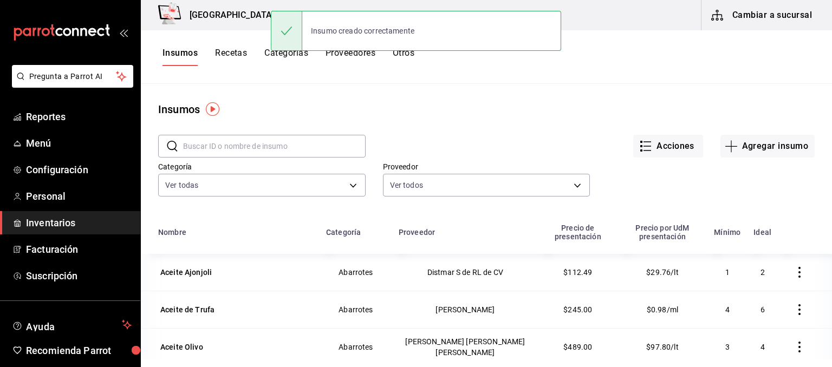
click at [229, 58] on button "Recetas" at bounding box center [231, 57] width 32 height 18
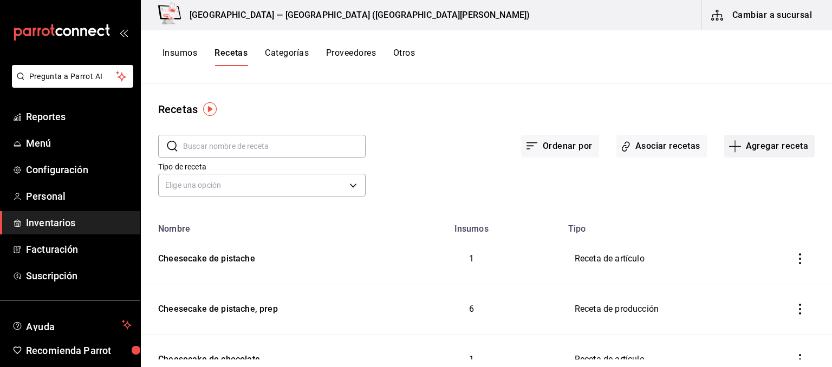
click at [768, 151] on button "Agregar receta" at bounding box center [769, 146] width 90 height 23
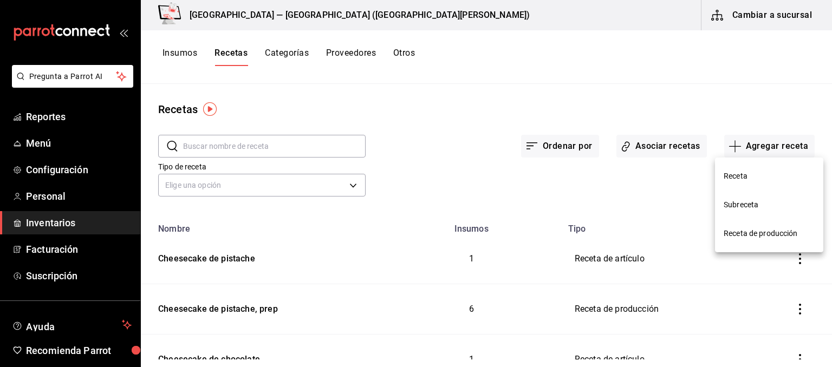
click at [761, 238] on span "Receta de producción" at bounding box center [768, 233] width 91 height 11
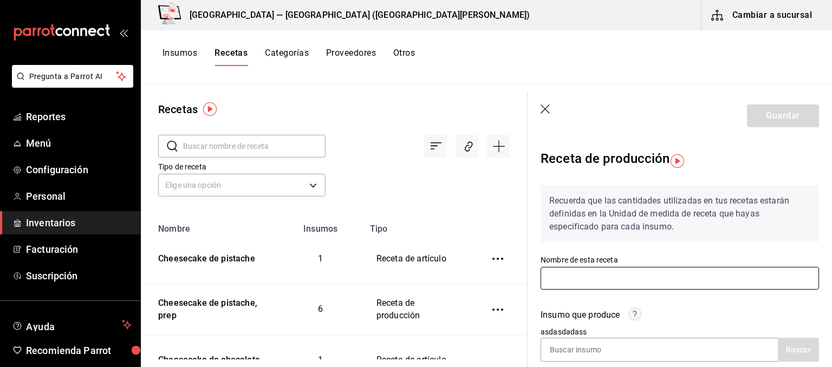
click at [611, 276] on input "text" at bounding box center [679, 278] width 278 height 23
paste input "Mayonesa chipotle, prep"
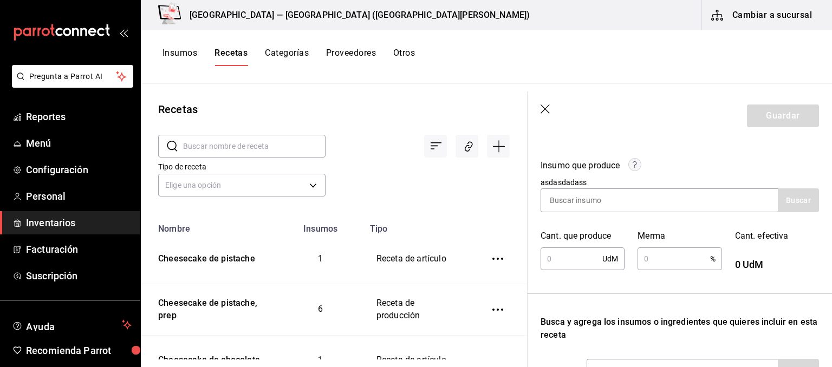
scroll to position [164, 0]
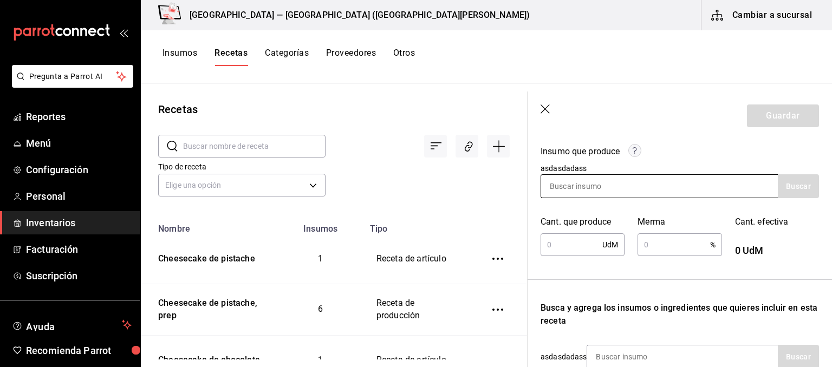
type input "Mayonesa chipotle, prep"
click at [598, 181] on input at bounding box center [595, 186] width 108 height 23
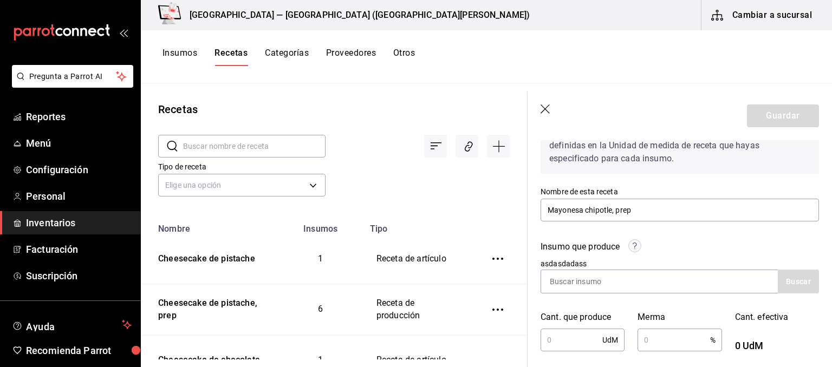
scroll to position [109, 0]
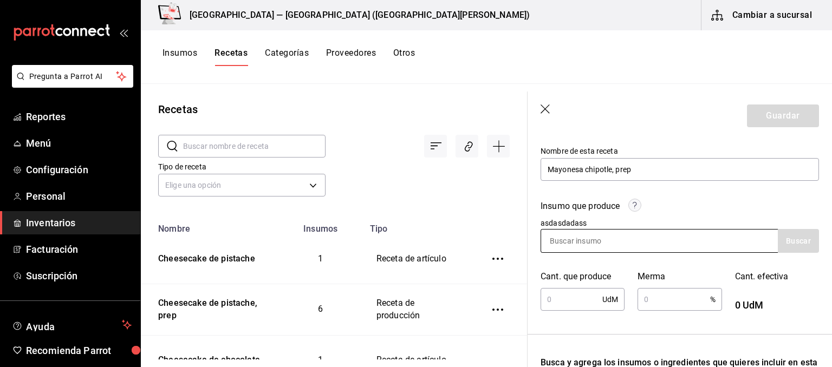
click at [618, 244] on input at bounding box center [595, 241] width 108 height 23
paste input "Mayonesa chipotle, prep"
type input "Mayonesa chipotle, prep"
click at [571, 298] on input "text" at bounding box center [571, 300] width 62 height 22
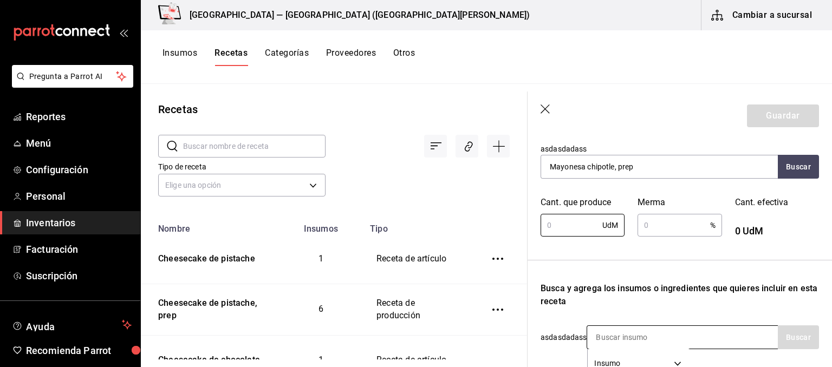
scroll to position [164, 0]
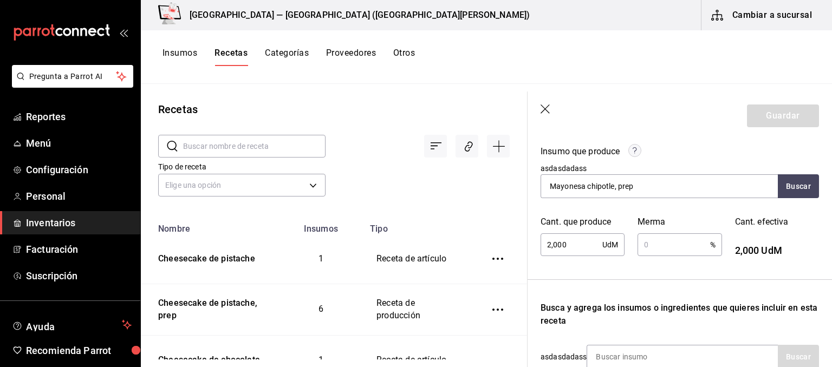
click at [610, 246] on div "2,000 UdM ​" at bounding box center [582, 244] width 84 height 23
drag, startPoint x: 580, startPoint y: 245, endPoint x: 461, endPoint y: 233, distance: 119.7
click at [540, 234] on input "2,000" at bounding box center [571, 245] width 62 height 22
type input "2,000"
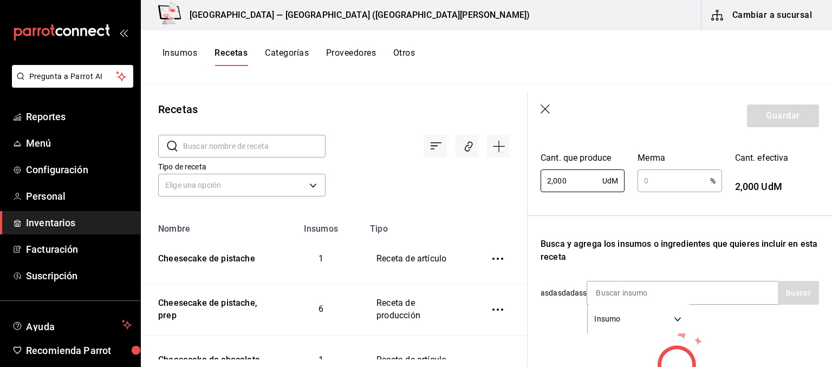
scroll to position [273, 0]
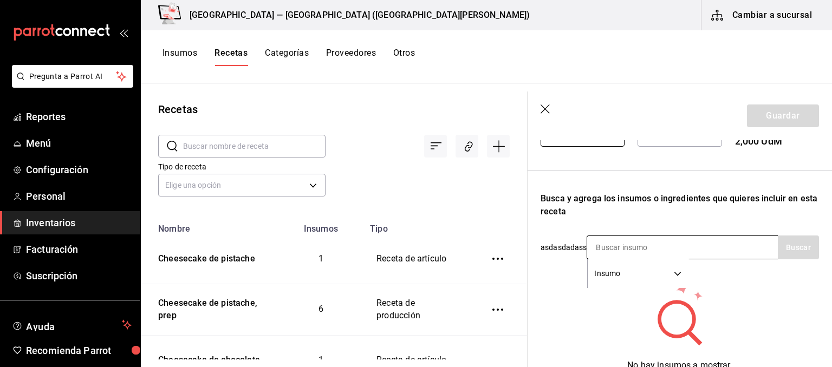
click at [638, 250] on input at bounding box center [641, 247] width 108 height 23
click at [612, 250] on input at bounding box center [641, 247] width 108 height 23
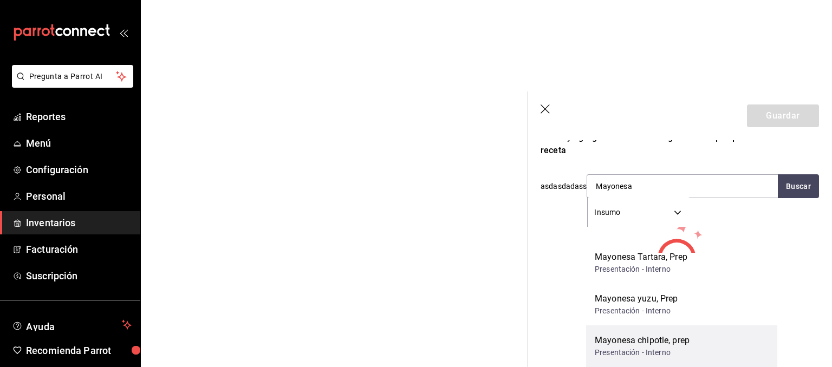
scroll to position [565, 0]
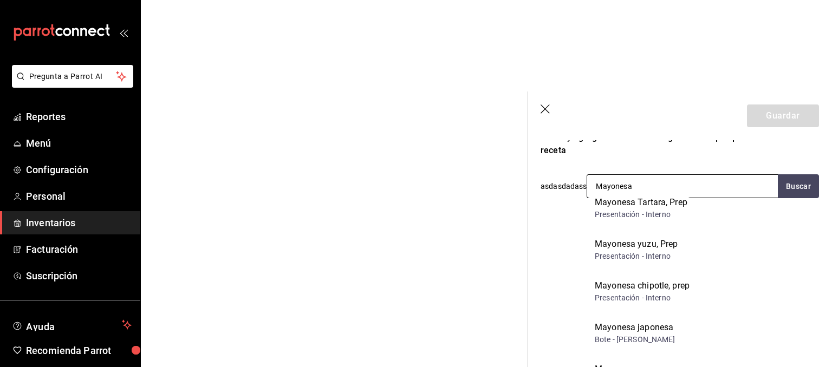
drag, startPoint x: 647, startPoint y: 185, endPoint x: 458, endPoint y: 186, distance: 189.5
click at [587, 186] on input "Mayonesa" at bounding box center [641, 186] width 108 height 23
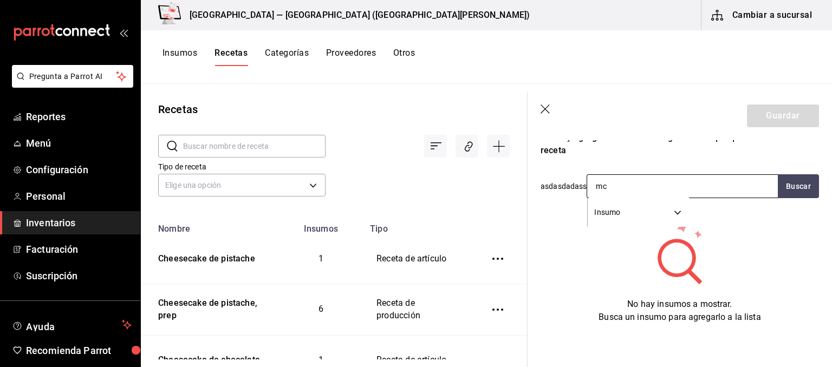
type input "m"
type input "K"
type input "Mayonesa"
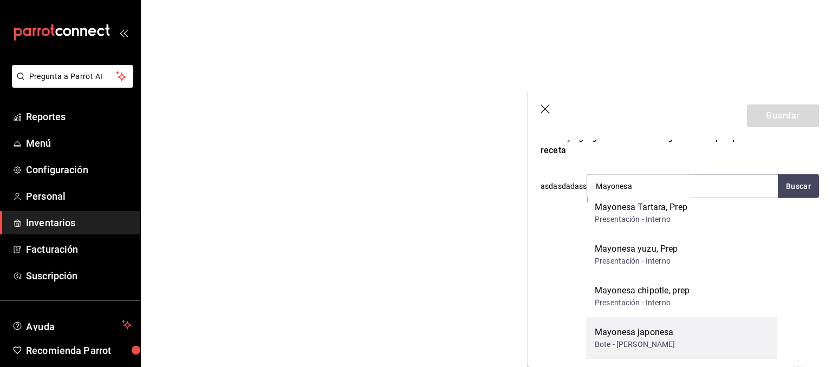
scroll to position [1157, 0]
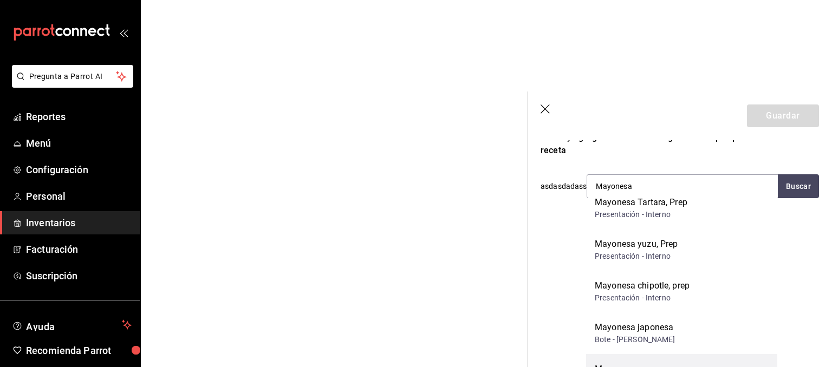
click at [651, 363] on div "Mayonesa" at bounding box center [646, 369] width 102 height 13
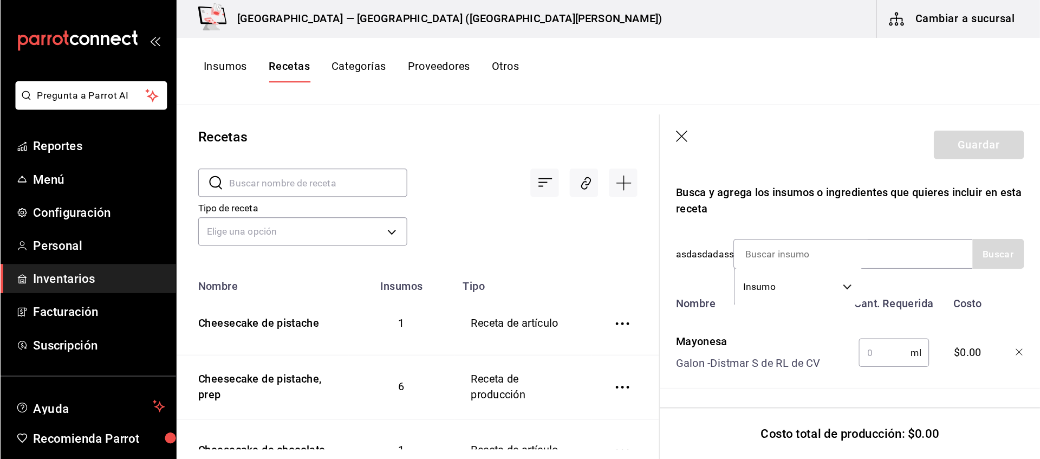
scroll to position [317, 0]
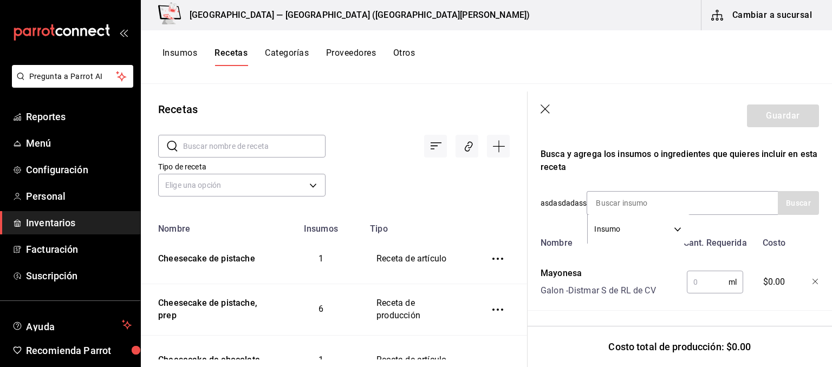
click at [815, 280] on icon "button" at bounding box center [815, 282] width 6 height 6
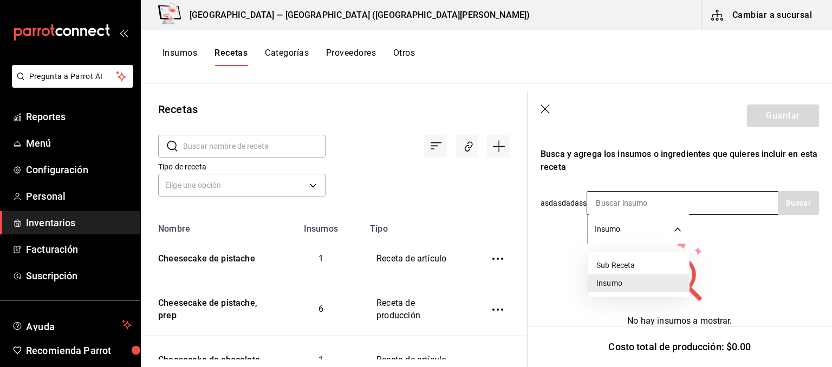
click at [676, 228] on body "Pregunta a Parrot AI Reportes Menú Configuración Personal Inventarios Facturaci…" at bounding box center [416, 180] width 832 height 360
click at [656, 194] on div at bounding box center [416, 183] width 832 height 367
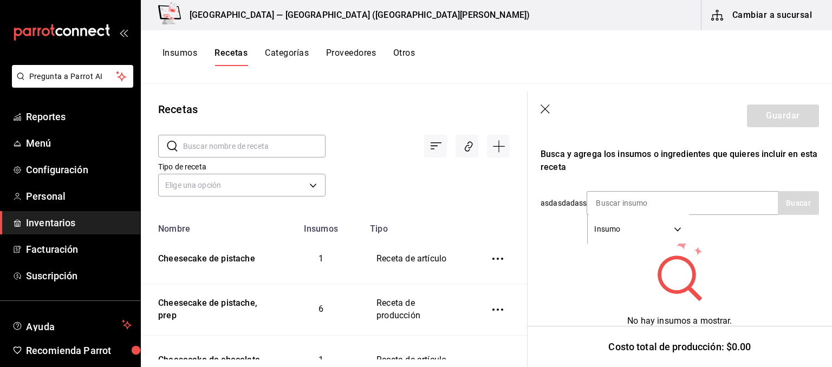
click at [675, 203] on input at bounding box center [641, 203] width 108 height 23
type input "mayones"
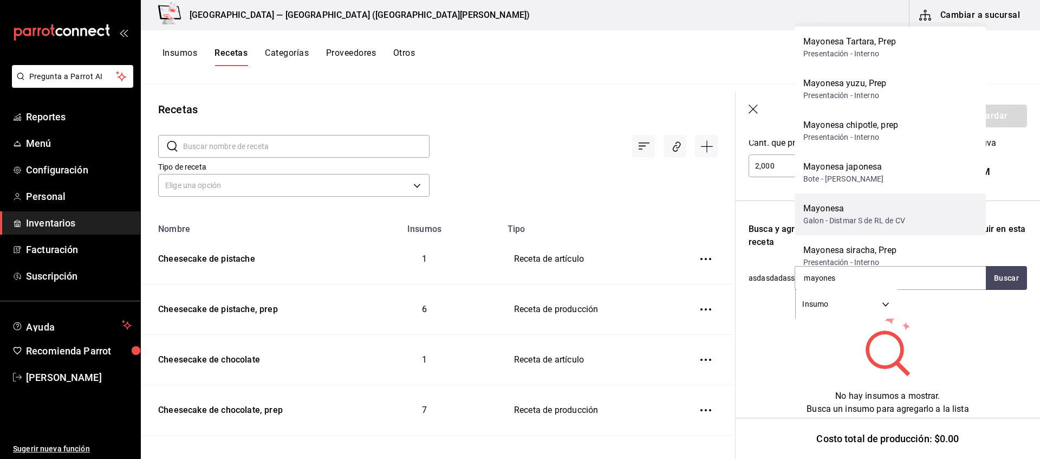
scroll to position [15, 0]
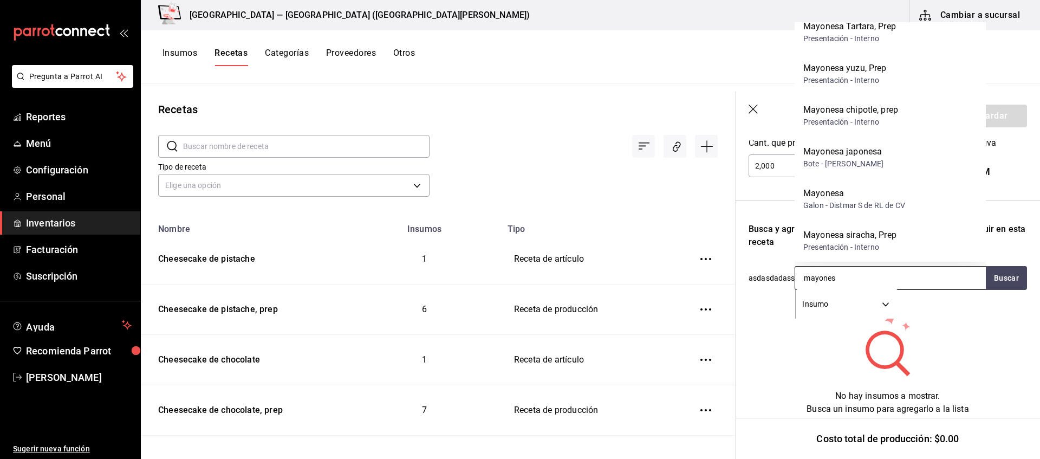
click at [831, 286] on input "mayones" at bounding box center [849, 277] width 108 height 23
drag, startPoint x: 736, startPoint y: 260, endPoint x: 645, endPoint y: 256, distance: 91.0
click at [795, 266] on input "mayones" at bounding box center [849, 277] width 108 height 23
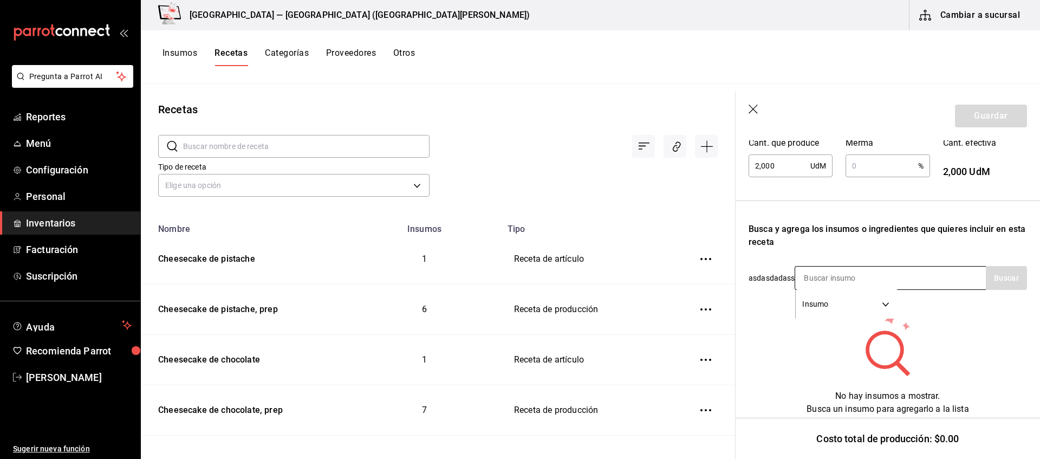
click at [831, 280] on input at bounding box center [849, 277] width 108 height 23
type input "chipotle"
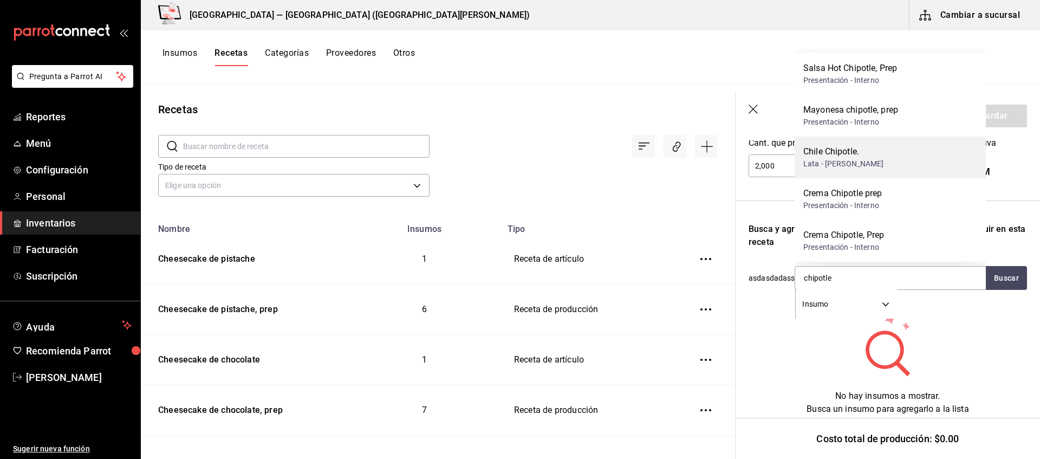
click at [831, 159] on div "Lata - [PERSON_NAME]" at bounding box center [843, 163] width 81 height 11
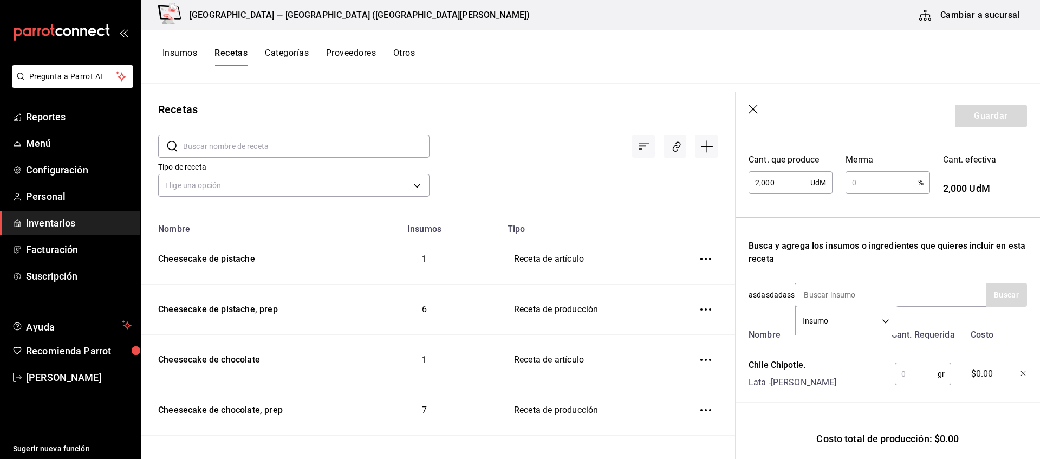
scroll to position [226, 0]
click at [831, 367] on input "text" at bounding box center [916, 374] width 43 height 22
type input "480"
click at [817, 292] on input at bounding box center [849, 294] width 108 height 23
type input "Sal"
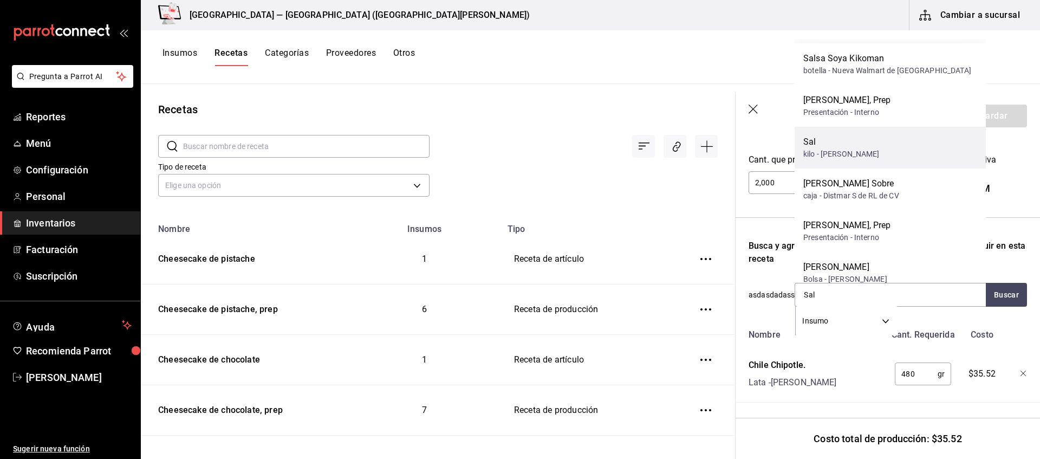
click at [831, 140] on div "Sal" at bounding box center [841, 141] width 76 height 13
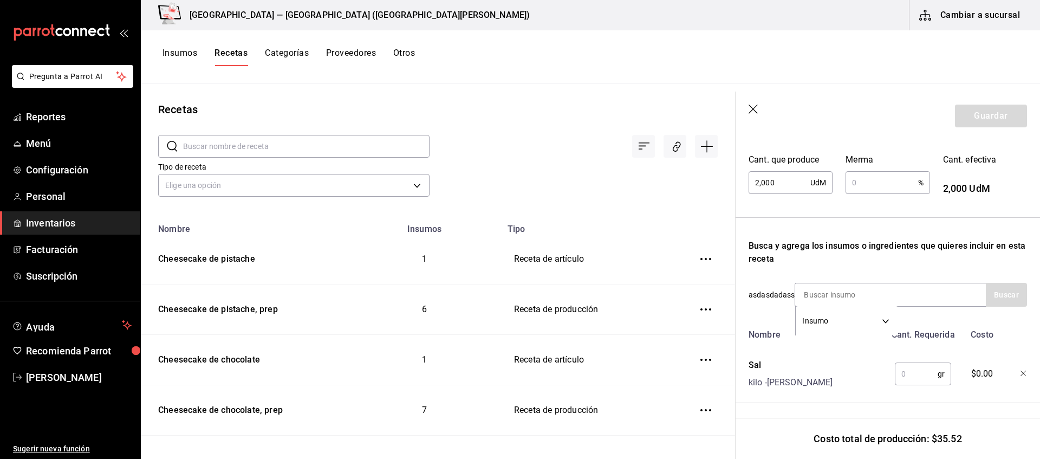
click at [831, 367] on input "text" at bounding box center [916, 374] width 43 height 22
type input "10"
click at [831, 286] on input at bounding box center [849, 294] width 108 height 23
type input "Pimienta"
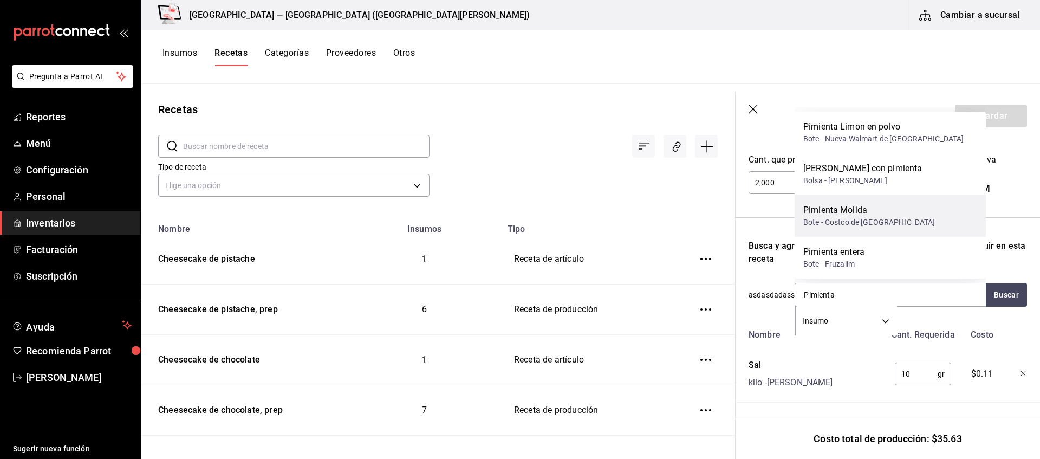
click at [831, 208] on div "Pimienta Molida Bote - Costco de [GEOGRAPHIC_DATA]" at bounding box center [889, 216] width 191 height 42
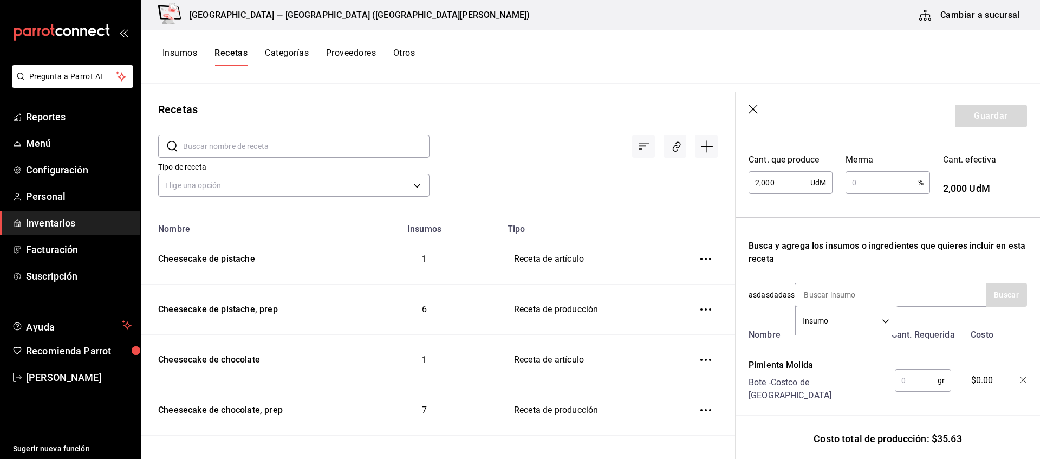
click at [831, 367] on input "text" at bounding box center [916, 380] width 43 height 22
type input "10"
click at [831, 292] on div "Insumo SUPPLY" at bounding box center [889, 295] width 191 height 24
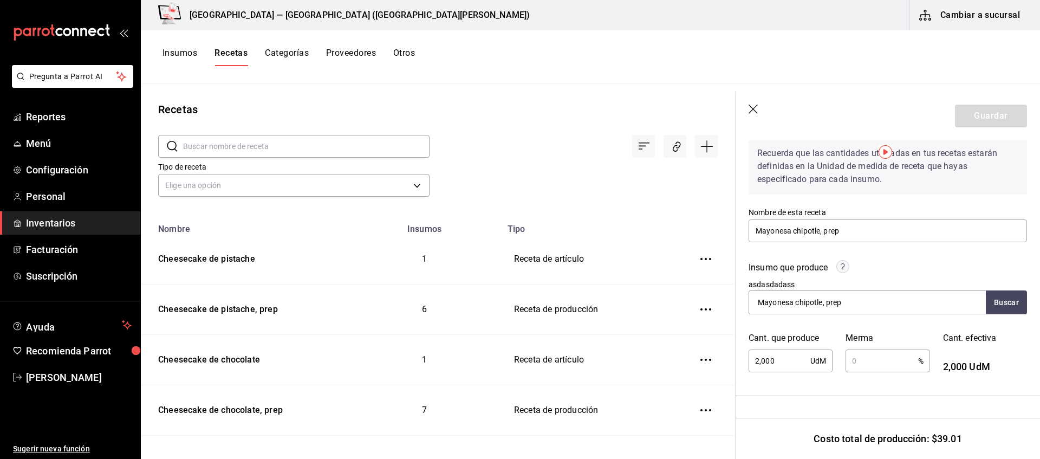
scroll to position [0, 0]
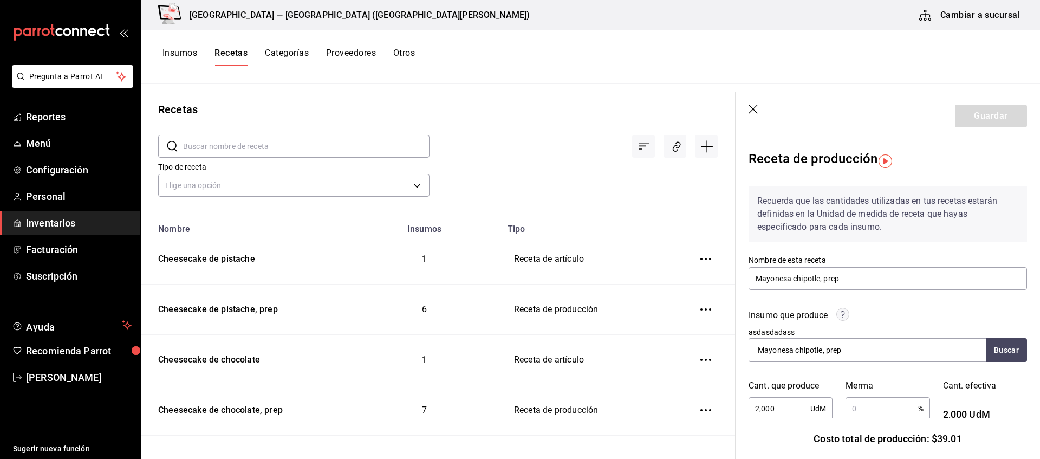
click at [831, 367] on input "text" at bounding box center [881, 408] width 72 height 22
click at [831, 201] on div "Recuerda que las cantidades utilizadas en tus recetas estarán definidas en la U…" at bounding box center [887, 214] width 278 height 56
click at [831, 283] on input "Mayonesa chipotle, prep" at bounding box center [887, 278] width 278 height 23
click at [831, 123] on header "Guardar" at bounding box center [887, 116] width 304 height 49
click at [831, 367] on input "text" at bounding box center [881, 408] width 72 height 22
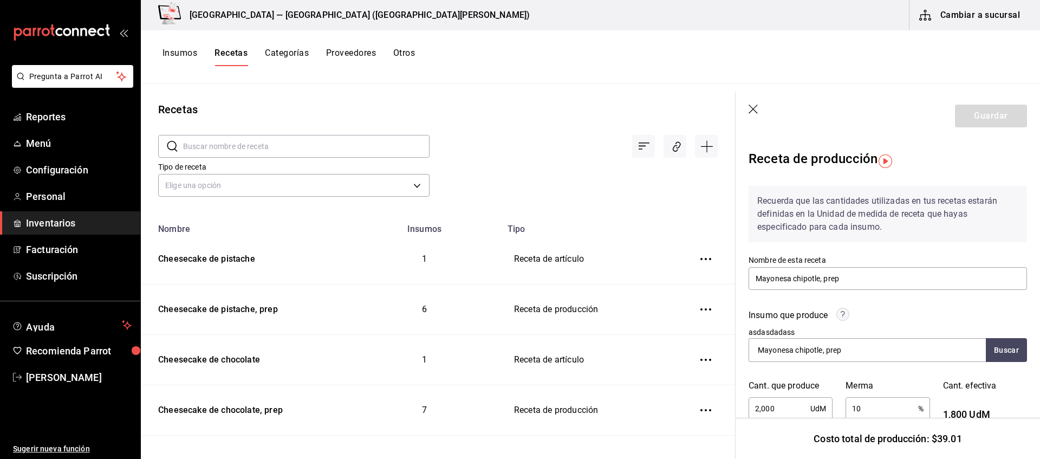
type input "1"
click at [831, 278] on input "Mayonesa chipotle, prep" at bounding box center [887, 278] width 278 height 23
click at [831, 354] on input "Mayonesa chipotle, prep" at bounding box center [803, 349] width 108 height 23
click at [831, 352] on button "Buscar" at bounding box center [1005, 350] width 41 height 24
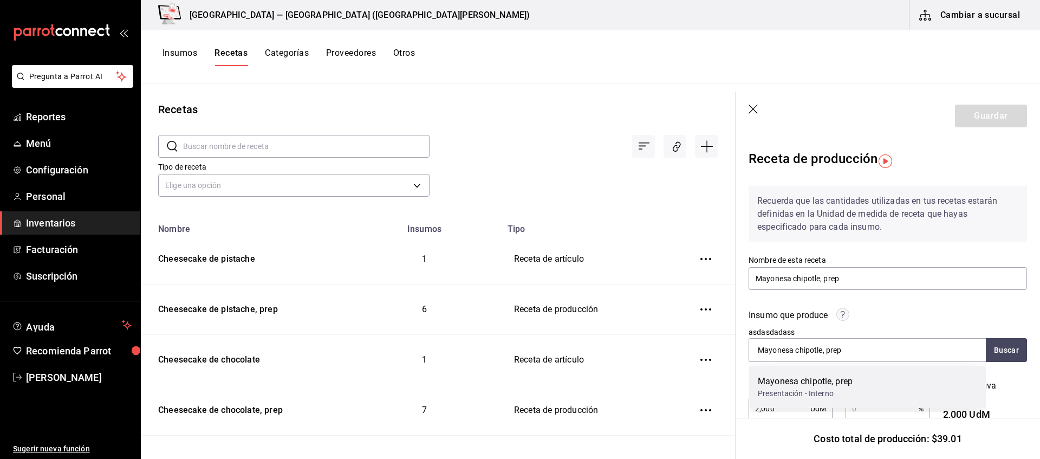
click at [800, 367] on div "Mayonesa chipotle, prep" at bounding box center [805, 381] width 95 height 13
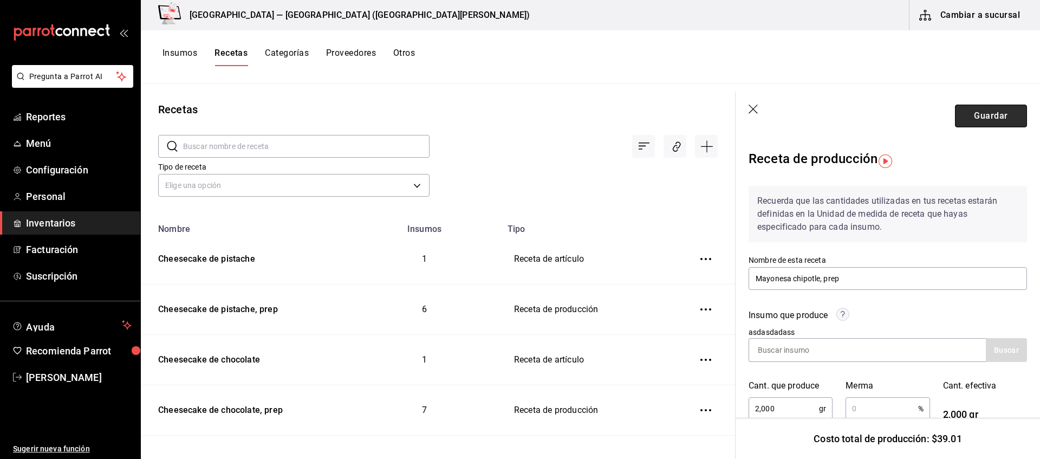
click at [831, 120] on button "Guardar" at bounding box center [991, 116] width 72 height 23
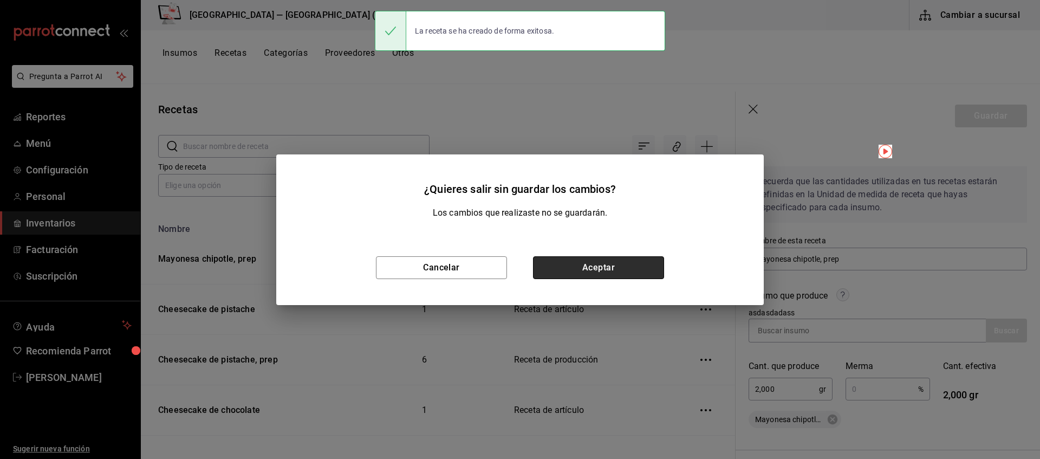
click at [595, 267] on button "Aceptar" at bounding box center [598, 267] width 131 height 23
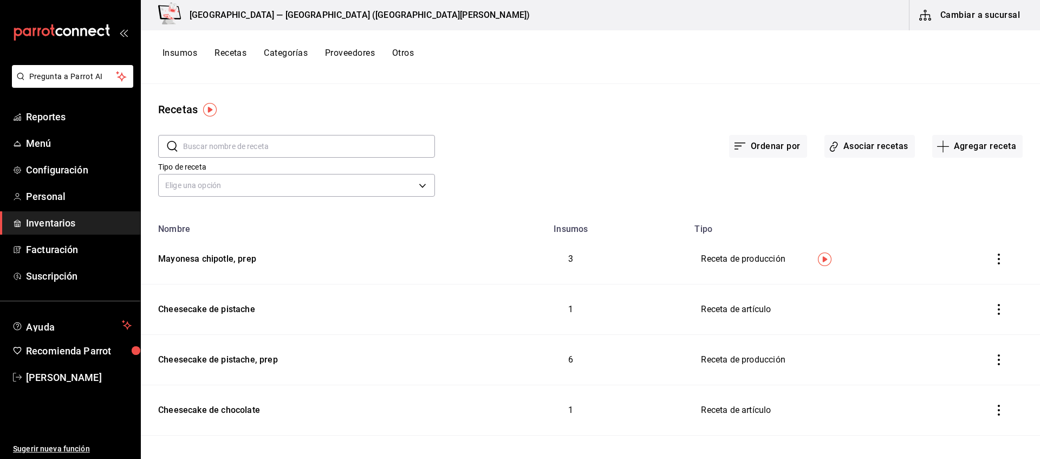
click at [238, 55] on button "Recetas" at bounding box center [230, 57] width 32 height 18
click at [236, 55] on button "Recetas" at bounding box center [230, 57] width 32 height 18
click at [174, 50] on button "Insumos" at bounding box center [179, 57] width 35 height 18
click at [240, 57] on button "Recetas" at bounding box center [230, 57] width 32 height 18
click at [247, 142] on input "text" at bounding box center [309, 146] width 252 height 22
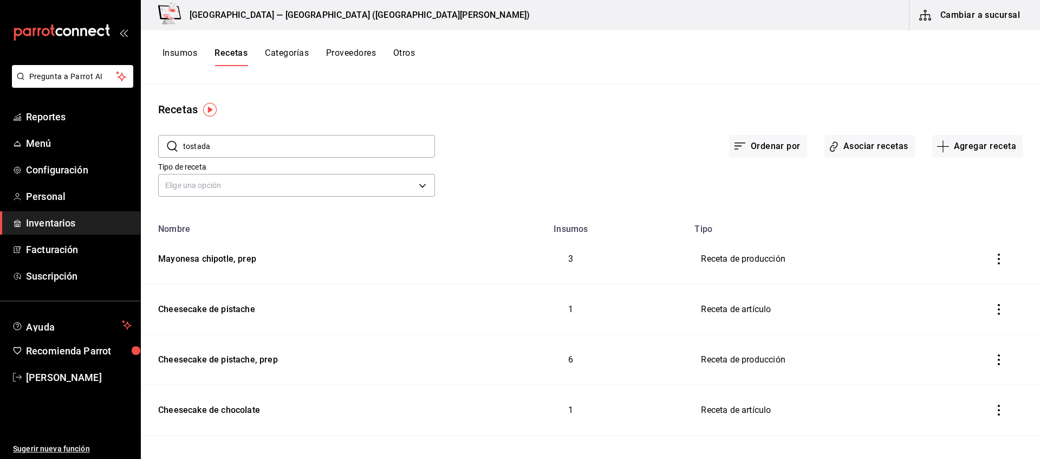
type input "tostada"
click at [831, 255] on icon "inventoriesTable" at bounding box center [998, 258] width 11 height 11
click at [831, 273] on div at bounding box center [520, 229] width 1040 height 459
click at [239, 258] on div "Tostada de cebiche de pescado" at bounding box center [232, 257] width 129 height 17
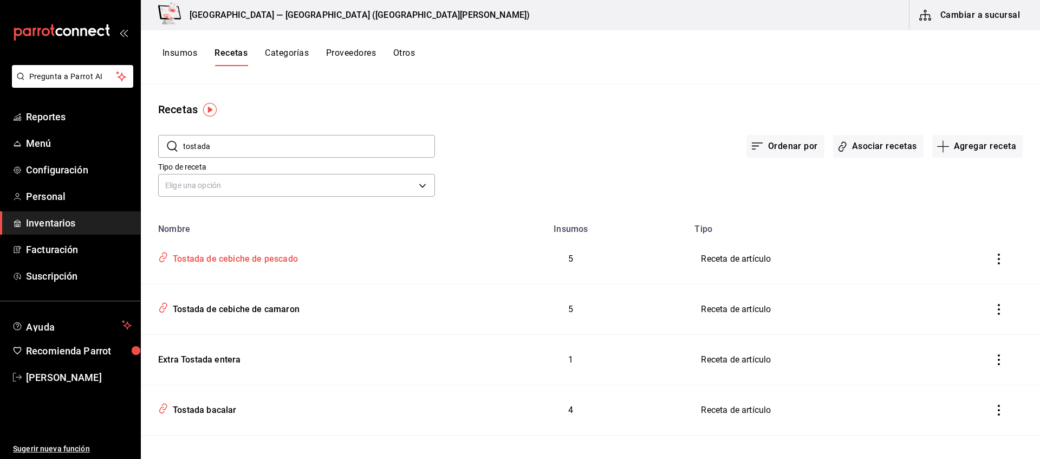
type input "Tostada de cebiche de pescado"
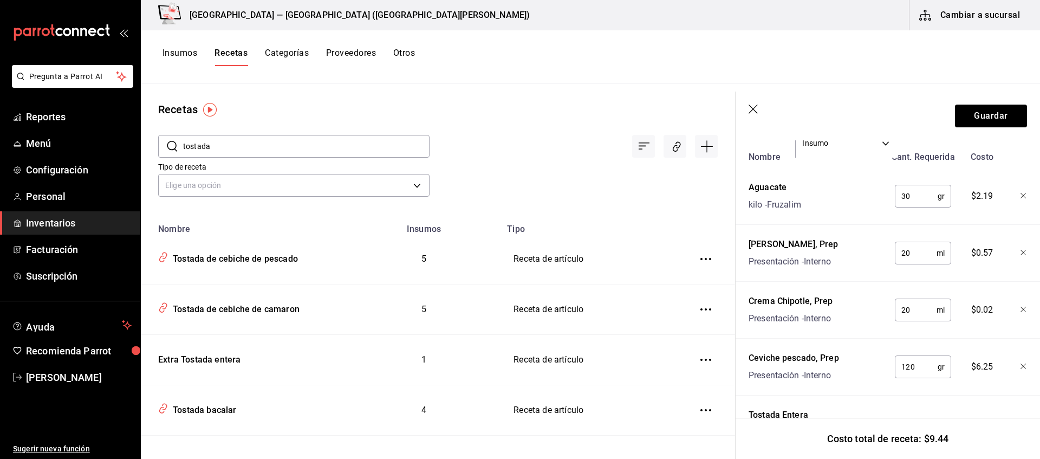
scroll to position [276, 0]
click at [831, 309] on icon "button" at bounding box center [1023, 307] width 6 height 6
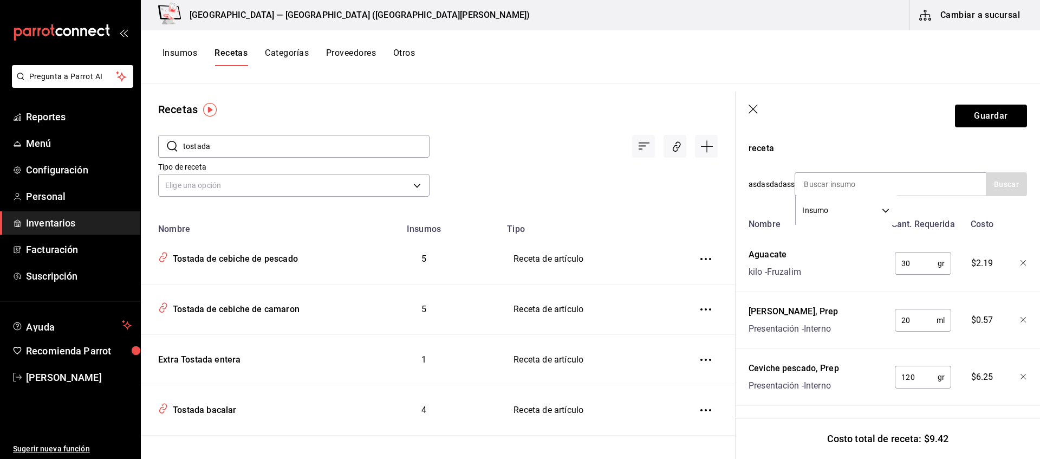
scroll to position [110, 0]
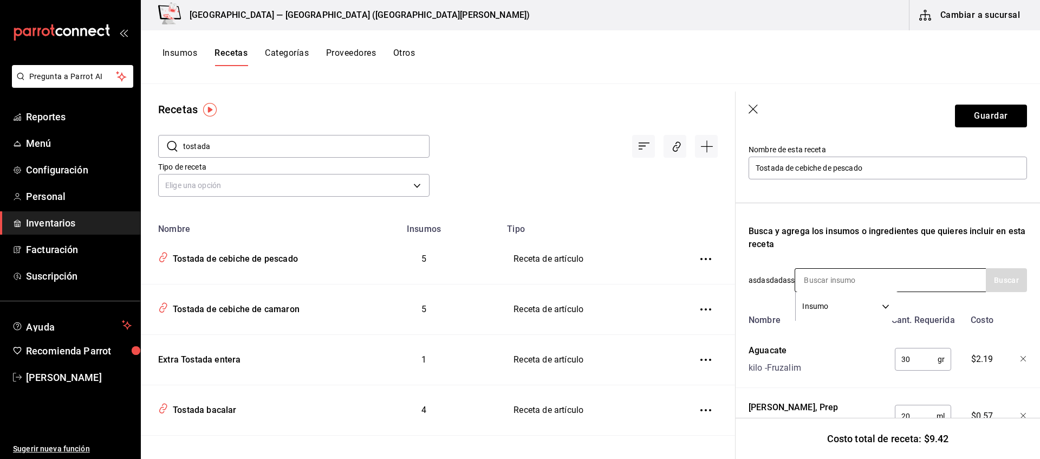
click at [831, 280] on input at bounding box center [849, 280] width 108 height 23
type input "Mayonesa"
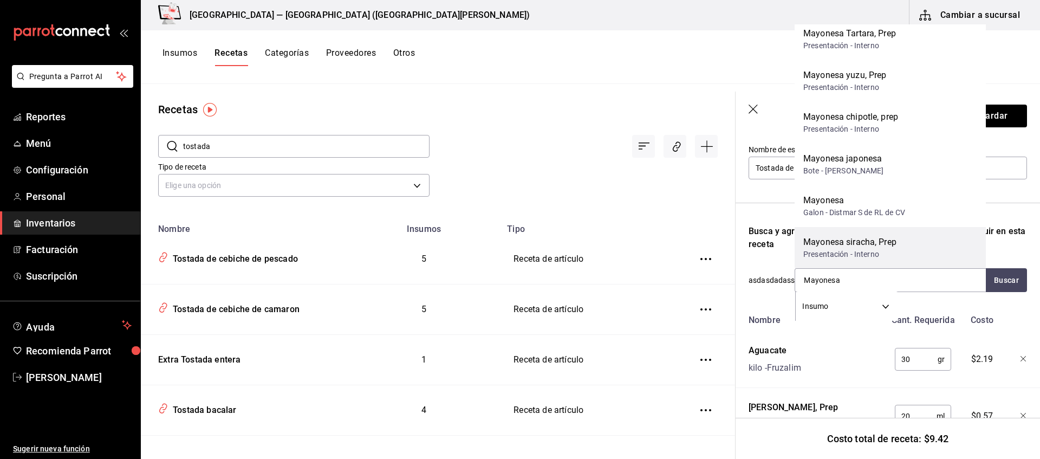
scroll to position [15, 0]
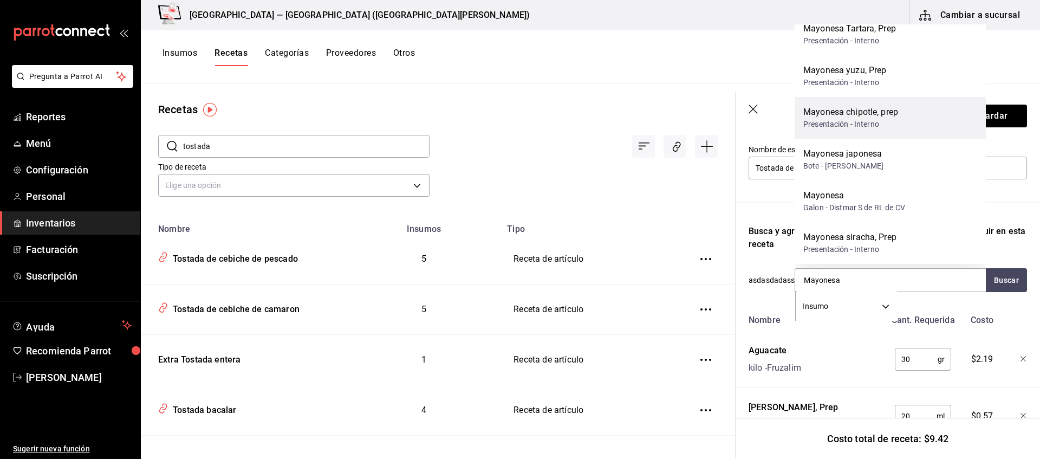
click at [831, 118] on div "Mayonesa chipotle, prep" at bounding box center [850, 112] width 95 height 13
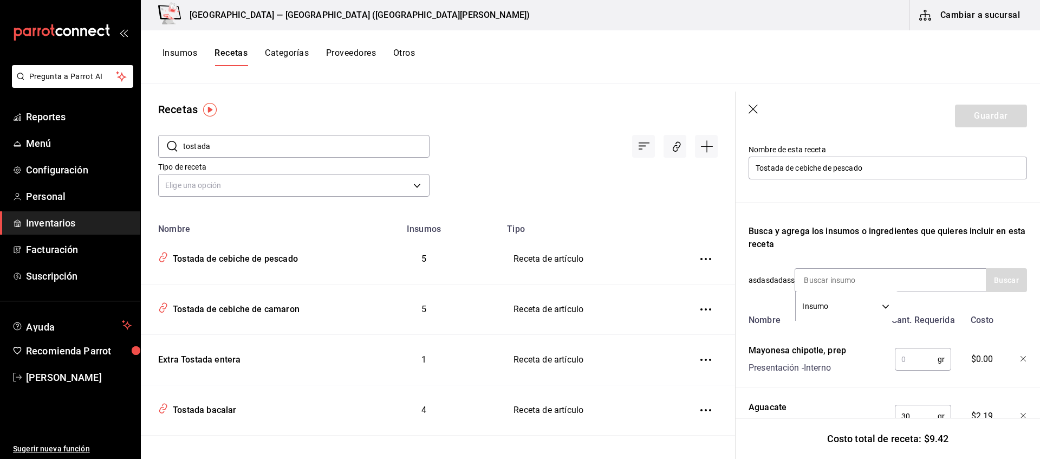
click at [831, 361] on input "text" at bounding box center [916, 359] width 43 height 22
type input "20"
click at [831, 115] on button "Guardar" at bounding box center [991, 116] width 72 height 23
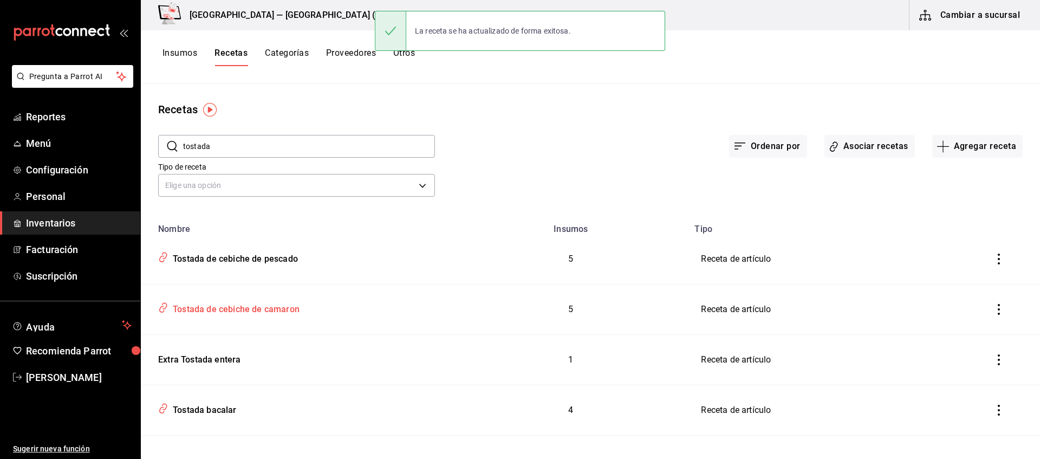
click at [268, 309] on div "Tostada de cebiche de camaron" at bounding box center [233, 307] width 131 height 17
type input "Tostada de cebiche de camaron"
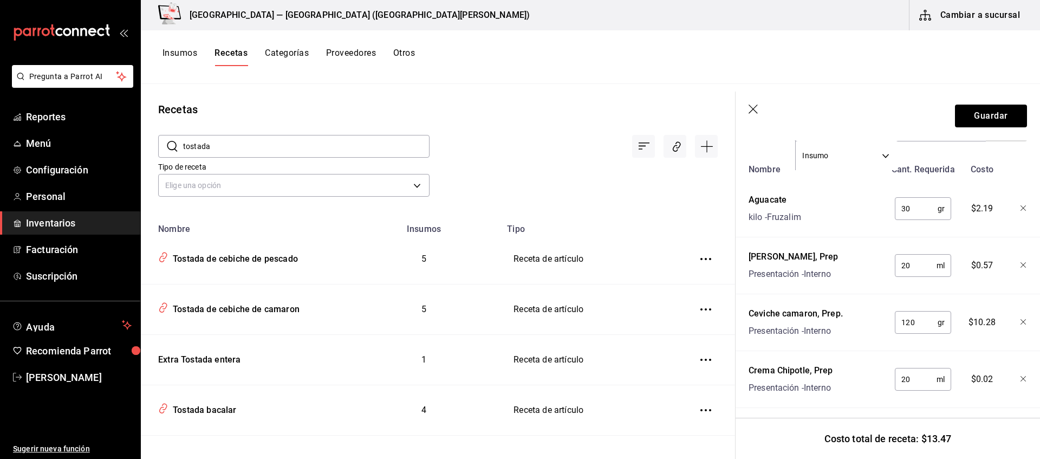
scroll to position [276, 0]
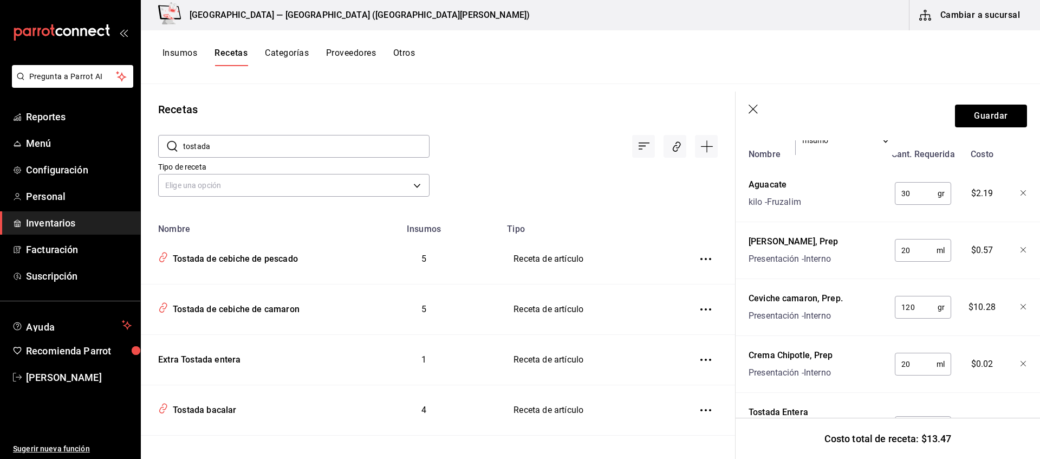
click at [831, 365] on icon "button" at bounding box center [1023, 364] width 6 height 6
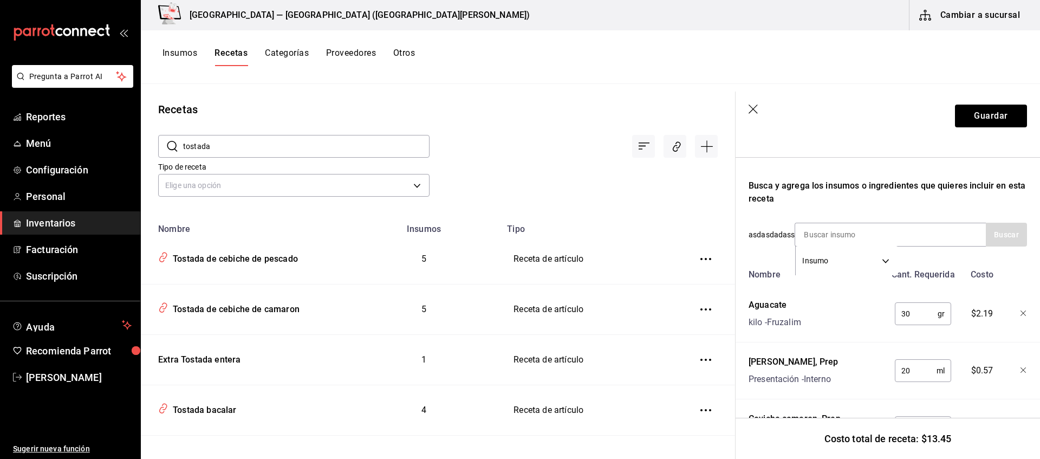
scroll to position [110, 0]
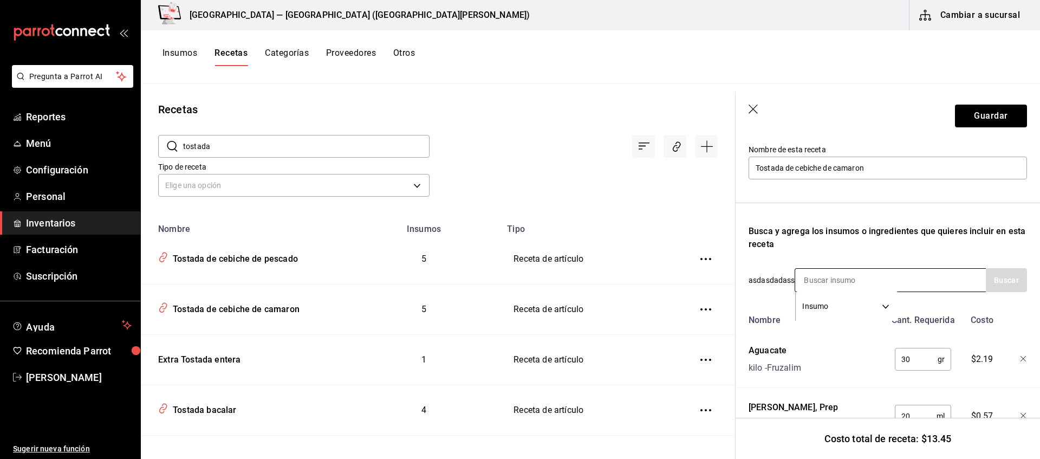
click at [831, 274] on input at bounding box center [849, 280] width 108 height 23
type input "Y"
type input "Mayonesa"
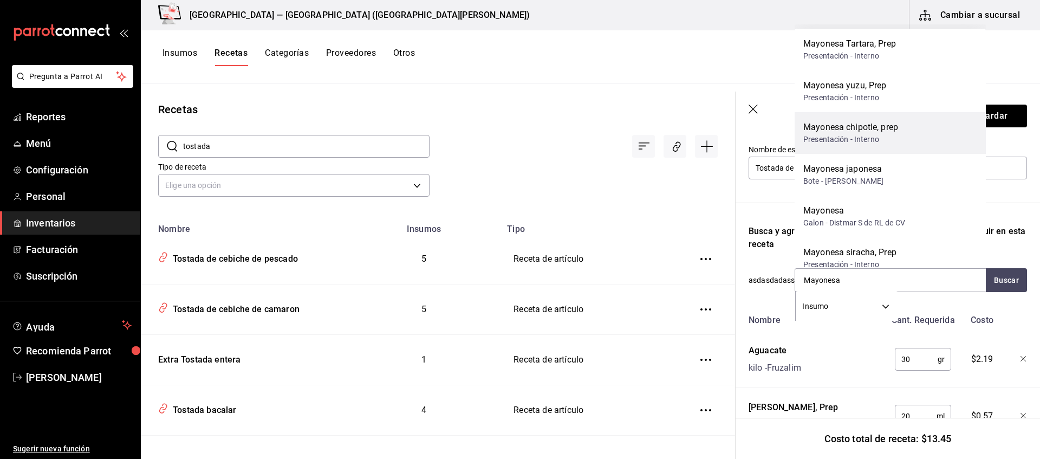
click at [831, 126] on div "Mayonesa chipotle, prep" at bounding box center [850, 127] width 95 height 13
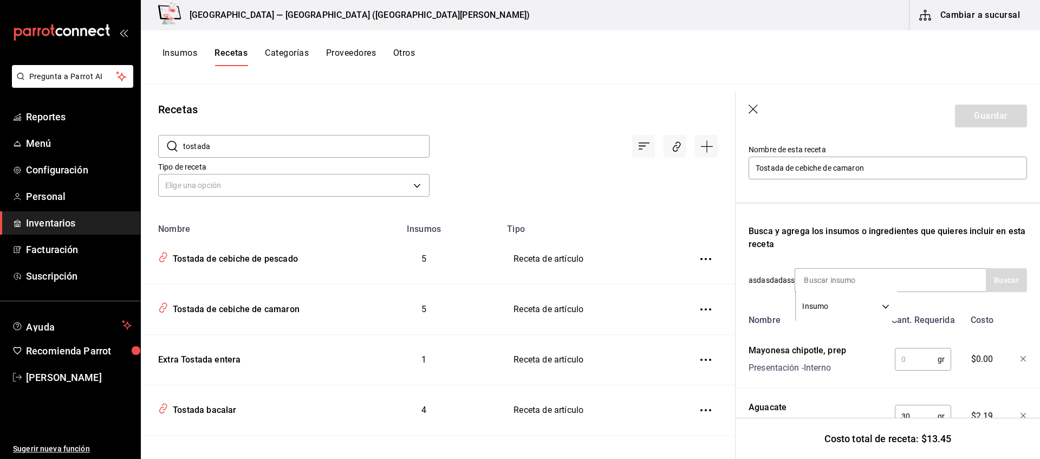
click at [831, 361] on input "text" at bounding box center [916, 359] width 43 height 22
type input "20"
click at [831, 123] on button "Guardar" at bounding box center [991, 116] width 72 height 23
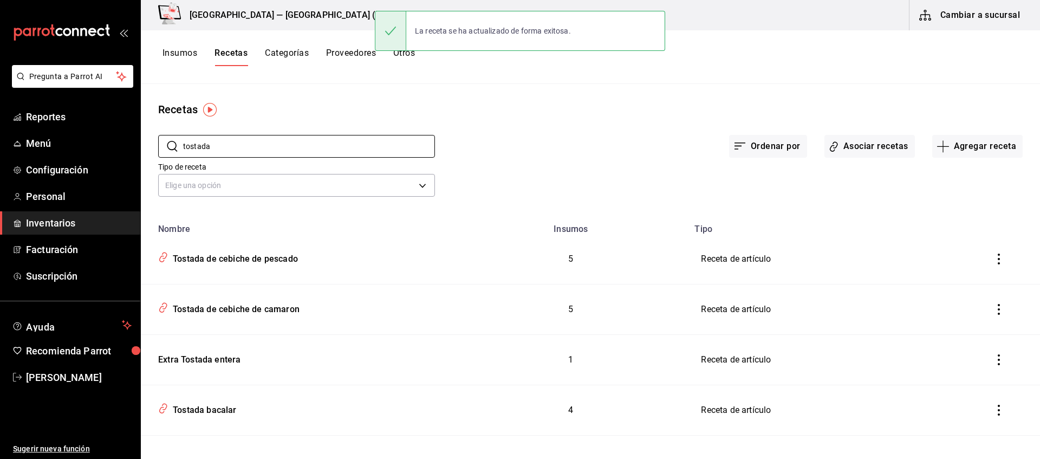
drag, startPoint x: 293, startPoint y: 143, endPoint x: 0, endPoint y: 94, distance: 297.1
click at [183, 135] on input "tostada" at bounding box center [309, 146] width 252 height 22
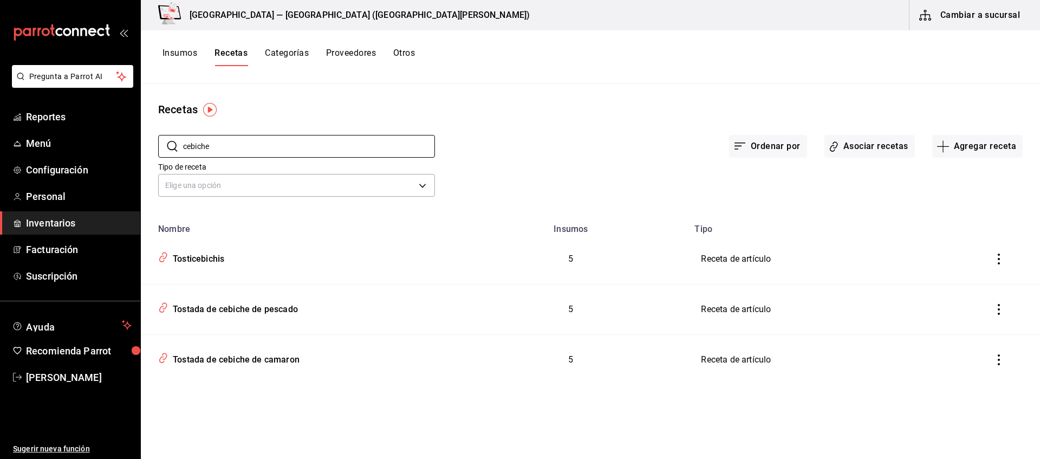
type input "cebiche"
click at [203, 260] on div "Tostada de cebiche de pescado" at bounding box center [232, 257] width 129 height 17
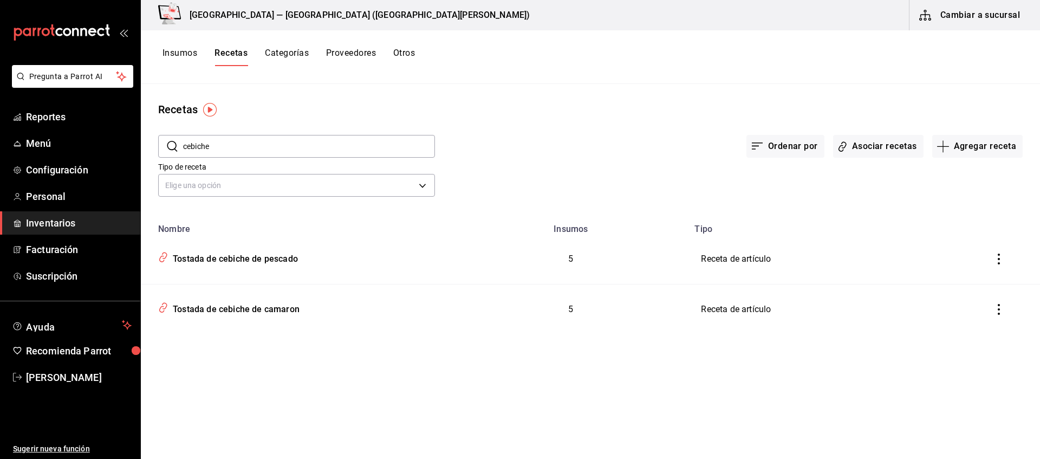
type input "Tostada de cebiche de pescado"
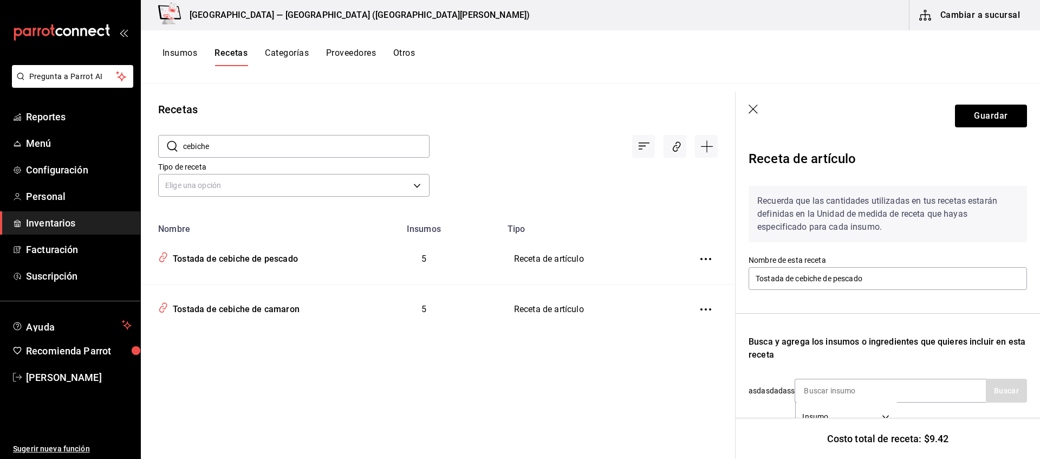
click at [753, 108] on icon "button" at bounding box center [753, 110] width 11 height 11
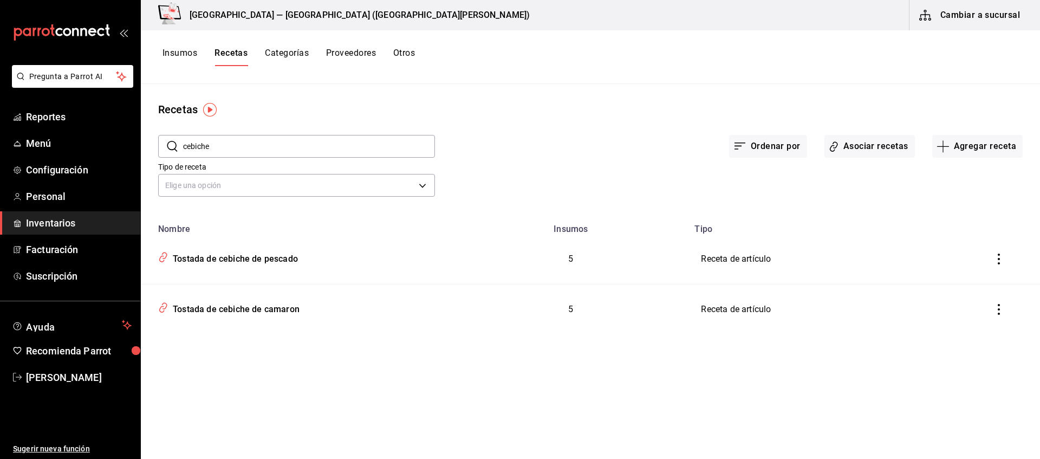
click at [195, 142] on input "cebiche" at bounding box center [309, 146] width 252 height 22
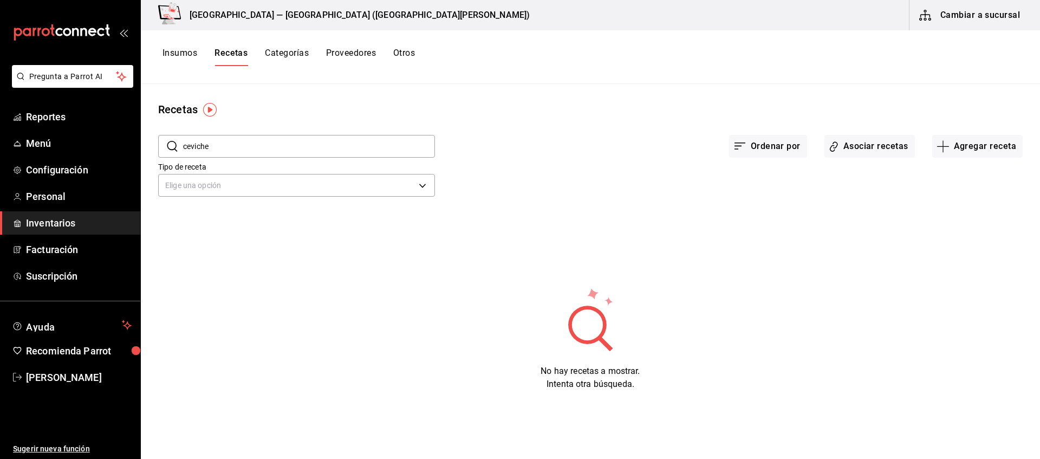
type input "ceviche"
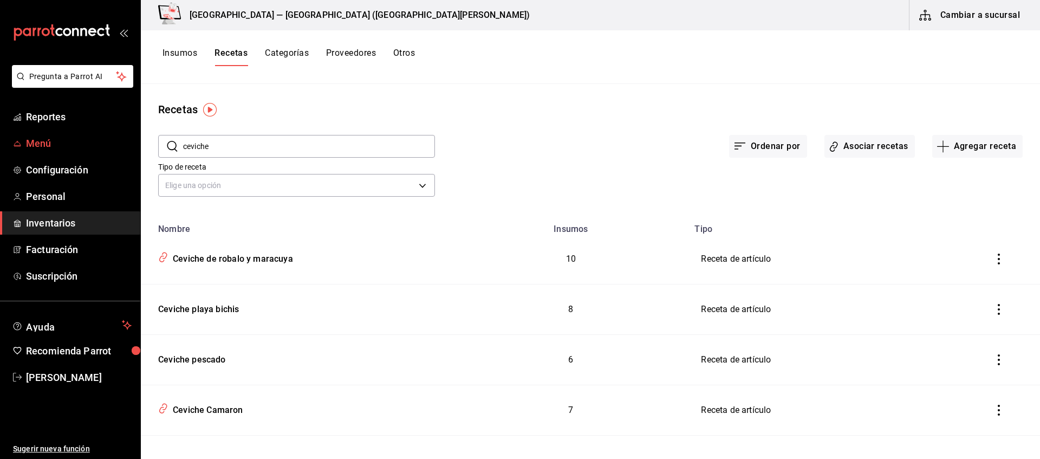
click at [42, 140] on span "Menú" at bounding box center [79, 143] width 106 height 15
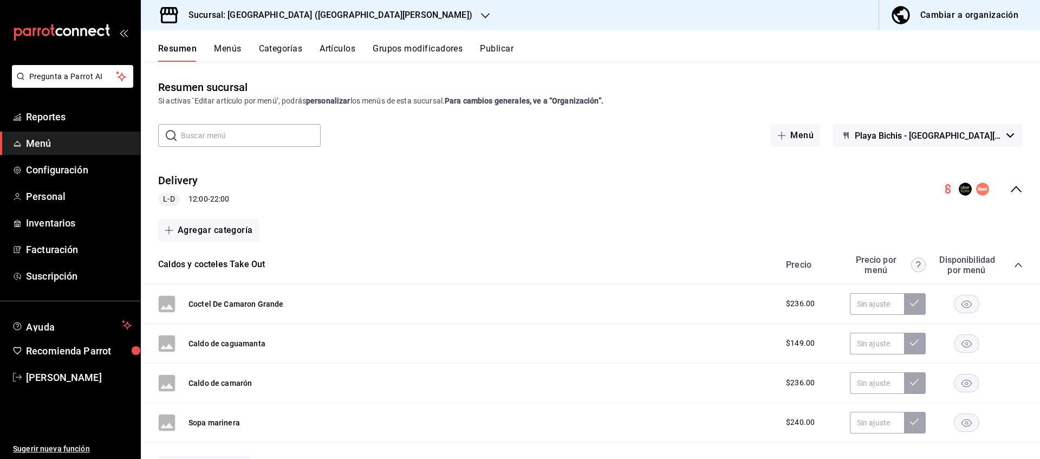
click at [831, 19] on div "Cambiar a organización" at bounding box center [969, 15] width 98 height 15
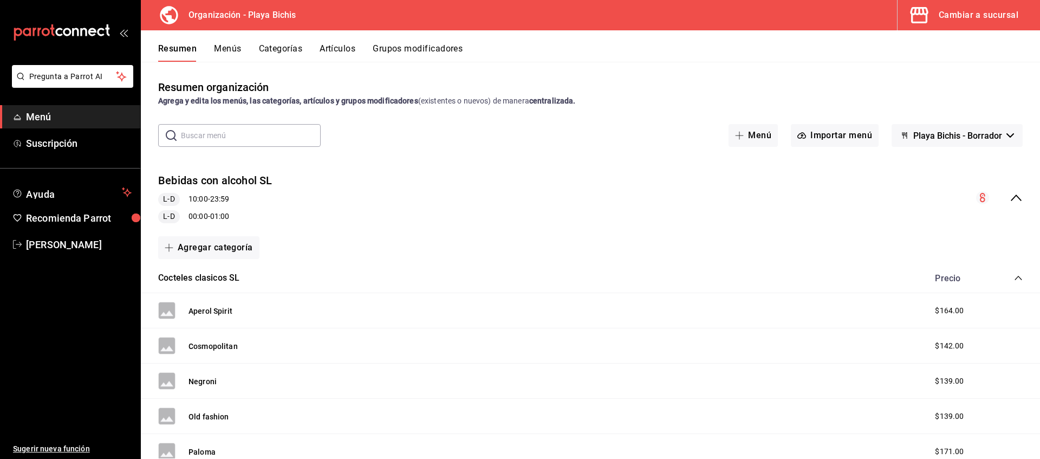
click at [238, 48] on button "Menús" at bounding box center [227, 52] width 27 height 18
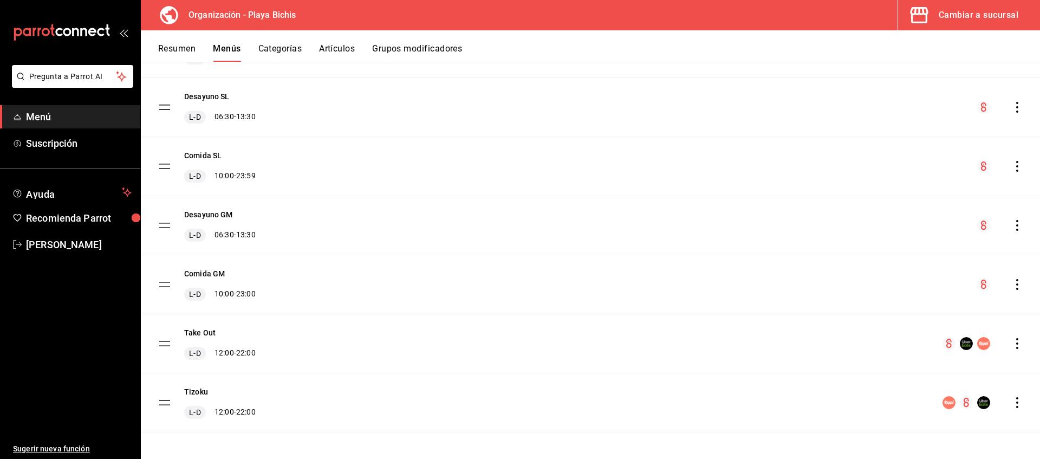
scroll to position [387, 0]
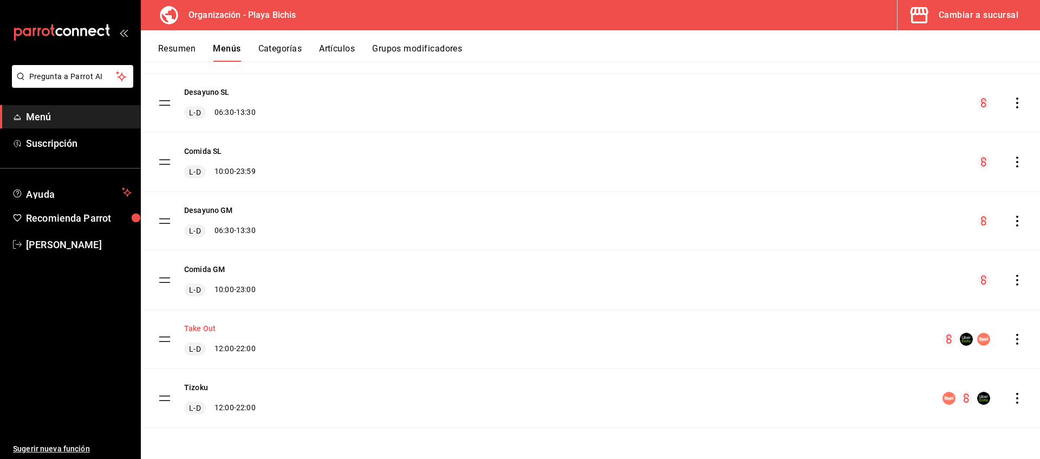
click at [210, 329] on button "Take Out" at bounding box center [199, 328] width 31 height 11
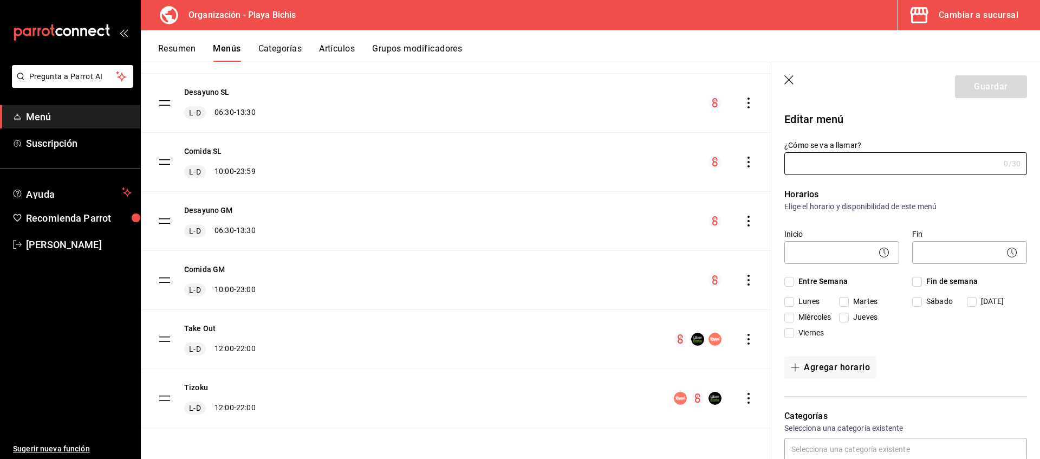
type input "Take Out"
checkbox input "true"
type input "1733167439635"
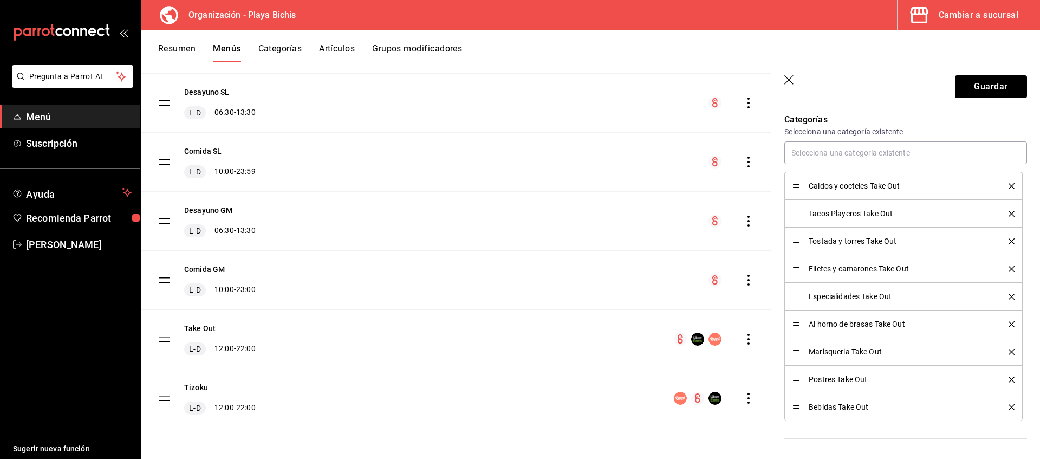
scroll to position [331, 0]
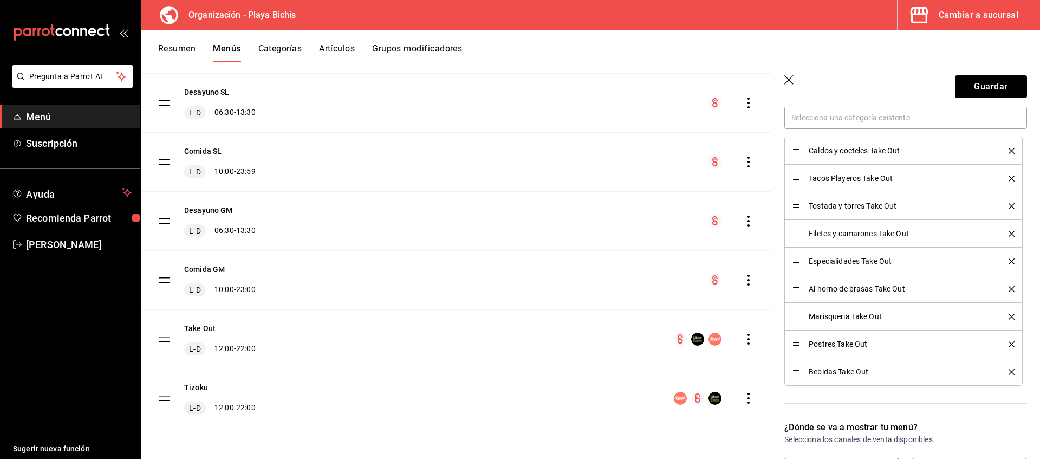
click at [788, 80] on icon "button" at bounding box center [788, 79] width 9 height 9
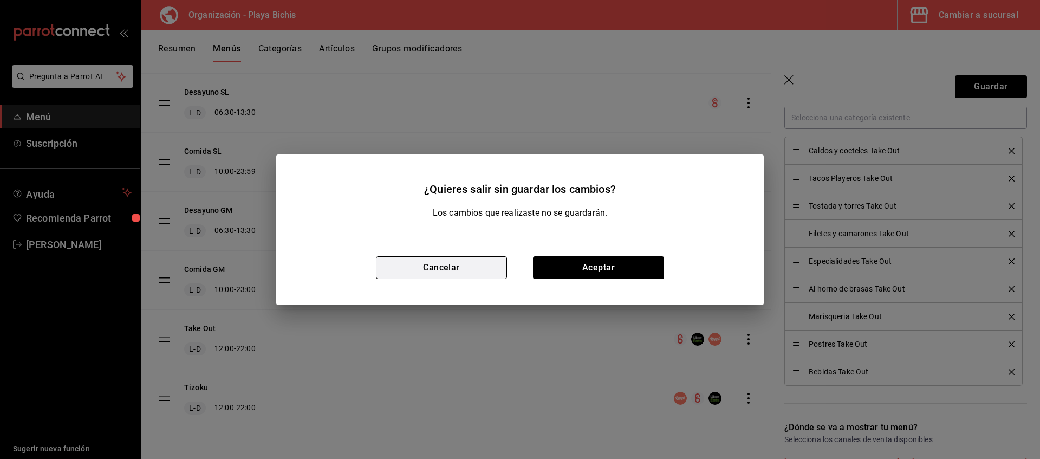
click at [480, 270] on button "Cancelar" at bounding box center [441, 267] width 131 height 23
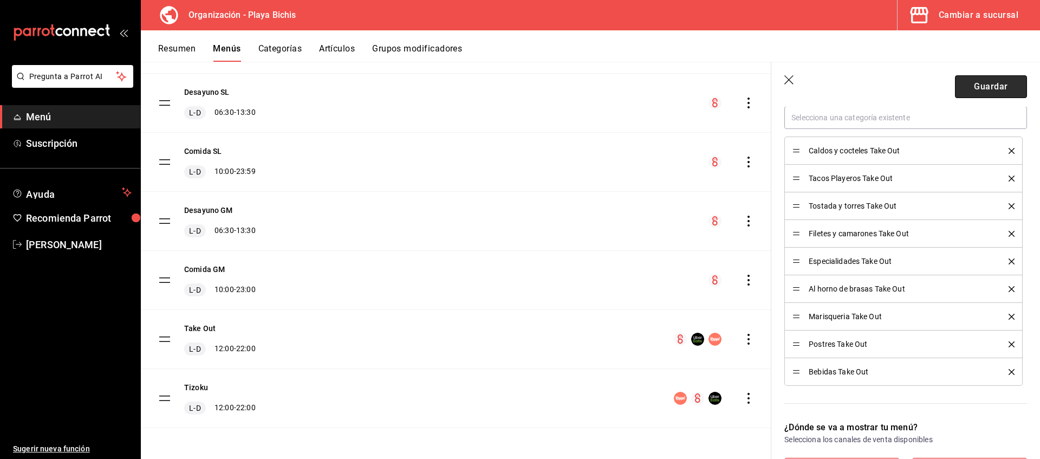
click at [831, 89] on button "Guardar" at bounding box center [991, 86] width 72 height 23
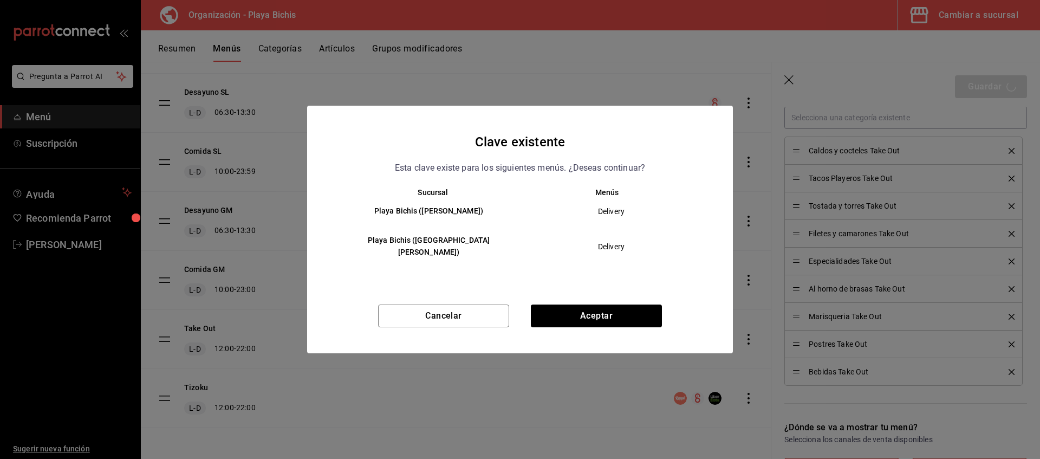
click at [447, 334] on div "Cancelar Aceptar" at bounding box center [520, 328] width 426 height 49
click at [466, 310] on button "Cancelar" at bounding box center [443, 315] width 131 height 23
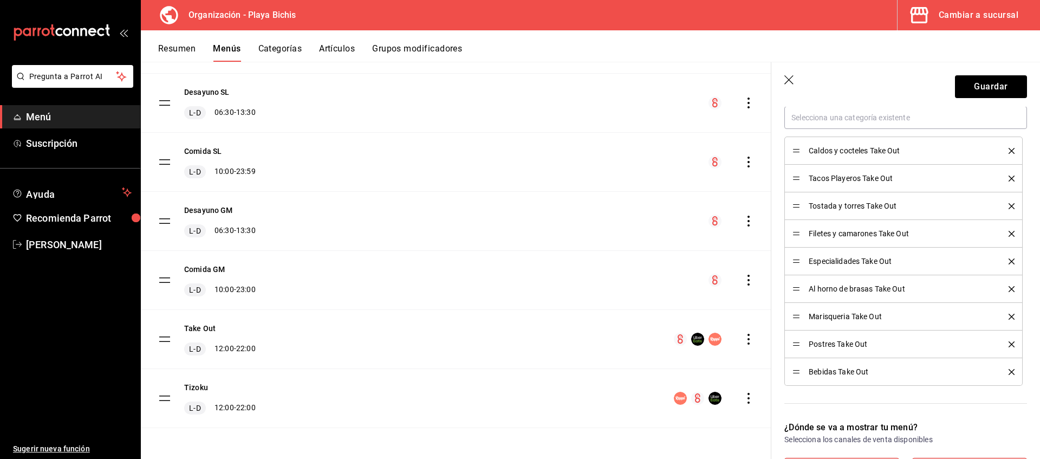
click at [785, 79] on icon "button" at bounding box center [789, 80] width 11 height 11
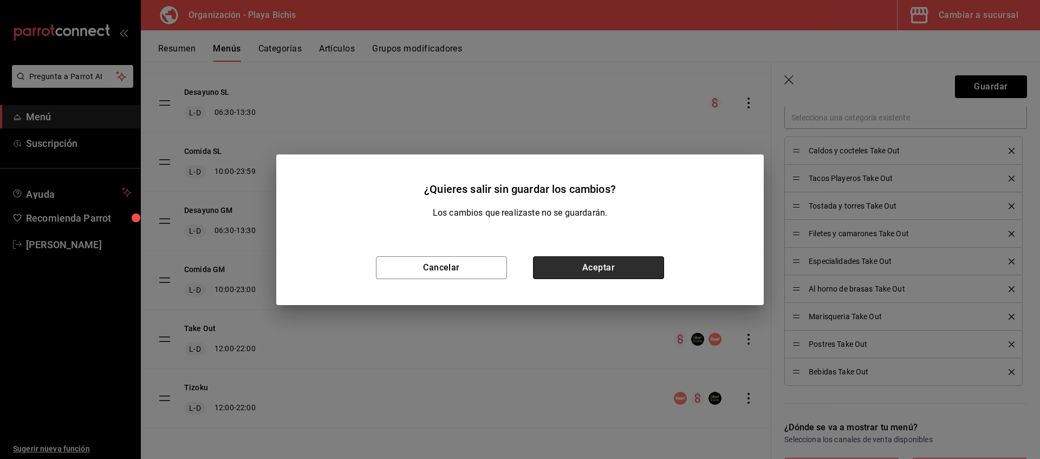
click at [570, 266] on button "Aceptar" at bounding box center [598, 267] width 131 height 23
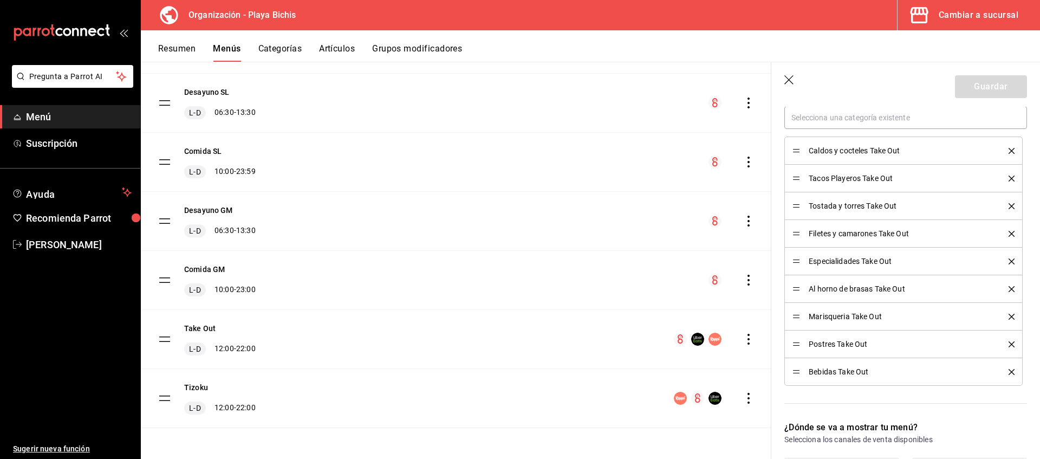
checkbox input "false"
type input "1758221367968"
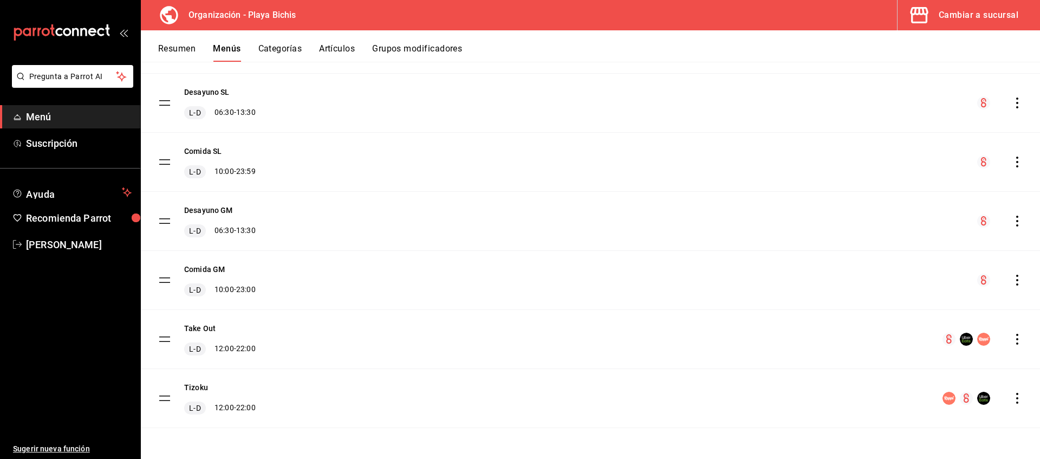
click at [831, 16] on div "Cambiar a sucursal" at bounding box center [978, 15] width 80 height 15
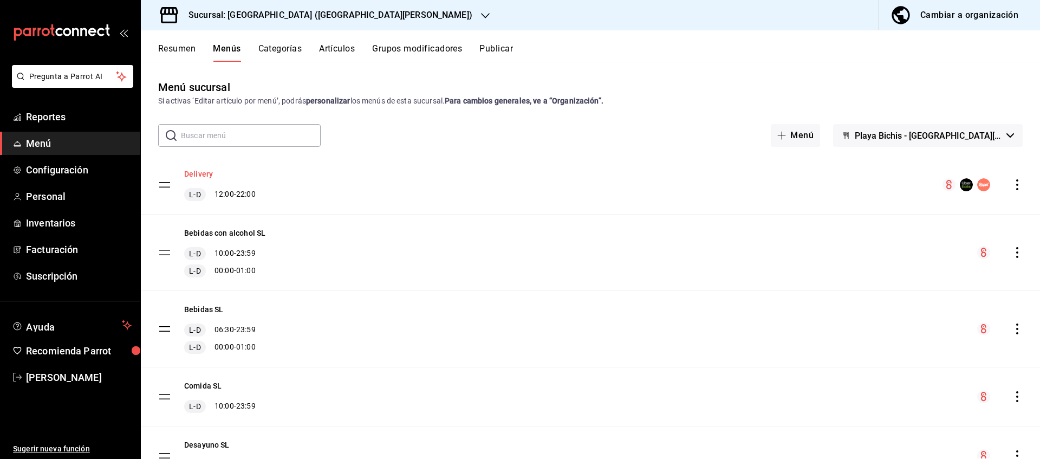
click at [203, 173] on button "Delivery" at bounding box center [198, 173] width 29 height 11
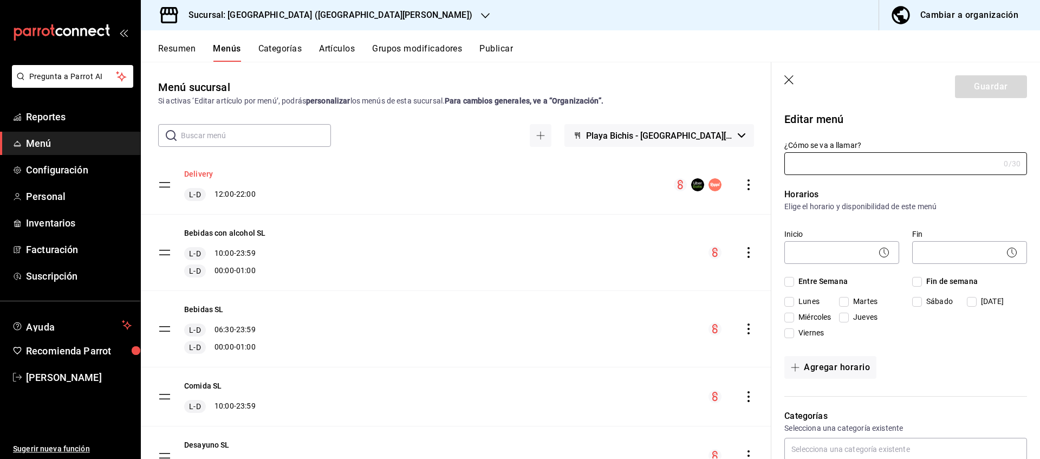
type input "Delivery"
checkbox input "true"
type input "1733167439635"
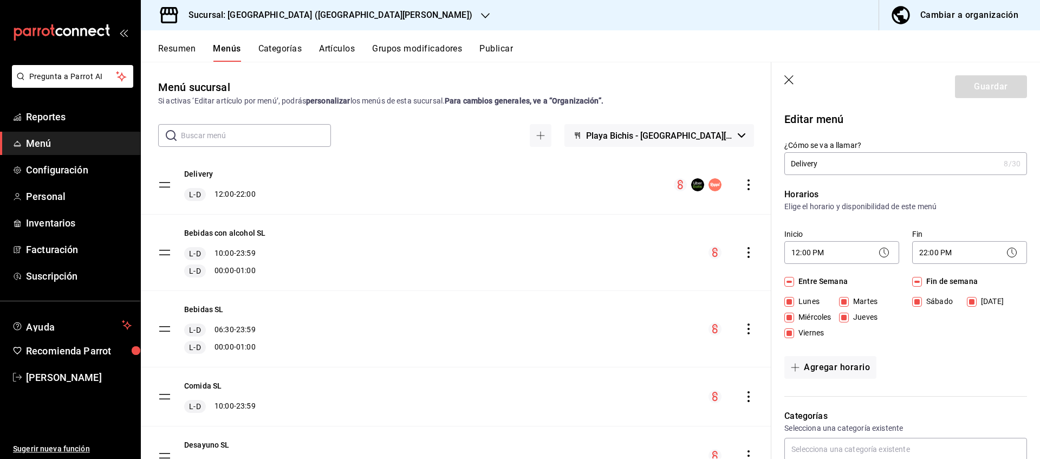
click at [788, 80] on icon "button" at bounding box center [788, 79] width 9 height 9
checkbox input "false"
type input "1758221388922"
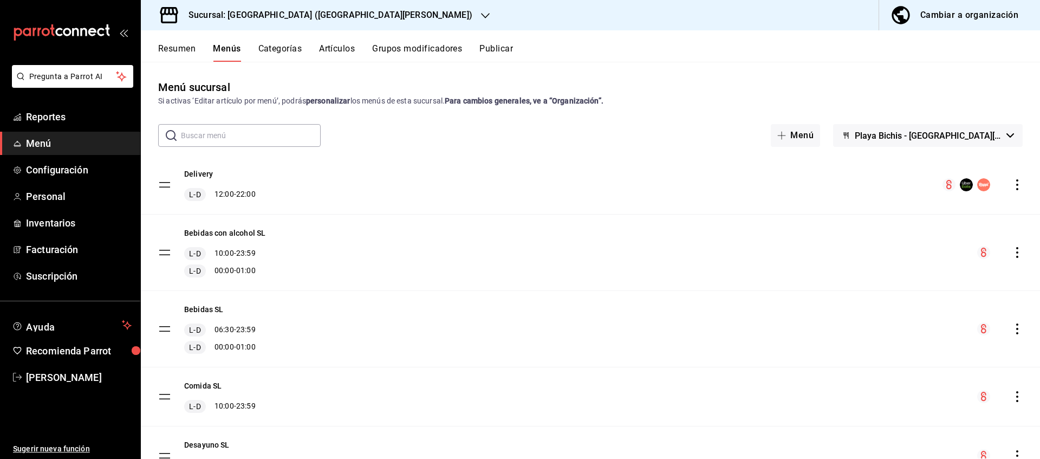
click at [333, 24] on div "Sucursal: Playa Bichis (San Lorenzo)" at bounding box center [321, 15] width 344 height 30
click at [226, 66] on span "Playa Bichis (Gomez Morin)" at bounding box center [203, 71] width 108 height 11
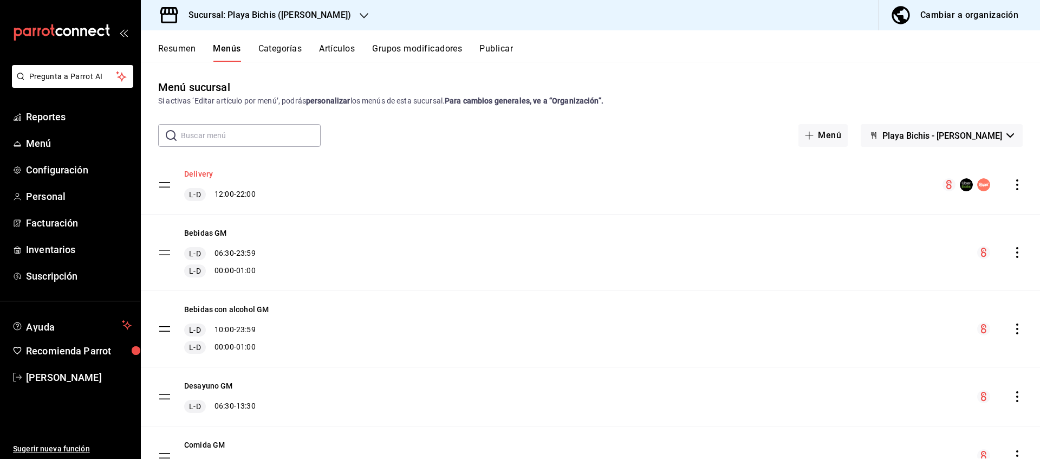
click at [201, 175] on button "Delivery" at bounding box center [198, 173] width 29 height 11
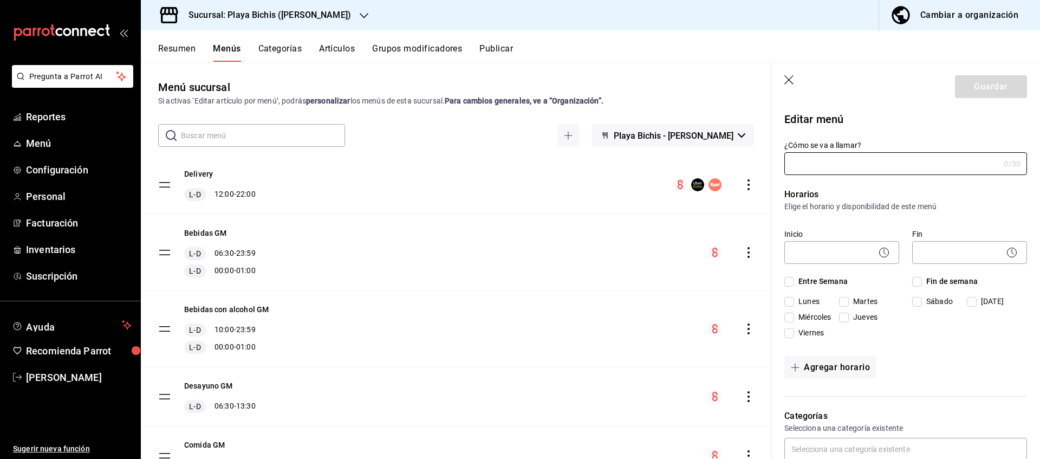
type input "Delivery"
checkbox input "true"
type input "1733167439635"
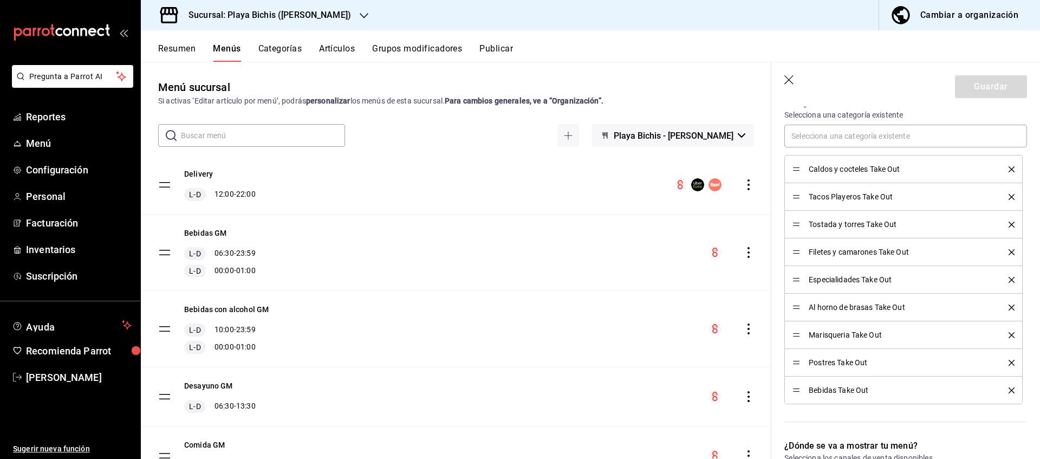
scroll to position [331, 0]
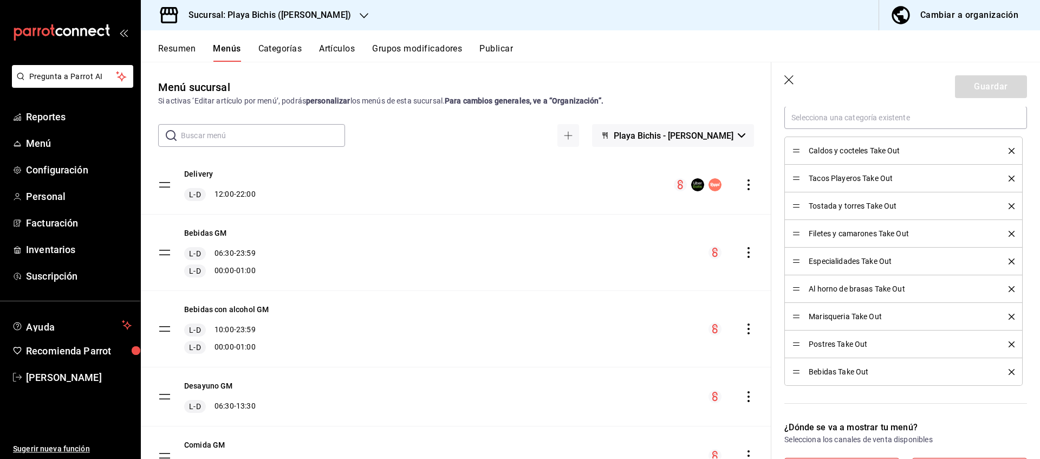
click at [831, 17] on div "Cambiar a organización" at bounding box center [969, 15] width 98 height 15
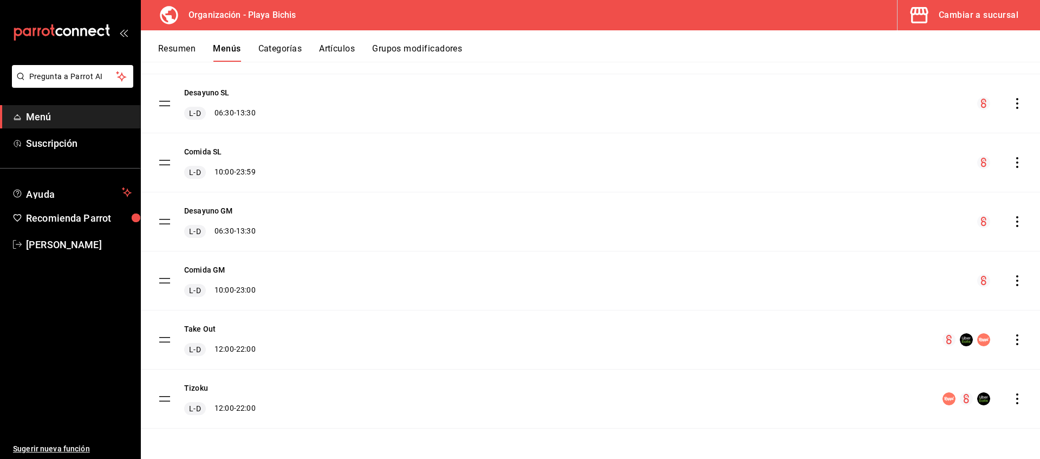
scroll to position [387, 0]
click at [212, 330] on button "Take Out" at bounding box center [199, 328] width 31 height 11
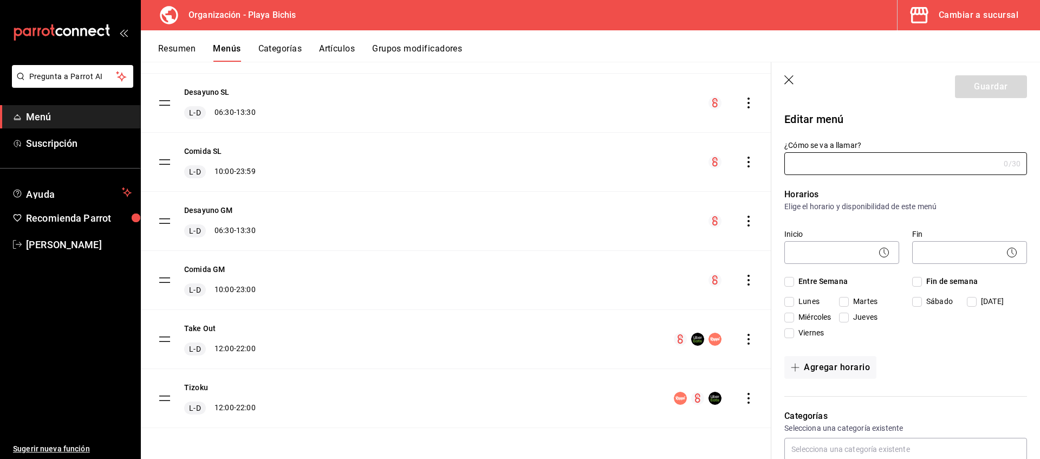
type input "Take Out"
checkbox input "true"
type input "1733167439635"
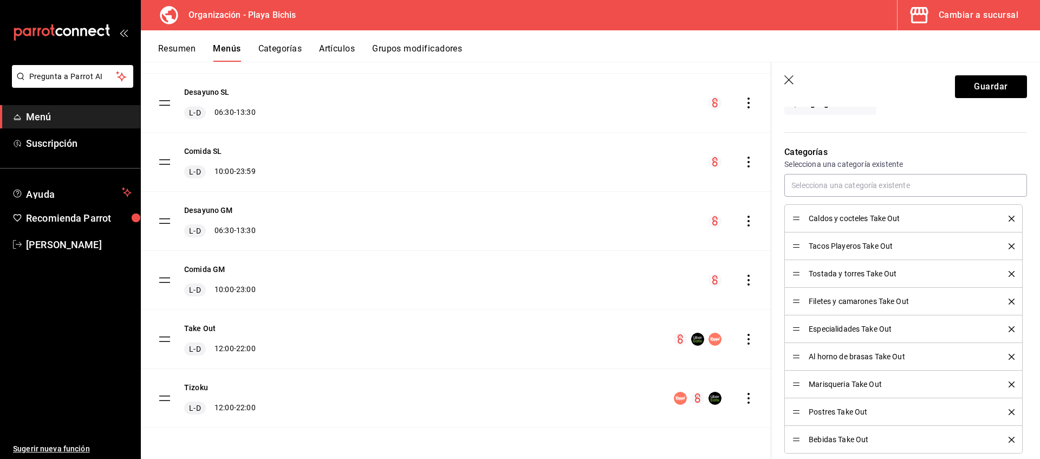
scroll to position [331, 0]
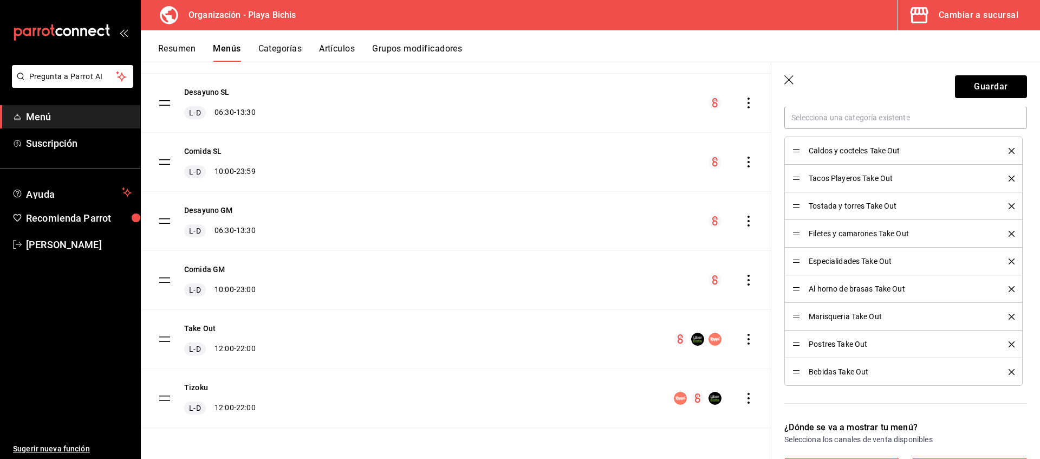
click at [791, 84] on icon "button" at bounding box center [789, 80] width 11 height 11
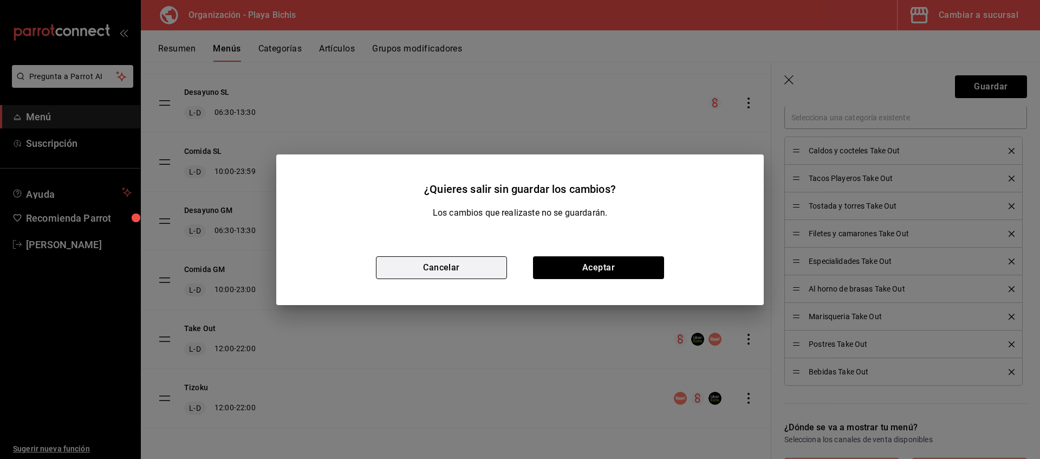
click at [466, 275] on button "Cancelar" at bounding box center [441, 267] width 131 height 23
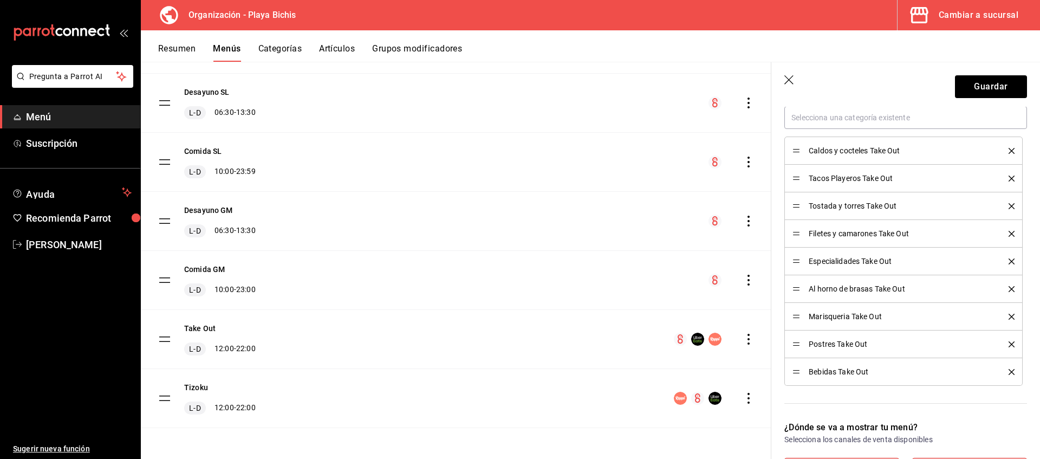
click at [789, 79] on icon "button" at bounding box center [789, 80] width 11 height 11
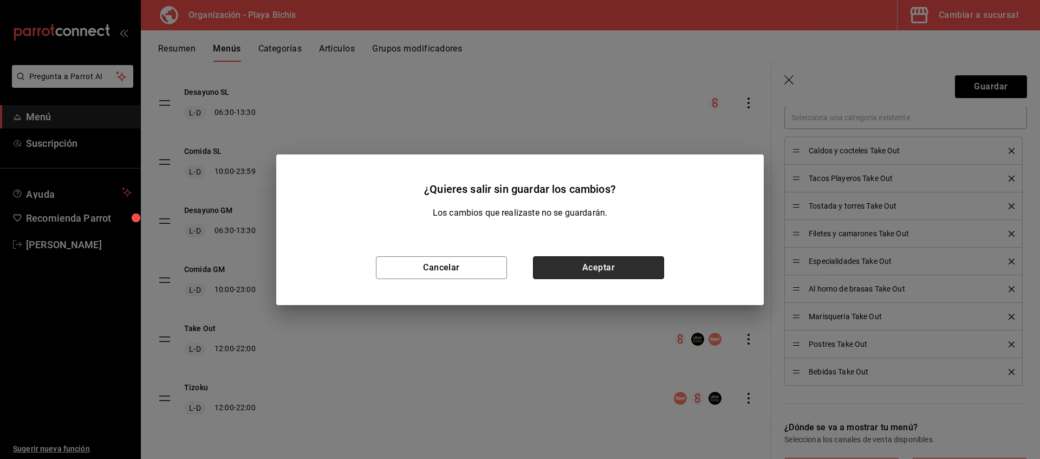
click at [567, 265] on button "Aceptar" at bounding box center [598, 267] width 131 height 23
checkbox input "false"
type input "1758221452826"
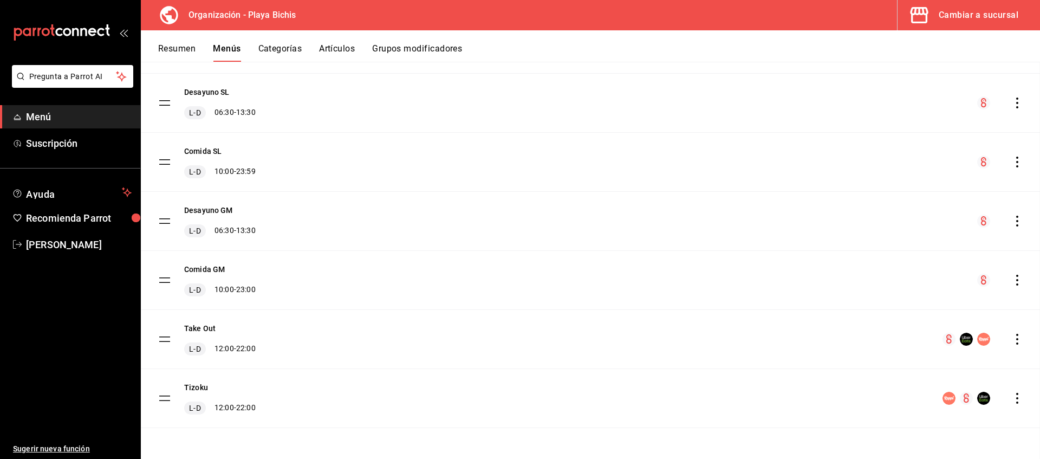
checkbox input "false"
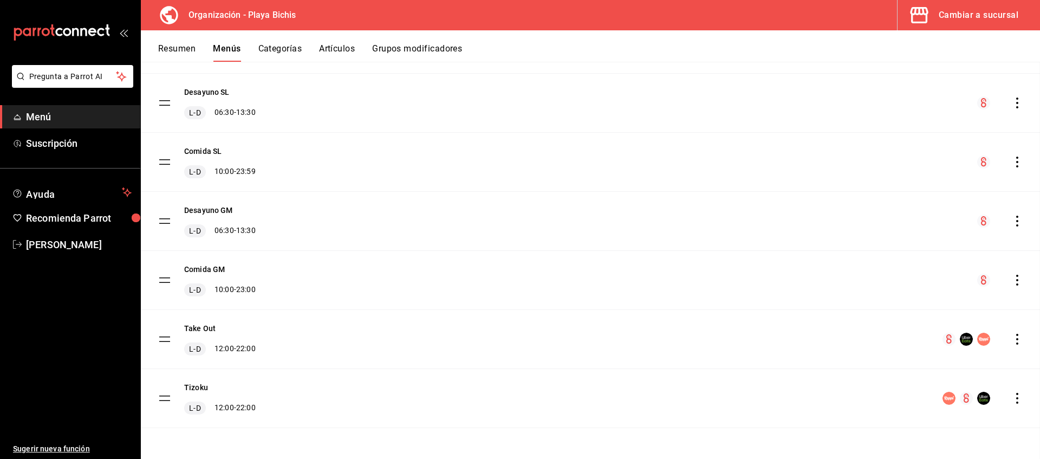
checkbox input "false"
click at [286, 52] on button "Categorías" at bounding box center [280, 52] width 44 height 18
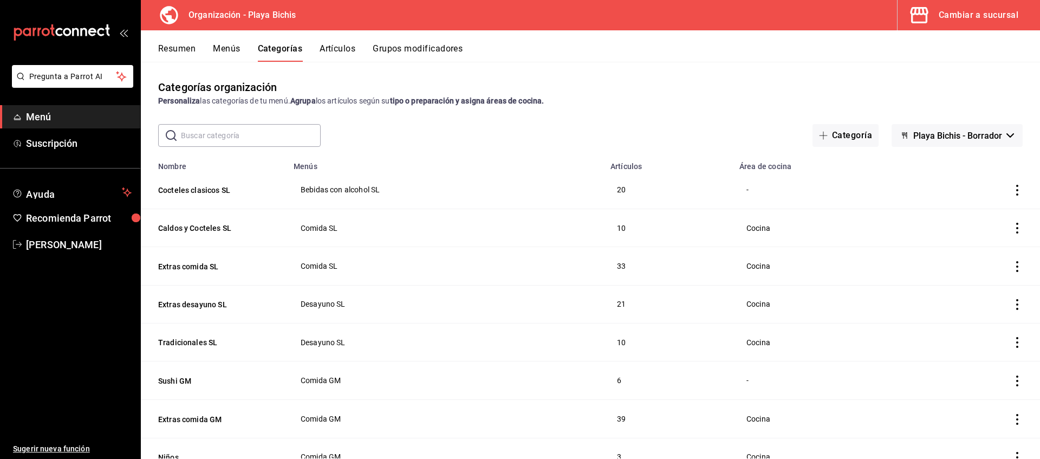
click at [221, 50] on button "Menús" at bounding box center [226, 52] width 27 height 18
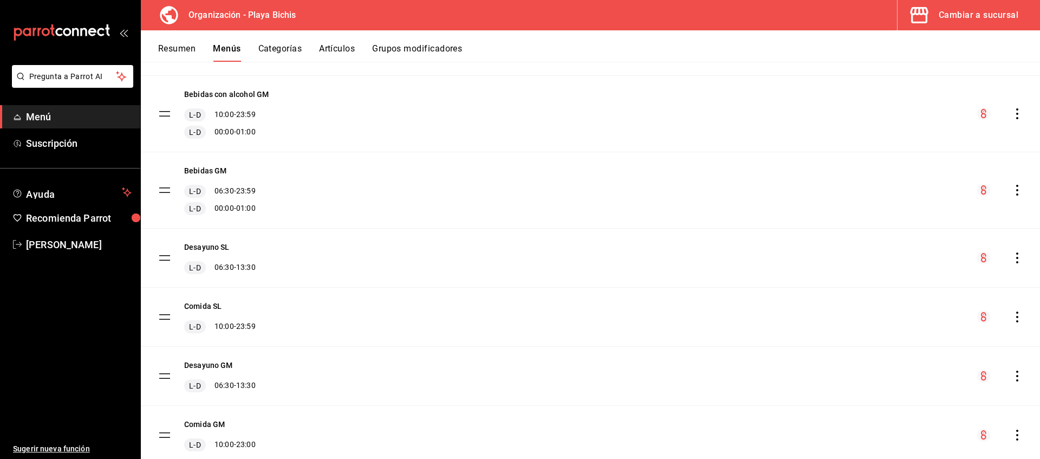
scroll to position [387, 0]
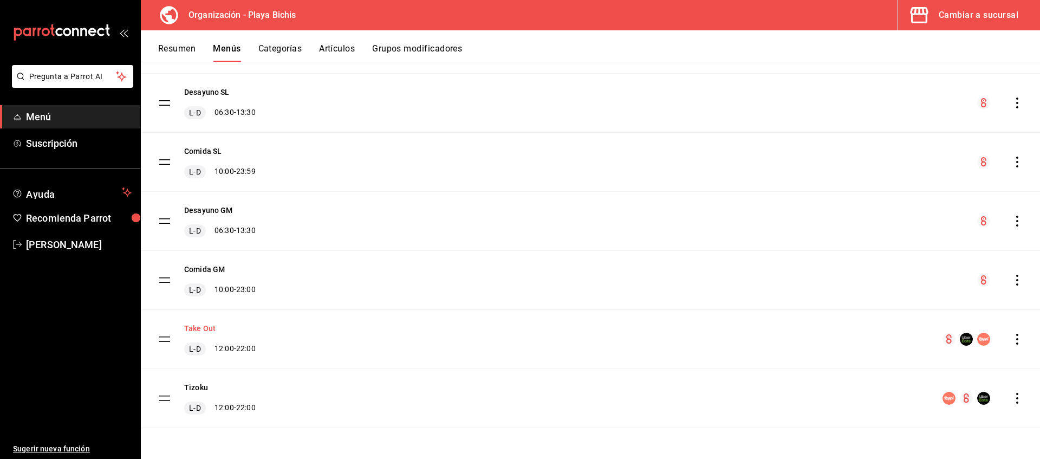
click at [208, 327] on button "Take Out" at bounding box center [199, 328] width 31 height 11
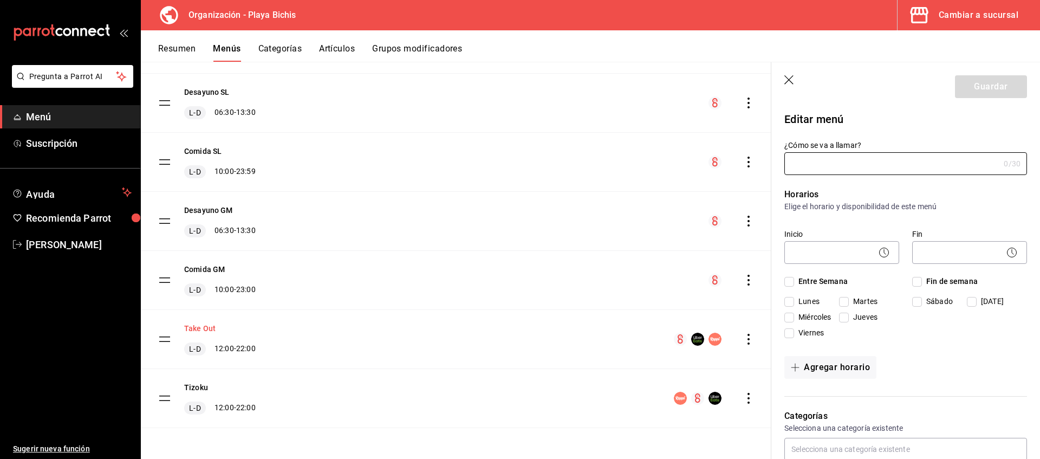
type input "Take Out"
checkbox input "true"
type input "1733167439635"
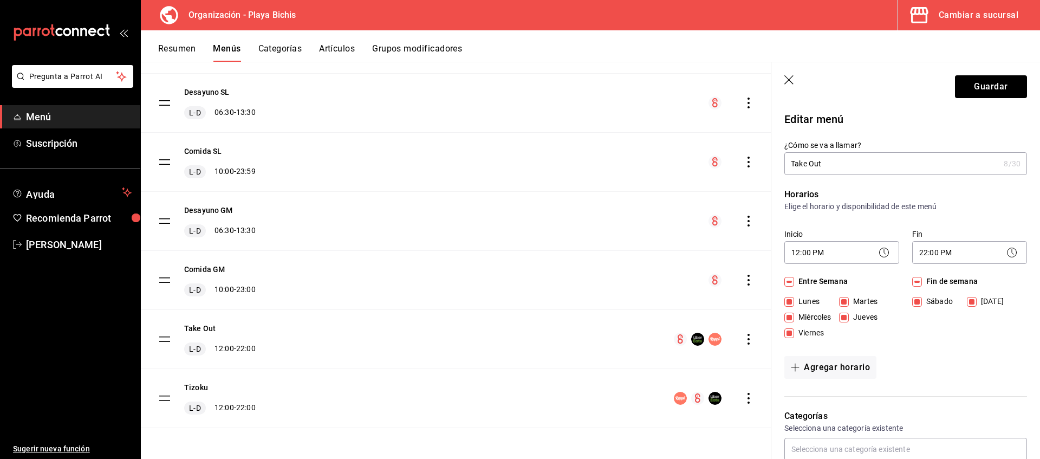
click at [790, 80] on icon "button" at bounding box center [789, 80] width 11 height 11
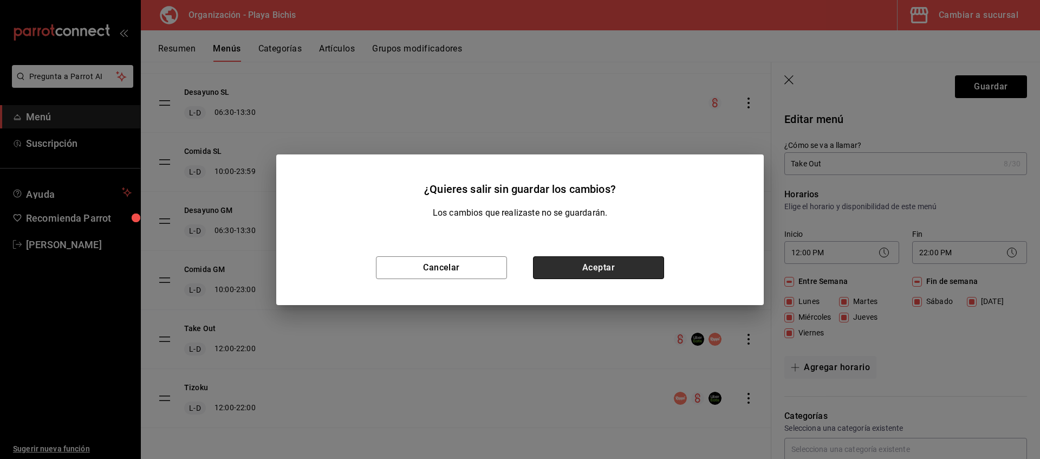
click at [584, 265] on button "Aceptar" at bounding box center [598, 267] width 131 height 23
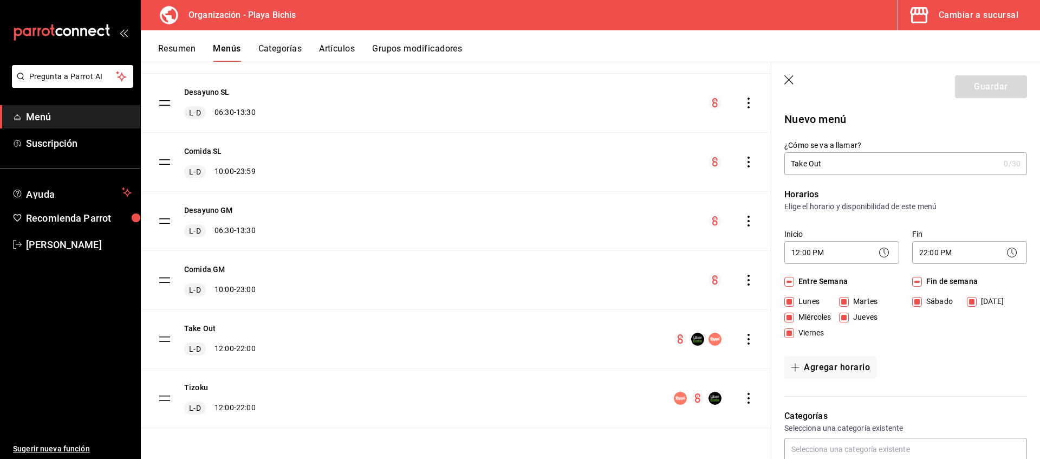
checkbox input "false"
type input "1758221474387"
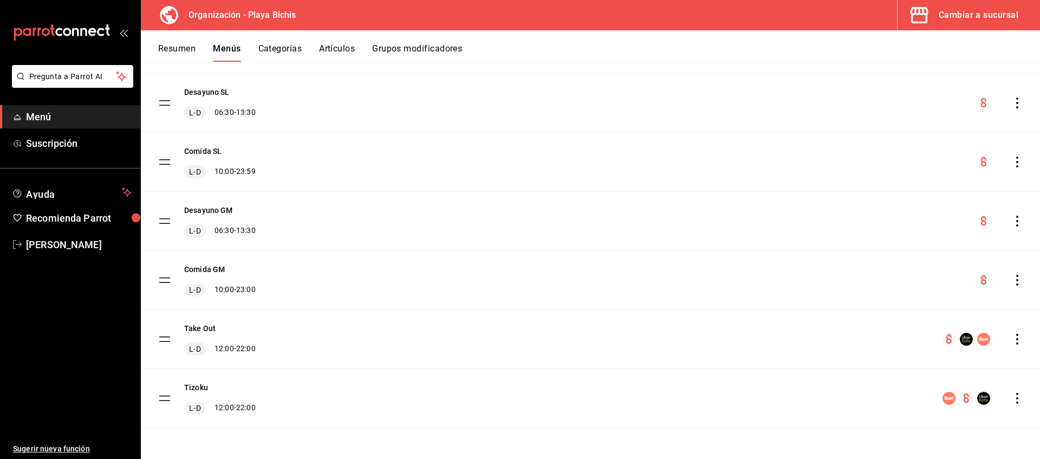
click at [831, 367] on icon "actions" at bounding box center [1016, 398] width 11 height 11
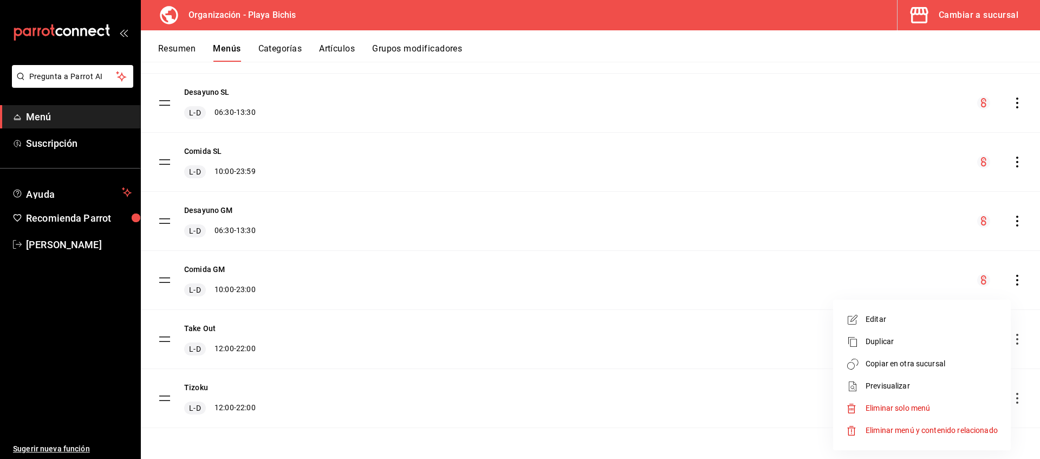
click at [831, 367] on span "Previsualizar" at bounding box center [931, 385] width 132 height 11
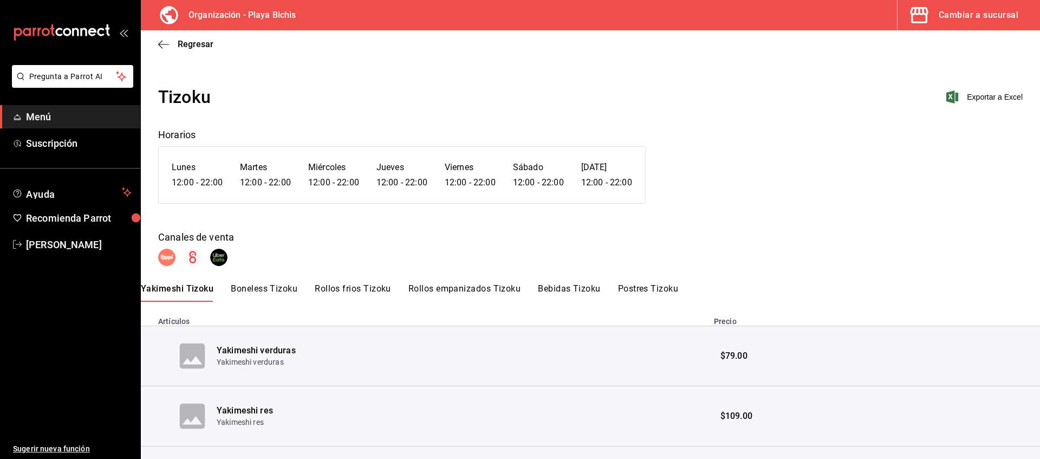
click at [190, 38] on div "Regresar" at bounding box center [590, 44] width 899 height 28
click at [199, 47] on span "Regresar" at bounding box center [196, 44] width 36 height 10
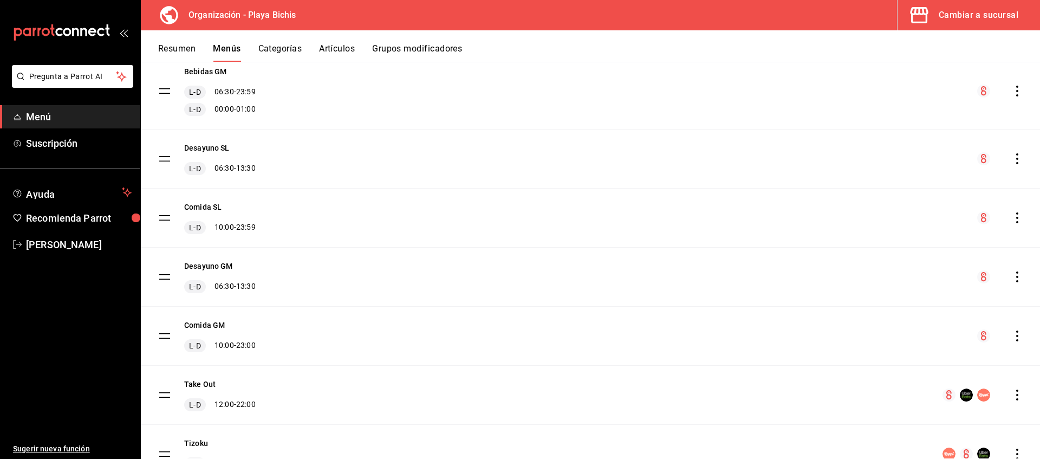
scroll to position [387, 0]
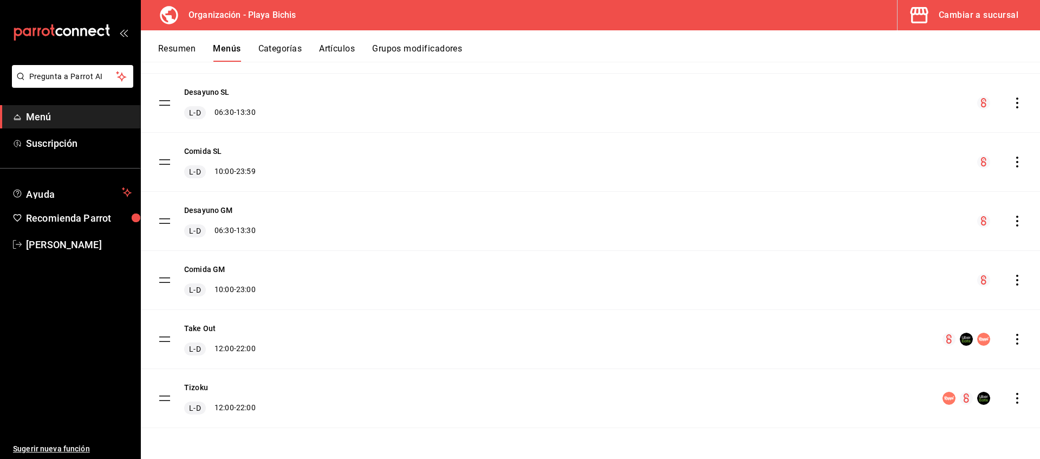
click at [831, 337] on icon "actions" at bounding box center [1016, 339] width 11 height 11
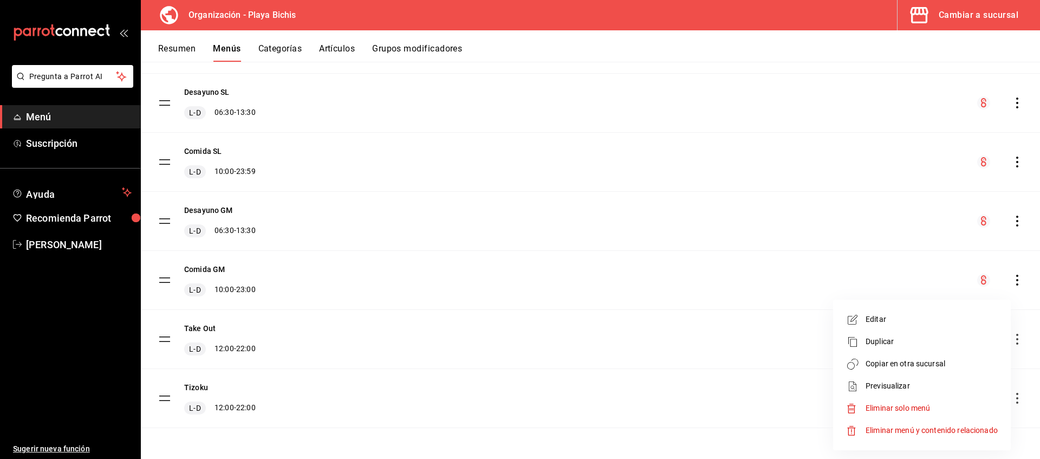
click at [831, 367] on span "Previsualizar" at bounding box center [931, 385] width 132 height 11
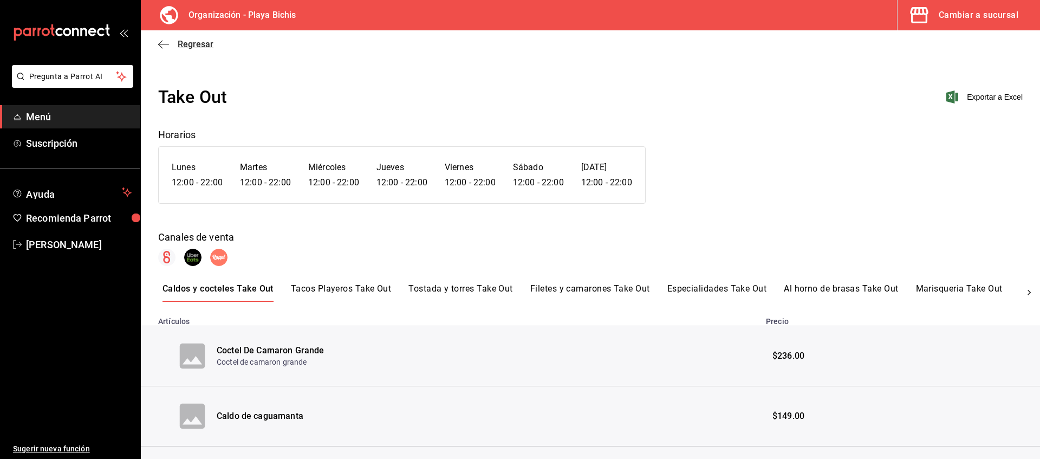
click at [198, 45] on span "Regresar" at bounding box center [196, 44] width 36 height 10
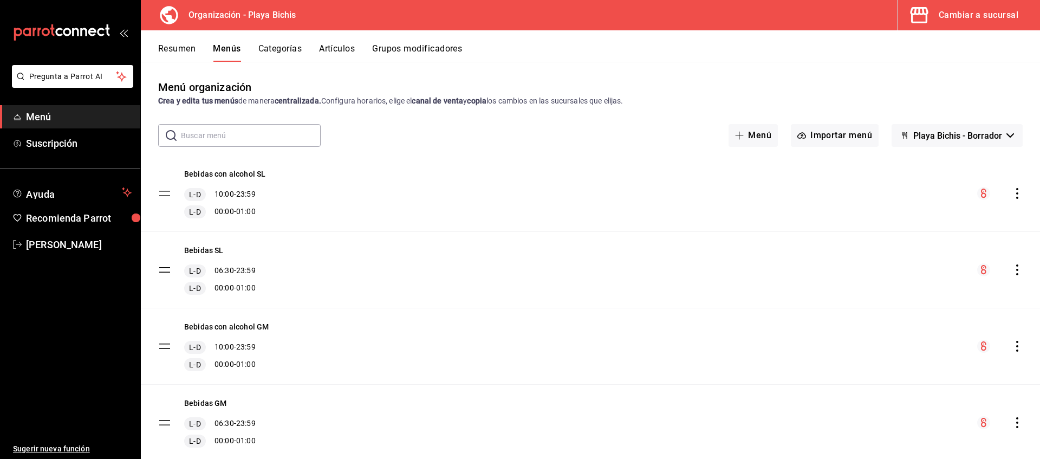
click at [161, 38] on div "Resumen Menús Categorías Artículos Grupos modificadores" at bounding box center [590, 45] width 899 height 31
click at [165, 47] on button "Resumen" at bounding box center [176, 52] width 37 height 18
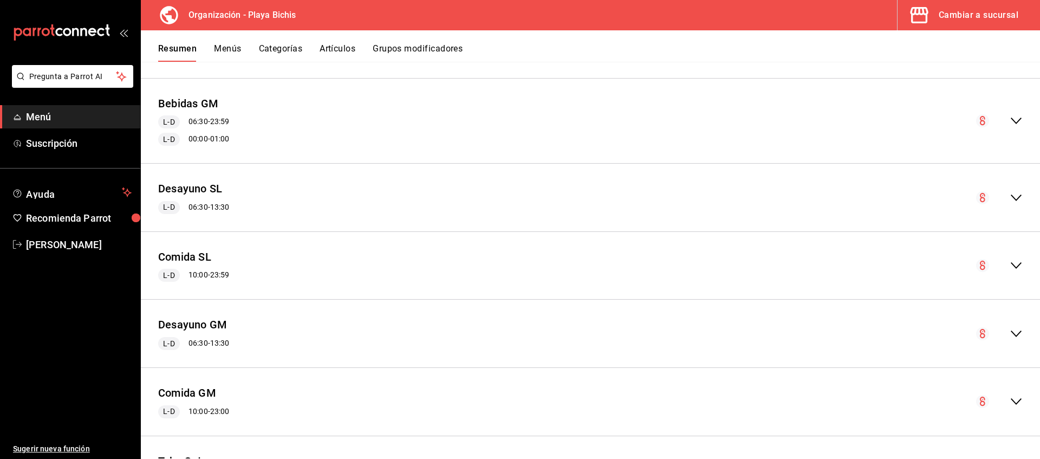
scroll to position [3118, 0]
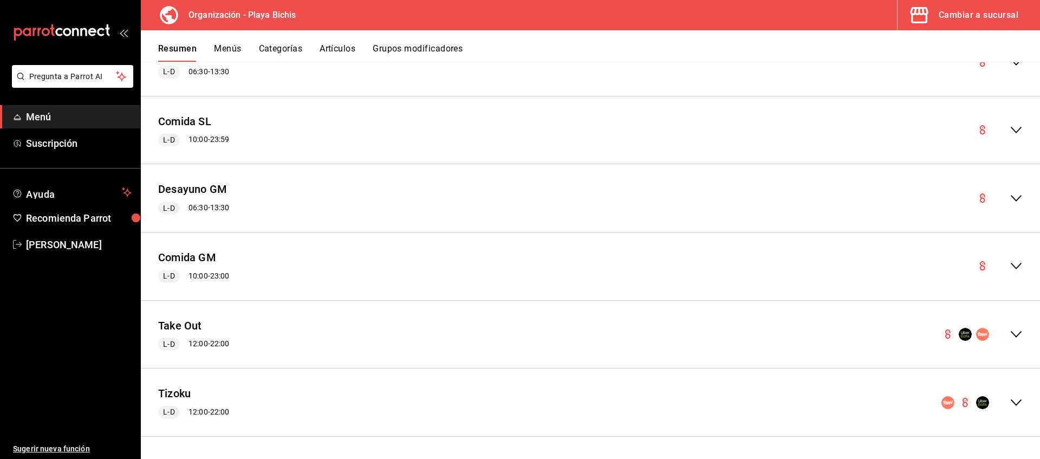
click at [831, 333] on icon "collapse-menu-row" at bounding box center [1015, 334] width 13 height 13
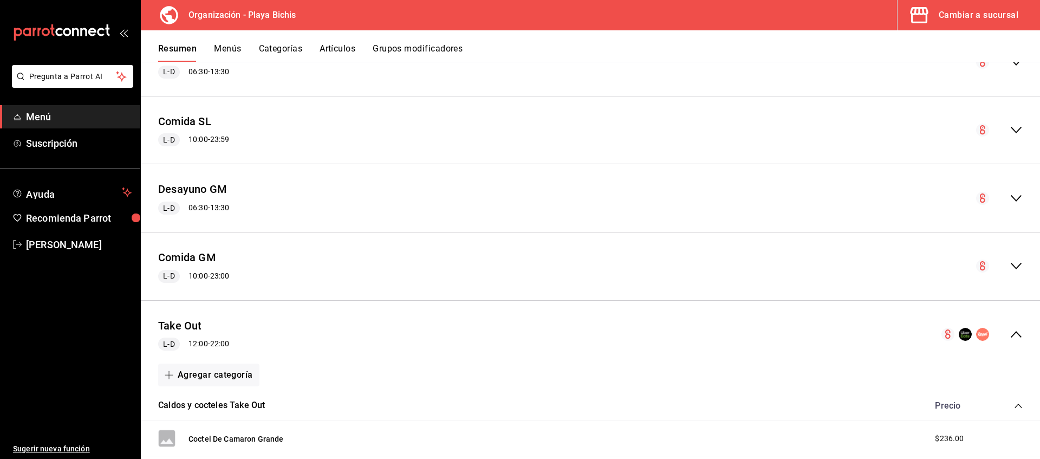
scroll to position [3339, 0]
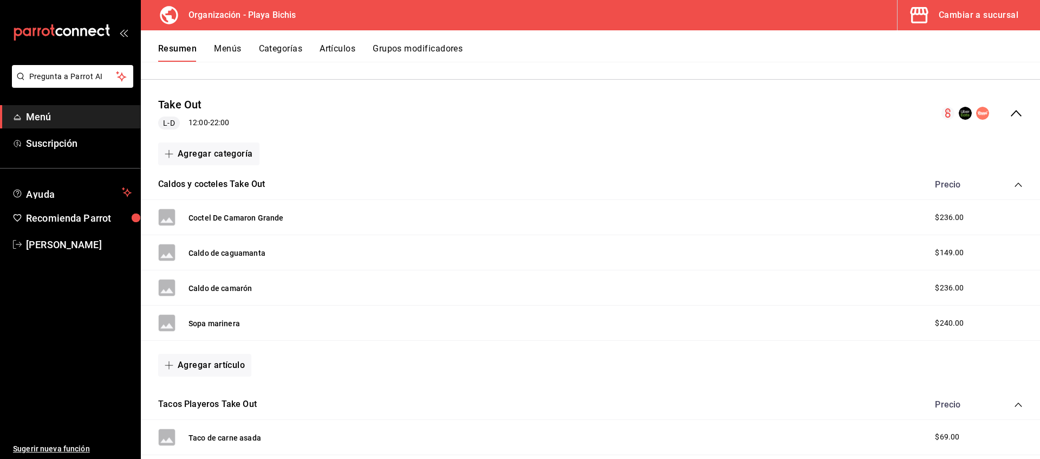
click at [831, 216] on span "$236.00" at bounding box center [949, 217] width 29 height 11
click at [831, 216] on div "$236.00" at bounding box center [973, 217] width 99 height 11
click at [831, 190] on div "Caldos y cocteles Take Out Precio" at bounding box center [590, 184] width 899 height 30
click at [831, 185] on icon "collapse-category-row" at bounding box center [1018, 184] width 9 height 9
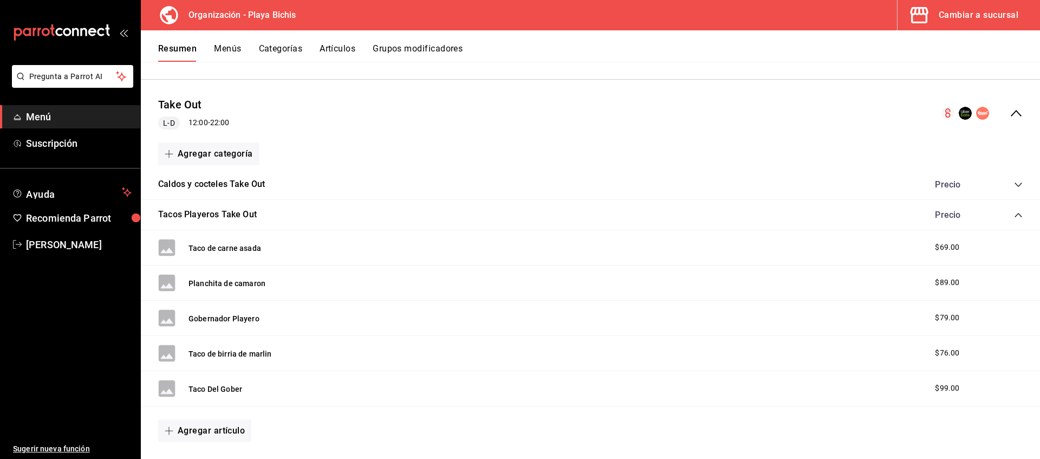
click at [831, 185] on icon "collapse-category-row" at bounding box center [1018, 184] width 9 height 9
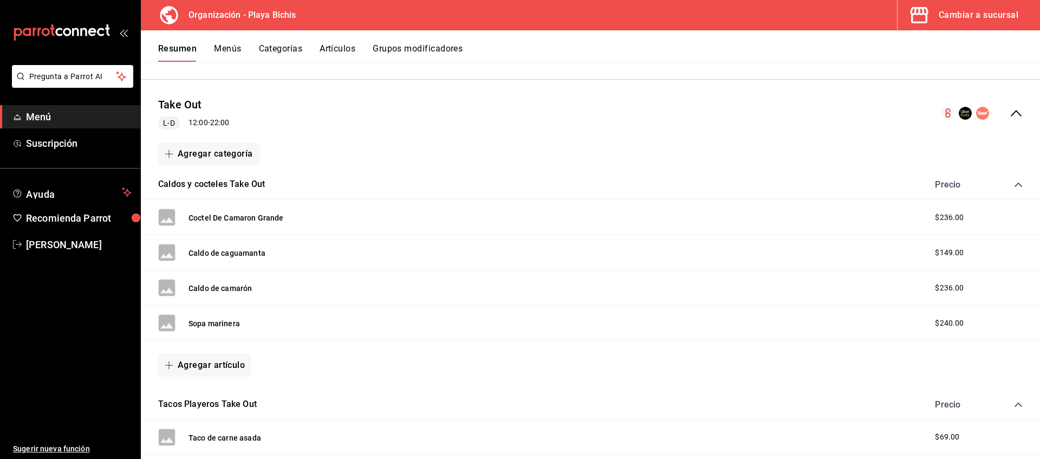
click at [831, 185] on div "Precio" at bounding box center [958, 184] width 69 height 10
click at [195, 207] on div "Coctel De Camaron Grande $236.00" at bounding box center [590, 217] width 899 height 35
click at [297, 207] on div "Coctel De Camaron Grande $236.00" at bounding box center [590, 217] width 899 height 35
click at [258, 209] on div "Coctel De Camaron Grande" at bounding box center [221, 216] width 126 height 17
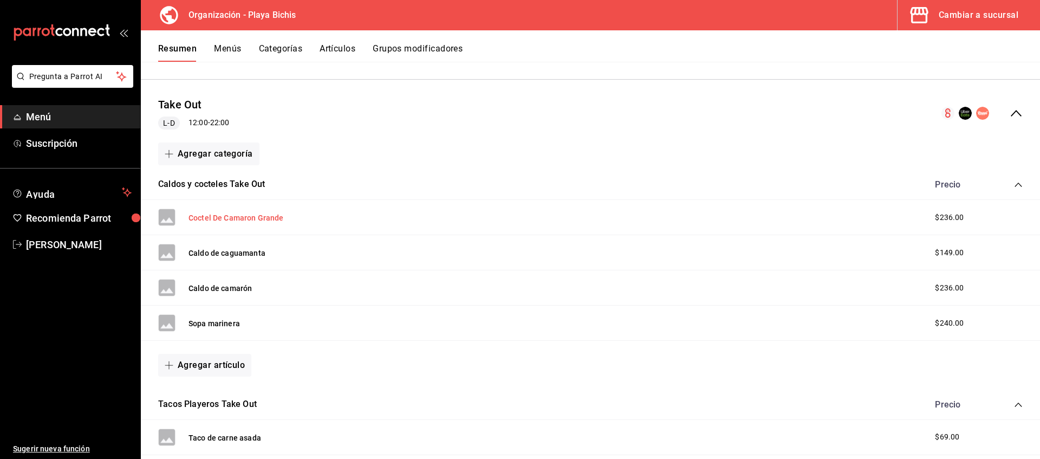
click at [260, 216] on button "Coctel De Camaron Grande" at bounding box center [235, 217] width 95 height 11
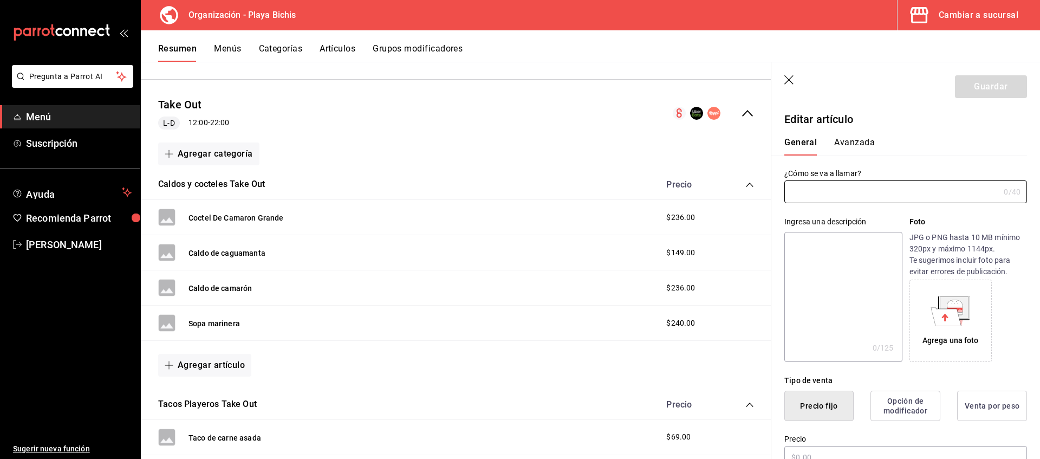
type input "Coctel De Camaron Grande"
type textarea "Coctel de camaron grande"
type textarea "x"
type input "AR-1730153185996"
type textarea "x"
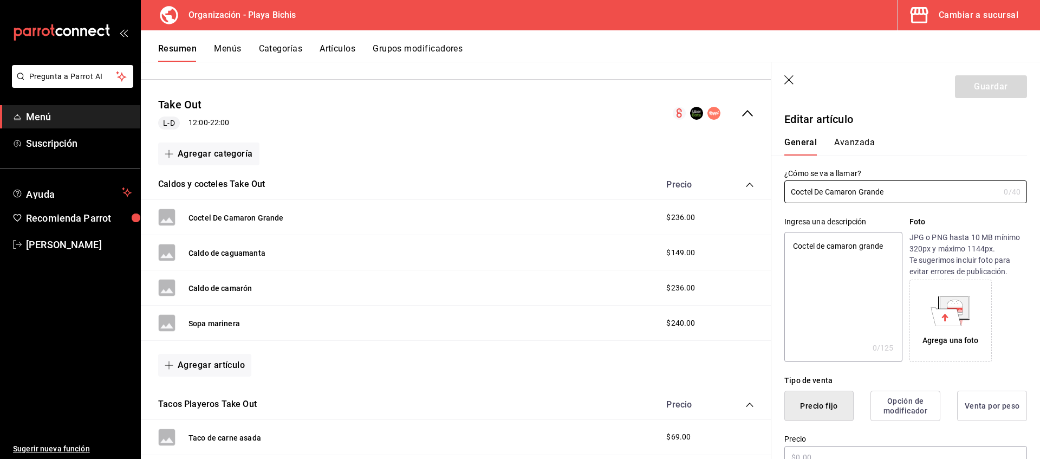
type input "$236.00"
click at [791, 78] on icon "button" at bounding box center [788, 79] width 9 height 9
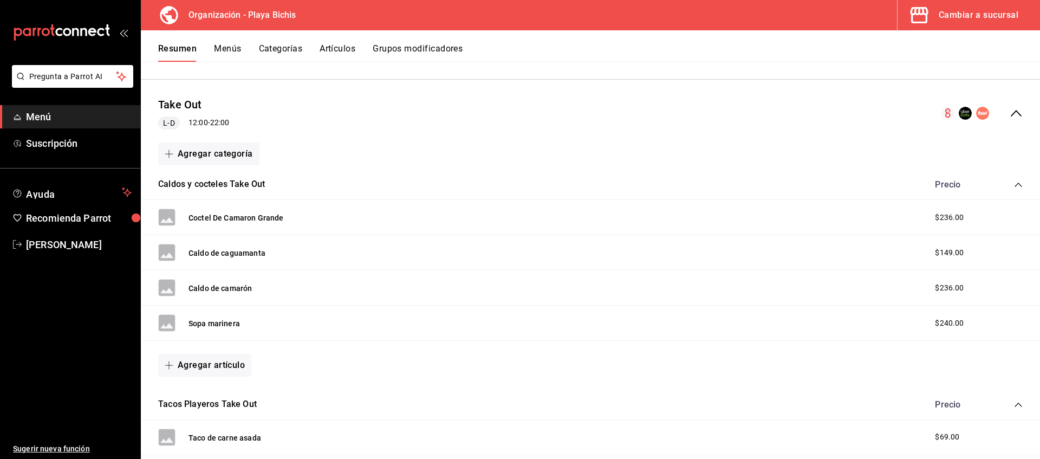
click at [831, 184] on icon "collapse-category-row" at bounding box center [1018, 184] width 9 height 9
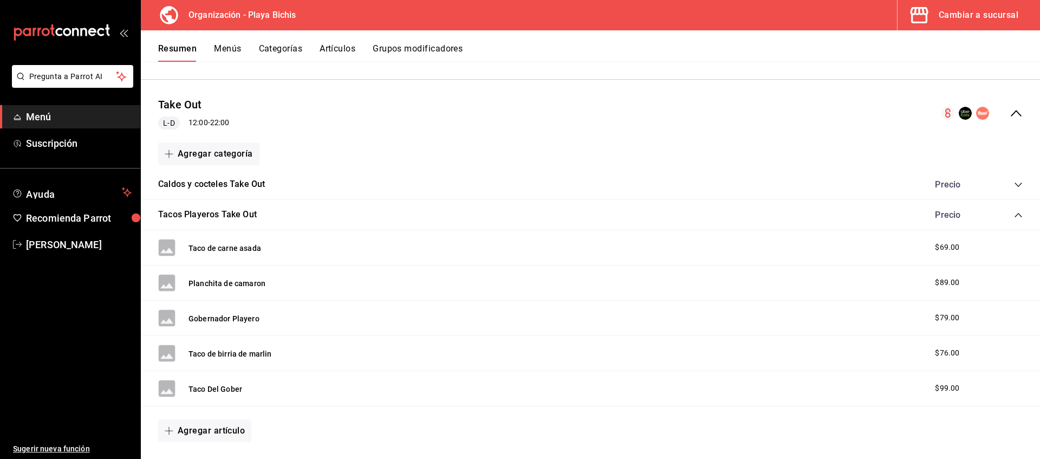
click at [831, 184] on icon "collapse-category-row" at bounding box center [1017, 184] width 7 height 4
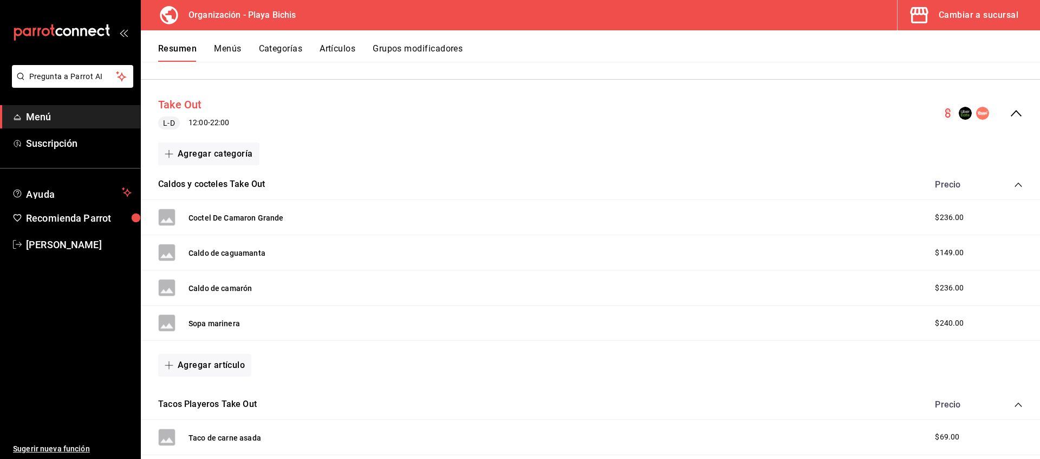
click at [176, 104] on button "Take Out" at bounding box center [180, 105] width 44 height 16
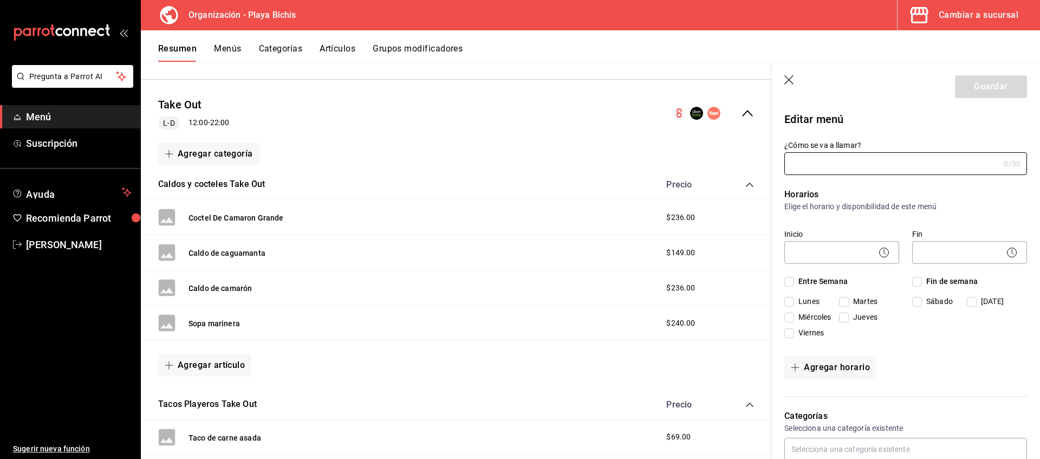
type input "Take Out"
checkbox input "true"
type input "1733167439635"
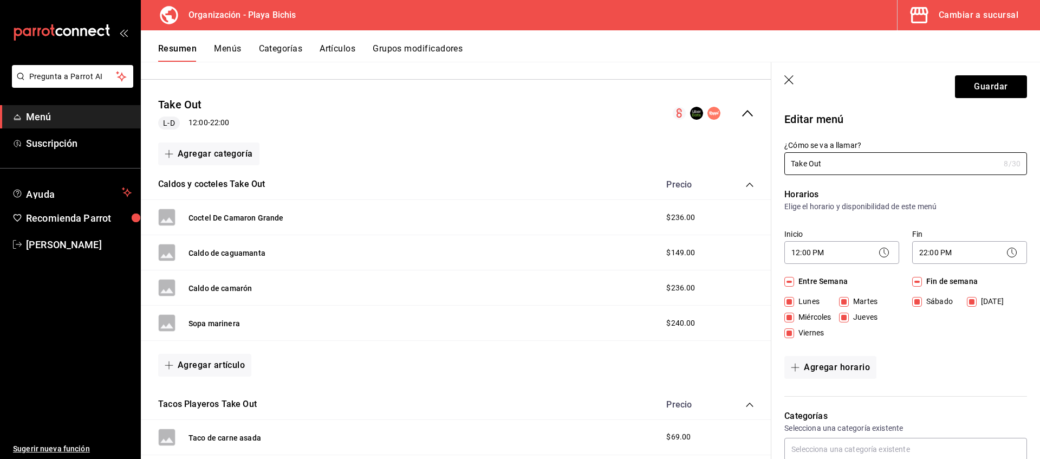
click at [785, 77] on icon "button" at bounding box center [789, 80] width 11 height 11
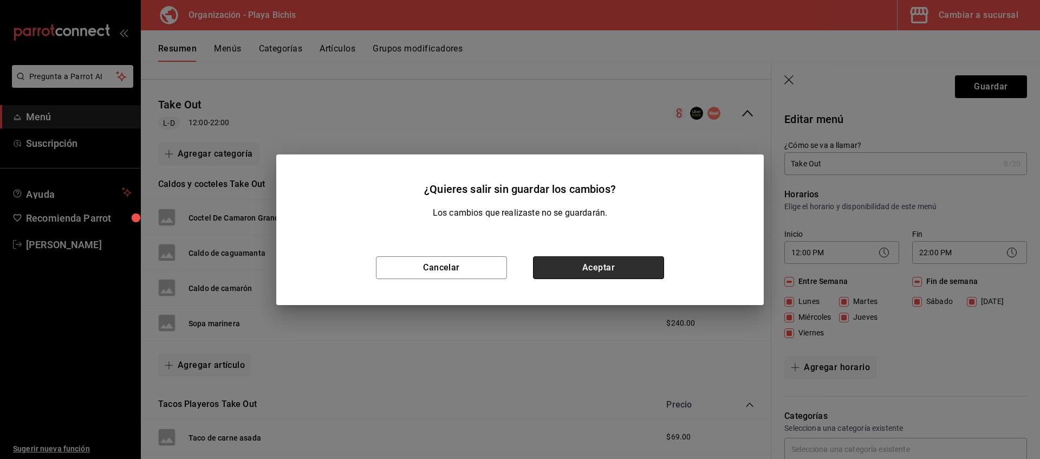
click at [598, 261] on button "Aceptar" at bounding box center [598, 267] width 131 height 23
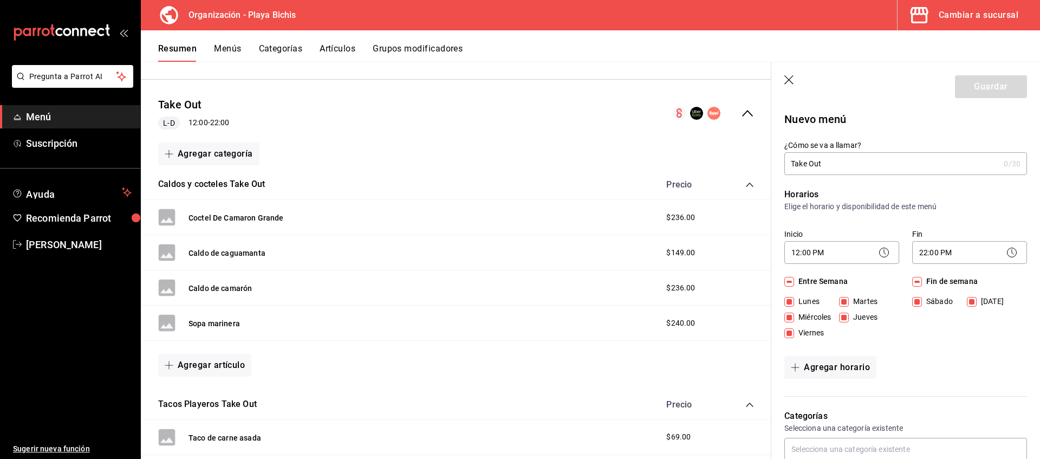
checkbox input "false"
type input "1758221552835"
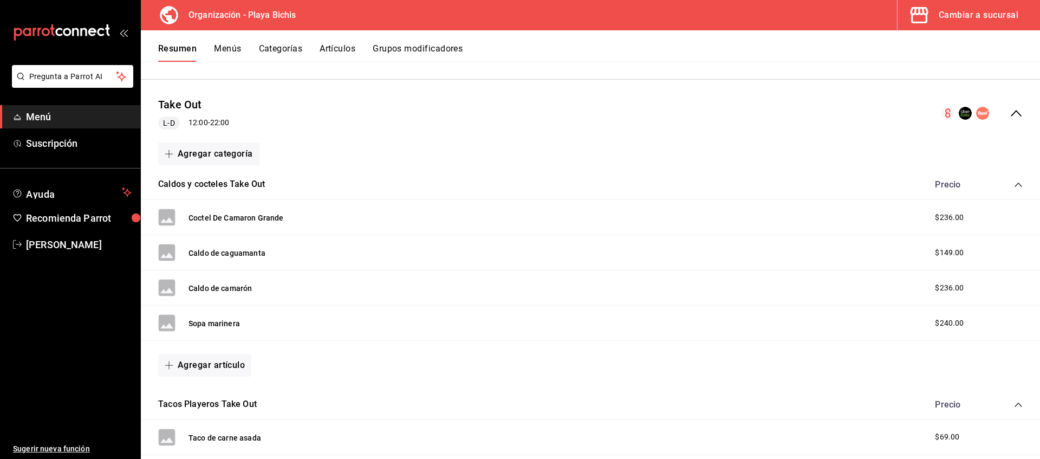
click at [831, 116] on icon "collapse-menu-row" at bounding box center [1015, 113] width 13 height 13
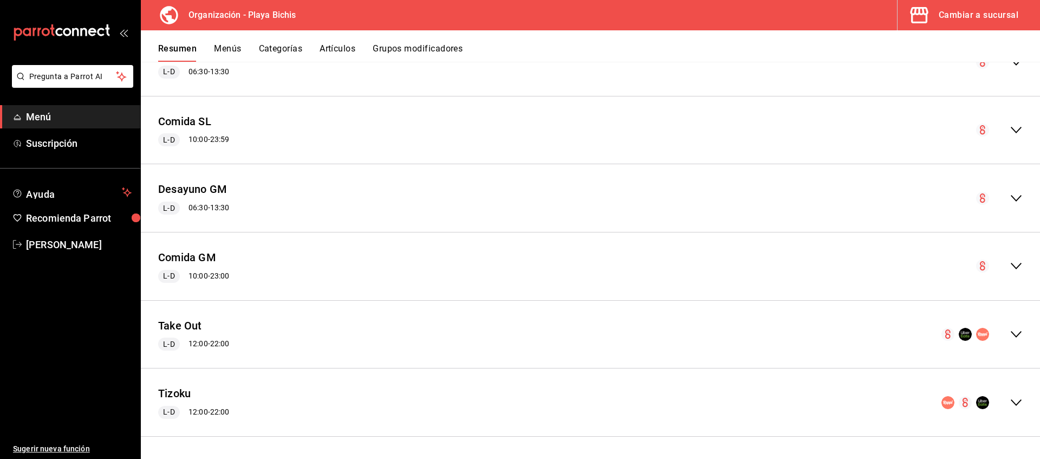
scroll to position [3118, 0]
click at [831, 18] on div "Cambiar a sucursal" at bounding box center [978, 15] width 80 height 15
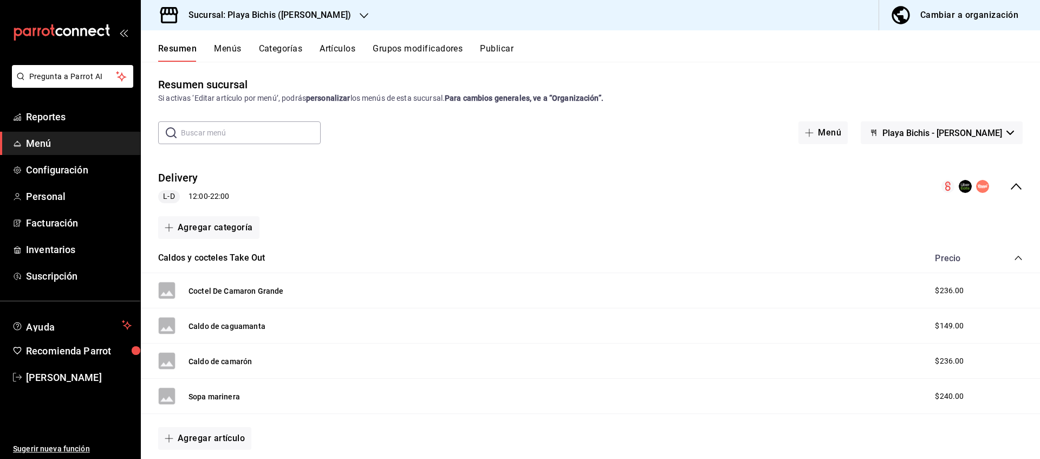
scroll to position [0, 0]
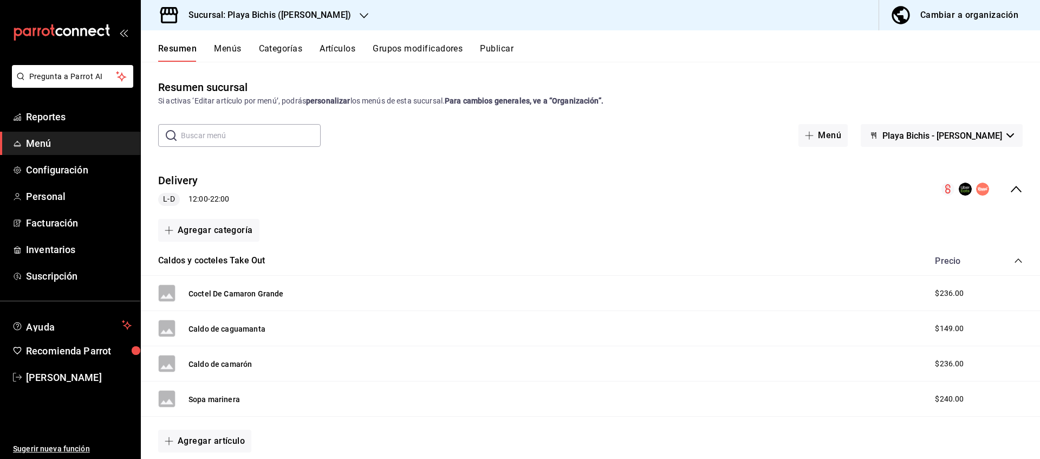
click at [831, 263] on icon "collapse-category-row" at bounding box center [1018, 260] width 9 height 9
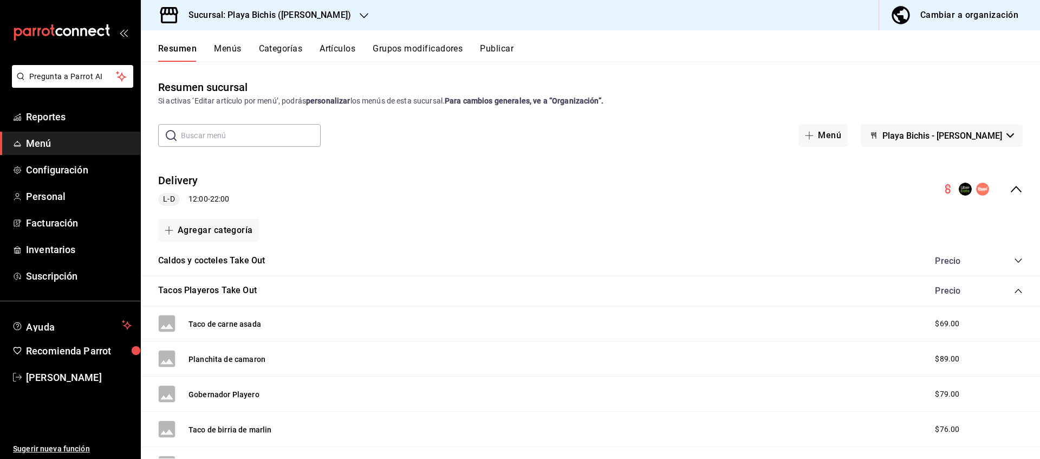
click at [831, 291] on icon "collapse-category-row" at bounding box center [1018, 290] width 9 height 9
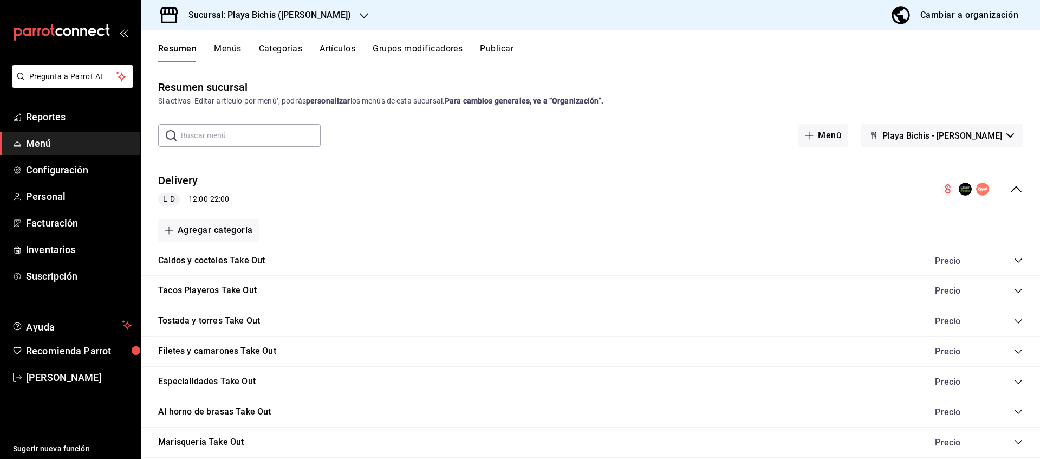
click at [831, 184] on icon "collapse-menu-row" at bounding box center [1015, 188] width 13 height 13
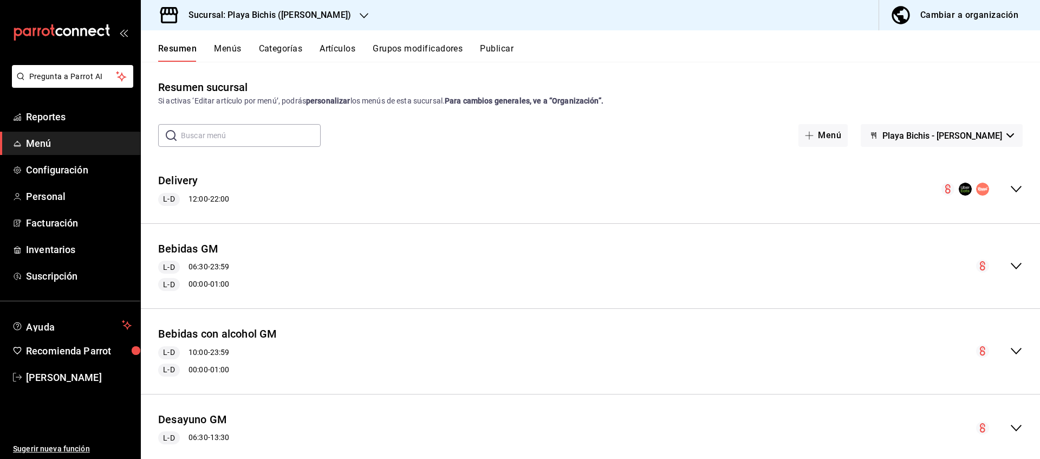
click at [831, 184] on icon "collapse-menu-row" at bounding box center [1015, 188] width 13 height 13
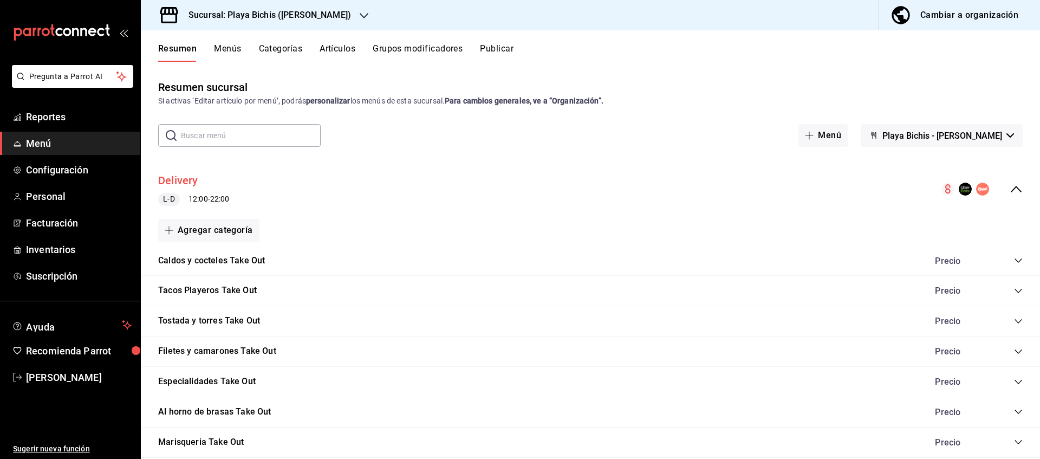
click at [177, 182] on button "Delivery" at bounding box center [178, 181] width 40 height 16
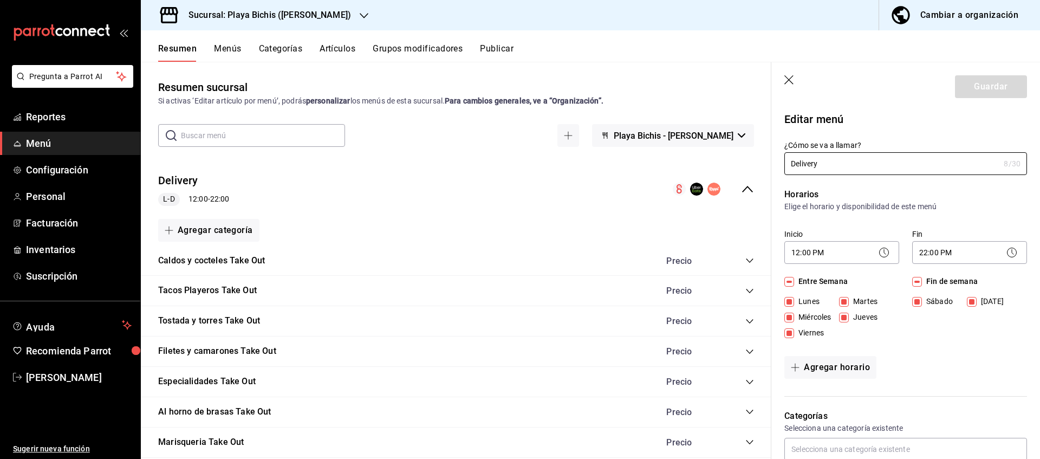
click at [793, 82] on icon "button" at bounding box center [789, 80] width 11 height 11
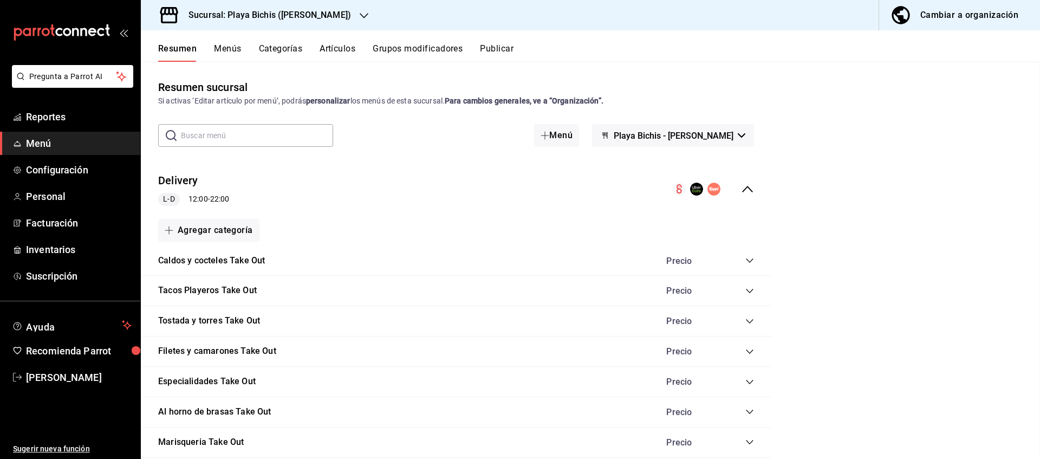
checkbox input "false"
type input "1758221586288"
checkbox input "false"
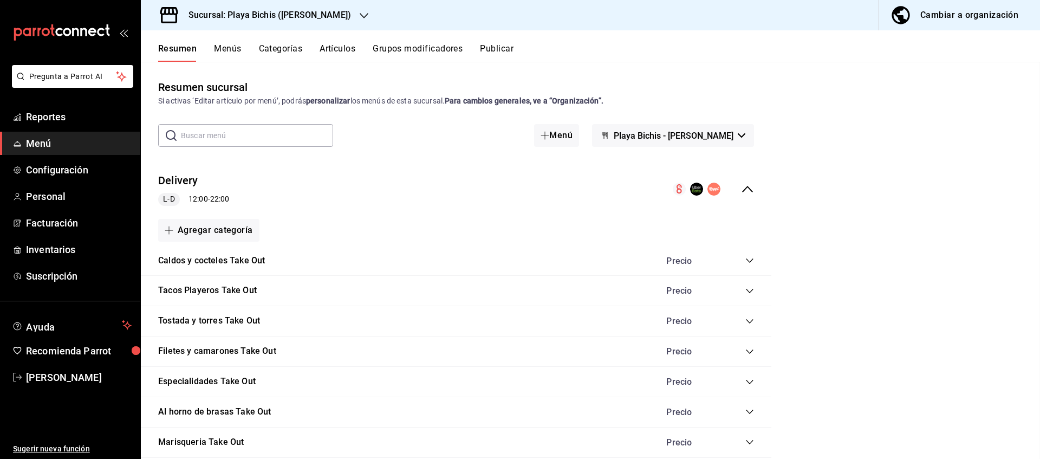
checkbox input "false"
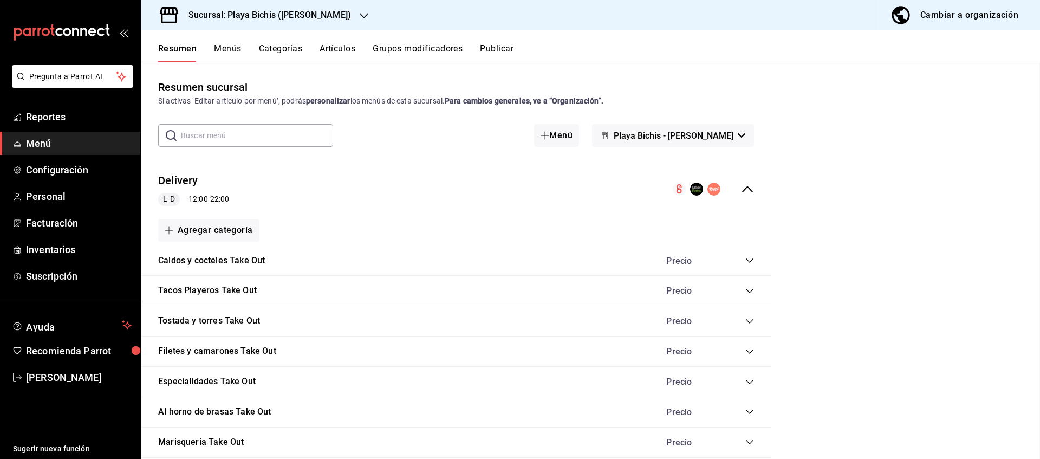
checkbox input "false"
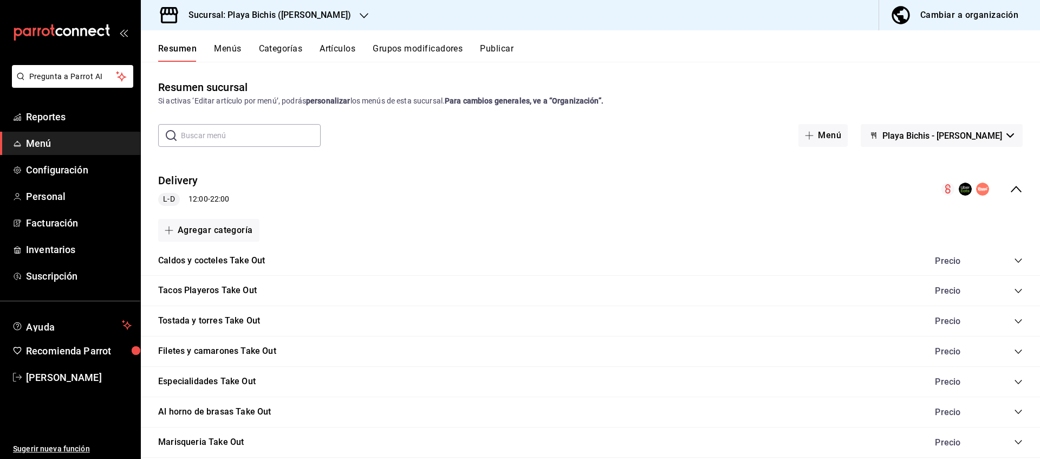
click at [831, 191] on icon "collapse-menu-row" at bounding box center [1015, 189] width 11 height 6
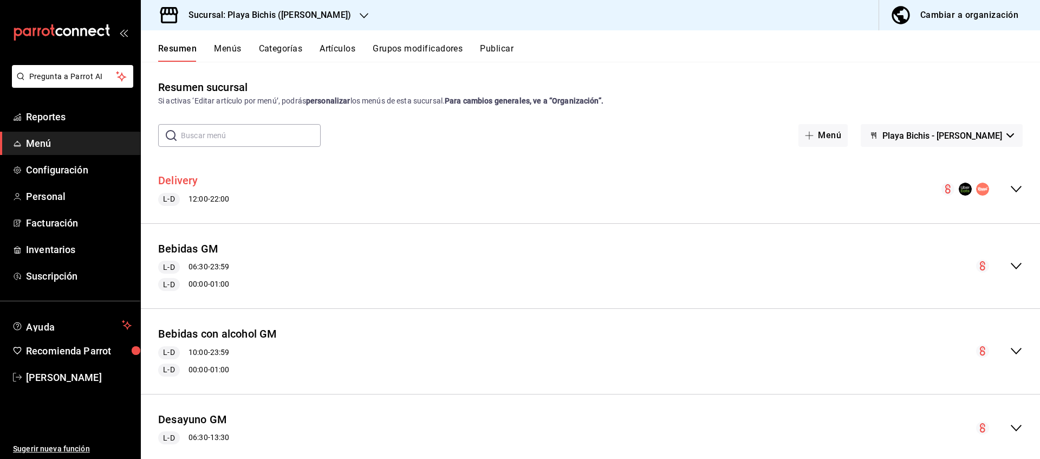
click at [192, 176] on button "Delivery" at bounding box center [178, 181] width 40 height 16
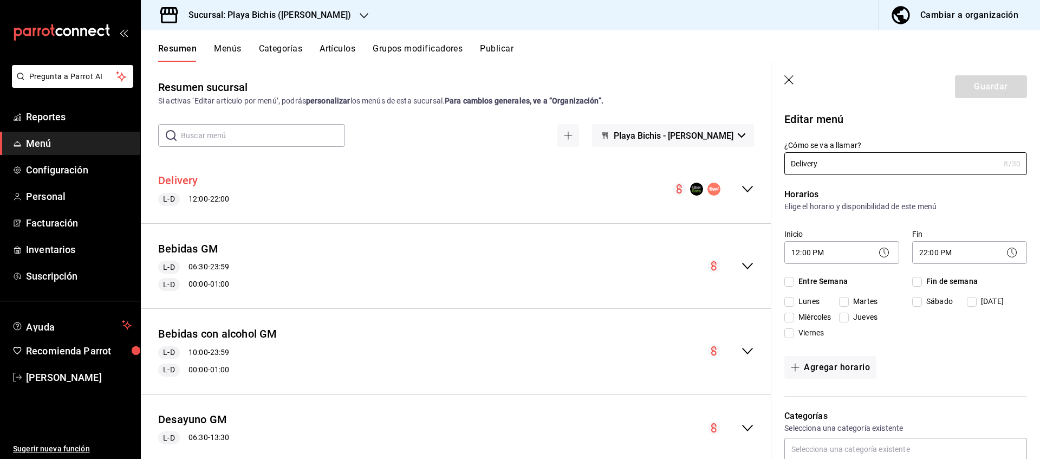
checkbox input "true"
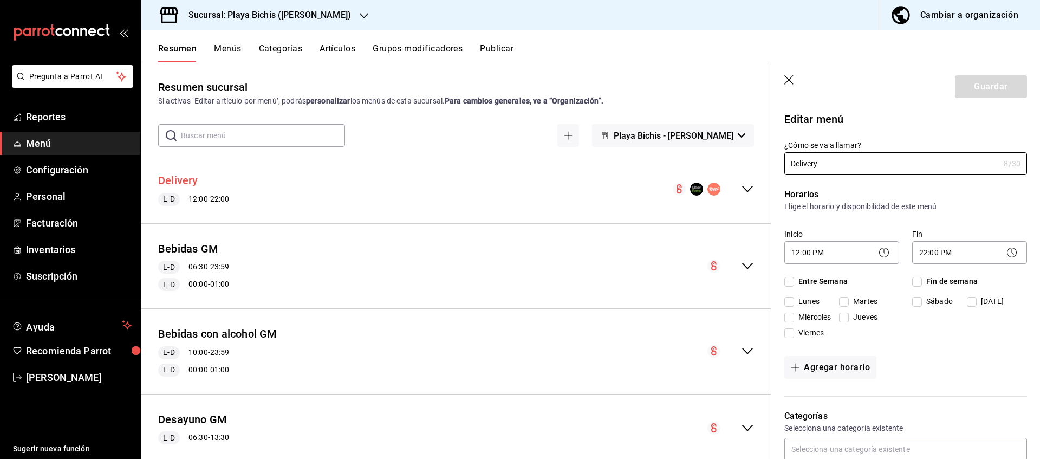
checkbox input "true"
click at [792, 84] on icon "button" at bounding box center [789, 80] width 11 height 11
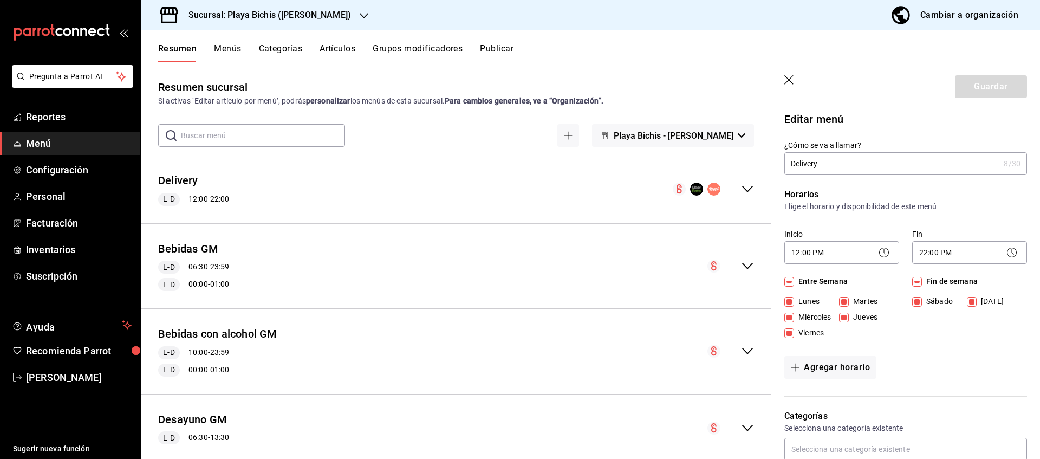
checkbox input "false"
type input "1758221592048"
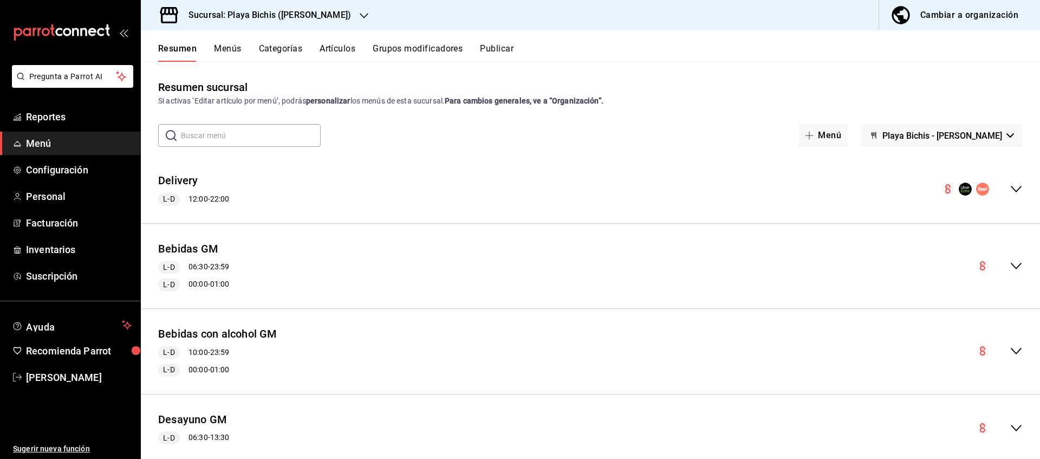
click at [221, 50] on button "Menús" at bounding box center [227, 52] width 27 height 18
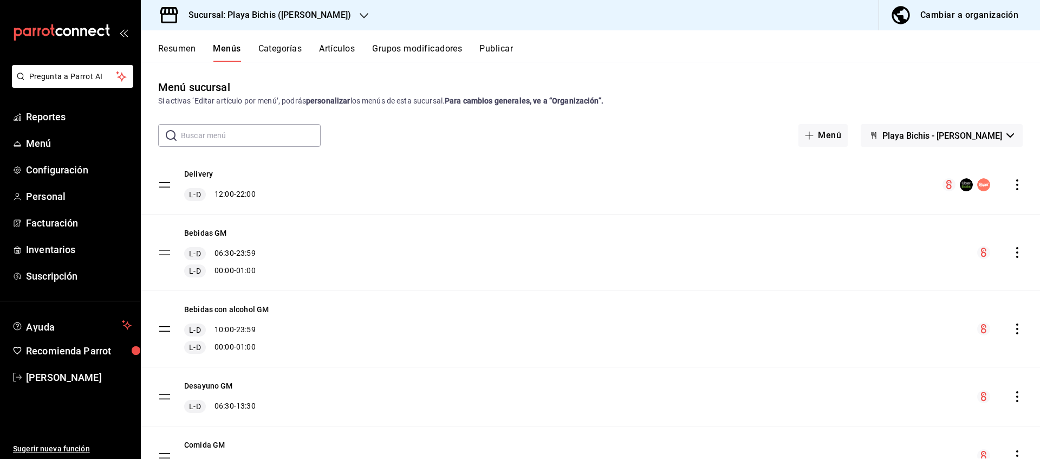
click at [1017, 185] on icon "actions" at bounding box center [1017, 184] width 2 height 11
click at [890, 255] on span "Previsualizar" at bounding box center [931, 254] width 132 height 11
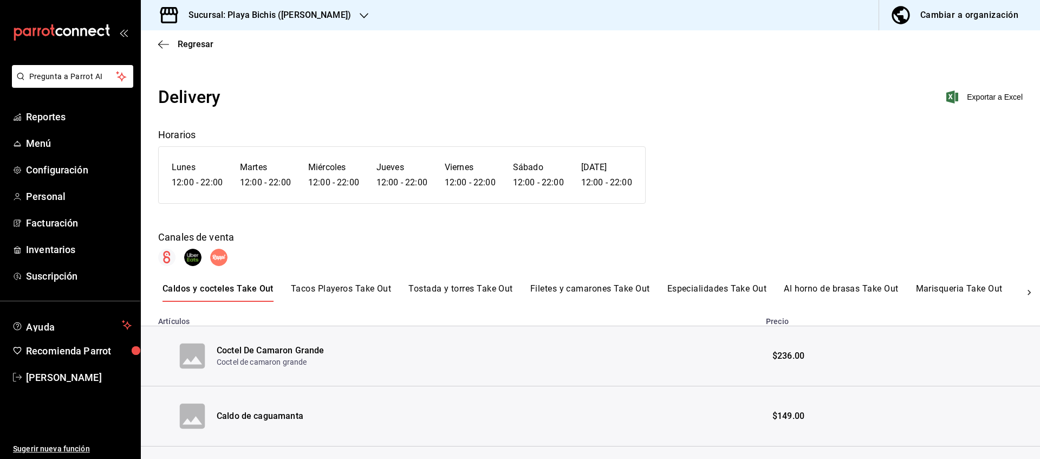
click at [331, 279] on div "Delivery Exportar a Excel Horarios [DATE] 12:00 - 22:00 [DATE] 12:00 - 22:00 [D…" at bounding box center [590, 325] width 899 height 482
click at [341, 285] on button "Tacos Playeros Take Out" at bounding box center [341, 292] width 101 height 18
click at [453, 285] on button "Tostada y torres Take Out" at bounding box center [460, 292] width 104 height 18
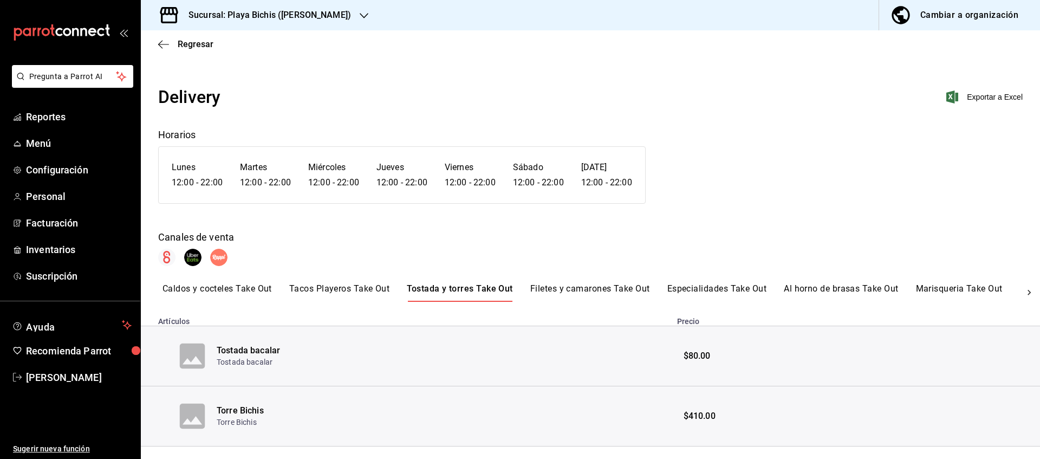
scroll to position [23, 0]
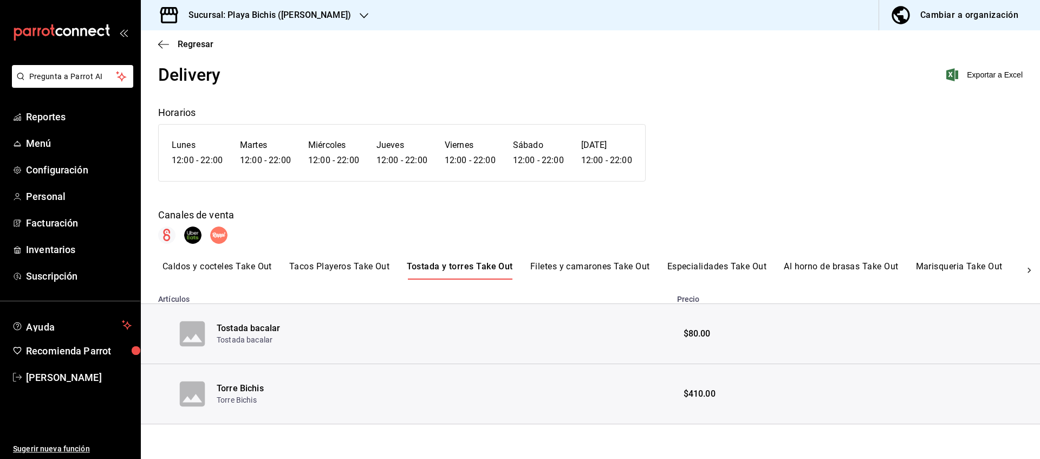
click at [577, 264] on button "Filetes y camarones Take Out" at bounding box center [590, 270] width 120 height 18
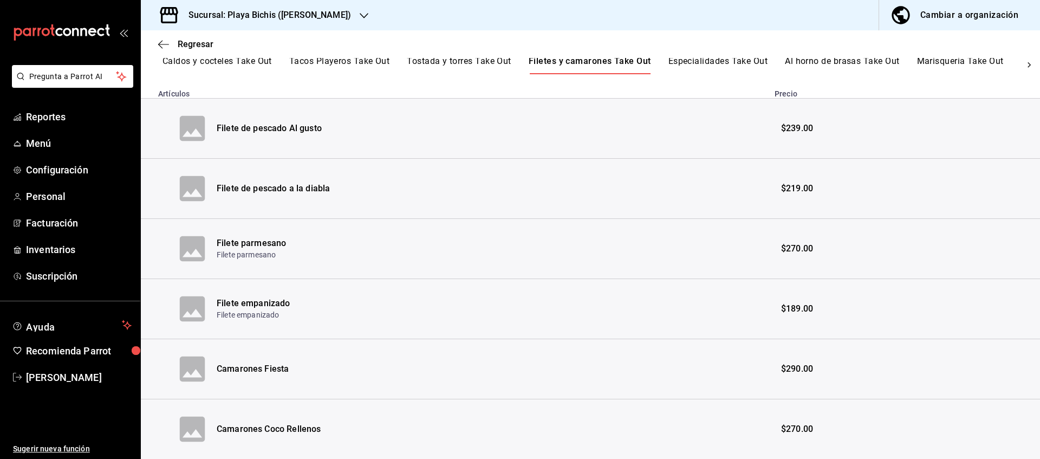
scroll to position [158, 0]
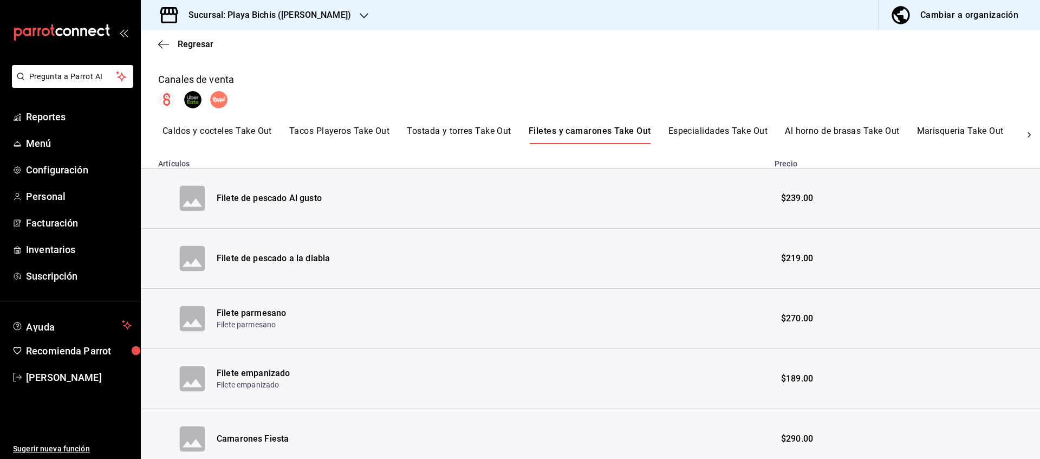
click at [698, 128] on button "Especialidades Take Out" at bounding box center [718, 135] width 100 height 18
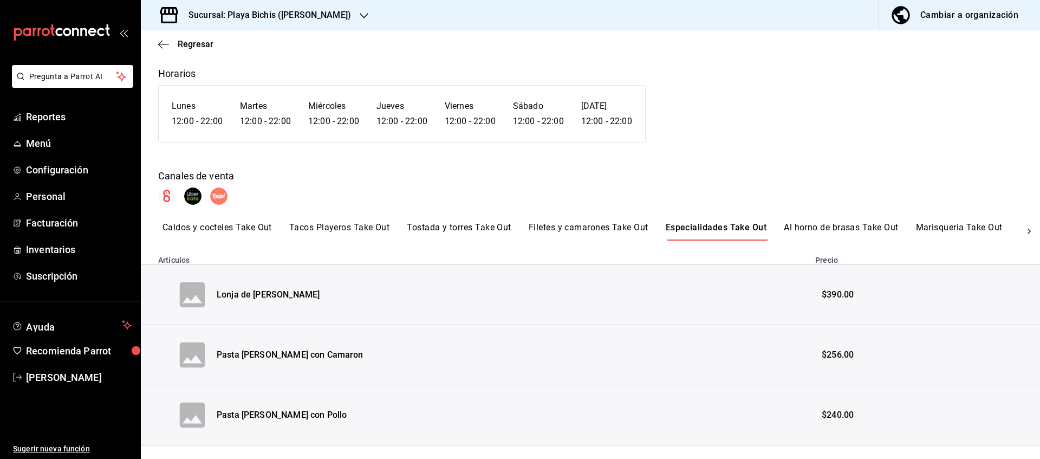
scroll to position [83, 0]
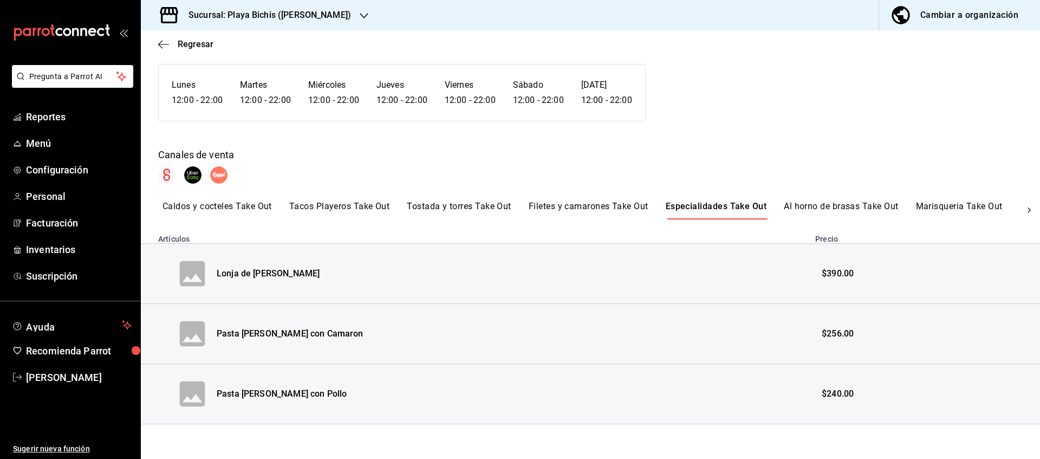
click at [265, 211] on button "Caldos y cocteles Take Out" at bounding box center [216, 210] width 109 height 18
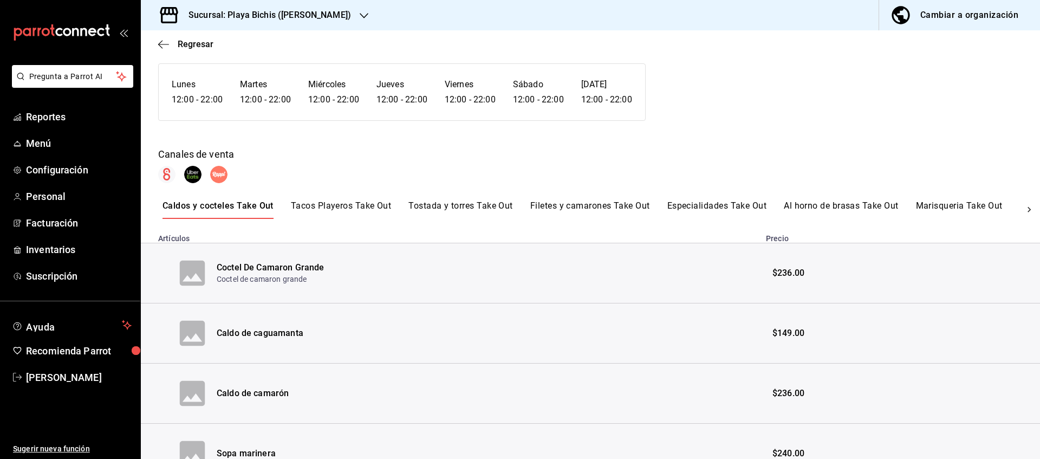
scroll to position [143, 0]
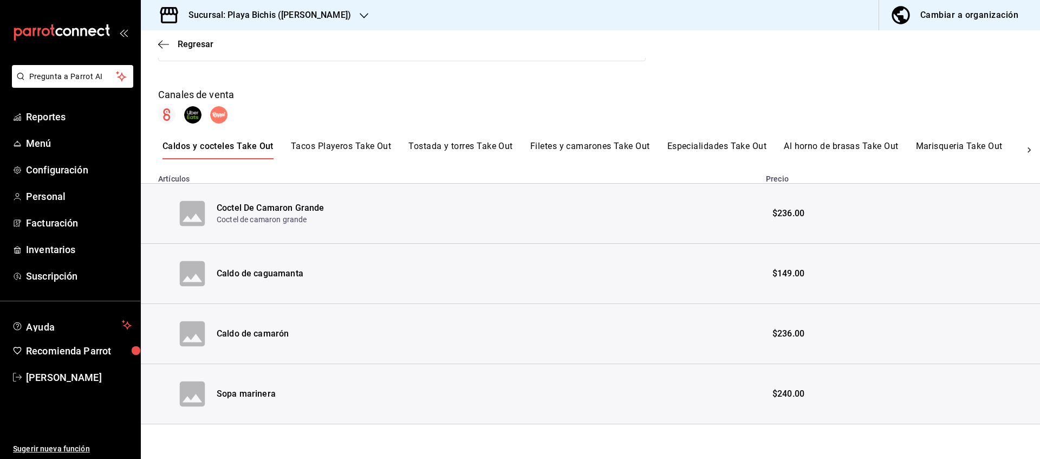
click at [337, 149] on button "Tacos Playeros Take Out" at bounding box center [341, 150] width 101 height 18
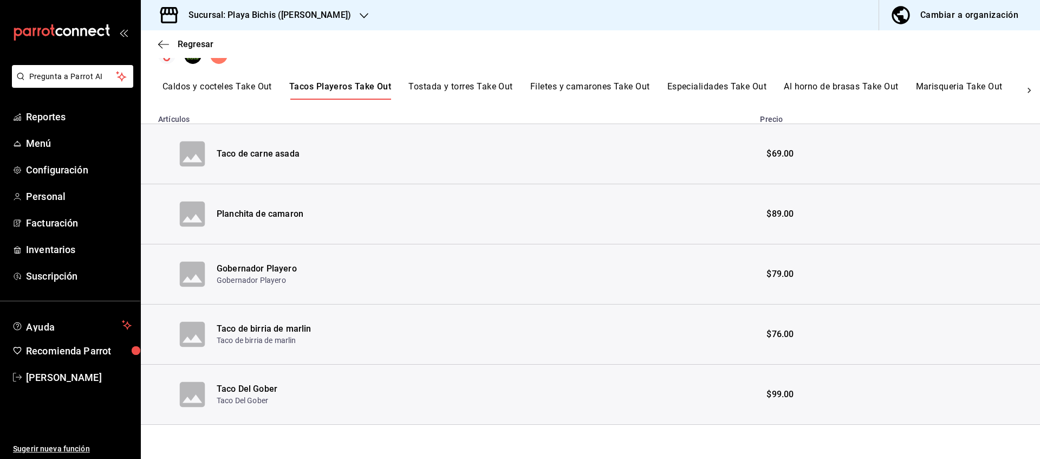
scroll to position [203, 0]
click at [448, 81] on button "Tostada y torres Take Out" at bounding box center [460, 90] width 104 height 18
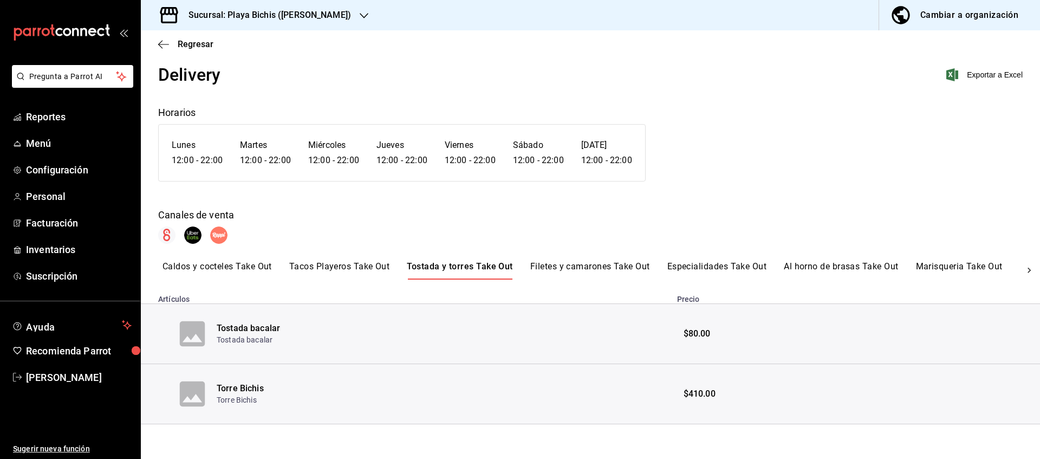
scroll to position [23, 0]
click at [553, 272] on button "Filetes y camarones Take Out" at bounding box center [590, 270] width 120 height 18
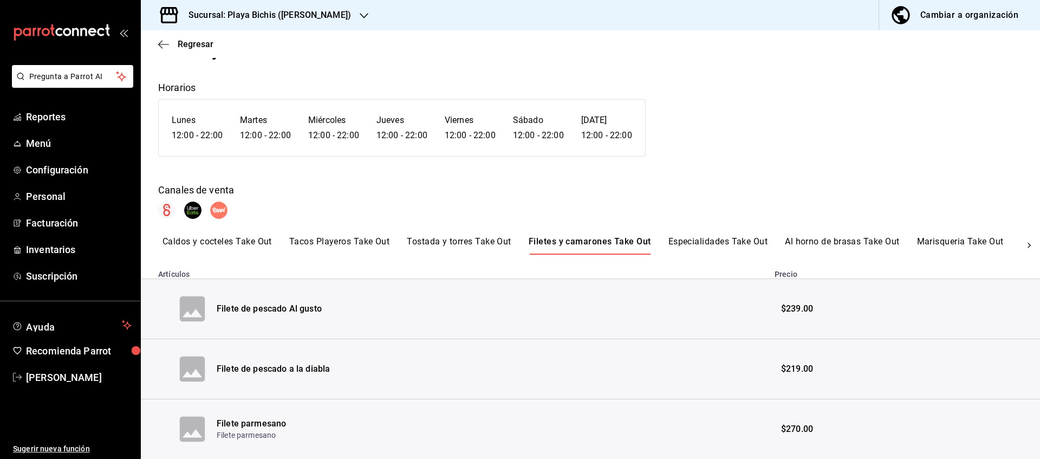
scroll to position [0, 0]
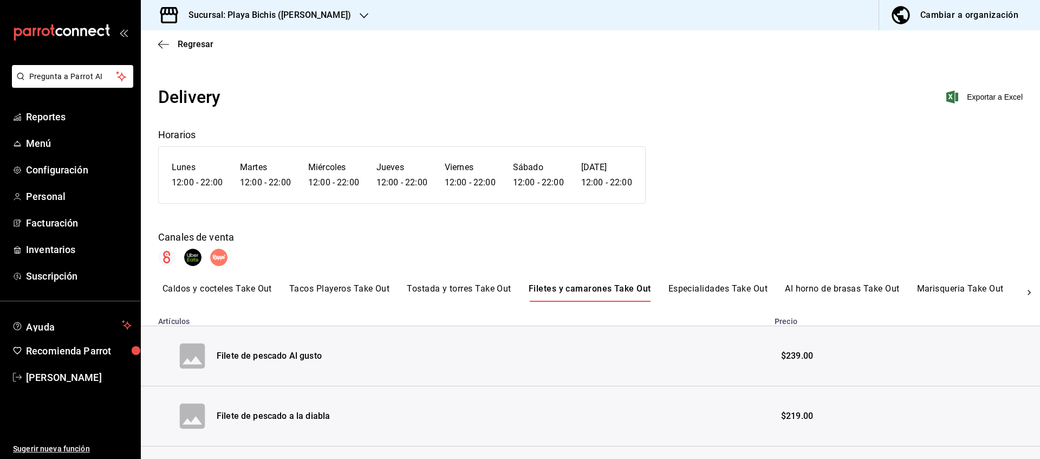
click at [203, 283] on div "Delivery Exportar a Excel Horarios [DATE] 12:00 - 22:00 [DATE] 12:00 - 22:00 [D…" at bounding box center [590, 415] width 899 height 663
click at [213, 292] on button "Caldos y cocteles Take Out" at bounding box center [216, 292] width 109 height 18
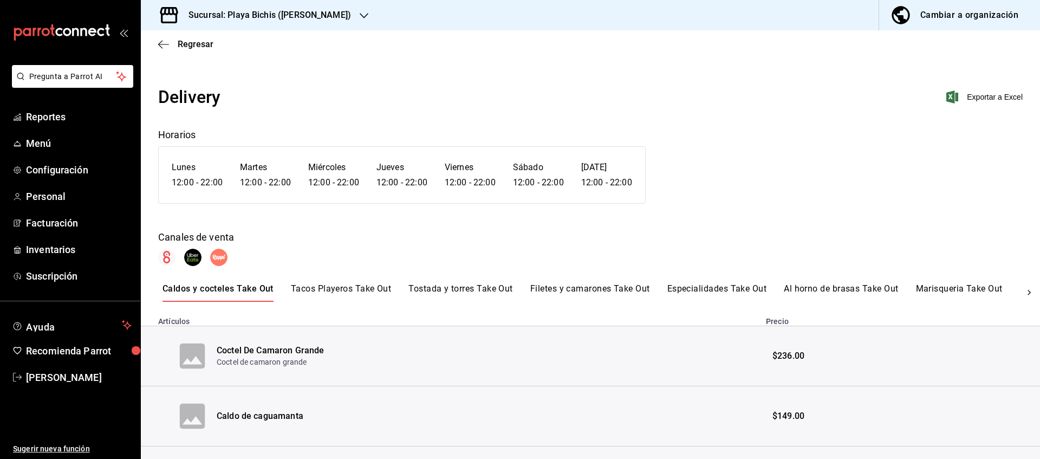
click at [184, 36] on div "Regresar" at bounding box center [590, 44] width 899 height 28
click at [192, 45] on span "Regresar" at bounding box center [196, 44] width 36 height 10
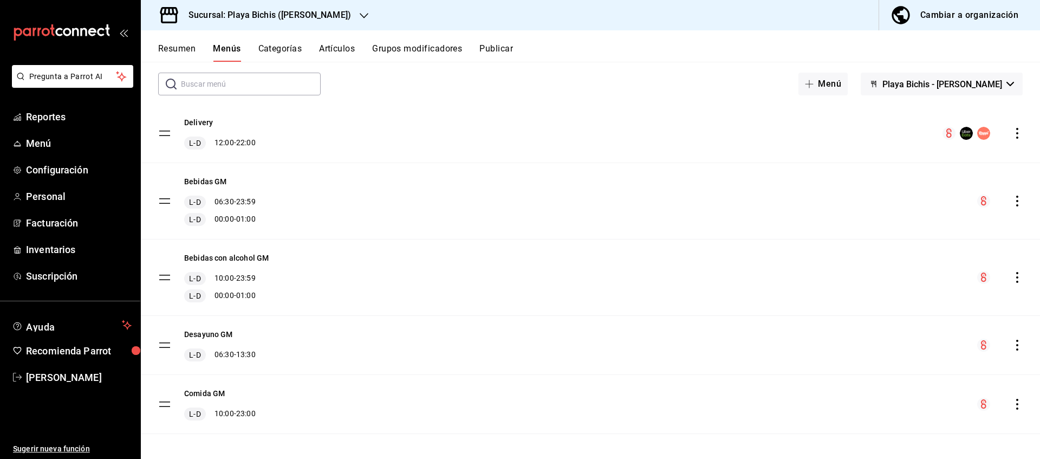
scroll to position [57, 0]
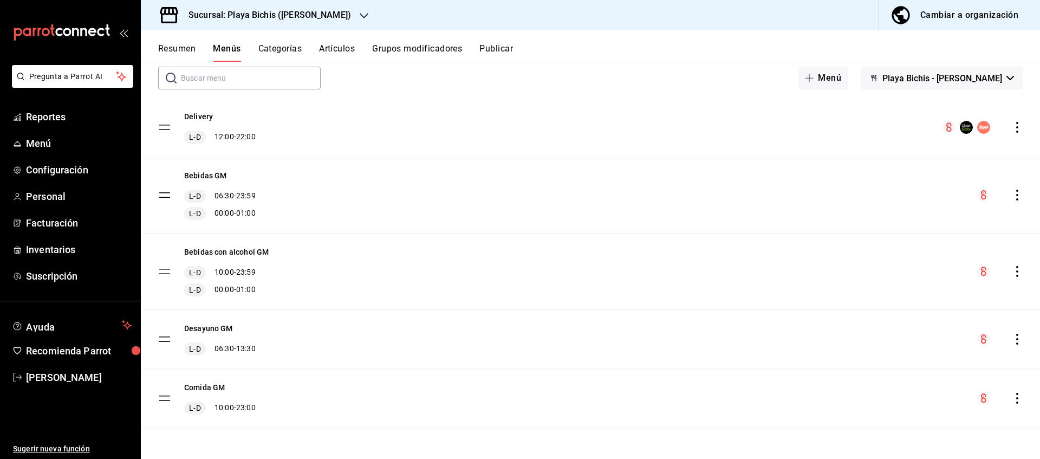
click at [1016, 126] on icon "actions" at bounding box center [1016, 127] width 11 height 11
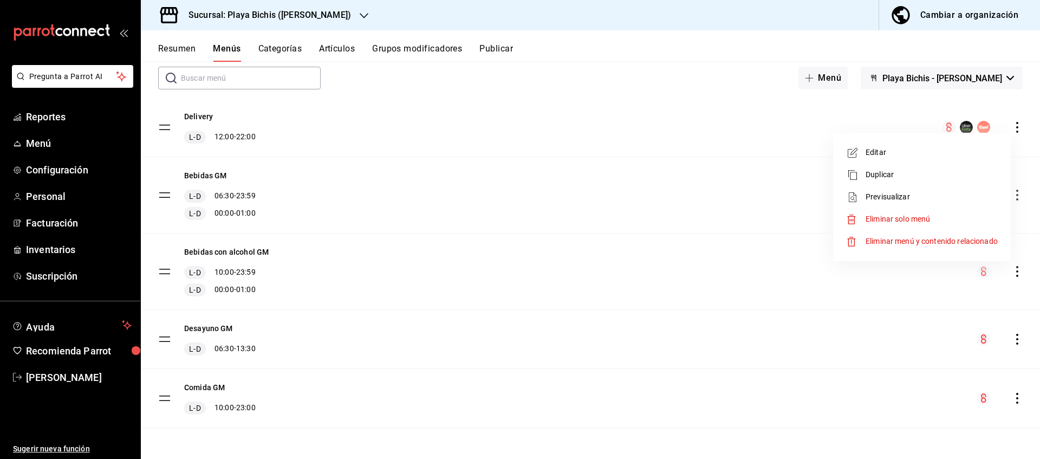
click at [879, 194] on span "Previsualizar" at bounding box center [931, 196] width 132 height 11
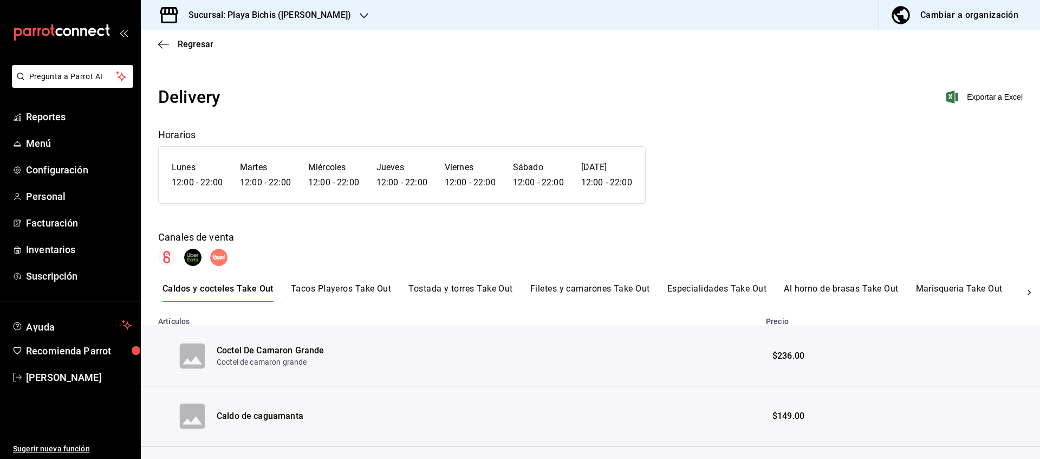
click at [191, 38] on div "Regresar" at bounding box center [590, 44] width 899 height 28
click at [197, 44] on span "Regresar" at bounding box center [196, 44] width 36 height 10
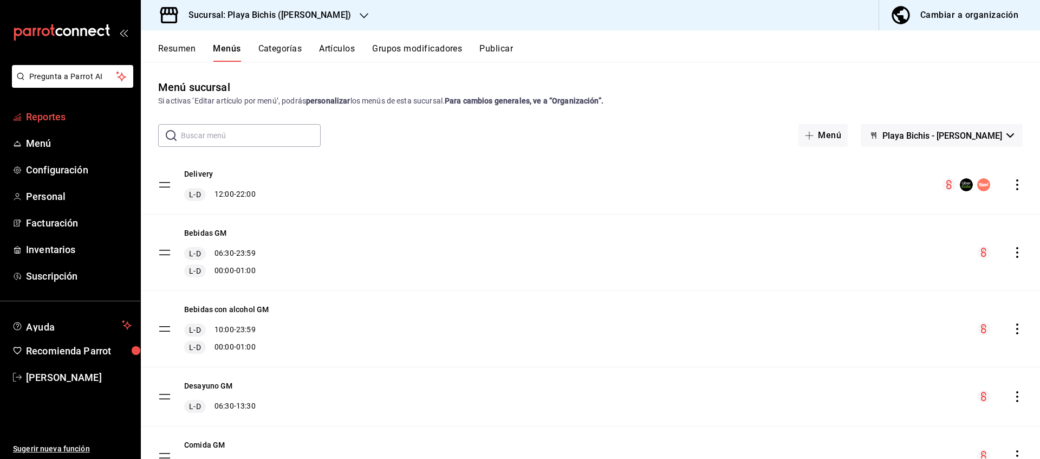
click at [55, 119] on span "Reportes" at bounding box center [79, 116] width 106 height 15
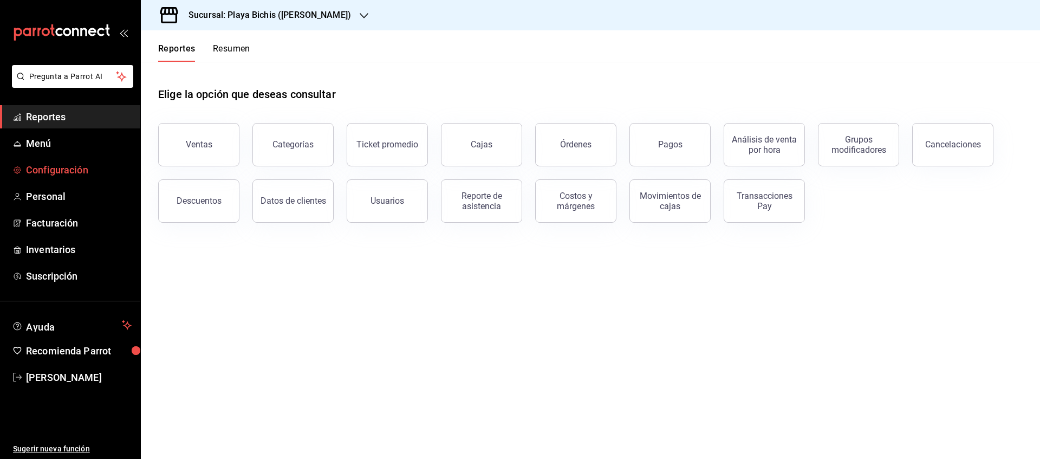
click at [49, 169] on span "Configuración" at bounding box center [79, 169] width 106 height 15
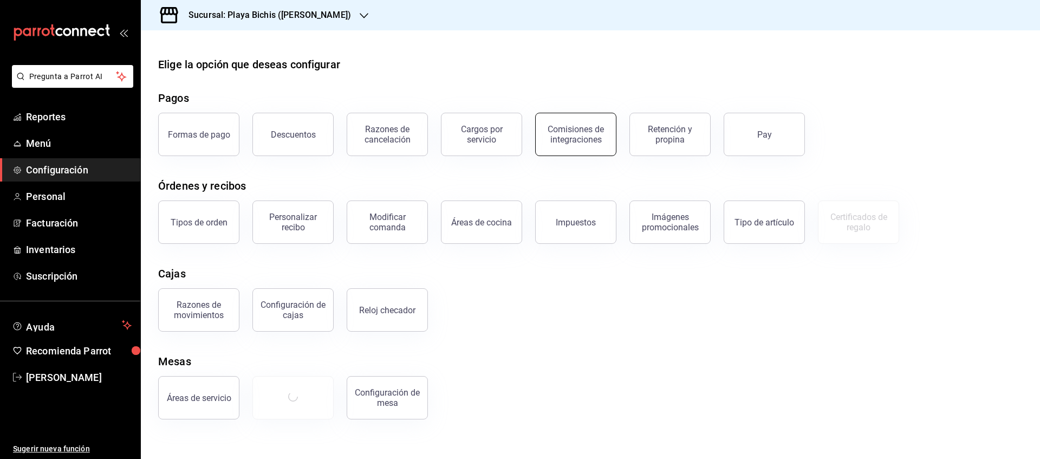
click at [564, 139] on div "Comisiones de integraciones" at bounding box center [575, 134] width 67 height 21
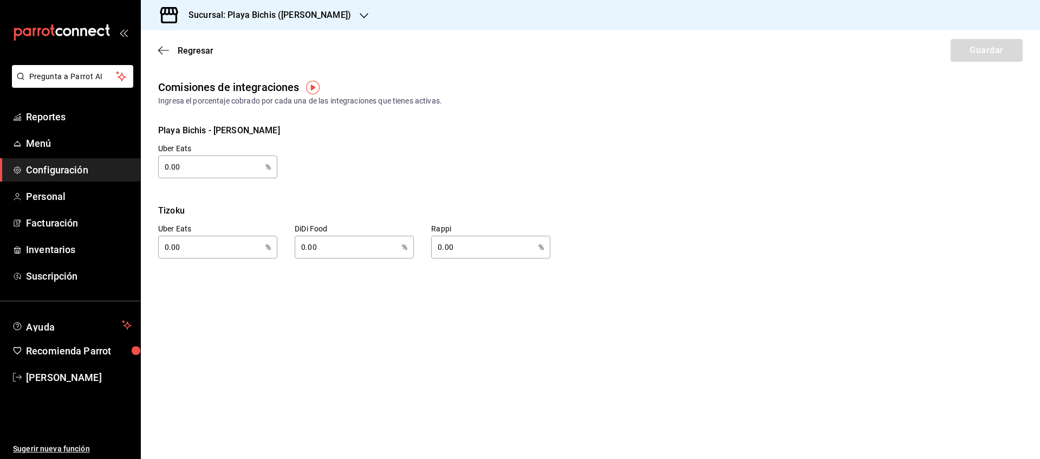
click at [220, 166] on input "0.00" at bounding box center [209, 167] width 103 height 22
drag, startPoint x: 220, startPoint y: 166, endPoint x: 86, endPoint y: 177, distance: 134.2
click at [158, 177] on input "0.00" at bounding box center [209, 167] width 103 height 22
click at [56, 140] on span "Menú" at bounding box center [79, 143] width 106 height 15
